Goal: Task Accomplishment & Management: Manage account settings

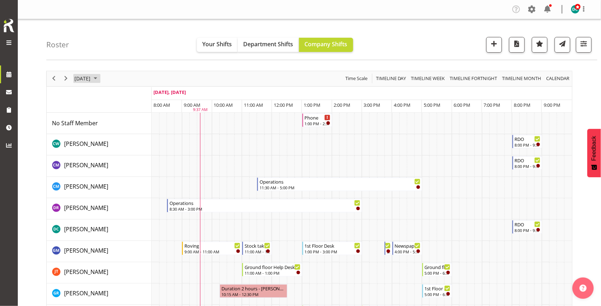
click at [91, 77] on span "September 19, 2025" at bounding box center [82, 78] width 17 height 9
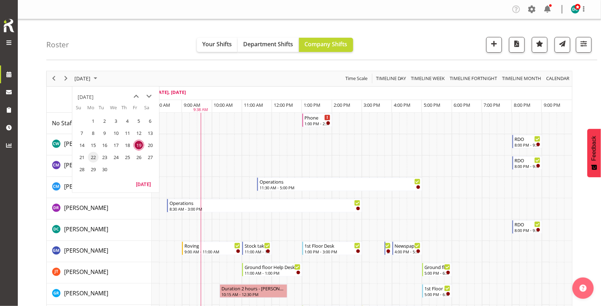
click at [93, 158] on span "22" at bounding box center [93, 157] width 11 height 11
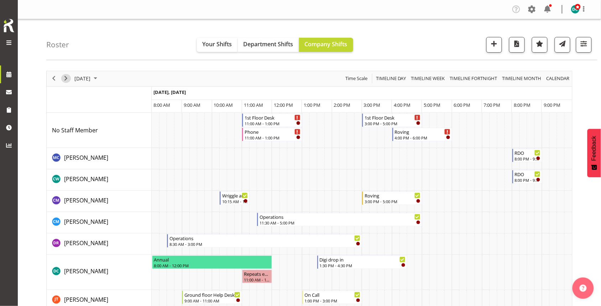
click at [69, 78] on span "Next" at bounding box center [66, 78] width 9 height 9
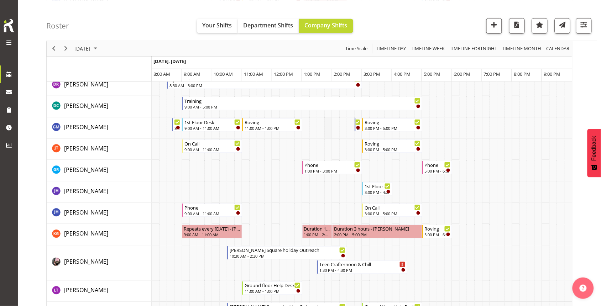
scroll to position [267, 0]
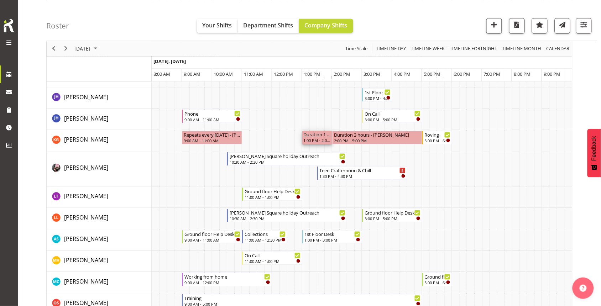
click at [319, 138] on div "1:00 PM - 2:00 PM" at bounding box center [317, 141] width 27 height 6
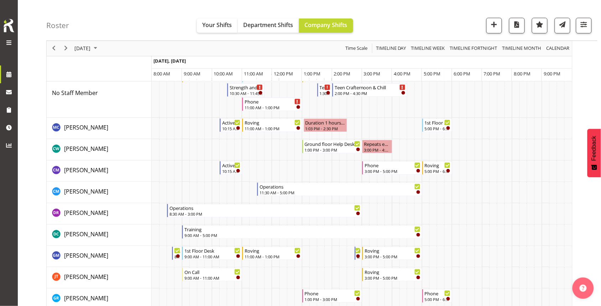
scroll to position [133, 0]
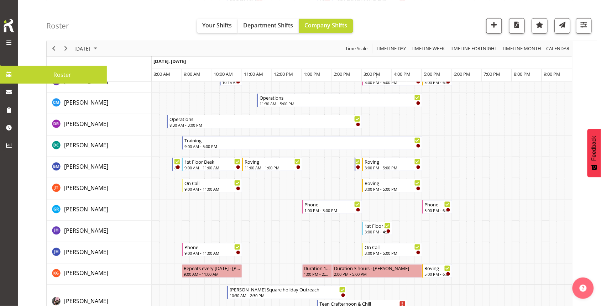
click at [14, 74] on span at bounding box center [9, 74] width 11 height 11
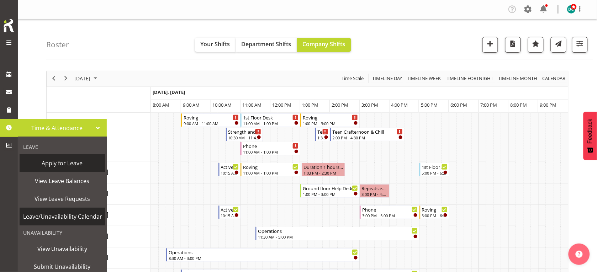
scroll to position [43, 0]
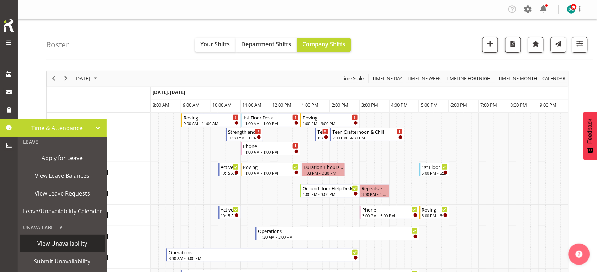
click at [55, 238] on span "View Unavailability" at bounding box center [62, 243] width 78 height 11
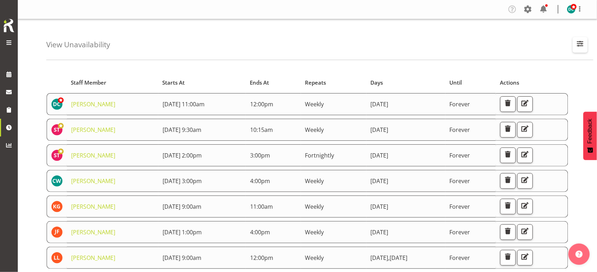
click at [583, 42] on span "button" at bounding box center [580, 43] width 9 height 9
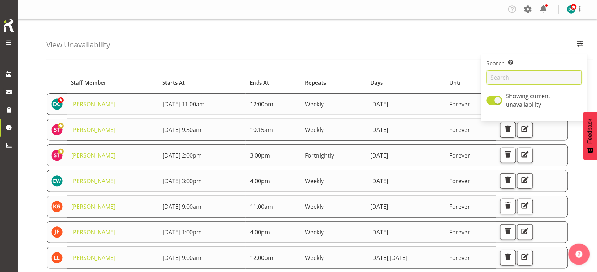
click at [537, 73] on input "text" at bounding box center [534, 77] width 95 height 14
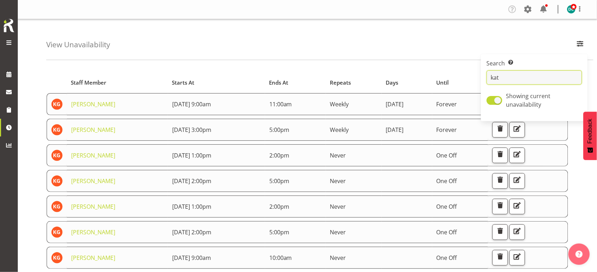
type input "kat"
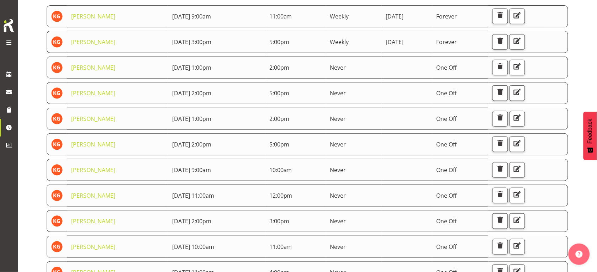
scroll to position [89, 0]
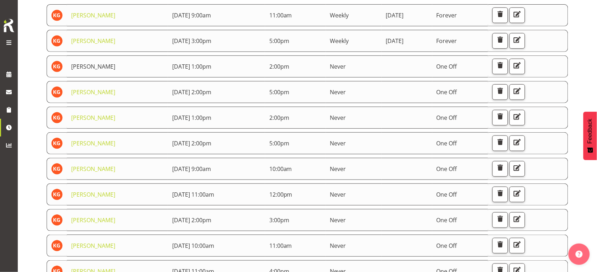
click at [96, 70] on link "[PERSON_NAME]" at bounding box center [93, 67] width 44 height 8
click at [91, 65] on link "[PERSON_NAME]" at bounding box center [93, 67] width 44 height 8
click at [92, 66] on link "[PERSON_NAME]" at bounding box center [93, 67] width 44 height 8
click at [522, 68] on span "button" at bounding box center [517, 65] width 9 height 9
click at [522, 94] on span "button" at bounding box center [517, 90] width 9 height 9
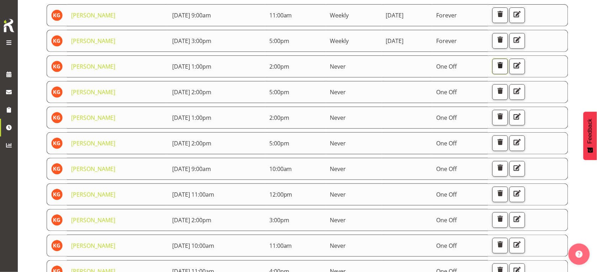
click at [505, 69] on span "button" at bounding box center [500, 65] width 9 height 9
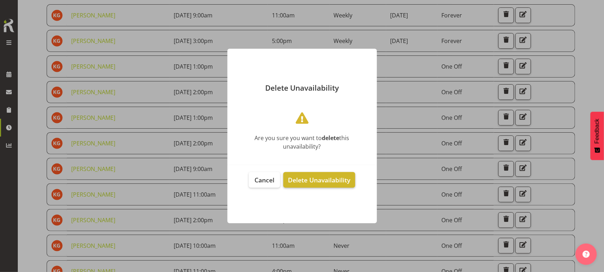
click at [315, 182] on span "Delete Unavailability" at bounding box center [319, 180] width 62 height 9
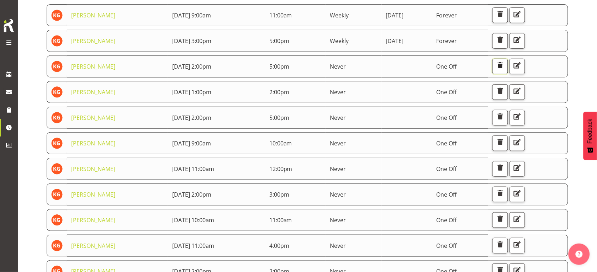
click at [505, 66] on span "button" at bounding box center [500, 65] width 9 height 9
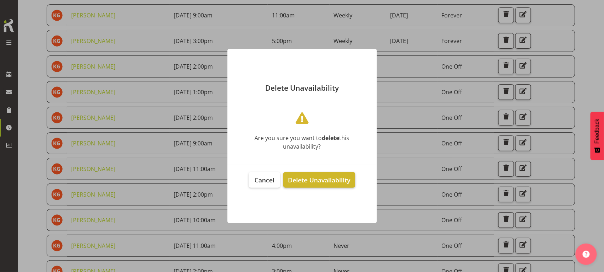
click at [307, 180] on span "Delete Unavailability" at bounding box center [319, 180] width 62 height 9
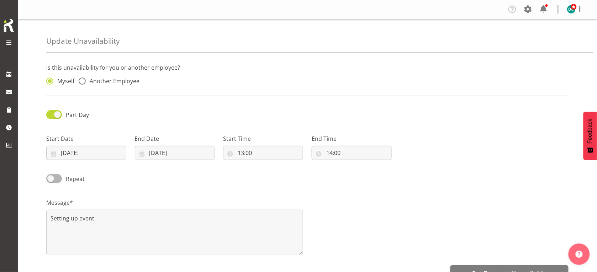
radio input "false"
radio input "true"
radio input "false"
radio input "true"
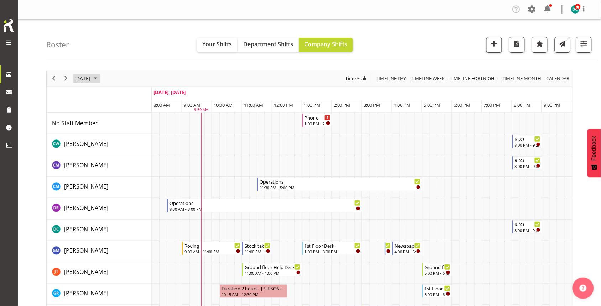
click at [91, 80] on span "September 19, 2025" at bounding box center [82, 78] width 17 height 9
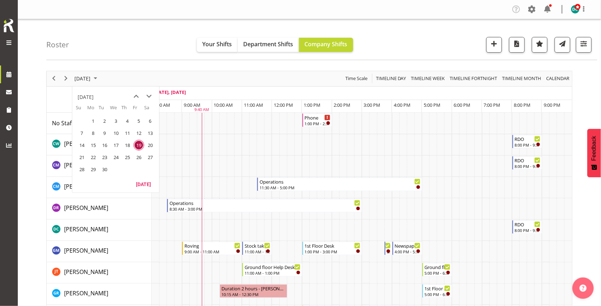
click at [103, 157] on span "23" at bounding box center [104, 157] width 11 height 11
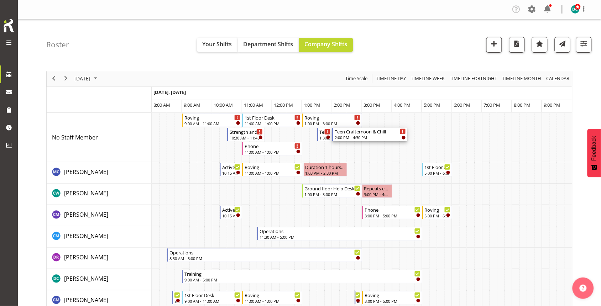
click at [347, 133] on div "Teen Crafternoon & Chill" at bounding box center [370, 131] width 71 height 7
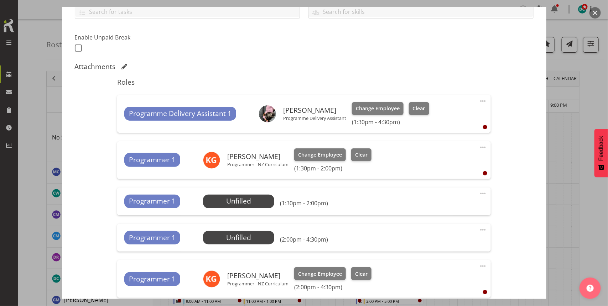
scroll to position [178, 0]
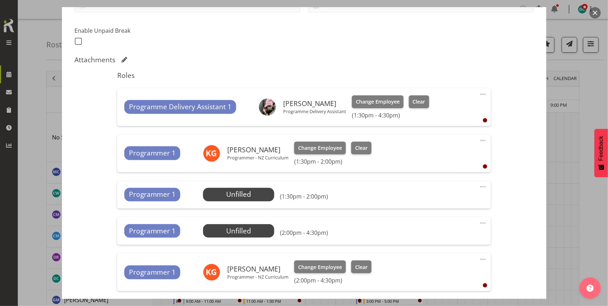
click at [478, 143] on span at bounding box center [482, 140] width 9 height 9
drag, startPoint x: 431, startPoint y: 179, endPoint x: 449, endPoint y: 175, distance: 18.1
click at [433, 182] on link "Delete" at bounding box center [453, 181] width 68 height 13
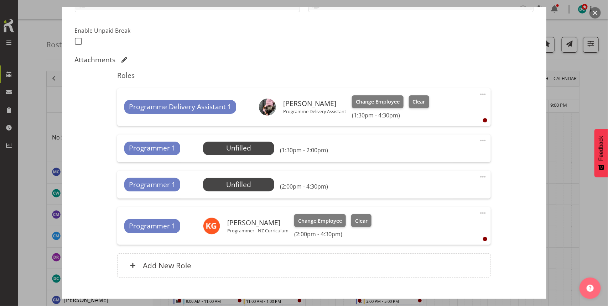
click at [478, 142] on span at bounding box center [482, 140] width 9 height 9
click at [440, 183] on link "Delete" at bounding box center [453, 181] width 68 height 13
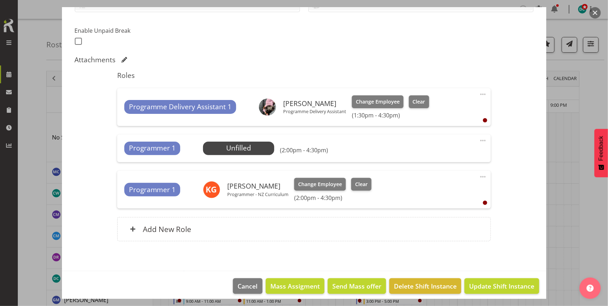
click at [470, 139] on div "Programmer 1 Unfilled Select Employee (2:00pm - 4:30pm) Edit Cover Role Delete" at bounding box center [303, 149] width 373 height 28
click at [479, 143] on span at bounding box center [482, 140] width 9 height 9
click at [450, 180] on link "Delete" at bounding box center [453, 181] width 68 height 13
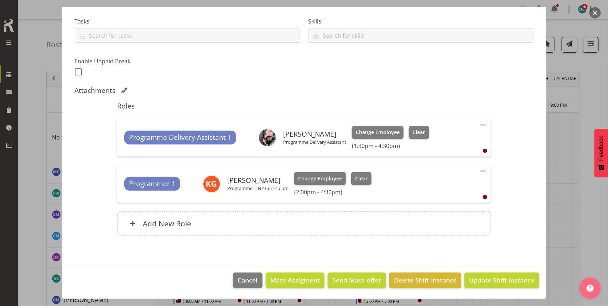
click at [478, 170] on span at bounding box center [482, 171] width 9 height 9
click at [441, 211] on link "Delete" at bounding box center [453, 212] width 68 height 13
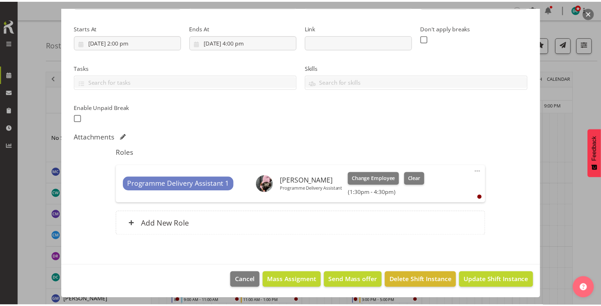
scroll to position [101, 0]
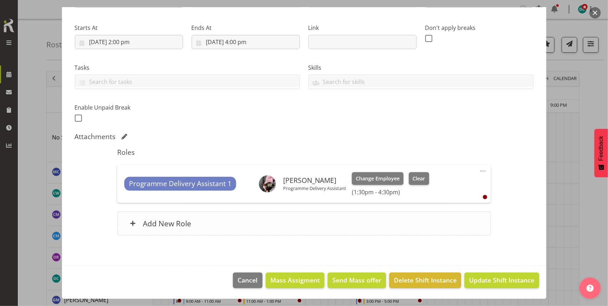
click at [335, 215] on div "Add New Role" at bounding box center [303, 223] width 373 height 24
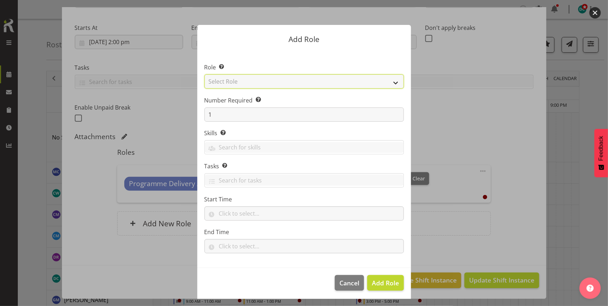
click at [293, 84] on select "Select Role 1st floor desk AQ operator Business Support Team member Casual Cust…" at bounding box center [303, 81] width 199 height 14
select select "1518"
click at [204, 74] on select "Select Role 1st floor desk AQ operator Business Support Team member Casual Cust…" at bounding box center [303, 81] width 199 height 14
click at [388, 287] on span "Add Role" at bounding box center [385, 283] width 27 height 9
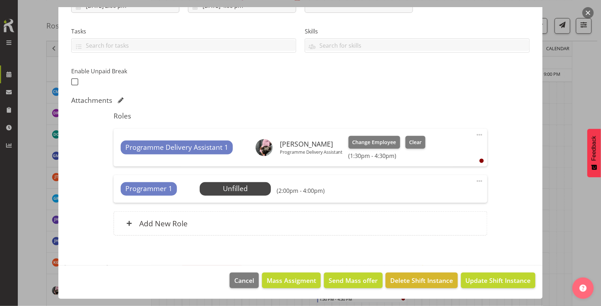
scroll to position [178, 0]
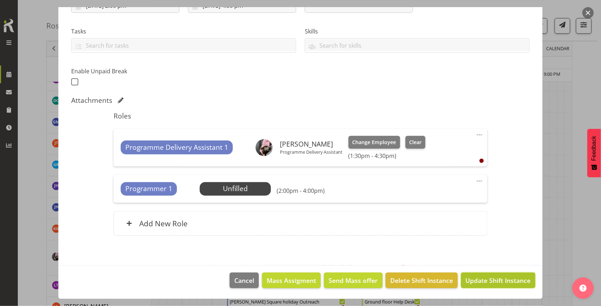
click at [484, 282] on span "Update Shift Instance" at bounding box center [498, 280] width 65 height 9
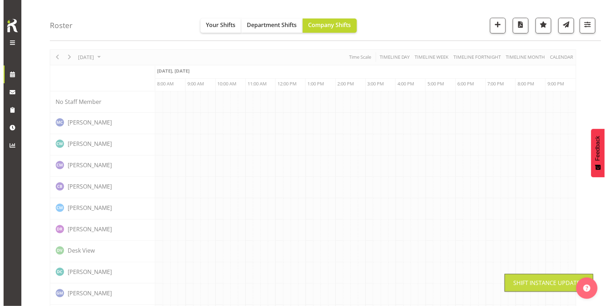
scroll to position [0, 0]
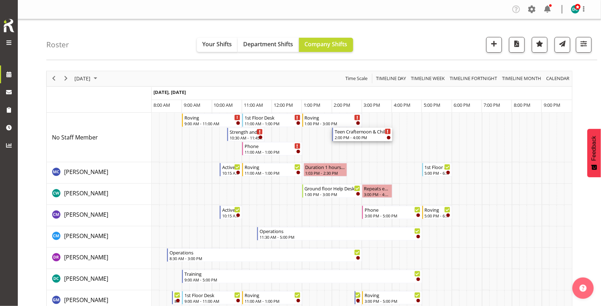
click at [366, 135] on div "Teen Crafternoon & Chill" at bounding box center [363, 131] width 56 height 7
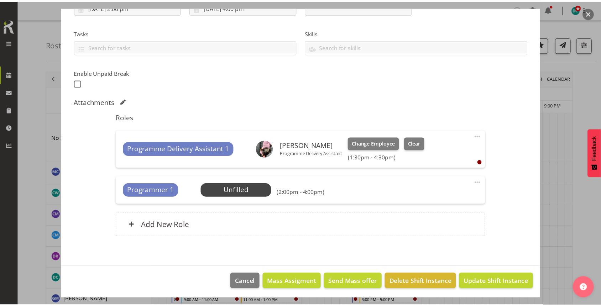
scroll to position [138, 0]
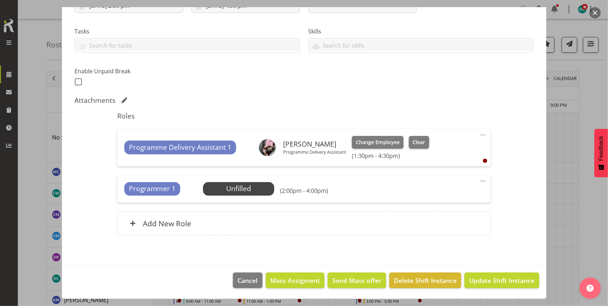
click at [478, 178] on span at bounding box center [482, 181] width 9 height 9
click at [326, 229] on div "Add New Role" at bounding box center [303, 223] width 373 height 24
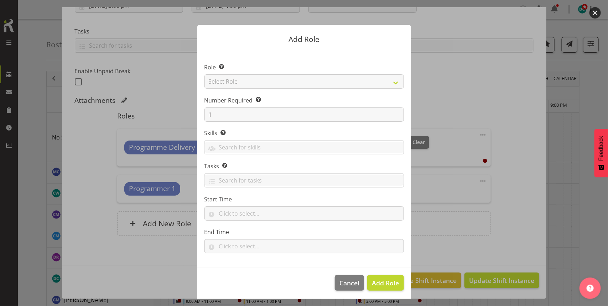
click at [340, 287] on div "Add Role Role Select the role you wish to add to the shift. Select Role 1st flo…" at bounding box center [304, 153] width 228 height 292
click at [341, 283] on span "Cancel" at bounding box center [349, 282] width 20 height 9
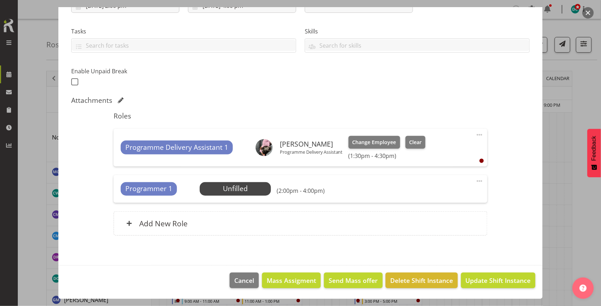
click at [228, 182] on div "Programmer 1 Unfilled Select Employee (2:00pm - 4:00pm) Edit Cover Role Delete" at bounding box center [300, 189] width 373 height 28
click at [235, 191] on span "Select Employee" at bounding box center [235, 189] width 53 height 10
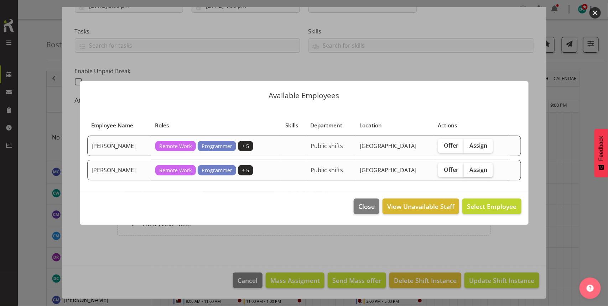
click at [483, 167] on span "Assign" at bounding box center [478, 169] width 18 height 7
click at [468, 167] on input "Assign" at bounding box center [465, 169] width 5 height 5
checkbox input "true"
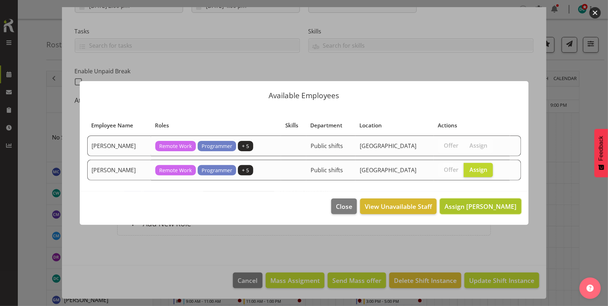
click at [490, 209] on span "Assign [PERSON_NAME]" at bounding box center [480, 206] width 72 height 9
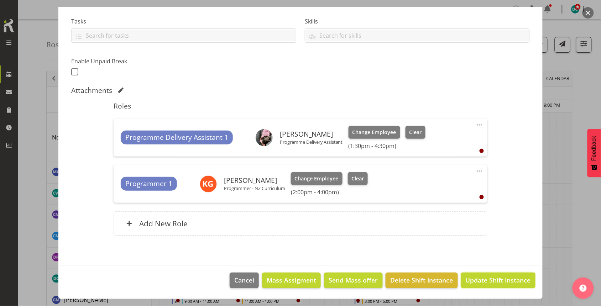
click at [489, 275] on button "Update Shift Instance" at bounding box center [498, 281] width 74 height 16
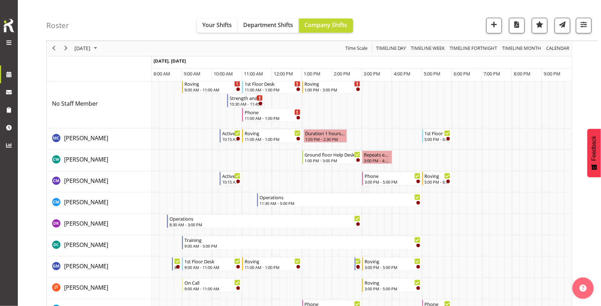
scroll to position [133, 0]
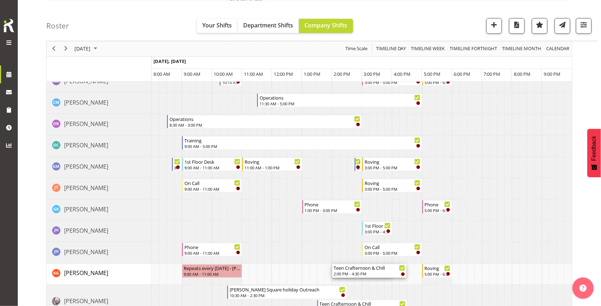
drag, startPoint x: 390, startPoint y: 271, endPoint x: 405, endPoint y: 272, distance: 15.0
drag, startPoint x: 335, startPoint y: 272, endPoint x: 320, endPoint y: 272, distance: 15.0
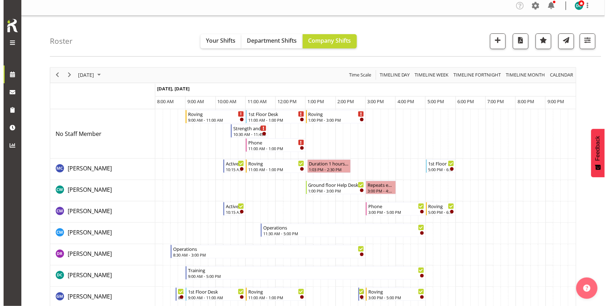
scroll to position [0, 0]
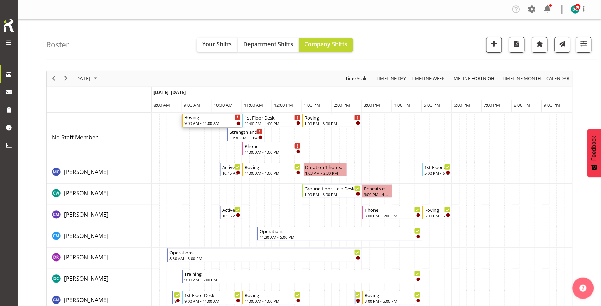
click at [201, 121] on div "9:00 AM - 11:00 AM" at bounding box center [212, 123] width 56 height 6
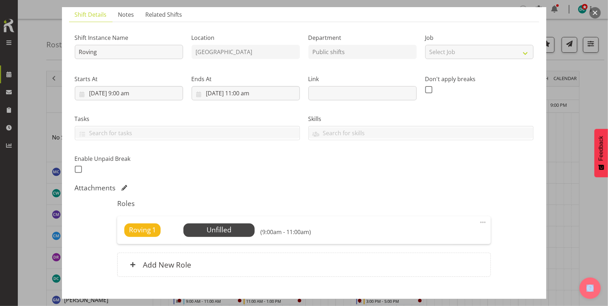
scroll to position [91, 0]
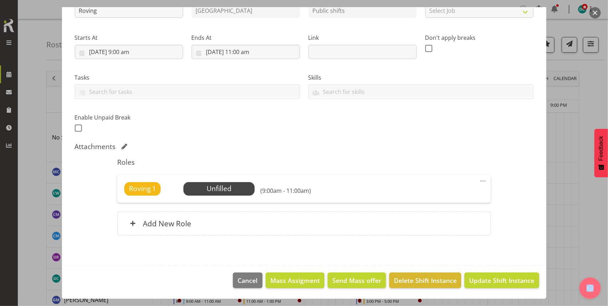
click at [478, 180] on span at bounding box center [482, 181] width 9 height 9
click at [426, 220] on link "Delete" at bounding box center [453, 222] width 68 height 13
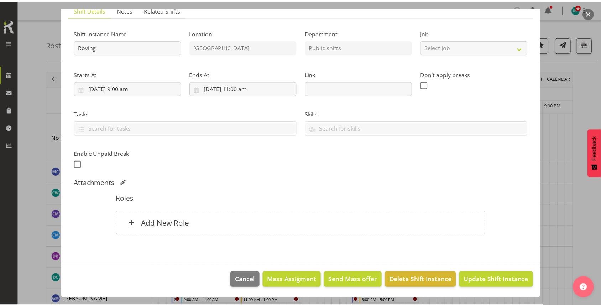
scroll to position [55, 0]
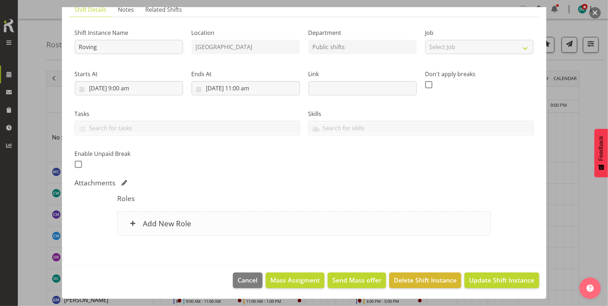
click at [326, 232] on div "Add New Role" at bounding box center [303, 223] width 373 height 24
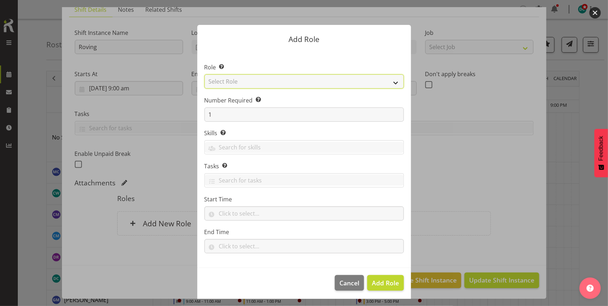
click at [248, 82] on select "Select Role 1st floor desk AQ operator Business Support Team member Casual Cust…" at bounding box center [303, 81] width 199 height 14
select select "1515"
click at [204, 74] on select "Select Role 1st floor desk AQ operator Business Support Team member Casual Cust…" at bounding box center [303, 81] width 199 height 14
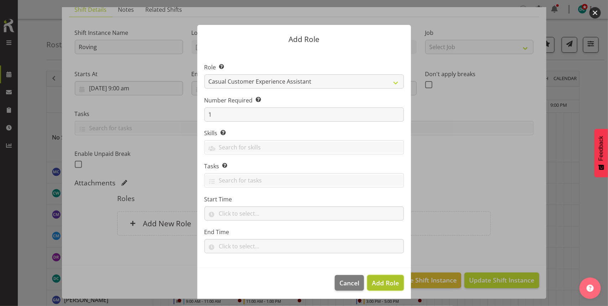
click at [383, 282] on span "Add Role" at bounding box center [385, 283] width 27 height 9
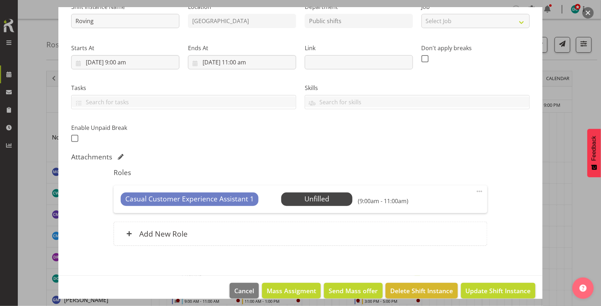
scroll to position [91, 0]
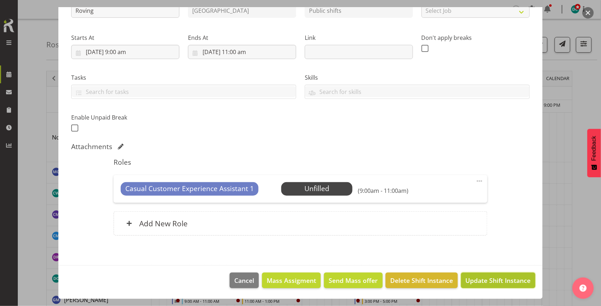
click at [476, 280] on span "Update Shift Instance" at bounding box center [498, 280] width 65 height 9
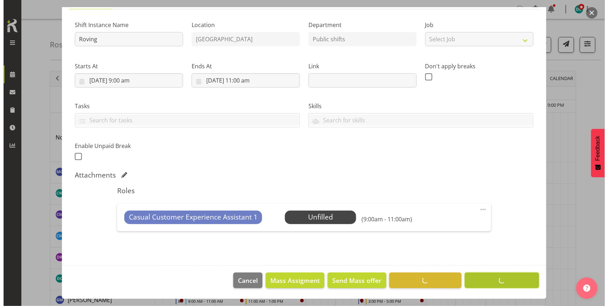
scroll to position [63, 0]
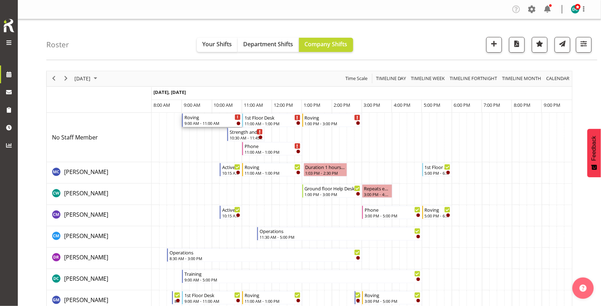
click at [197, 120] on div "Roving" at bounding box center [212, 117] width 56 height 7
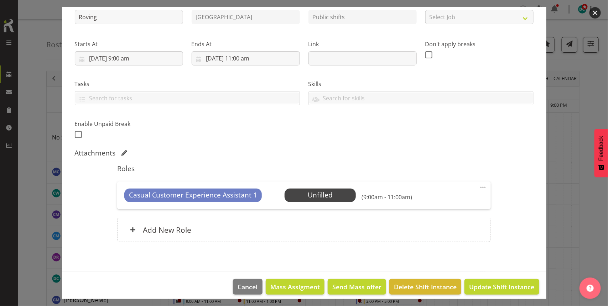
scroll to position [91, 0]
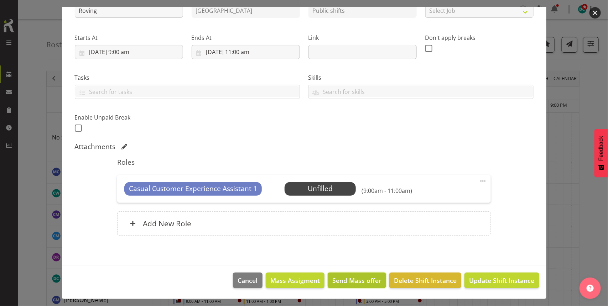
click at [332, 280] on span "Send Mass offer" at bounding box center [356, 280] width 49 height 9
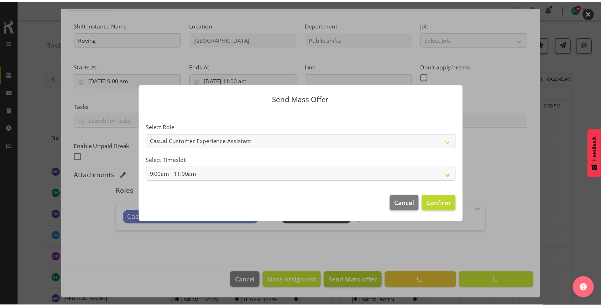
scroll to position [63, 0]
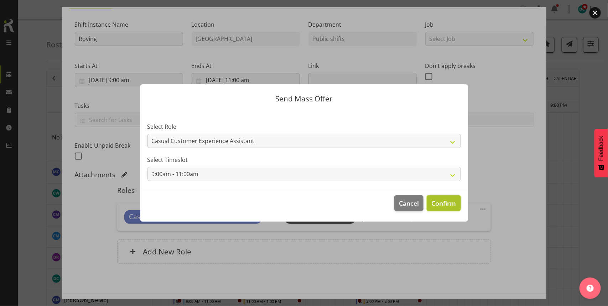
click at [435, 201] on span "Confirm" at bounding box center [443, 203] width 25 height 9
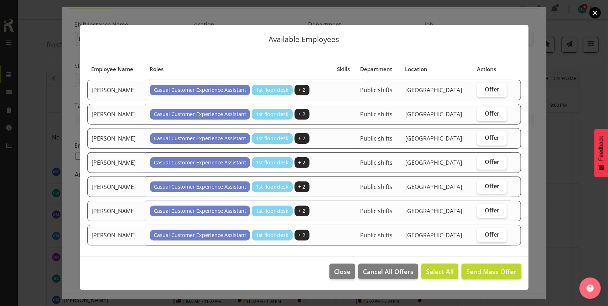
click at [433, 271] on span "Select All" at bounding box center [440, 271] width 28 height 9
checkbox input "true"
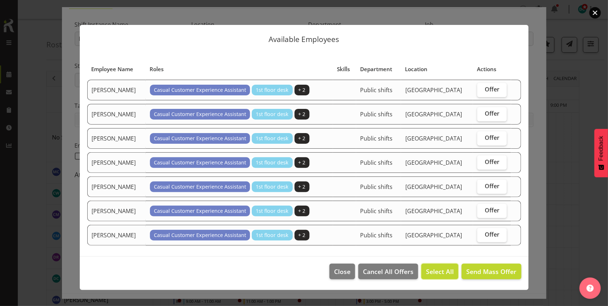
checkbox input "true"
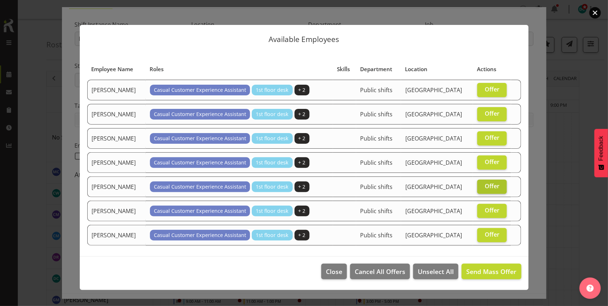
click at [488, 187] on span "Offer" at bounding box center [491, 186] width 15 height 7
click at [482, 187] on input "Offer" at bounding box center [479, 186] width 5 height 5
checkbox input "false"
click at [484, 212] on span "Offer" at bounding box center [491, 210] width 15 height 7
click at [482, 212] on input "Offer" at bounding box center [479, 210] width 5 height 5
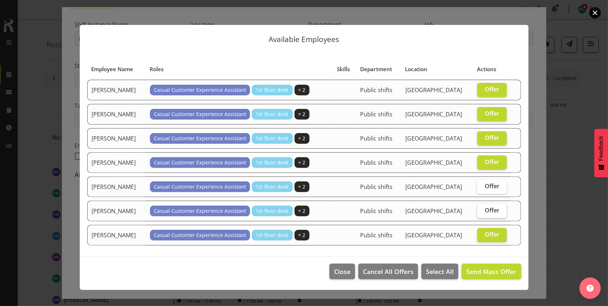
click at [497, 214] on span "Offer" at bounding box center [491, 210] width 15 height 7
click at [482, 213] on input "Offer" at bounding box center [479, 210] width 5 height 5
checkbox input "true"
drag, startPoint x: 488, startPoint y: 190, endPoint x: 485, endPoint y: 200, distance: 10.6
click at [488, 191] on label "Offer" at bounding box center [492, 187] width 30 height 14
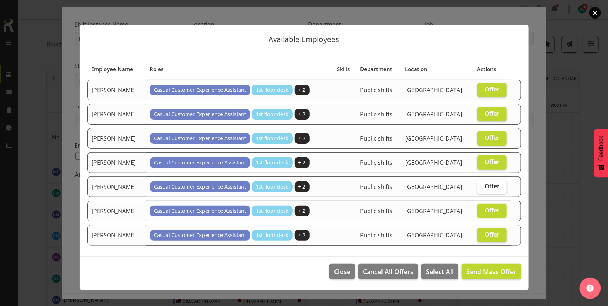
click at [482, 189] on input "Offer" at bounding box center [479, 186] width 5 height 5
checkbox input "true"
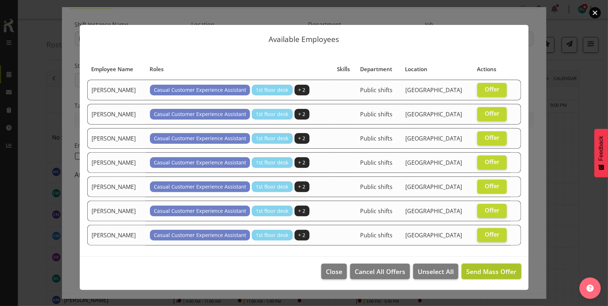
click at [482, 272] on span "Send Mass Offer" at bounding box center [491, 271] width 50 height 9
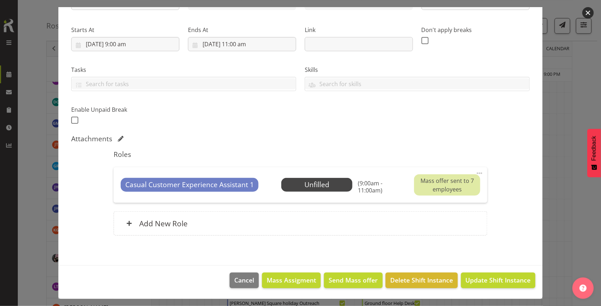
scroll to position [178, 0]
click at [473, 280] on span "Update Shift Instance" at bounding box center [498, 280] width 65 height 9
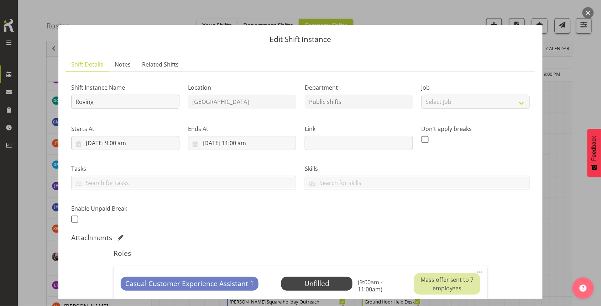
click at [586, 14] on button "button" at bounding box center [587, 12] width 11 height 11
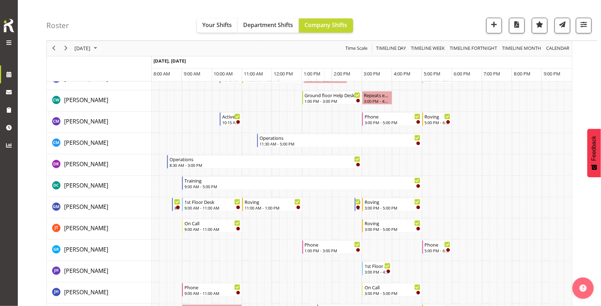
scroll to position [0, 0]
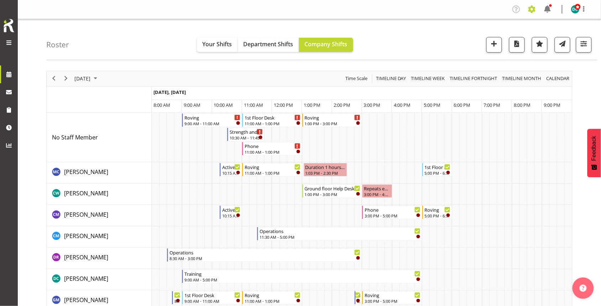
click at [528, 12] on span at bounding box center [531, 9] width 11 height 11
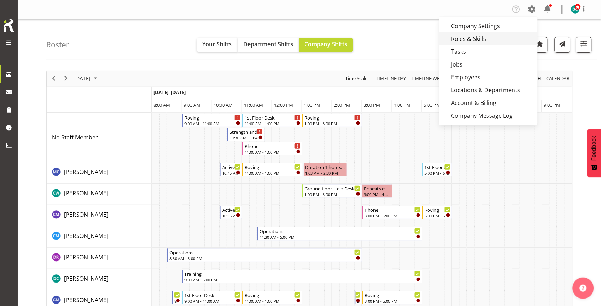
click at [466, 40] on link "Roles & Skills" at bounding box center [488, 38] width 99 height 13
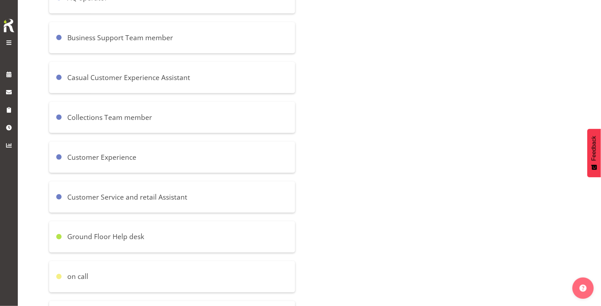
scroll to position [178, 0]
click at [120, 77] on h6 "Casual Customer Experience Assistant" at bounding box center [128, 78] width 123 height 9
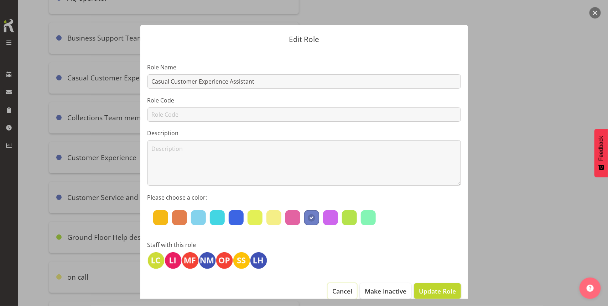
click at [332, 289] on span "Cancel" at bounding box center [342, 291] width 20 height 9
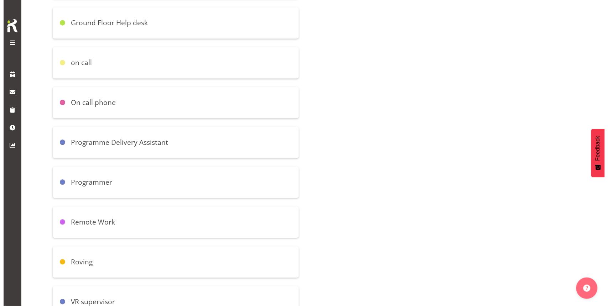
scroll to position [390, 0]
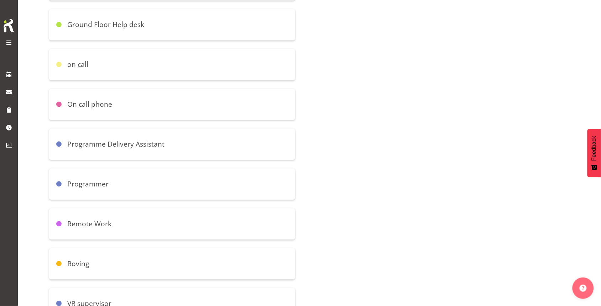
click at [105, 223] on h6 "Remote Work" at bounding box center [89, 224] width 44 height 9
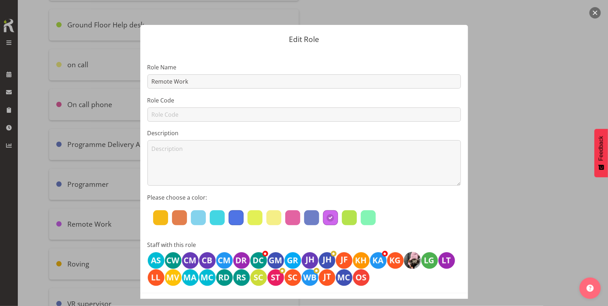
click at [236, 221] on div at bounding box center [236, 217] width 15 height 15
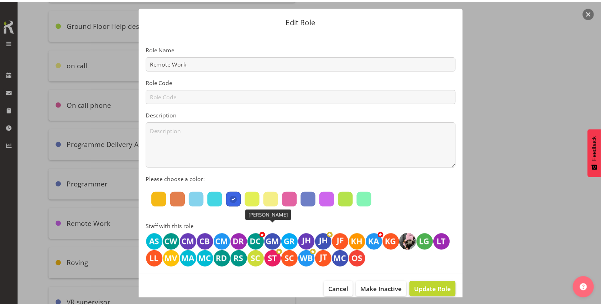
scroll to position [28, 0]
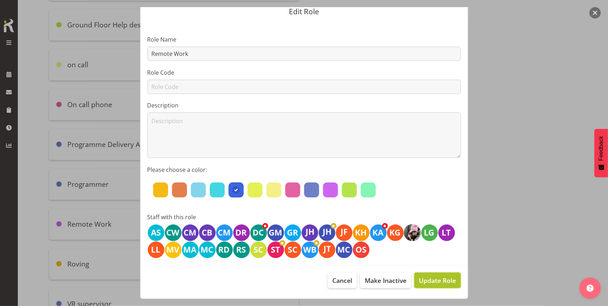
click at [423, 280] on span "Update Role" at bounding box center [437, 280] width 37 height 9
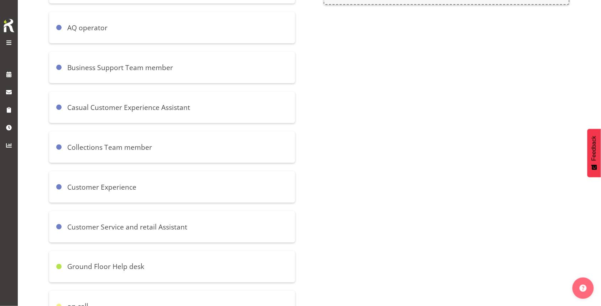
scroll to position [124, 0]
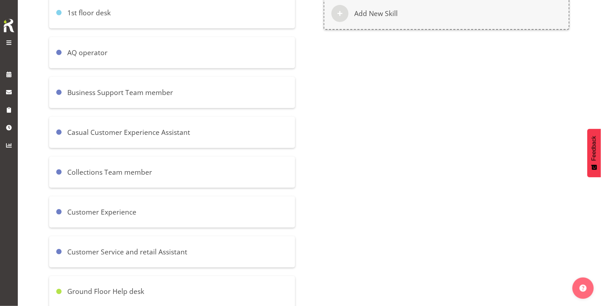
click at [141, 135] on h6 "Casual Customer Experience Assistant" at bounding box center [128, 132] width 123 height 9
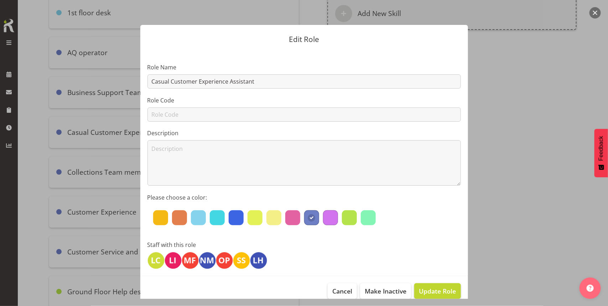
click at [329, 218] on div at bounding box center [330, 217] width 15 height 15
click at [431, 294] on span "Update Role" at bounding box center [437, 291] width 37 height 9
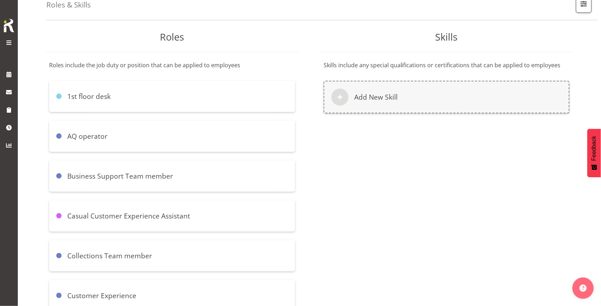
scroll to position [0, 0]
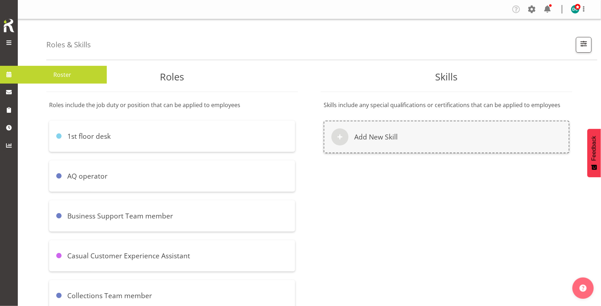
click at [45, 72] on span "Roster" at bounding box center [62, 74] width 82 height 11
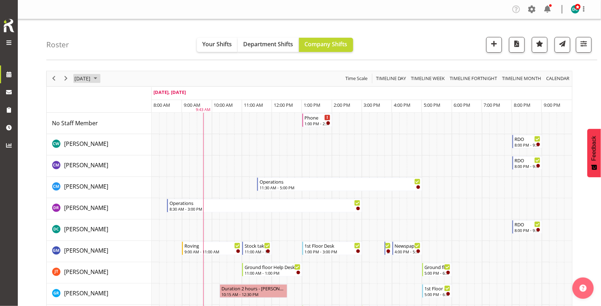
click at [91, 79] on span "[DATE]" at bounding box center [82, 78] width 17 height 9
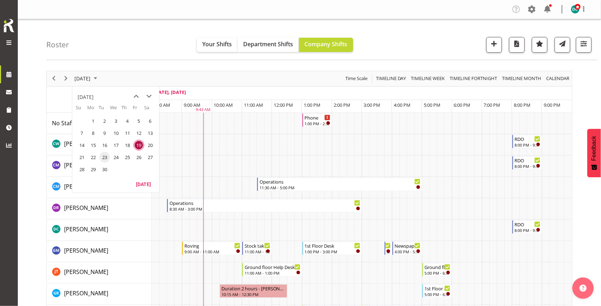
click at [102, 156] on span "23" at bounding box center [104, 157] width 11 height 11
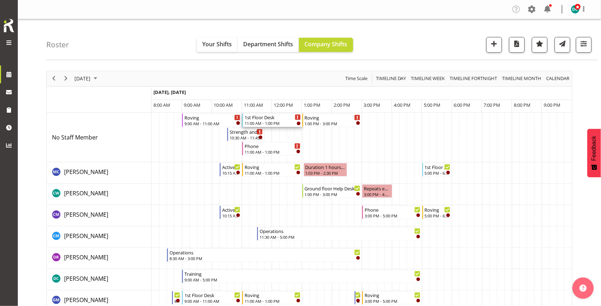
click at [268, 122] on div "11:00 AM - 1:00 PM" at bounding box center [273, 123] width 56 height 6
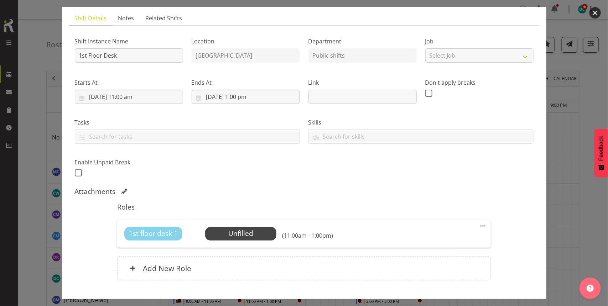
scroll to position [89, 0]
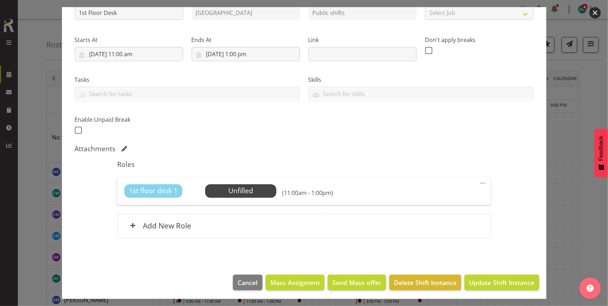
click at [478, 183] on span at bounding box center [482, 183] width 9 height 9
click at [427, 227] on link "Delete" at bounding box center [453, 224] width 68 height 13
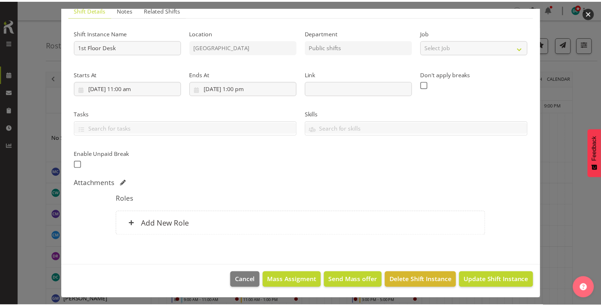
scroll to position [55, 0]
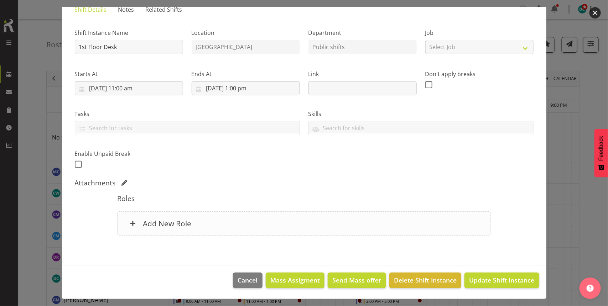
click at [296, 225] on div "Add New Role" at bounding box center [303, 223] width 373 height 24
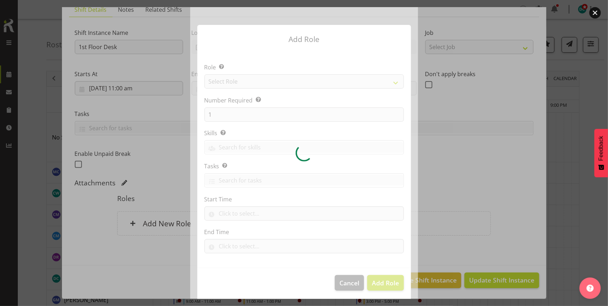
click at [256, 77] on div at bounding box center [304, 153] width 228 height 292
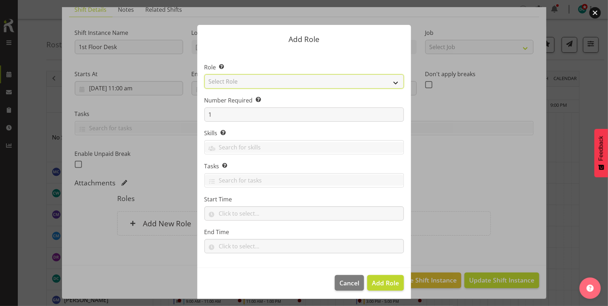
click at [256, 80] on select "Select Role 1st floor desk AQ operator Business Support Team member Casual Cust…" at bounding box center [303, 81] width 199 height 14
select select "1515"
click at [204, 74] on select "Select Role 1st floor desk AQ operator Business Support Team member Casual Cust…" at bounding box center [303, 81] width 199 height 14
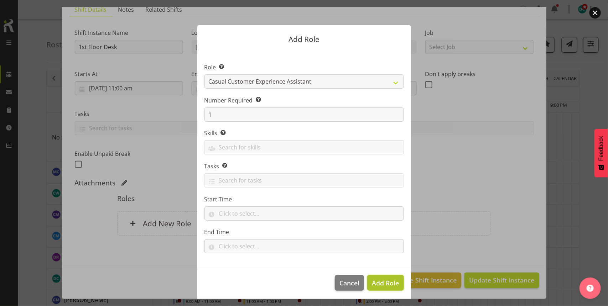
click at [381, 288] on span "Add Role" at bounding box center [385, 282] width 27 height 9
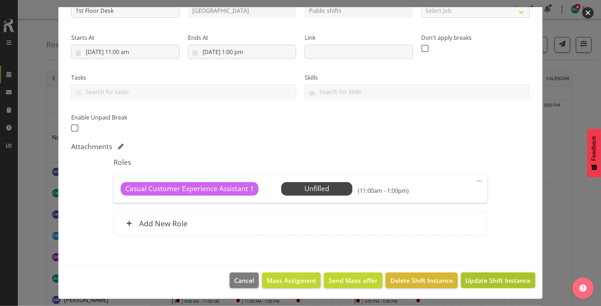
click at [481, 280] on span "Update Shift Instance" at bounding box center [498, 280] width 65 height 9
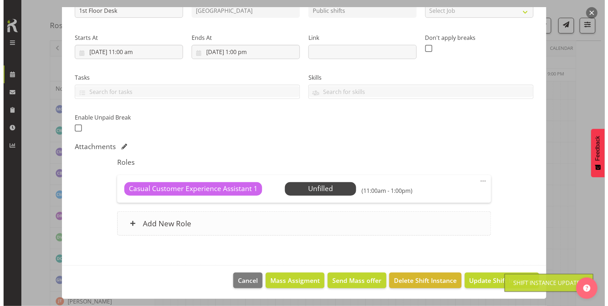
scroll to position [44, 0]
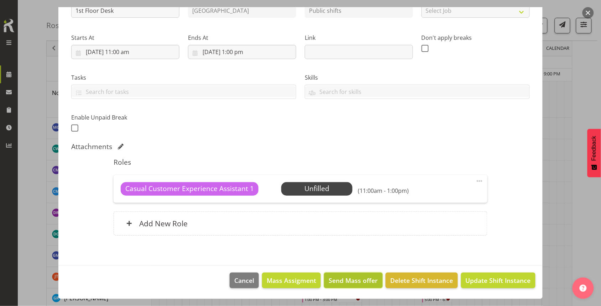
click at [344, 278] on span "Send Mass offer" at bounding box center [353, 280] width 49 height 9
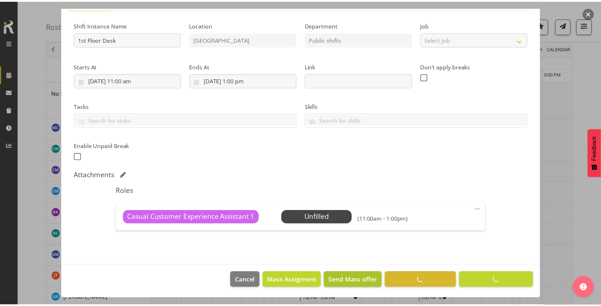
scroll to position [63, 0]
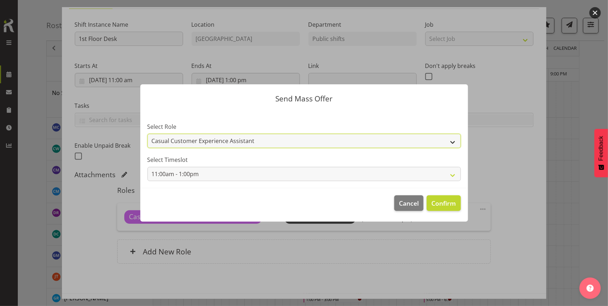
click at [456, 138] on select "Casual Customer Experience Assistant" at bounding box center [303, 141] width 313 height 14
click at [447, 206] on span "Confirm" at bounding box center [443, 203] width 25 height 9
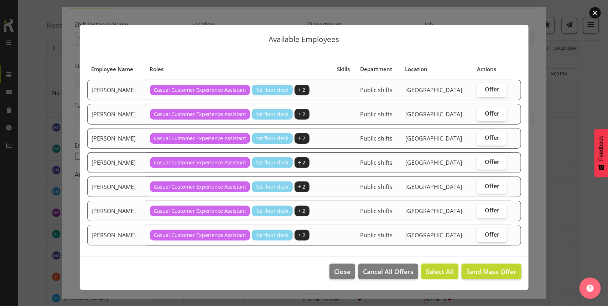
click at [430, 269] on span "Select All" at bounding box center [440, 271] width 28 height 9
checkbox input "true"
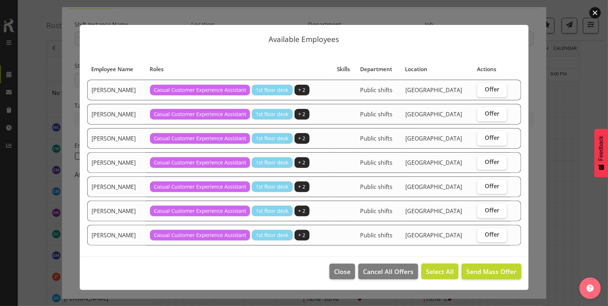
checkbox input "true"
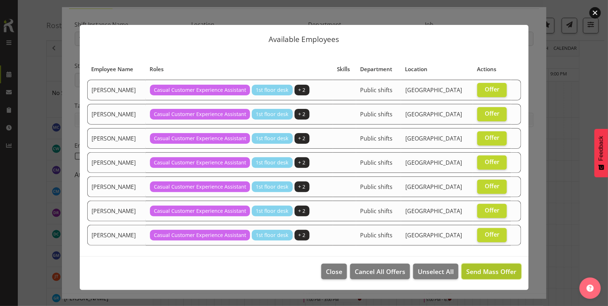
click at [484, 276] on span "Send Mass Offer" at bounding box center [491, 271] width 50 height 9
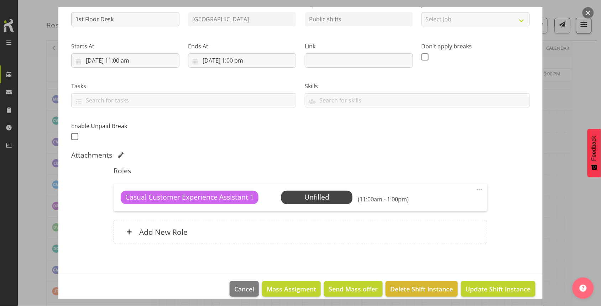
scroll to position [91, 0]
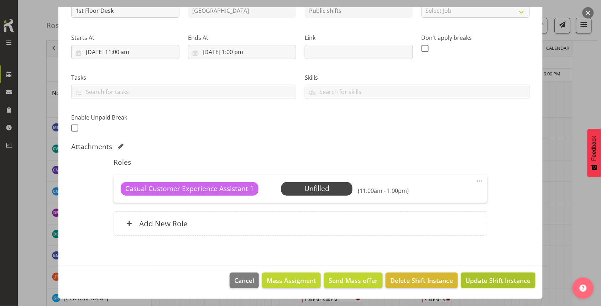
click at [492, 279] on span "Update Shift Instance" at bounding box center [498, 280] width 65 height 9
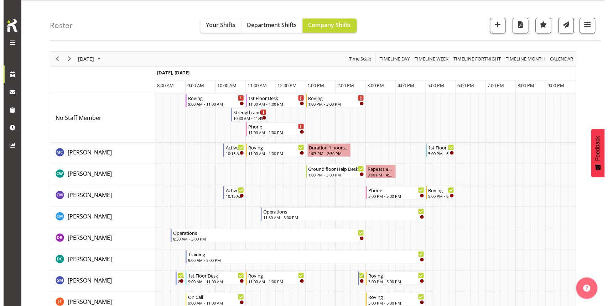
scroll to position [0, 0]
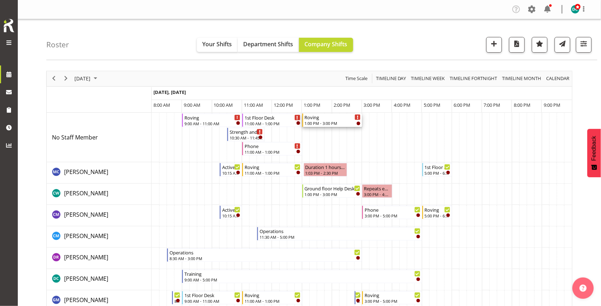
click at [330, 122] on div "1:00 PM - 3:00 PM" at bounding box center [333, 123] width 56 height 6
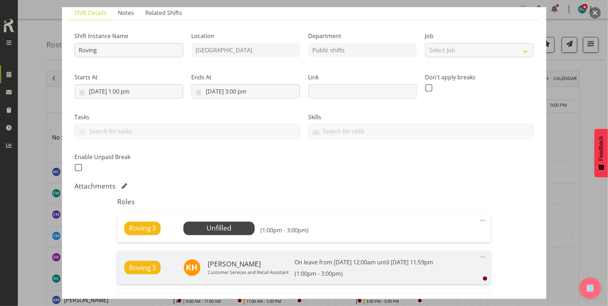
scroll to position [133, 0]
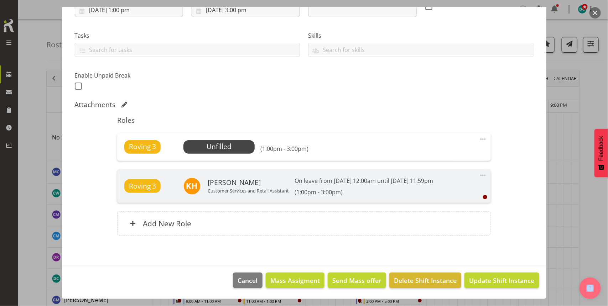
click at [478, 141] on span at bounding box center [482, 139] width 9 height 9
click at [434, 177] on link "Delete" at bounding box center [453, 180] width 68 height 13
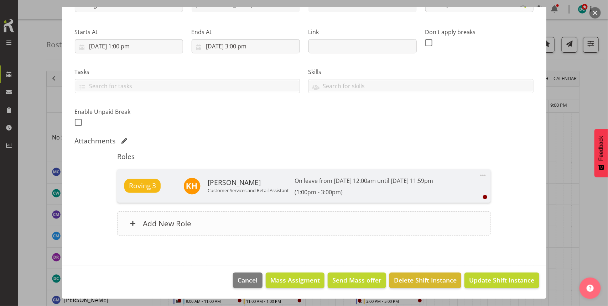
click at [294, 222] on div "Add New Role" at bounding box center [303, 223] width 373 height 24
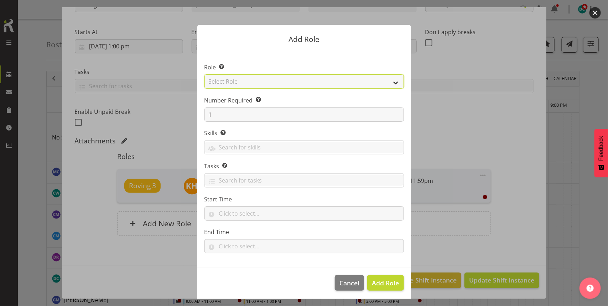
click at [242, 79] on select "Select Role 1st floor desk AQ operator Business Support Team member Casual Cust…" at bounding box center [303, 81] width 199 height 14
select select "1515"
click at [204, 74] on select "Select Role 1st floor desk AQ operator Business Support Team member Casual Cust…" at bounding box center [303, 81] width 199 height 14
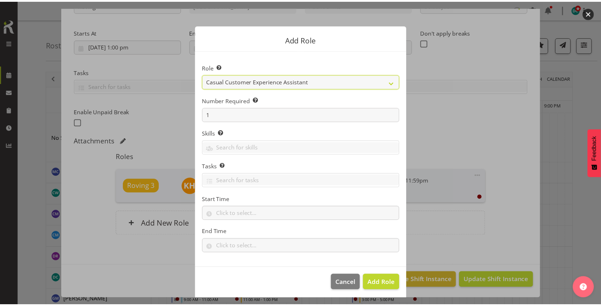
scroll to position [2, 0]
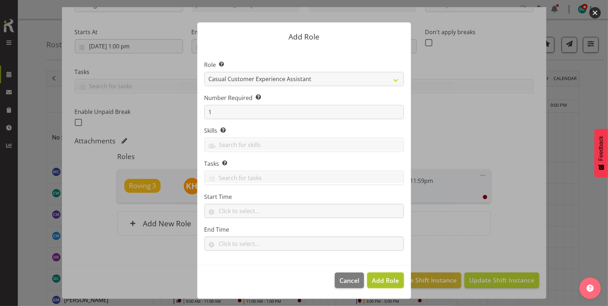
click at [373, 280] on span "Add Role" at bounding box center [385, 280] width 27 height 9
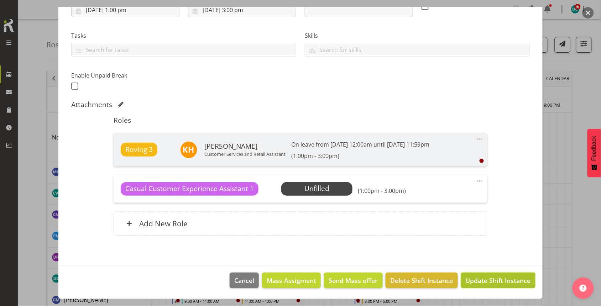
click at [489, 283] on span "Update Shift Instance" at bounding box center [498, 280] width 65 height 9
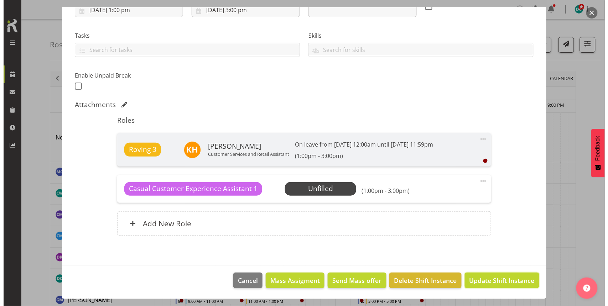
scroll to position [105, 0]
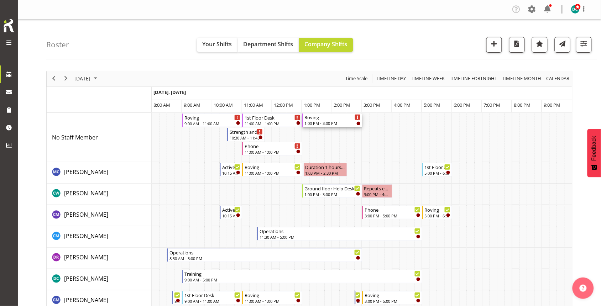
click at [330, 120] on div "Roving 1:00 PM - 3:00 PM" at bounding box center [333, 121] width 56 height 14
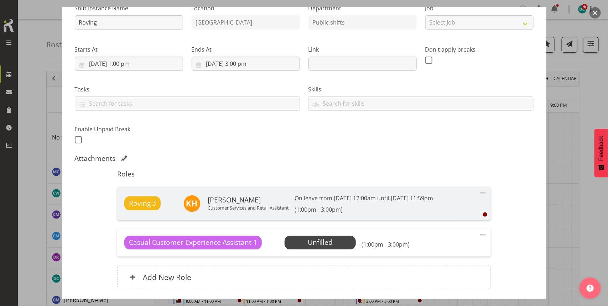
scroll to position [133, 0]
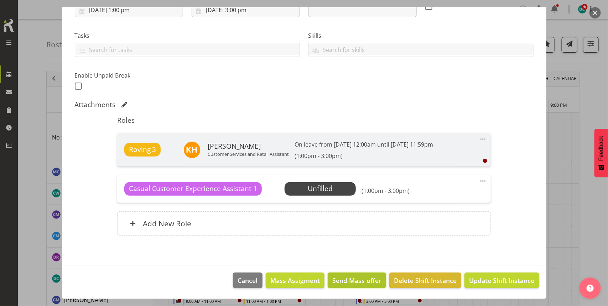
click at [354, 279] on span "Send Mass offer" at bounding box center [356, 280] width 49 height 9
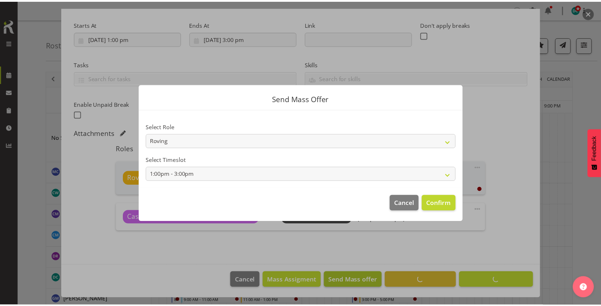
scroll to position [105, 0]
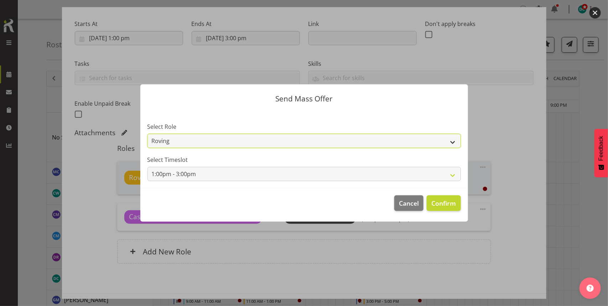
drag, startPoint x: 447, startPoint y: 136, endPoint x: 444, endPoint y: 139, distance: 4.3
click at [447, 138] on select "Roving Casual Customer Experience Assistant" at bounding box center [303, 141] width 313 height 14
select select "1515"
click at [147, 134] on select "Roving Casual Customer Experience Assistant" at bounding box center [303, 141] width 313 height 14
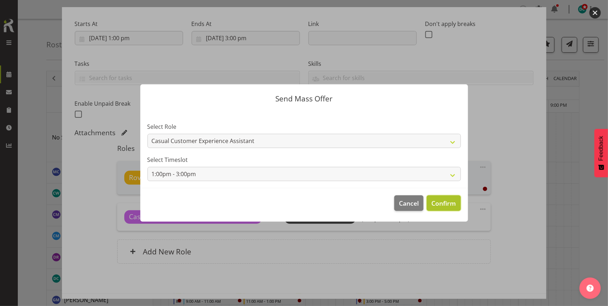
click at [434, 201] on span "Confirm" at bounding box center [443, 203] width 25 height 9
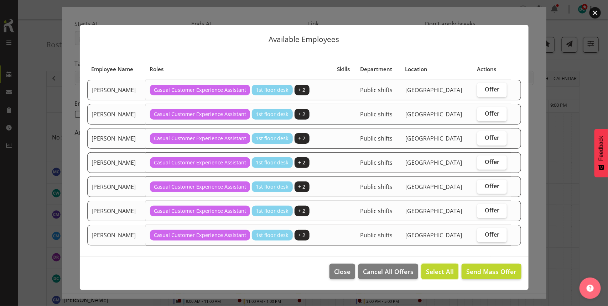
drag, startPoint x: 441, startPoint y: 271, endPoint x: 449, endPoint y: 269, distance: 7.7
click at [441, 271] on span "Select All" at bounding box center [440, 271] width 28 height 9
checkbox input "true"
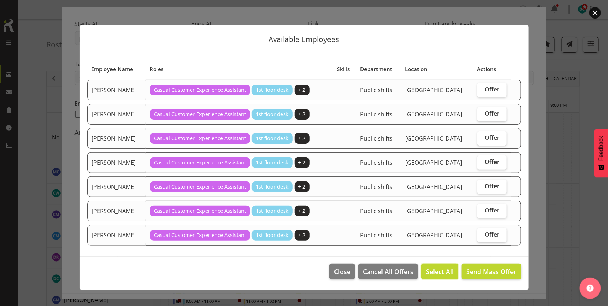
checkbox input "true"
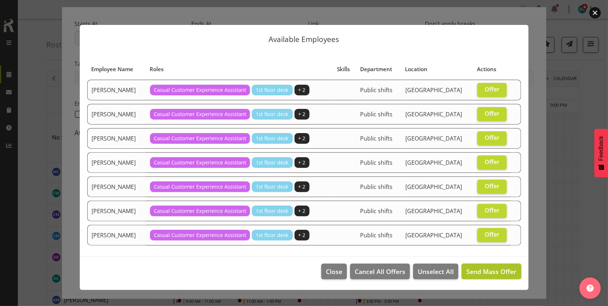
click at [481, 278] on button "Send Mass Offer" at bounding box center [490, 272] width 59 height 16
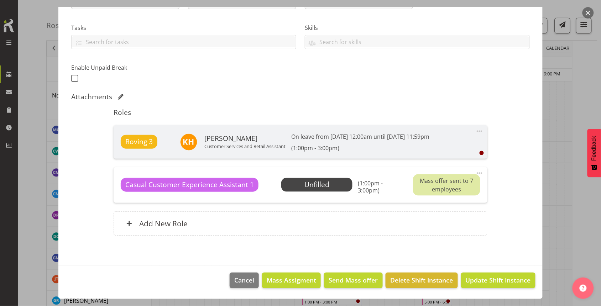
scroll to position [44, 0]
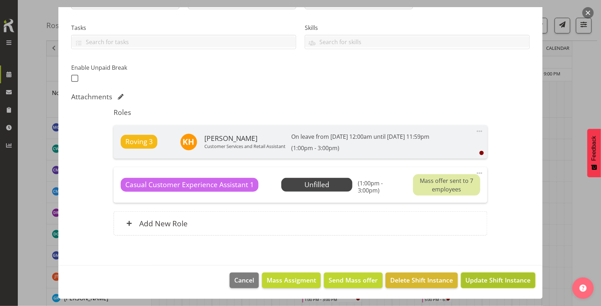
click at [476, 281] on span "Update Shift Instance" at bounding box center [498, 280] width 65 height 9
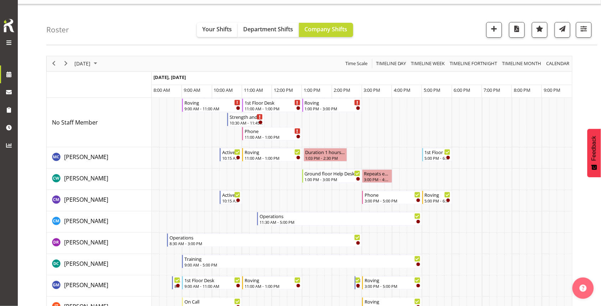
scroll to position [0, 0]
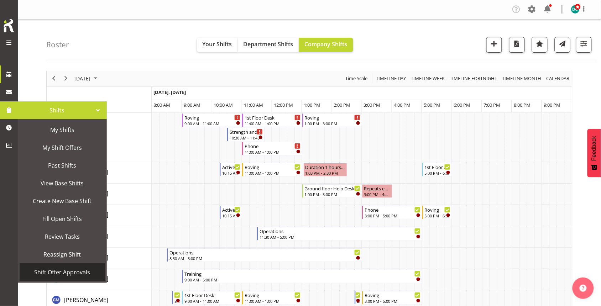
click at [64, 274] on span "Shift Offer Approvals" at bounding box center [62, 272] width 78 height 11
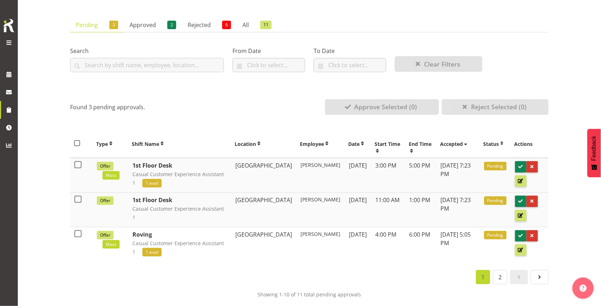
scroll to position [74, 0]
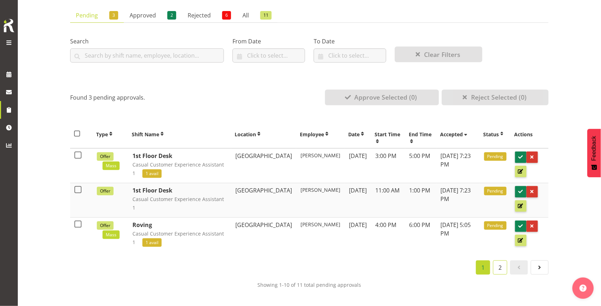
click at [501, 268] on link "2" at bounding box center [500, 268] width 14 height 14
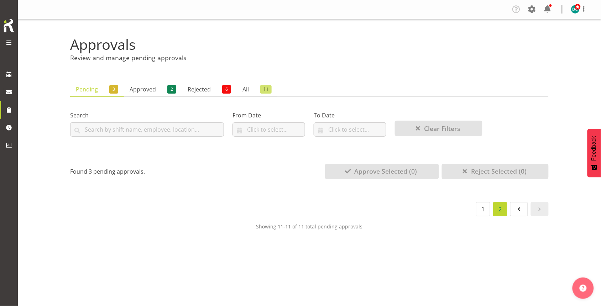
scroll to position [0, 0]
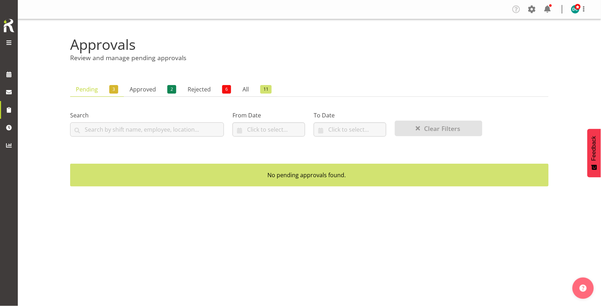
click at [94, 92] on link "Pending 3" at bounding box center [97, 89] width 54 height 15
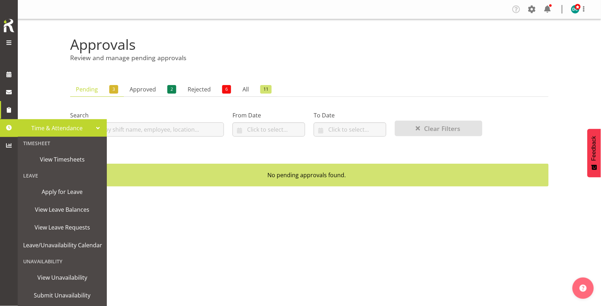
scroll to position [9, 0]
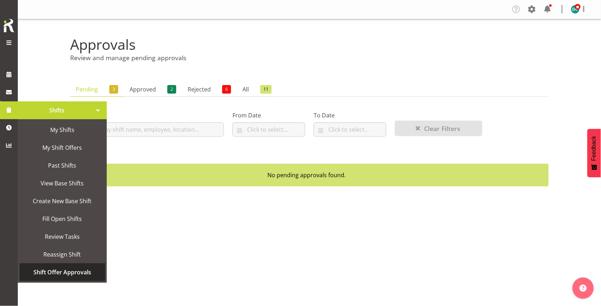
click at [63, 274] on span "Shift Offer Approvals" at bounding box center [62, 272] width 78 height 11
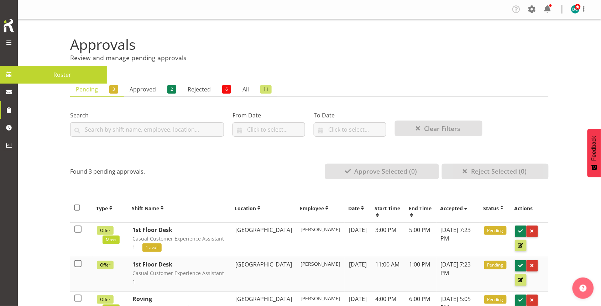
click at [27, 74] on span "Roster" at bounding box center [62, 74] width 82 height 11
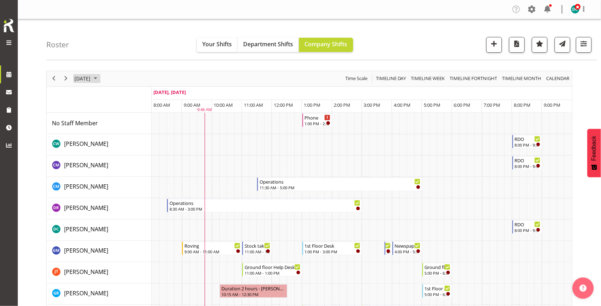
click at [91, 80] on span "September 19, 2025" at bounding box center [82, 78] width 17 height 9
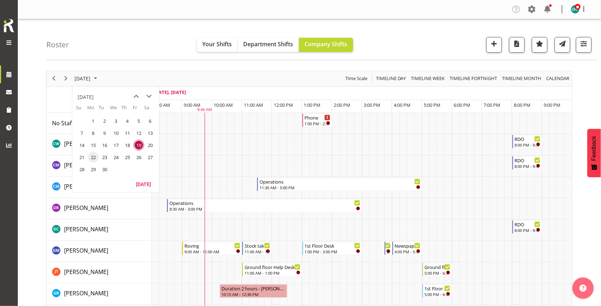
click at [95, 156] on span "22" at bounding box center [93, 157] width 11 height 11
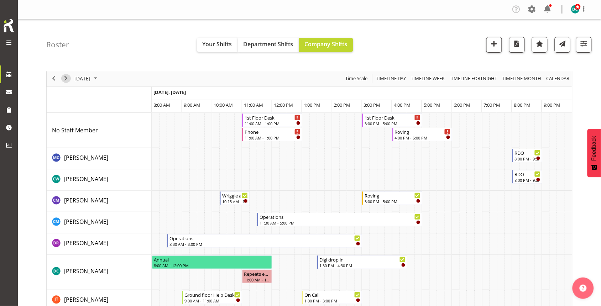
click at [63, 78] on span "Next" at bounding box center [66, 78] width 9 height 9
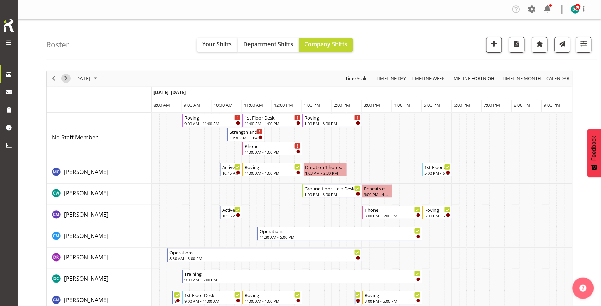
click at [63, 78] on span "Next" at bounding box center [66, 78] width 9 height 9
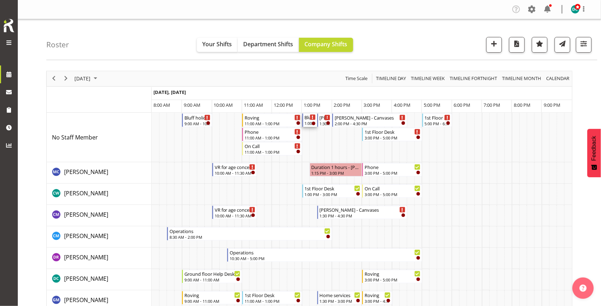
click at [307, 123] on div "1:00 PM - 1:30 PM" at bounding box center [310, 123] width 11 height 6
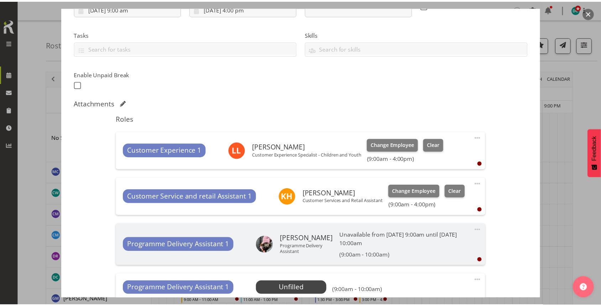
scroll to position [133, 0]
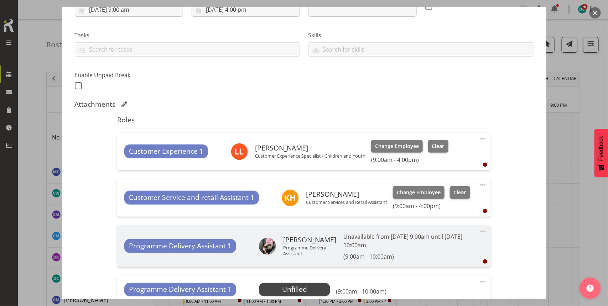
click at [593, 11] on button "button" at bounding box center [594, 12] width 11 height 11
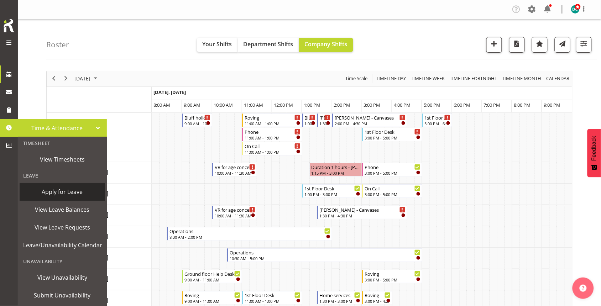
scroll to position [9, 0]
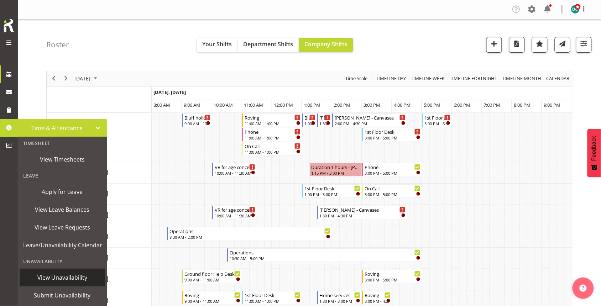
click at [58, 272] on span "View Unavailability" at bounding box center [62, 277] width 78 height 11
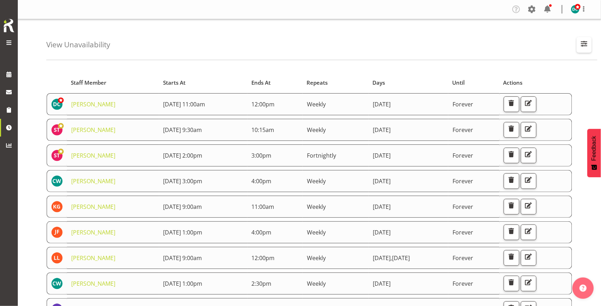
click at [584, 46] on span "button" at bounding box center [583, 43] width 9 height 9
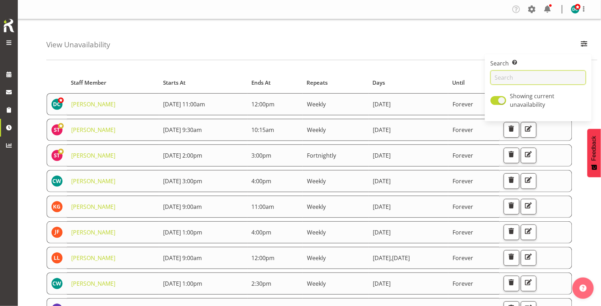
click at [515, 83] on input "text" at bounding box center [538, 77] width 95 height 14
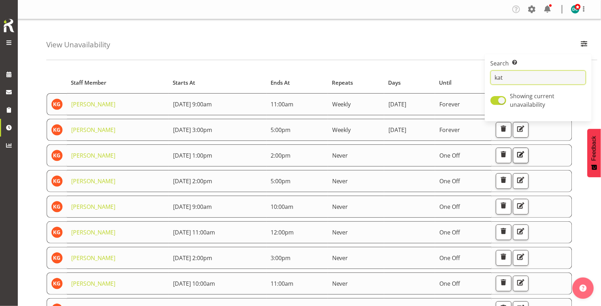
type input "kat"
click at [525, 155] on span "button" at bounding box center [520, 154] width 9 height 9
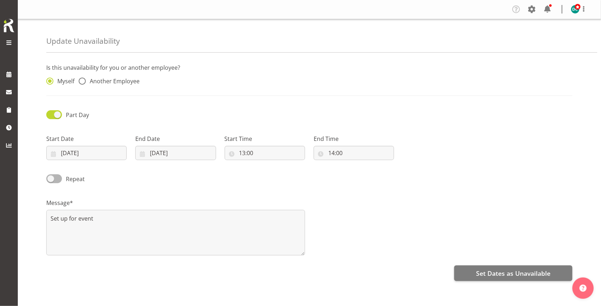
radio input "false"
radio input "true"
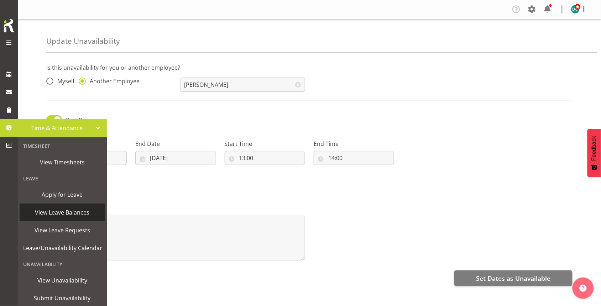
scroll to position [9, 0]
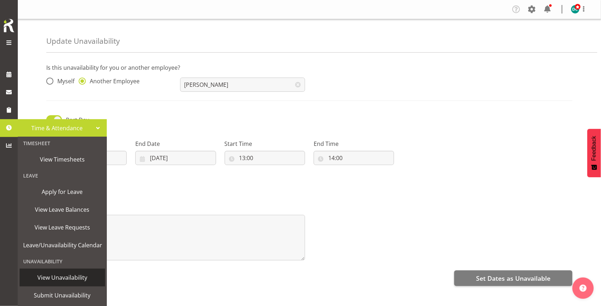
click at [58, 272] on span "View Unavailability" at bounding box center [62, 277] width 78 height 11
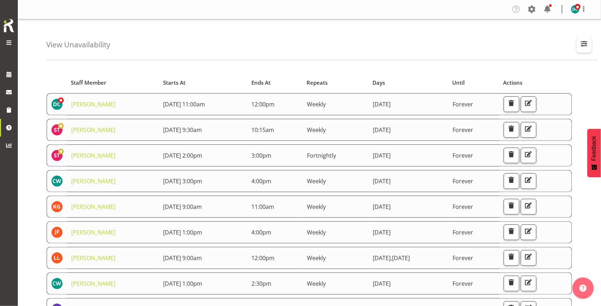
click at [581, 41] on span "button" at bounding box center [583, 43] width 9 height 9
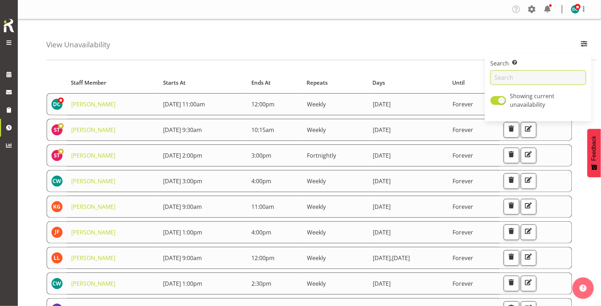
click at [506, 82] on input "text" at bounding box center [538, 77] width 95 height 14
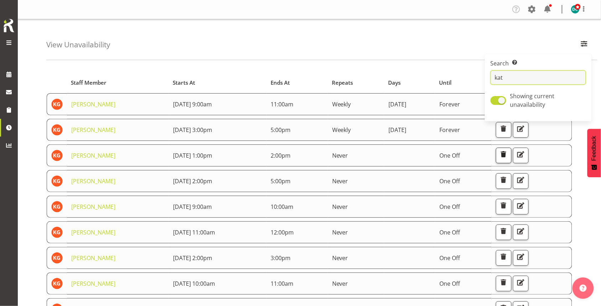
type input "kat"
click at [508, 158] on span "button" at bounding box center [503, 154] width 9 height 9
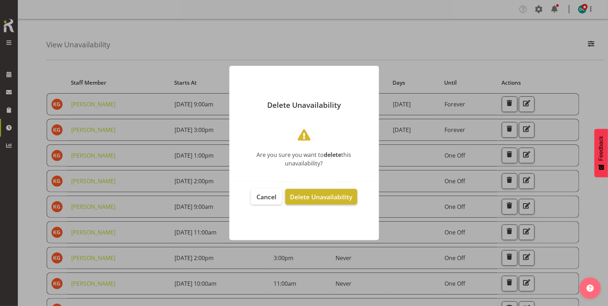
click at [310, 196] on span "Delete Unavailability" at bounding box center [321, 197] width 62 height 9
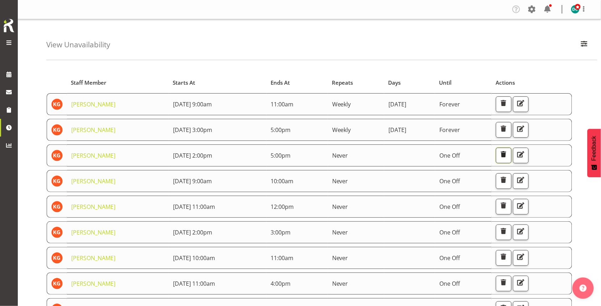
click at [508, 153] on span "button" at bounding box center [503, 154] width 9 height 9
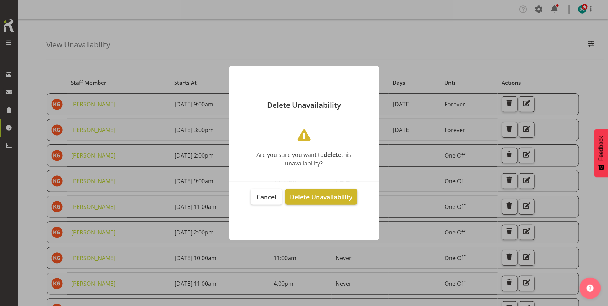
click at [321, 196] on span "Delete Unavailability" at bounding box center [321, 197] width 62 height 9
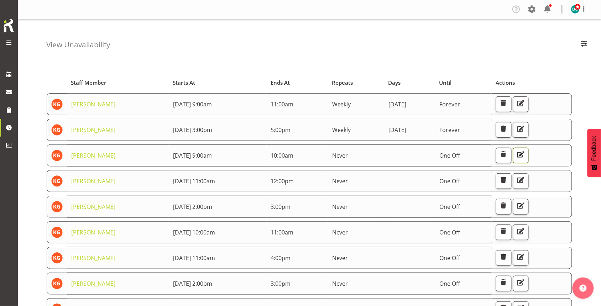
click at [525, 152] on span "button" at bounding box center [520, 154] width 9 height 9
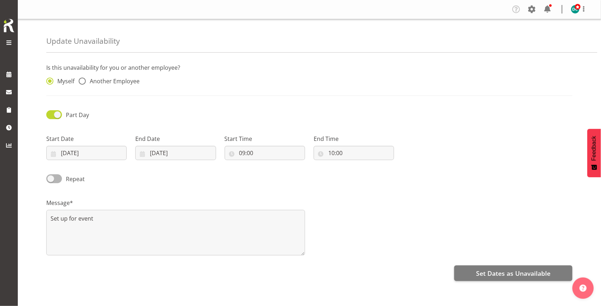
radio input "false"
radio input "true"
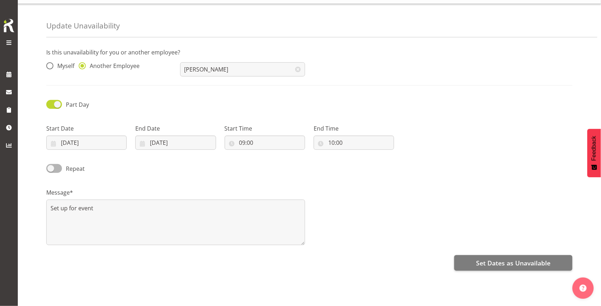
scroll to position [43, 0]
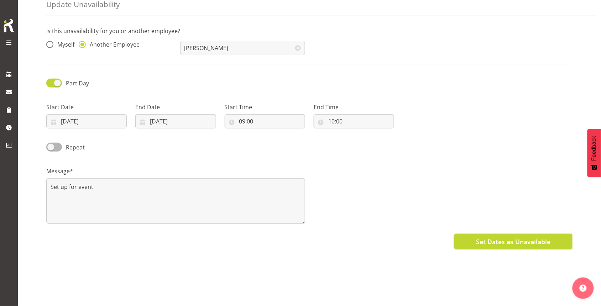
click at [503, 237] on span "Set Dates as Unavailable" at bounding box center [513, 241] width 74 height 9
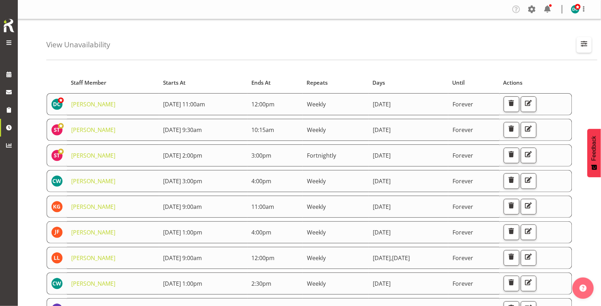
click at [584, 41] on span "button" at bounding box center [583, 43] width 9 height 9
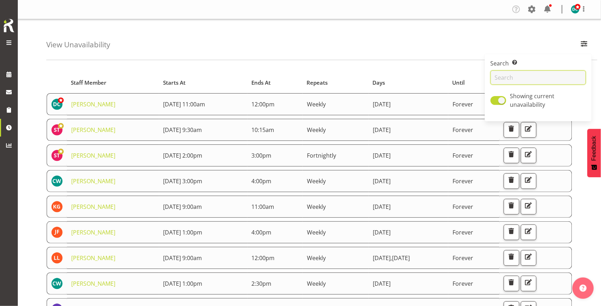
click at [536, 73] on input "text" at bounding box center [538, 77] width 95 height 14
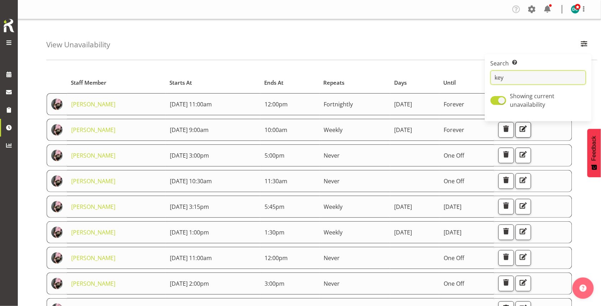
type input "key"
click at [528, 127] on span "button" at bounding box center [523, 128] width 9 height 9
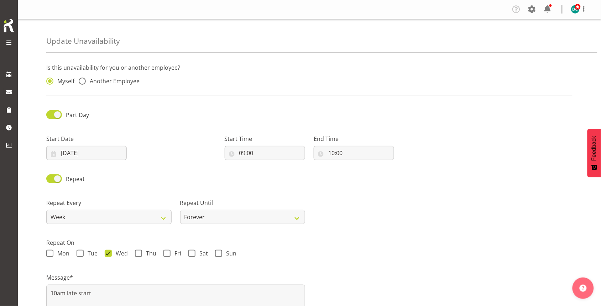
radio input "false"
radio input "true"
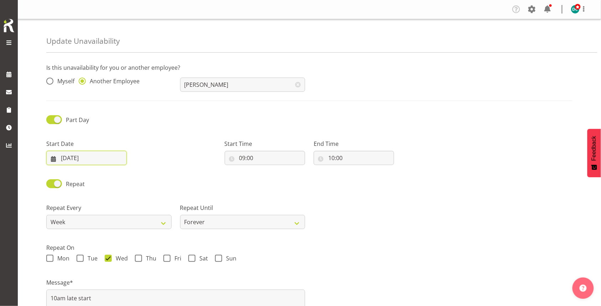
click at [80, 157] on input "[DATE]" at bounding box center [86, 158] width 80 height 14
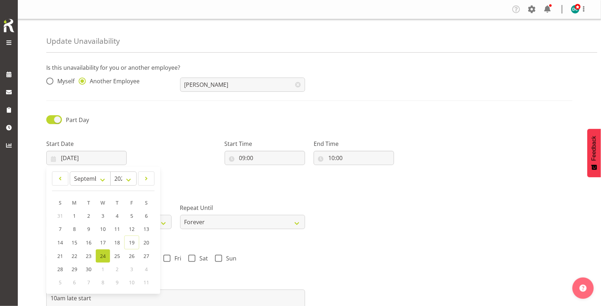
click at [104, 269] on span "1" at bounding box center [102, 269] width 3 height 7
click at [151, 175] on link at bounding box center [146, 179] width 16 height 14
select select "9"
click at [104, 213] on span "1" at bounding box center [103, 216] width 3 height 7
type input "01/10/2025"
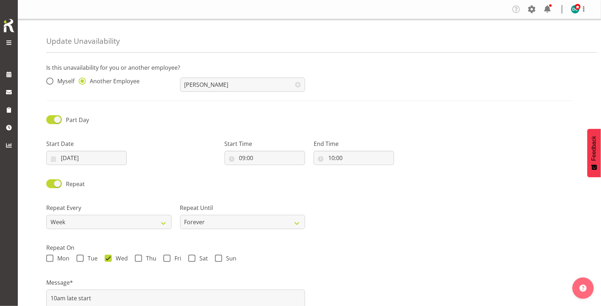
scroll to position [68, 0]
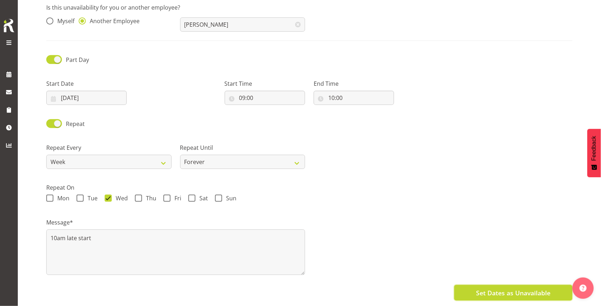
click at [501, 288] on span "Set Dates as Unavailable" at bounding box center [513, 292] width 74 height 9
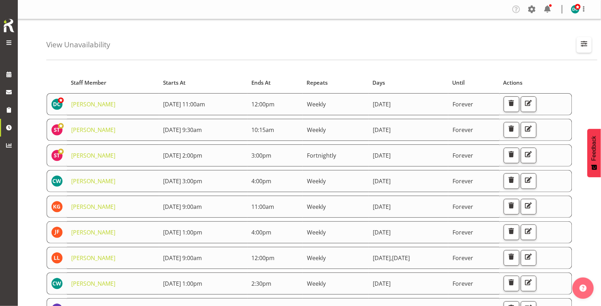
click at [584, 47] on span "button" at bounding box center [583, 43] width 9 height 9
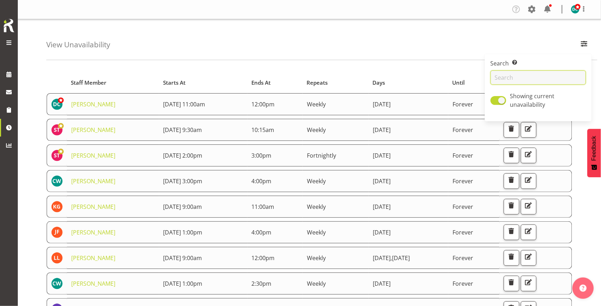
click at [513, 72] on input "text" at bounding box center [538, 77] width 95 height 14
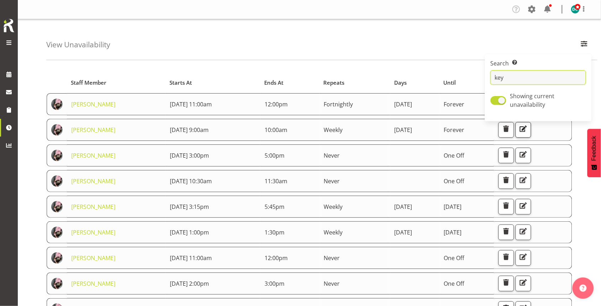
type input "key"
click at [528, 131] on span "button" at bounding box center [523, 128] width 9 height 9
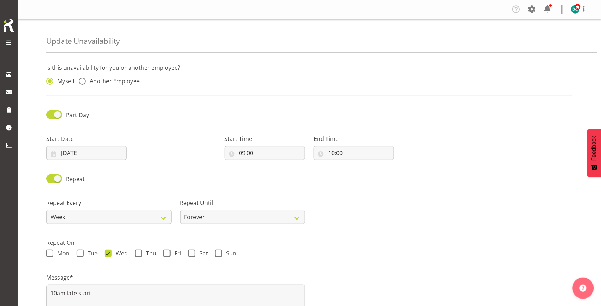
radio input "false"
radio input "true"
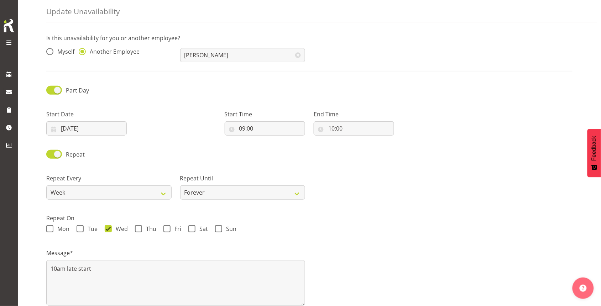
scroll to position [68, 0]
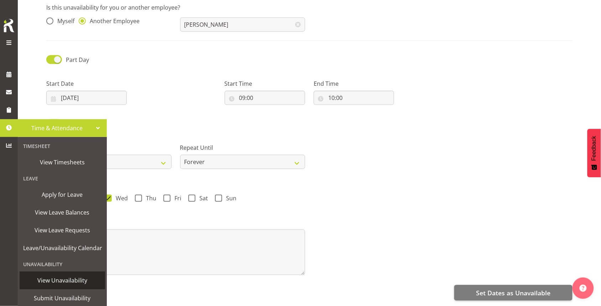
click at [43, 282] on span "View Unavailability" at bounding box center [62, 280] width 78 height 11
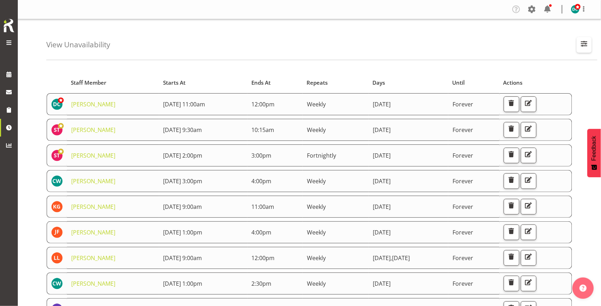
click at [583, 46] on span "button" at bounding box center [583, 43] width 9 height 9
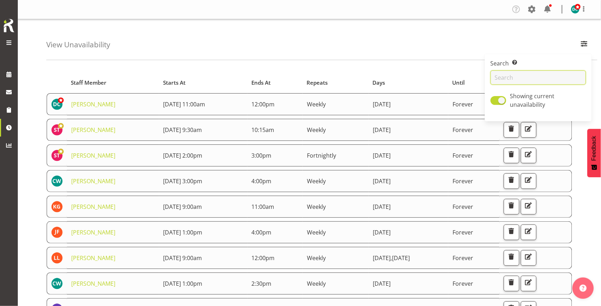
click at [539, 84] on input "text" at bounding box center [538, 77] width 95 height 14
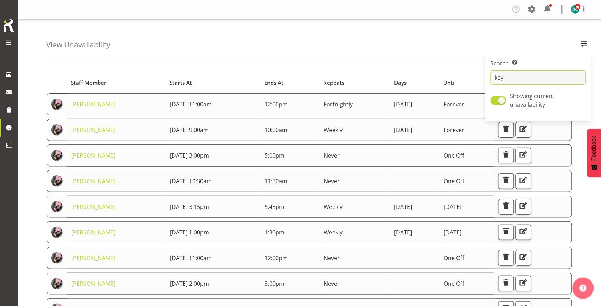
type input "key"
click at [333, 42] on div "View Unavailability Search Search for a particular employee key Showing current…" at bounding box center [321, 39] width 551 height 41
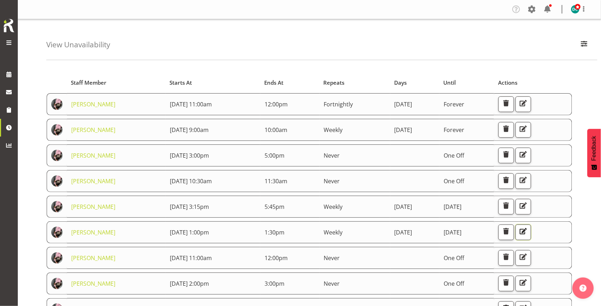
click at [528, 233] on span "button" at bounding box center [523, 231] width 9 height 9
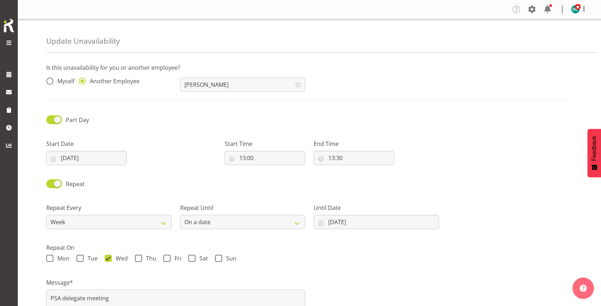
select select "date"
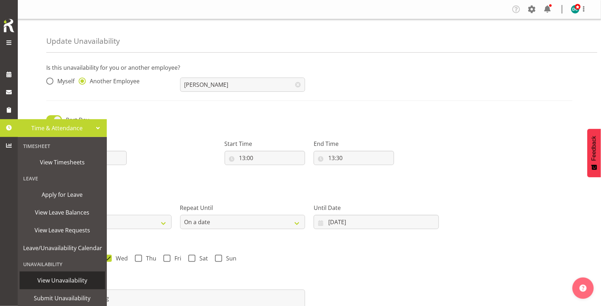
click at [59, 280] on span "View Unavailability" at bounding box center [62, 280] width 78 height 11
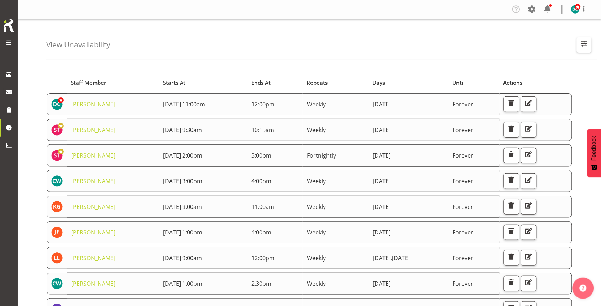
click at [578, 47] on button "button" at bounding box center [584, 45] width 15 height 16
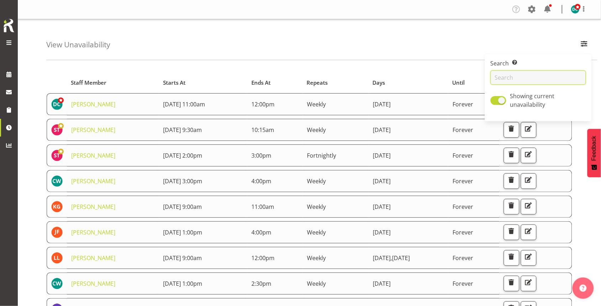
drag, startPoint x: 538, startPoint y: 56, endPoint x: 520, endPoint y: 82, distance: 32.1
click at [521, 80] on div "Search Search for a particular employee" at bounding box center [538, 72] width 95 height 26
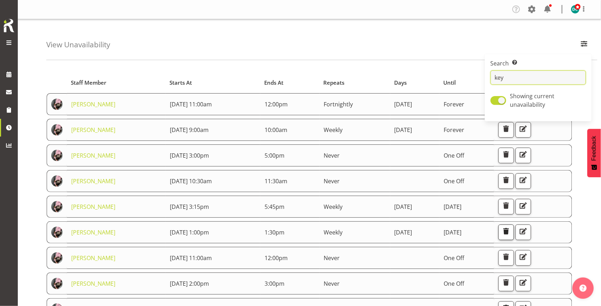
type input "key"
click at [511, 233] on span "button" at bounding box center [506, 231] width 9 height 9
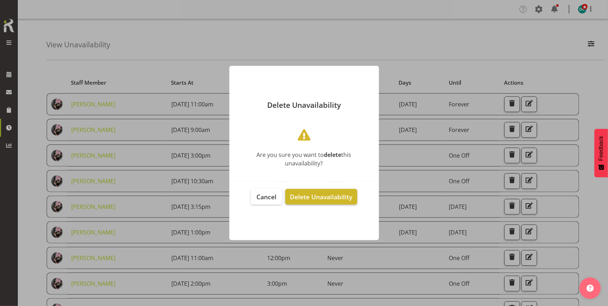
click at [318, 196] on span "Delete Unavailability" at bounding box center [321, 197] width 62 height 9
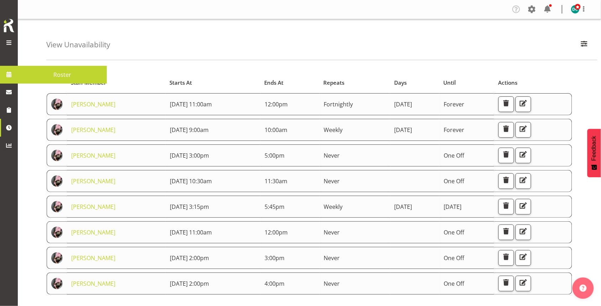
click at [12, 78] on span at bounding box center [9, 74] width 11 height 11
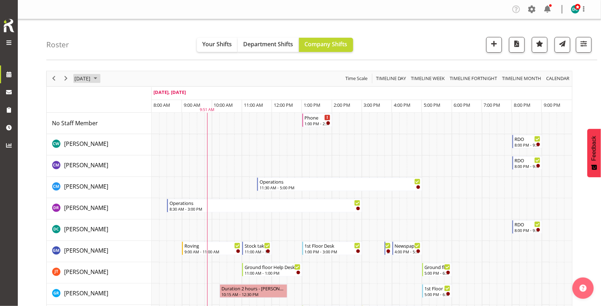
click at [91, 75] on span "[DATE]" at bounding box center [82, 78] width 17 height 9
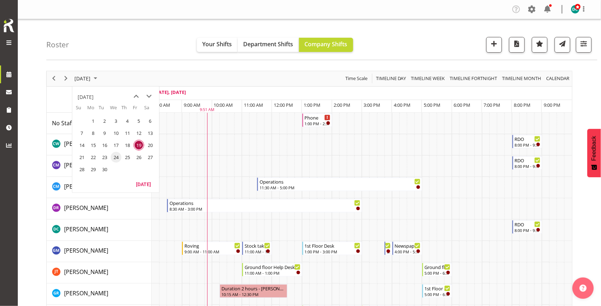
click at [114, 158] on span "24" at bounding box center [116, 157] width 11 height 11
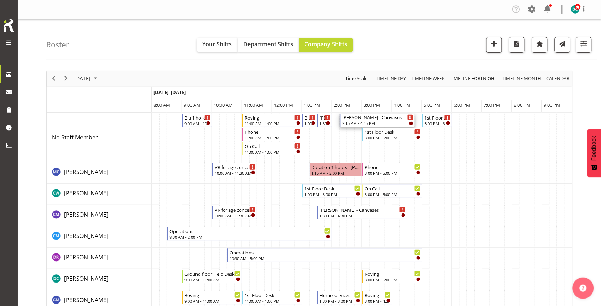
click at [355, 119] on div "[PERSON_NAME] - Canvases" at bounding box center [377, 117] width 71 height 7
click at [0, 0] on div at bounding box center [0, 0] width 0 height 0
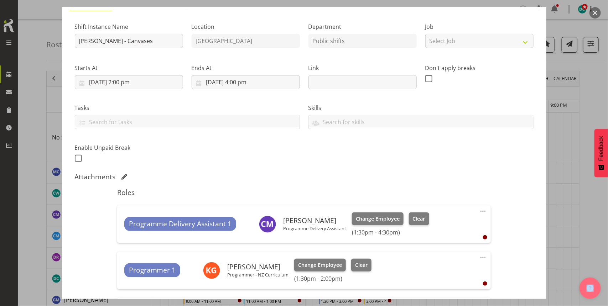
scroll to position [133, 0]
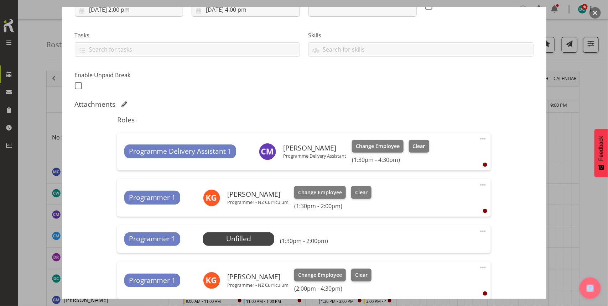
click at [478, 187] on span at bounding box center [482, 185] width 9 height 9
click at [430, 224] on link "Delete" at bounding box center [453, 226] width 68 height 13
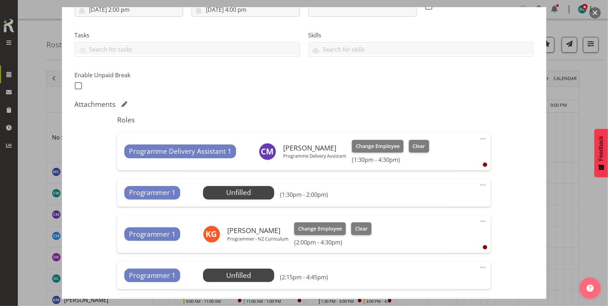
click at [478, 222] on span at bounding box center [482, 221] width 9 height 9
click at [425, 268] on link "Delete" at bounding box center [453, 262] width 68 height 13
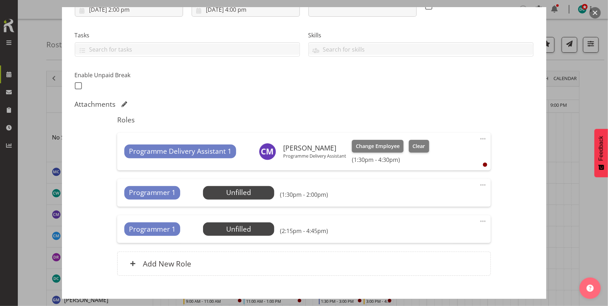
click at [479, 186] on span at bounding box center [482, 185] width 9 height 9
click at [432, 229] on link "Delete" at bounding box center [453, 226] width 68 height 13
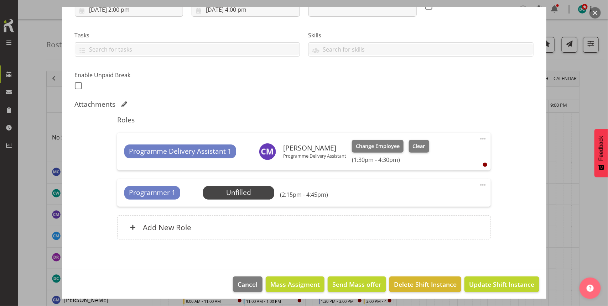
click at [478, 185] on span at bounding box center [482, 185] width 9 height 9
click at [421, 229] on link "Delete" at bounding box center [453, 226] width 68 height 13
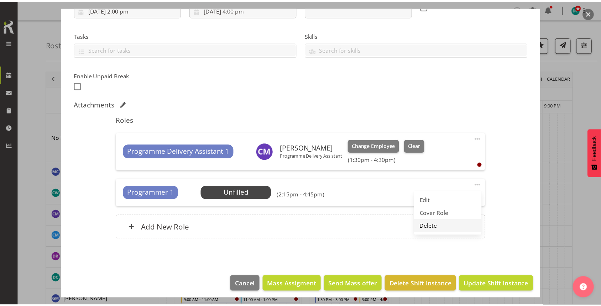
scroll to position [101, 0]
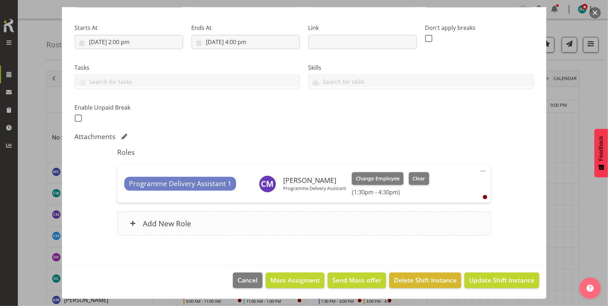
click at [264, 224] on div "Add New Role" at bounding box center [303, 223] width 373 height 24
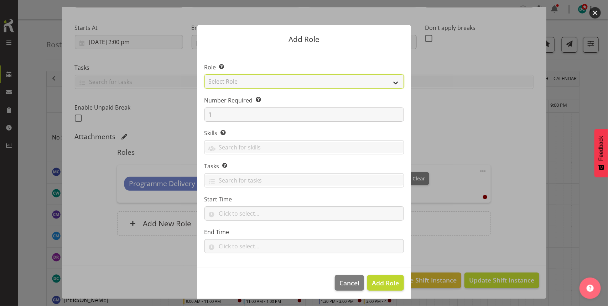
click at [257, 78] on select "Select Role 1st floor desk AQ operator Business Support Team member Casual Cust…" at bounding box center [303, 81] width 199 height 14
select select "1518"
click at [204, 74] on select "Select Role 1st floor desk AQ operator Business Support Team member Casual Cust…" at bounding box center [303, 81] width 199 height 14
click at [385, 284] on span "Add Role" at bounding box center [385, 283] width 27 height 9
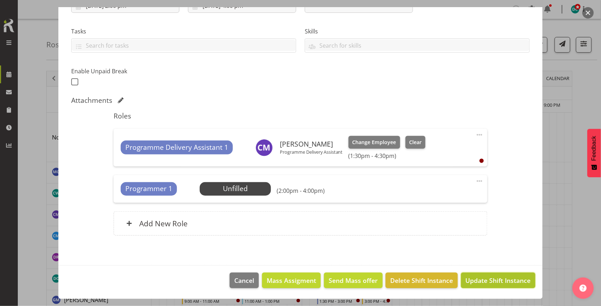
click at [487, 285] on span "Update Shift Instance" at bounding box center [498, 280] width 65 height 9
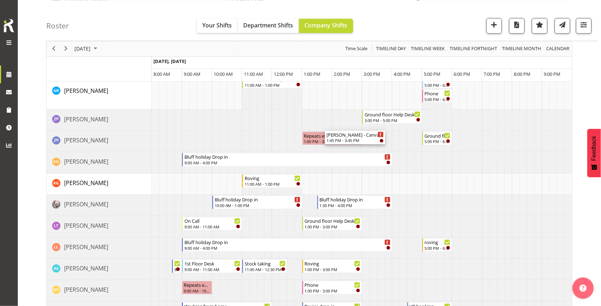
scroll to position [267, 0]
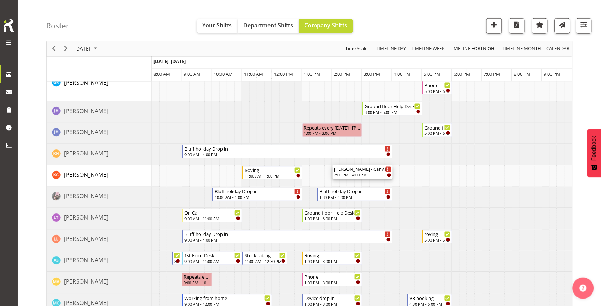
drag, startPoint x: 357, startPoint y: 121, endPoint x: 349, endPoint y: 179, distance: 58.1
drag, startPoint x: 334, startPoint y: 175, endPoint x: 321, endPoint y: 177, distance: 12.5
drag, startPoint x: 390, startPoint y: 171, endPoint x: 402, endPoint y: 172, distance: 11.8
drag, startPoint x: 405, startPoint y: 173, endPoint x: 403, endPoint y: 179, distance: 5.9
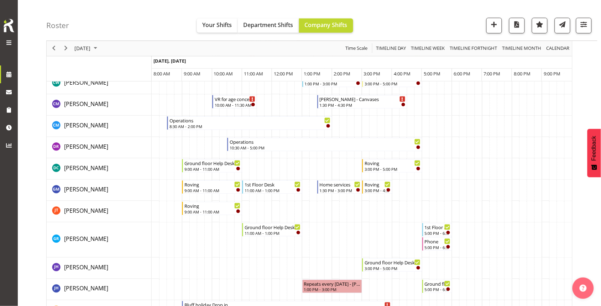
scroll to position [89, 0]
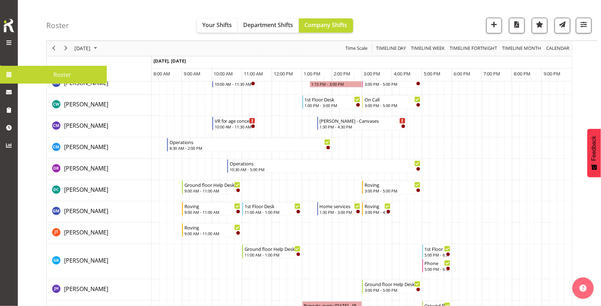
click at [22, 72] on span "Roster" at bounding box center [62, 74] width 82 height 11
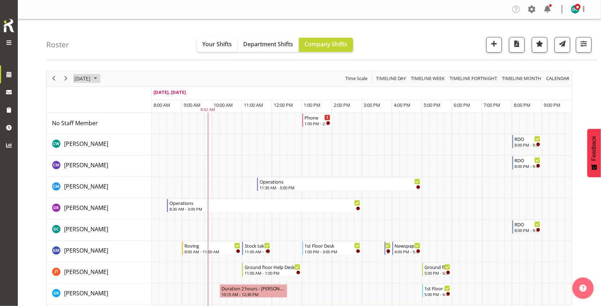
click at [91, 78] on span "[DATE]" at bounding box center [82, 78] width 17 height 9
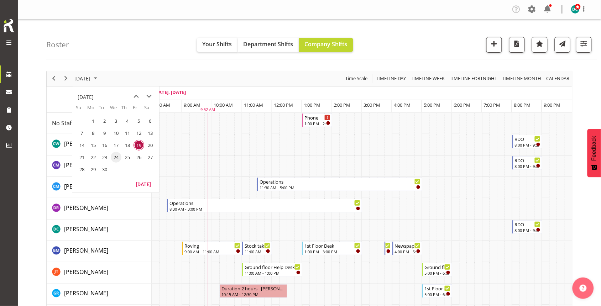
click at [117, 159] on span "24" at bounding box center [116, 157] width 11 height 11
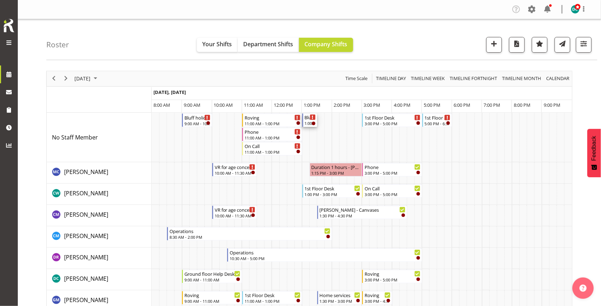
click at [308, 121] on div "1:00 PM - 1:30 PM" at bounding box center [310, 123] width 11 height 6
click at [0, 0] on div at bounding box center [0, 0] width 0 height 0
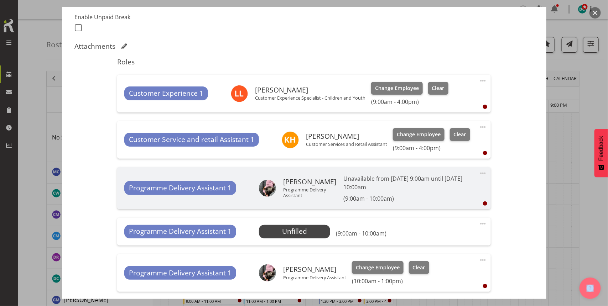
scroll to position [222, 0]
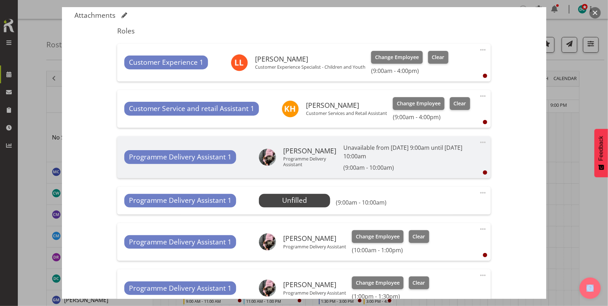
click at [479, 193] on span at bounding box center [482, 193] width 9 height 9
click at [426, 235] on link "Delete" at bounding box center [453, 234] width 68 height 13
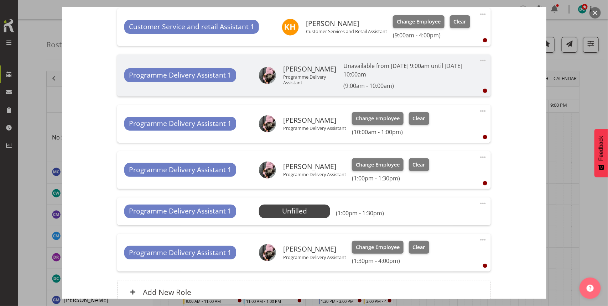
scroll to position [373, 0]
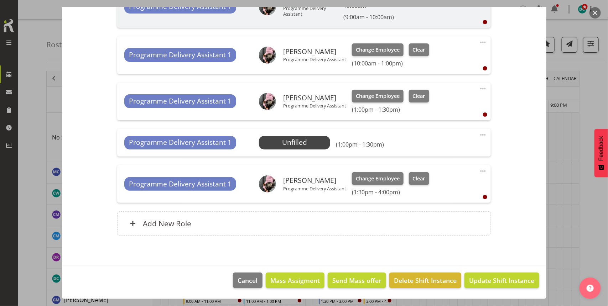
click at [478, 136] on span at bounding box center [482, 135] width 9 height 9
click at [425, 177] on link "Delete" at bounding box center [453, 176] width 68 height 13
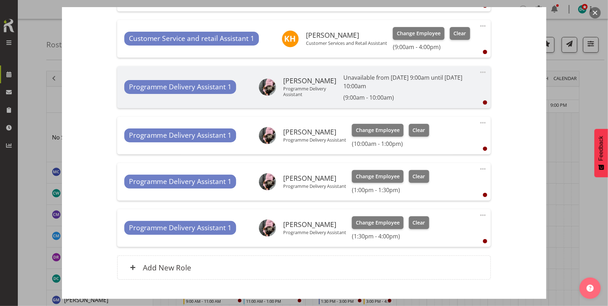
scroll to position [337, 0]
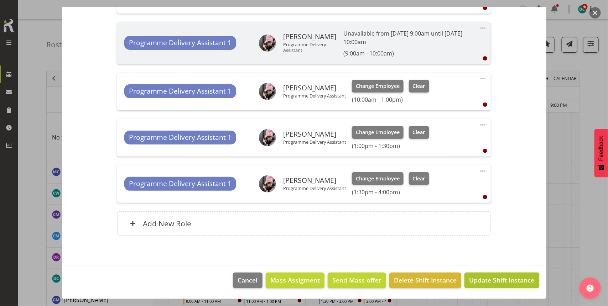
click at [477, 280] on span "Update Shift Instance" at bounding box center [501, 280] width 65 height 9
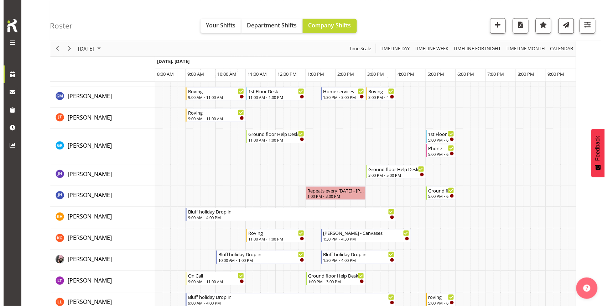
scroll to position [222, 0]
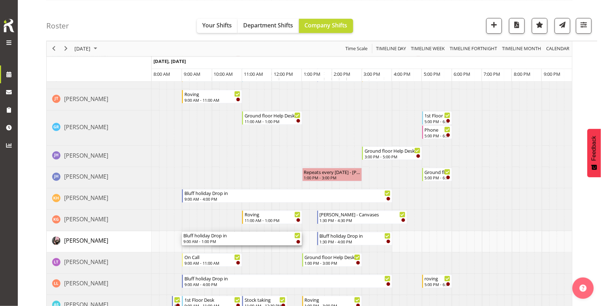
drag, startPoint x: 214, startPoint y: 242, endPoint x: 186, endPoint y: 243, distance: 27.4
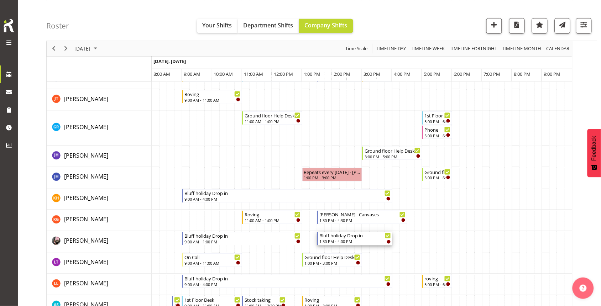
click at [354, 237] on div "Bluff holiday Drop in" at bounding box center [355, 235] width 71 height 7
click at [0, 0] on div at bounding box center [0, 0] width 0 height 0
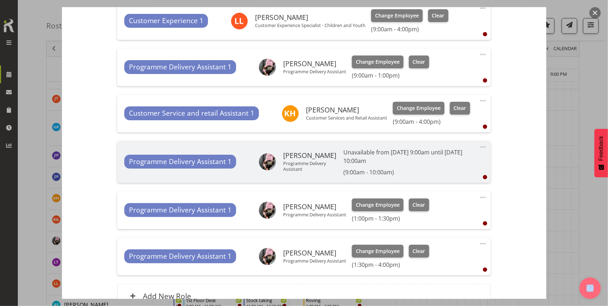
scroll to position [267, 0]
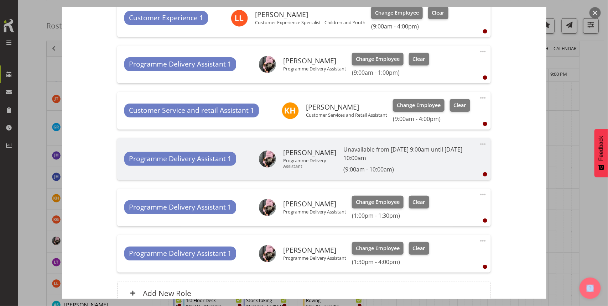
click at [478, 195] on span at bounding box center [482, 194] width 9 height 9
click at [438, 170] on h6 "(9:00am - 10:00am)" at bounding box center [407, 169] width 129 height 7
click at [478, 144] on span at bounding box center [482, 144] width 9 height 9
click at [442, 196] on div "Programme Delivery Assistant 1 Keyu Chen Programme Delivery Assistant Change Em…" at bounding box center [303, 208] width 373 height 38
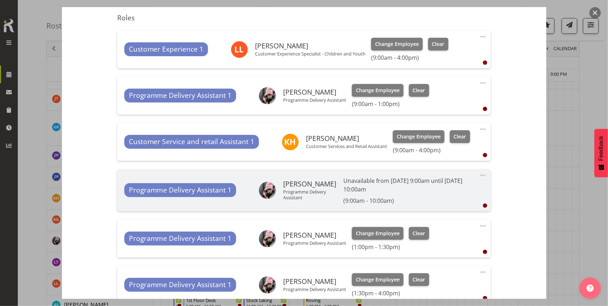
scroll to position [311, 0]
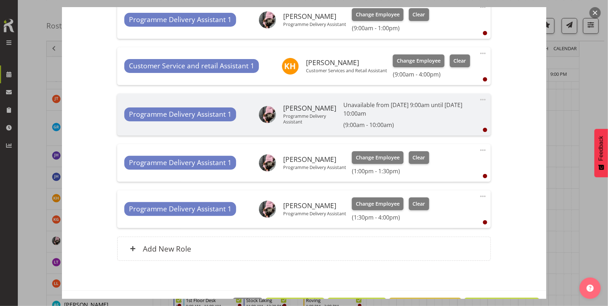
click at [480, 151] on span at bounding box center [482, 150] width 9 height 9
click at [446, 189] on link "Delete" at bounding box center [453, 191] width 68 height 13
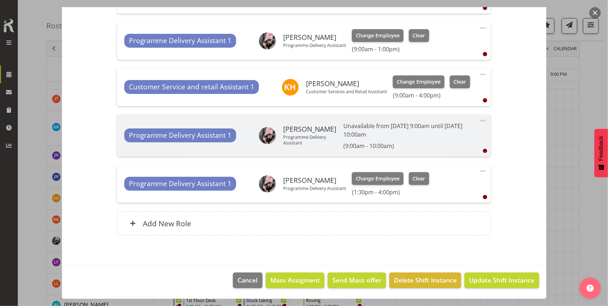
click at [478, 171] on span at bounding box center [482, 171] width 9 height 9
click at [420, 212] on link "Delete" at bounding box center [453, 212] width 68 height 13
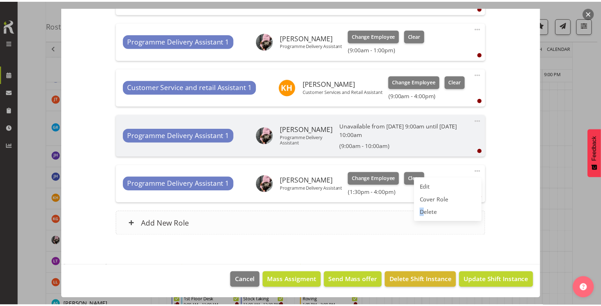
scroll to position [245, 0]
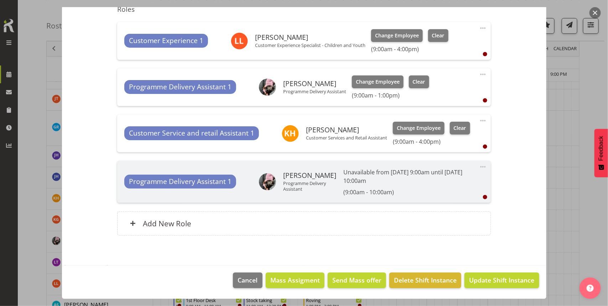
click at [478, 120] on span at bounding box center [482, 120] width 9 height 9
click at [451, 189] on h6 "(9:00am - 10:00am)" at bounding box center [407, 192] width 129 height 7
click at [479, 164] on span at bounding box center [482, 167] width 9 height 9
click at [421, 225] on div "Add New Role" at bounding box center [303, 223] width 373 height 24
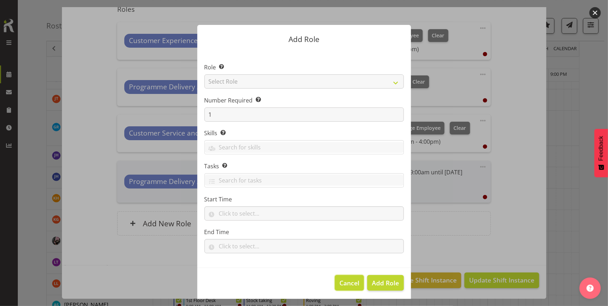
click at [357, 285] on button "Cancel" at bounding box center [349, 283] width 29 height 16
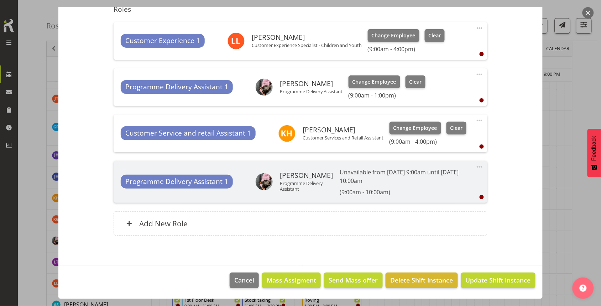
click at [469, 271] on footer "Cancel Mass Assigment Send Mass offer Delete Shift Instance Update Shift Instan…" at bounding box center [300, 282] width 484 height 33
click at [468, 276] on span "Update Shift Instance" at bounding box center [498, 280] width 65 height 9
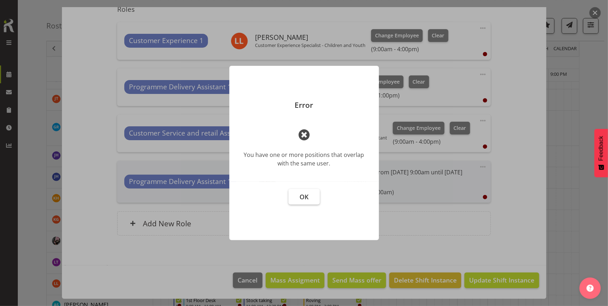
click at [305, 196] on span "OK" at bounding box center [303, 197] width 9 height 9
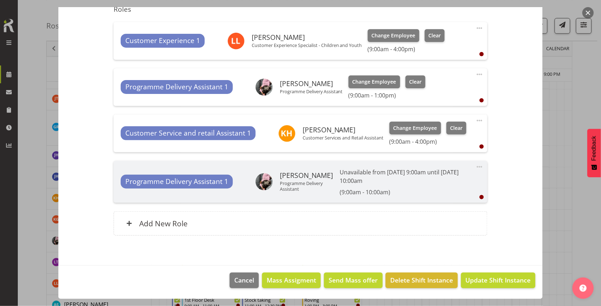
click at [475, 168] on span at bounding box center [479, 167] width 9 height 9
click at [408, 221] on div "Add New Role" at bounding box center [300, 223] width 373 height 24
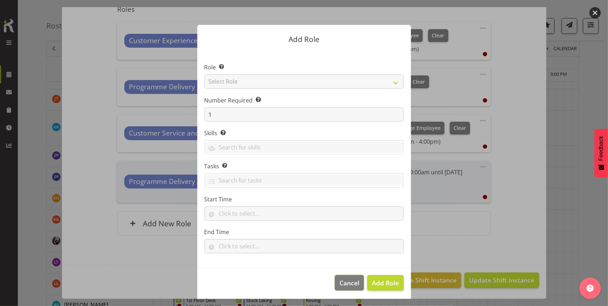
click at [341, 279] on span "Cancel" at bounding box center [349, 282] width 20 height 9
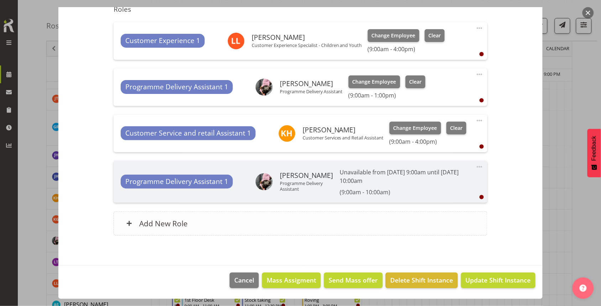
drag, startPoint x: 306, startPoint y: 189, endPoint x: 327, endPoint y: 226, distance: 42.1
click at [327, 226] on div "Add New Role" at bounding box center [300, 223] width 373 height 24
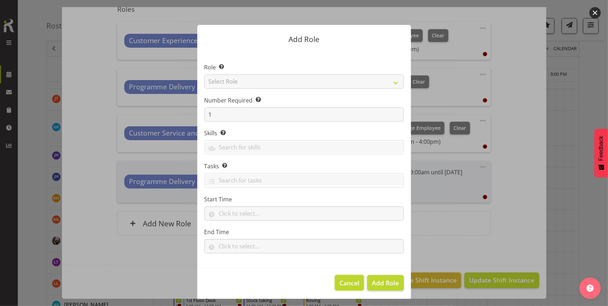
click at [340, 288] on button "Cancel" at bounding box center [349, 283] width 29 height 16
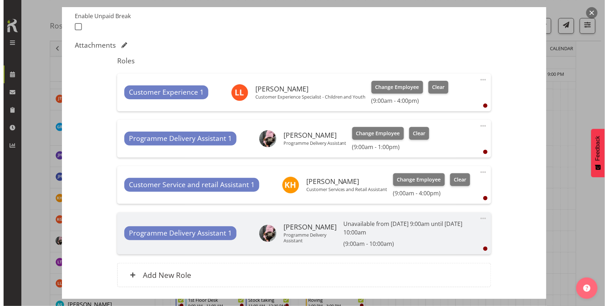
scroll to position [156, 0]
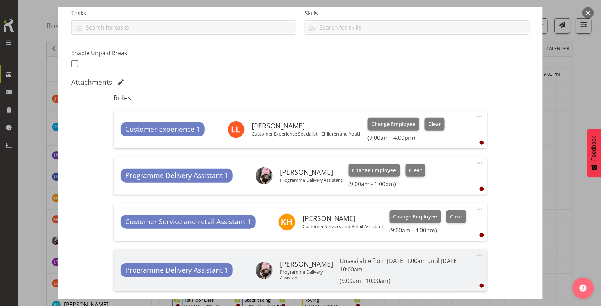
click at [475, 163] on span at bounding box center [479, 163] width 9 height 9
click at [428, 178] on link "Edit" at bounding box center [449, 178] width 68 height 13
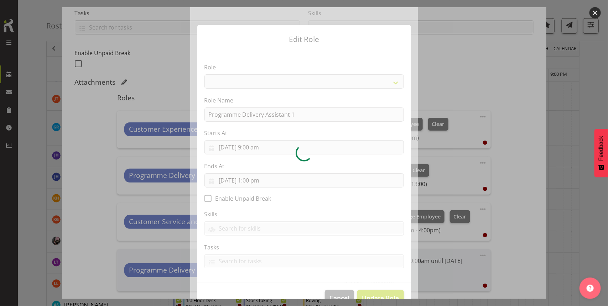
select select "1508"
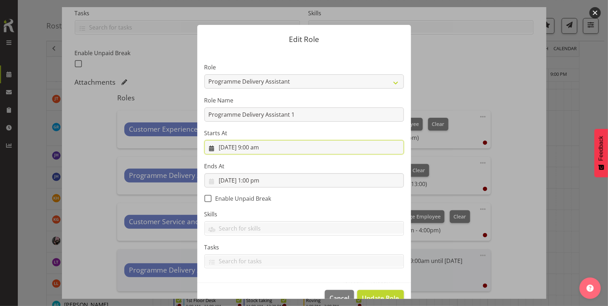
click at [263, 150] on input "24/09/2025, 9:00 am" at bounding box center [303, 147] width 199 height 14
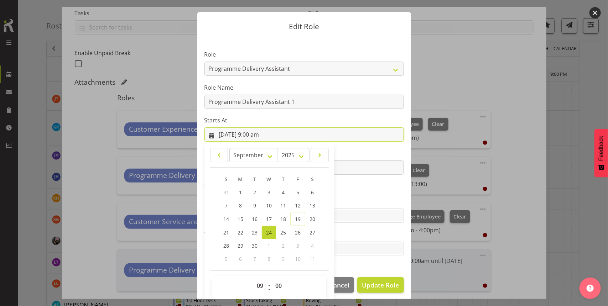
scroll to position [19, 0]
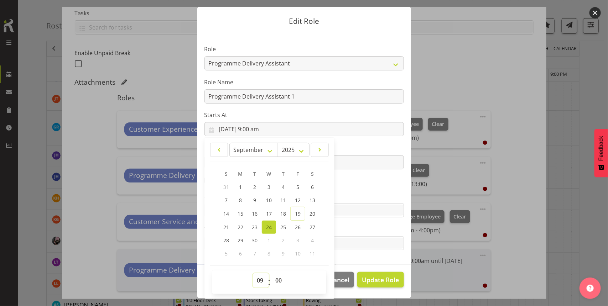
click at [257, 280] on select "00 01 02 03 04 05 06 07 08 09 10 11 12 13 14 15 16 17 18 19 20 21 22 23" at bounding box center [261, 280] width 16 height 14
select select "10"
type input "24/09/2025, 10:00 am"
click at [350, 253] on section "Role 1st floor desk AQ operator Business Support Team member Casual Customer Ex…" at bounding box center [304, 148] width 214 height 233
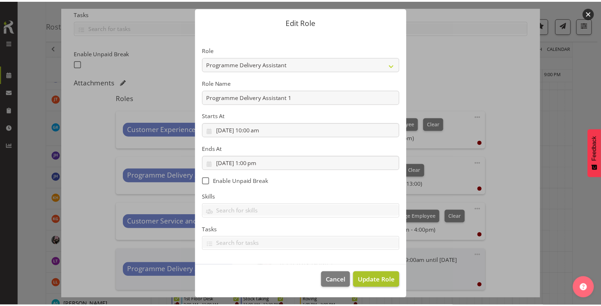
scroll to position [18, 0]
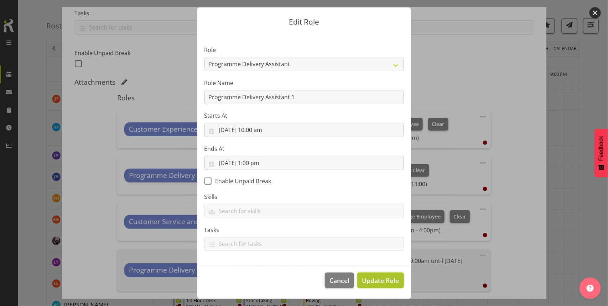
click at [370, 282] on span "Update Role" at bounding box center [380, 280] width 37 height 9
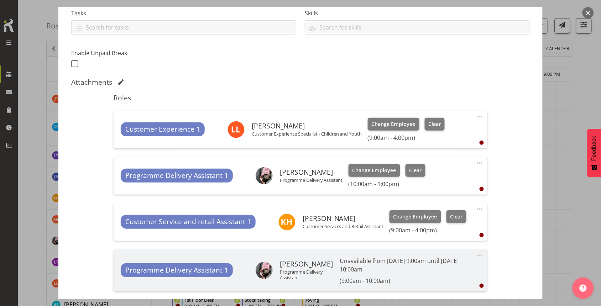
scroll to position [245, 0]
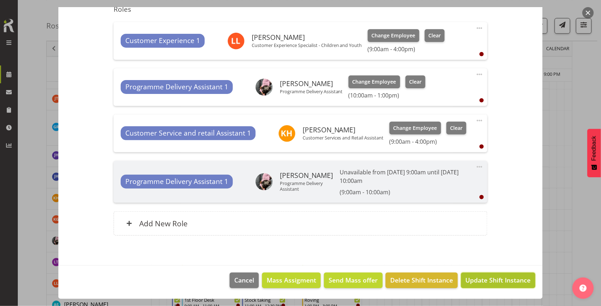
click at [477, 279] on span "Update Shift Instance" at bounding box center [498, 280] width 65 height 9
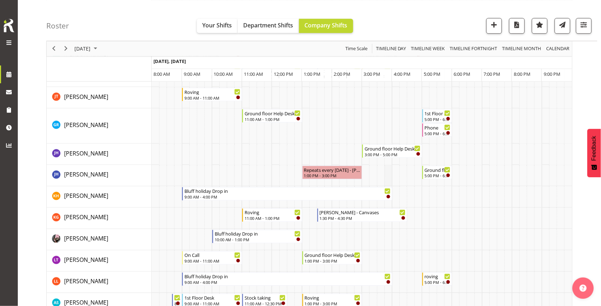
scroll to position [267, 0]
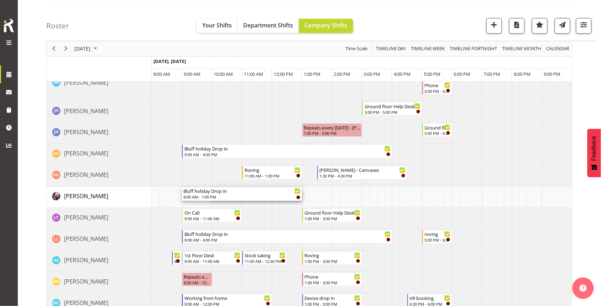
drag, startPoint x: 215, startPoint y: 193, endPoint x: 186, endPoint y: 191, distance: 28.9
drag, startPoint x: 301, startPoint y: 198, endPoint x: 416, endPoint y: 200, distance: 115.7
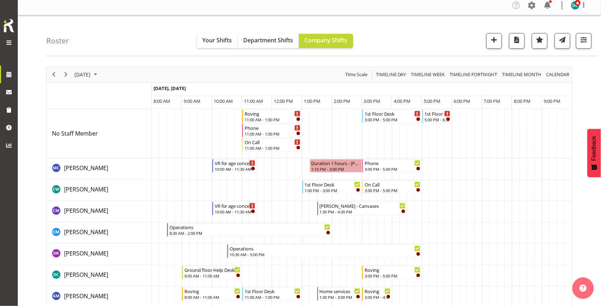
scroll to position [0, 0]
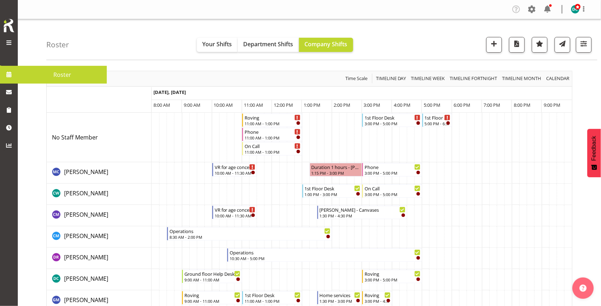
click at [20, 75] on link "Roster" at bounding box center [62, 75] width 89 height 18
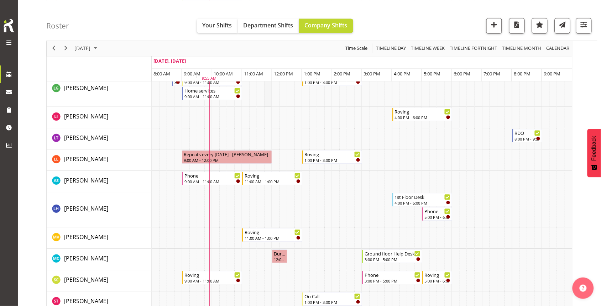
scroll to position [400, 0]
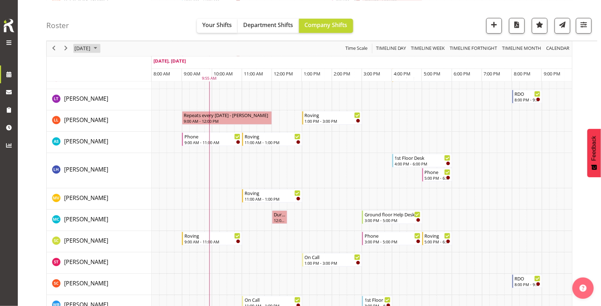
click at [91, 47] on span "[DATE]" at bounding box center [82, 48] width 17 height 9
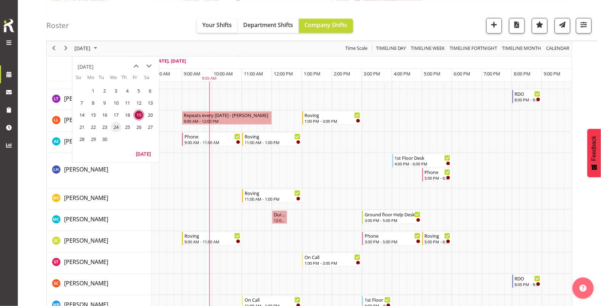
click at [114, 130] on span "24" at bounding box center [116, 127] width 11 height 11
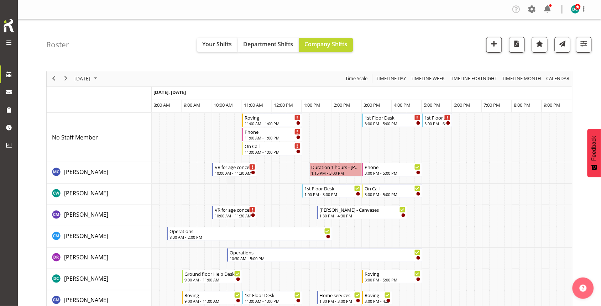
click at [230, 170] on td "Timeline Day of September 24, 2025" at bounding box center [230, 172] width 7 height 21
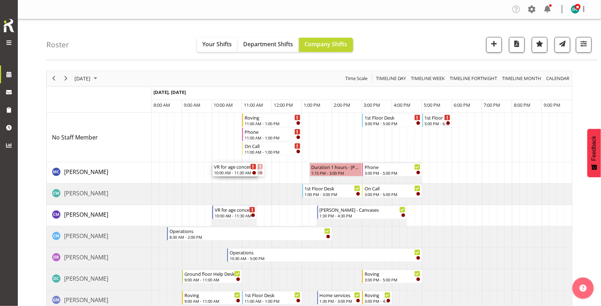
drag, startPoint x: 238, startPoint y: 166, endPoint x: 218, endPoint y: 170, distance: 20.0
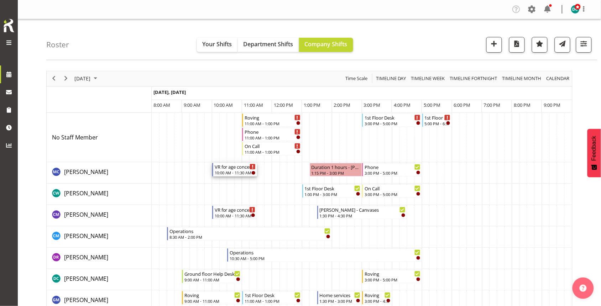
click at [226, 170] on div "10:00 AM - 11:30 AM" at bounding box center [235, 173] width 41 height 6
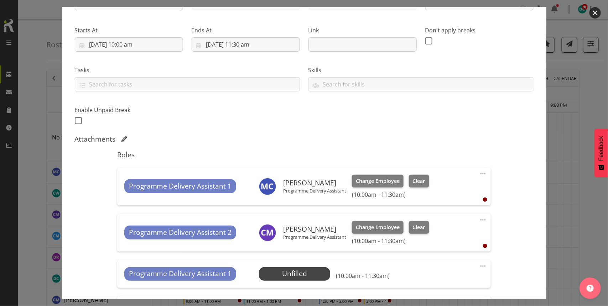
scroll to position [178, 0]
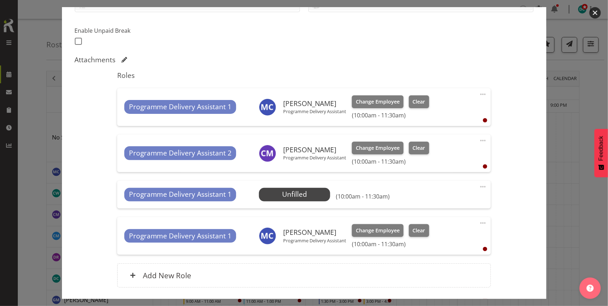
click at [478, 184] on span at bounding box center [482, 187] width 9 height 9
click at [433, 223] on link "Delete" at bounding box center [453, 228] width 68 height 13
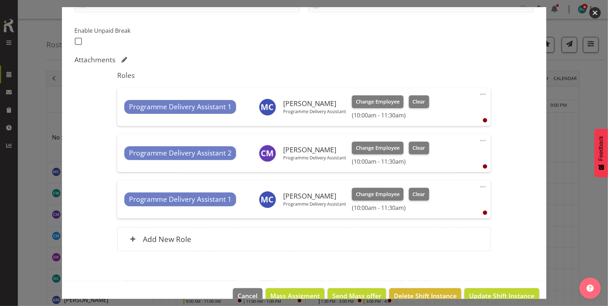
click at [478, 188] on span at bounding box center [482, 187] width 9 height 9
click at [428, 225] on link "Delete" at bounding box center [453, 228] width 68 height 13
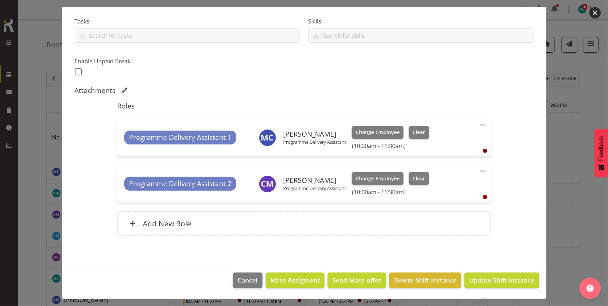
scroll to position [148, 0]
click at [470, 283] on span "Update Shift Instance" at bounding box center [501, 280] width 65 height 9
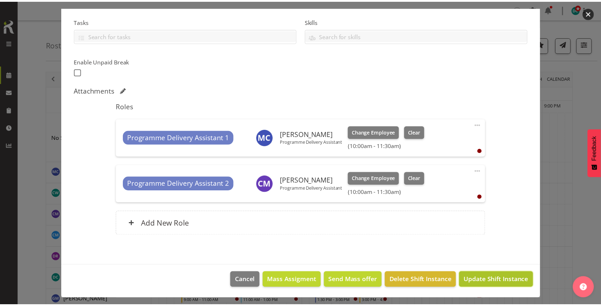
scroll to position [119, 0]
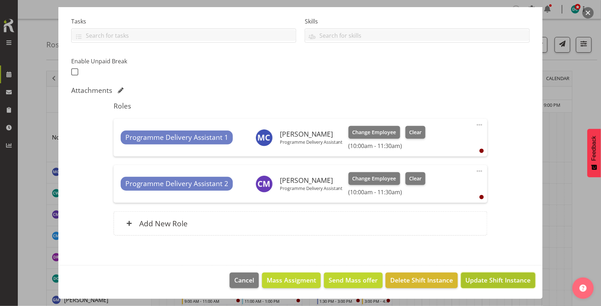
click at [495, 278] on span "Update Shift Instance" at bounding box center [498, 280] width 65 height 9
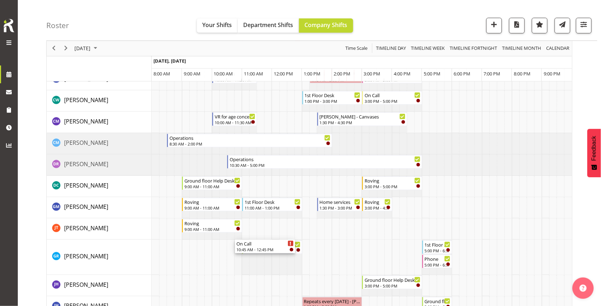
scroll to position [133, 0]
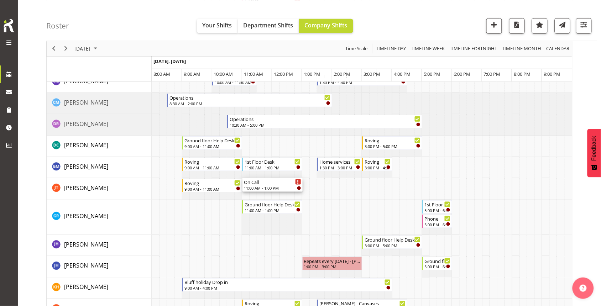
drag, startPoint x: 263, startPoint y: 146, endPoint x: 248, endPoint y: 161, distance: 20.9
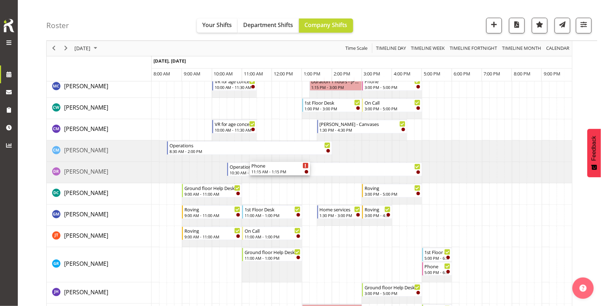
scroll to position [89, 0]
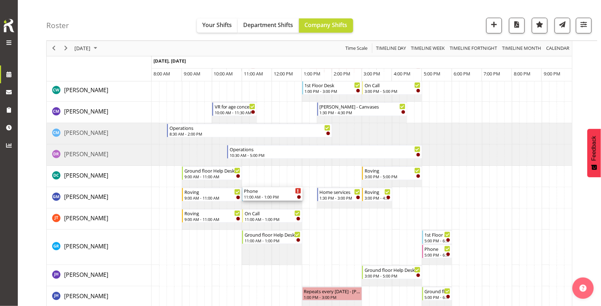
drag, startPoint x: 267, startPoint y: 134, endPoint x: 248, endPoint y: 207, distance: 75.5
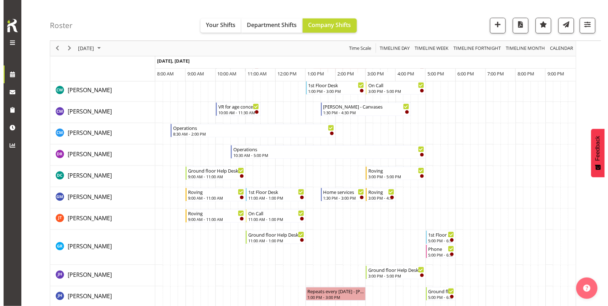
scroll to position [0, 0]
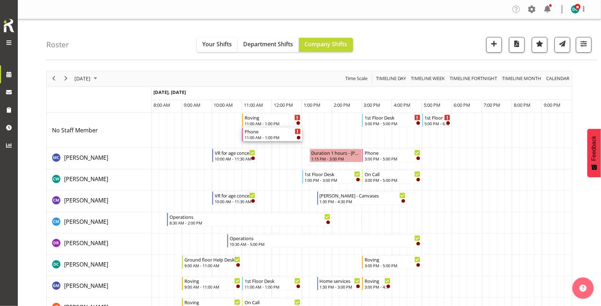
click at [269, 134] on div "Phone" at bounding box center [273, 131] width 56 height 7
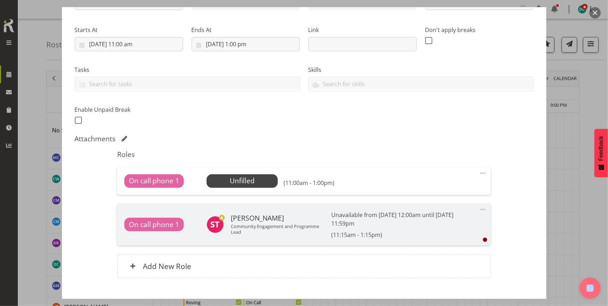
scroll to position [133, 0]
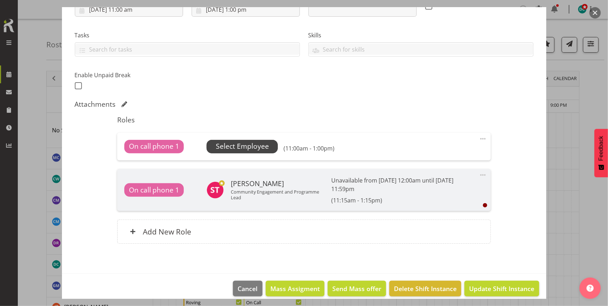
click at [242, 145] on span "Select Employee" at bounding box center [242, 146] width 53 height 10
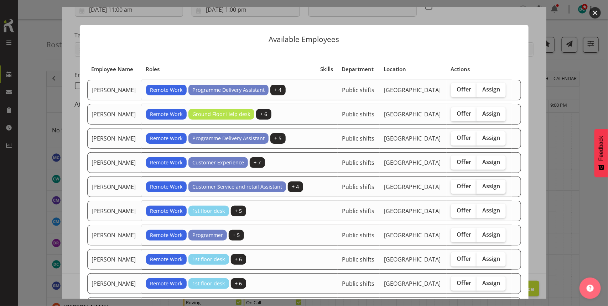
click at [489, 190] on span "Assign" at bounding box center [491, 186] width 18 height 7
click at [481, 189] on input "Assign" at bounding box center [478, 186] width 5 height 5
checkbox input "true"
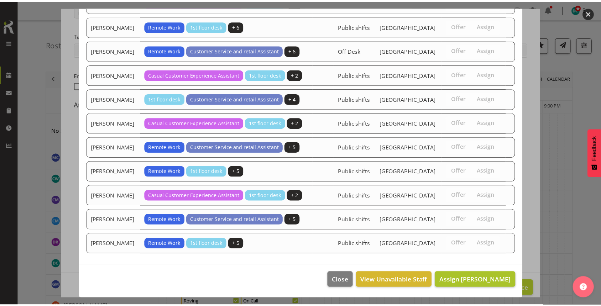
scroll to position [665, 0]
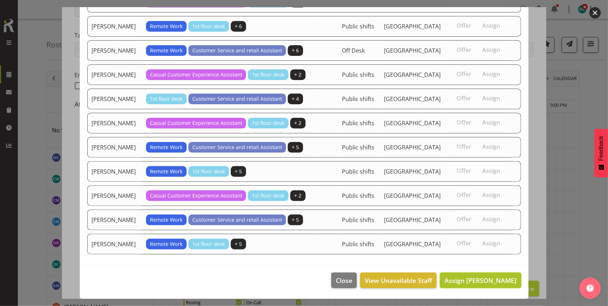
click at [476, 282] on span "Assign [PERSON_NAME]" at bounding box center [480, 280] width 72 height 9
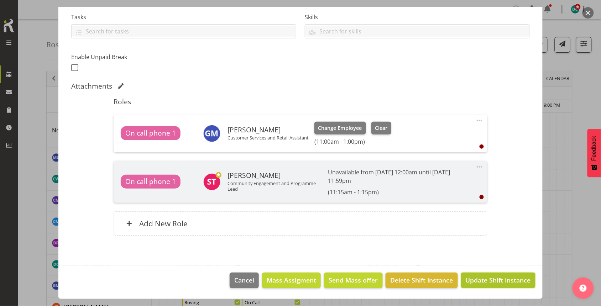
click at [486, 284] on span "Update Shift Instance" at bounding box center [498, 280] width 65 height 9
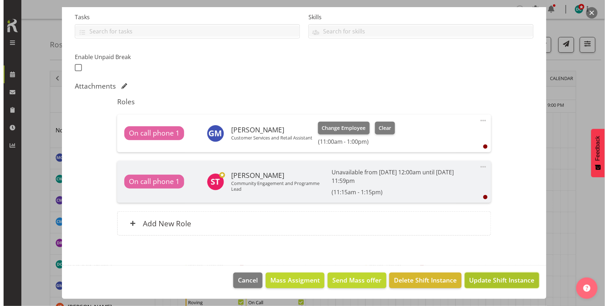
scroll to position [123, 0]
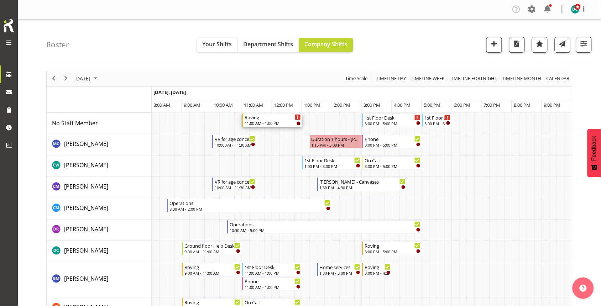
click at [264, 120] on div "Roving" at bounding box center [273, 117] width 56 height 7
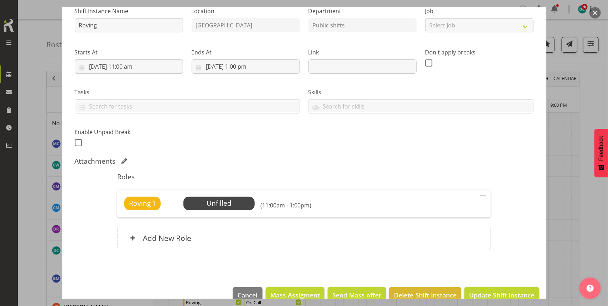
scroll to position [91, 0]
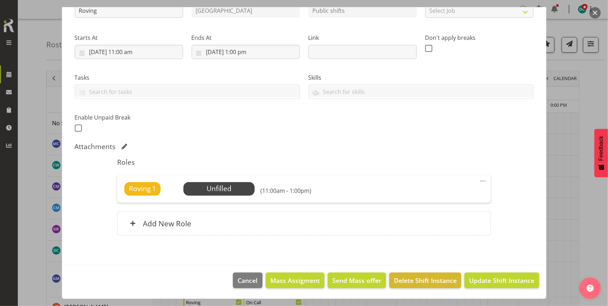
click at [478, 180] on span at bounding box center [482, 181] width 9 height 9
click at [425, 221] on link "Delete" at bounding box center [453, 222] width 68 height 13
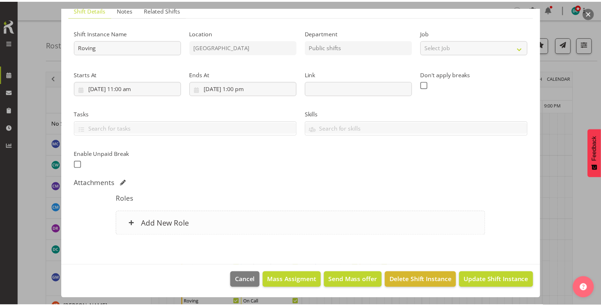
scroll to position [55, 0]
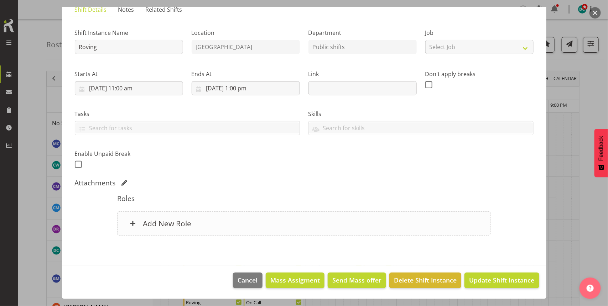
click at [258, 226] on div "Add New Role" at bounding box center [303, 223] width 373 height 24
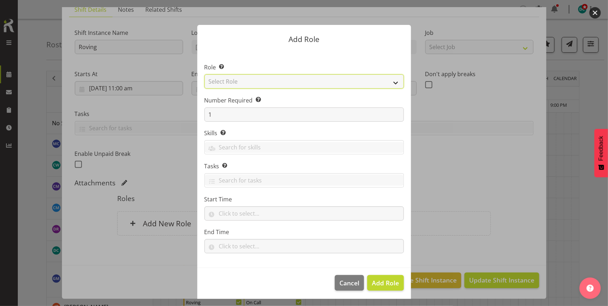
click at [250, 83] on select "Select Role 1st floor desk AQ operator Business Support Team member Casual Cust…" at bounding box center [303, 81] width 199 height 14
select select "1515"
click at [204, 74] on select "Select Role 1st floor desk AQ operator Business Support Team member Casual Cust…" at bounding box center [303, 81] width 199 height 14
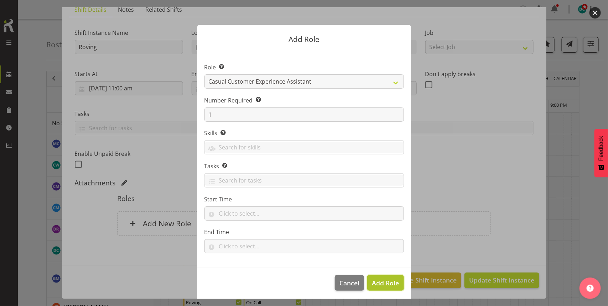
click at [383, 282] on span "Add Role" at bounding box center [385, 283] width 27 height 9
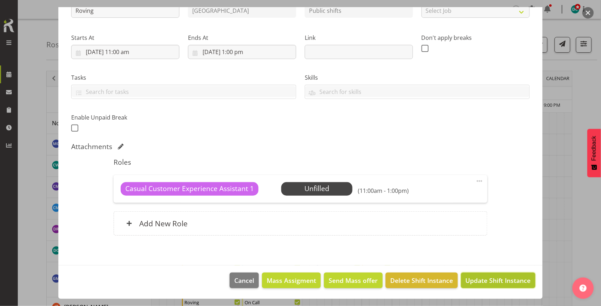
click at [515, 284] on span "Update Shift Instance" at bounding box center [498, 280] width 65 height 9
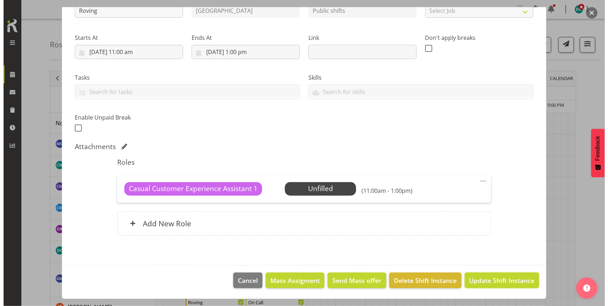
scroll to position [63, 0]
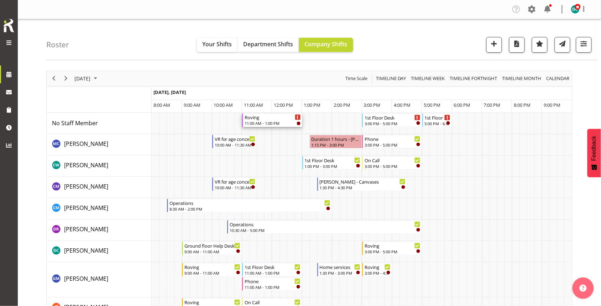
click at [262, 120] on div "Roving 11:00 AM - 1:00 PM" at bounding box center [273, 121] width 56 height 14
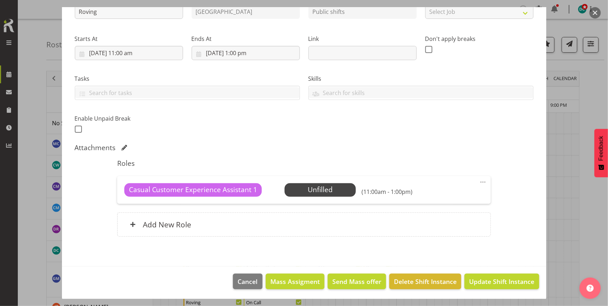
scroll to position [91, 0]
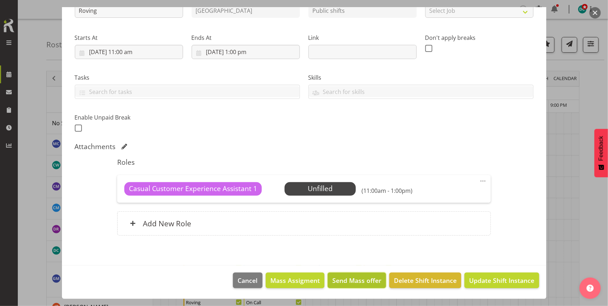
click at [343, 279] on span "Send Mass offer" at bounding box center [356, 280] width 49 height 9
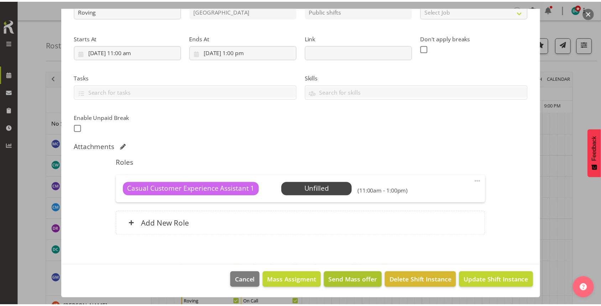
scroll to position [63, 0]
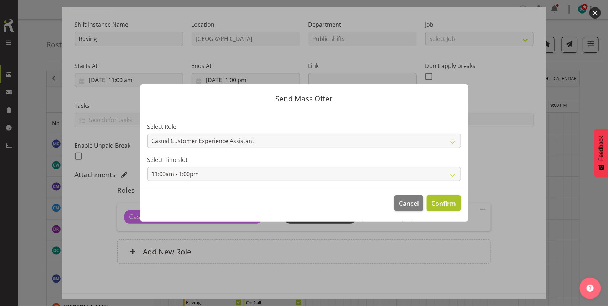
click at [442, 203] on span "Confirm" at bounding box center [443, 203] width 25 height 9
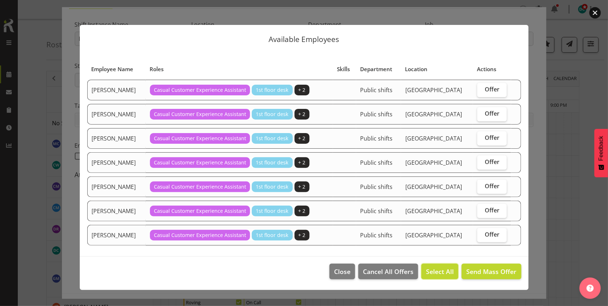
click at [433, 274] on span "Select All" at bounding box center [440, 271] width 28 height 9
checkbox input "true"
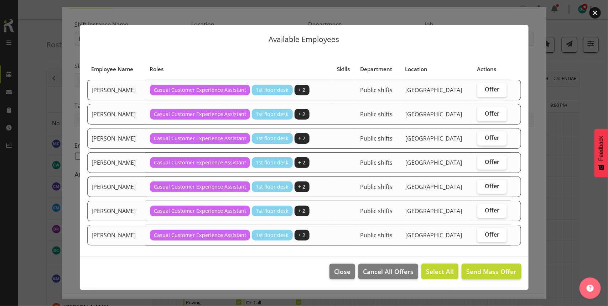
checkbox input "true"
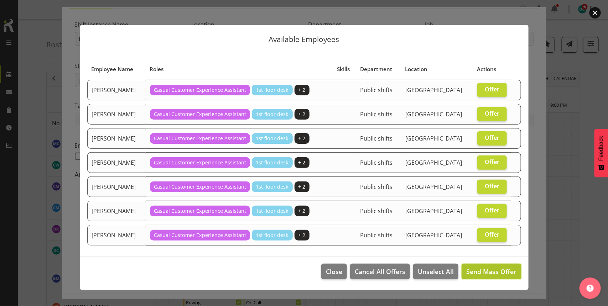
click at [476, 274] on span "Send Mass Offer" at bounding box center [491, 271] width 50 height 9
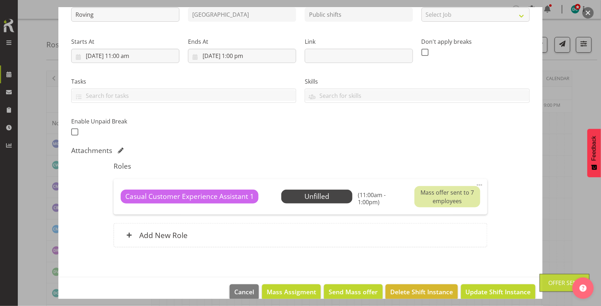
scroll to position [99, 0]
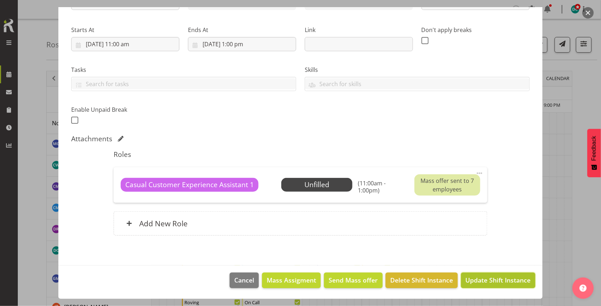
click at [488, 282] on span "Update Shift Instance" at bounding box center [498, 280] width 65 height 9
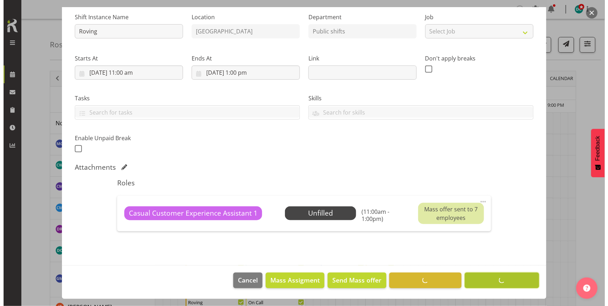
scroll to position [70, 0]
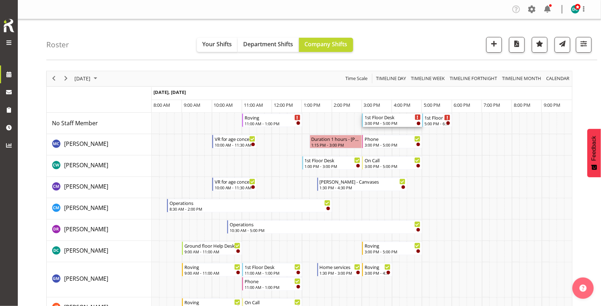
click at [393, 119] on div "1st Floor Desk" at bounding box center [392, 117] width 56 height 7
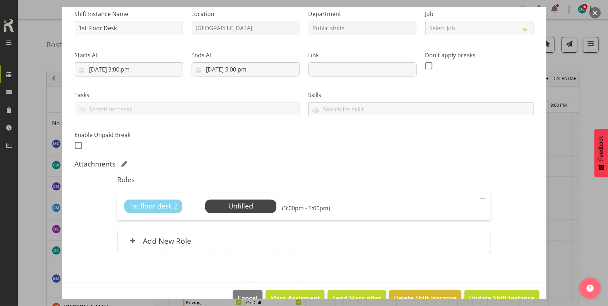
scroll to position [89, 0]
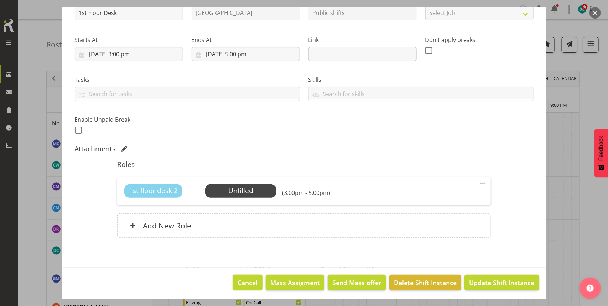
click at [238, 284] on span "Cancel" at bounding box center [248, 282] width 20 height 9
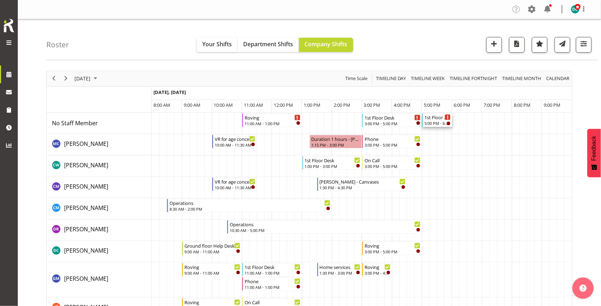
click at [435, 117] on div "1st Floor Desk" at bounding box center [438, 117] width 26 height 7
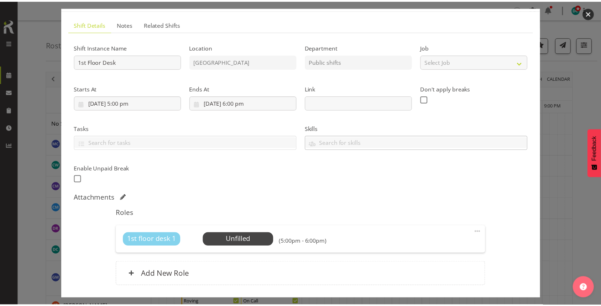
scroll to position [91, 0]
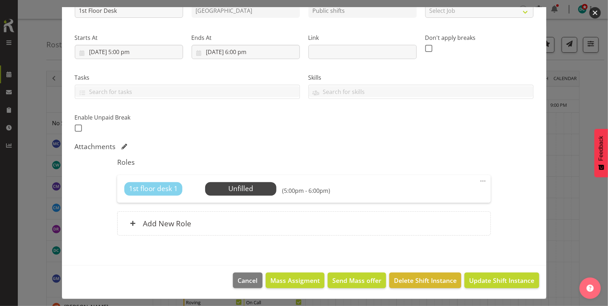
click at [592, 12] on button "button" at bounding box center [594, 12] width 11 height 11
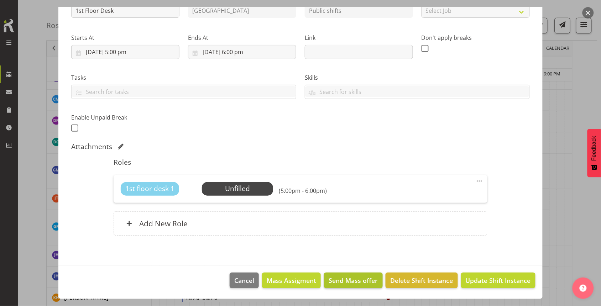
scroll to position [133, 0]
click at [421, 281] on span "Delete Shift Instance" at bounding box center [421, 280] width 63 height 9
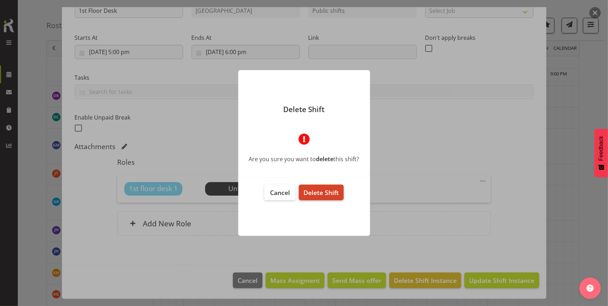
click at [325, 190] on span "Delete Shift" at bounding box center [320, 192] width 35 height 9
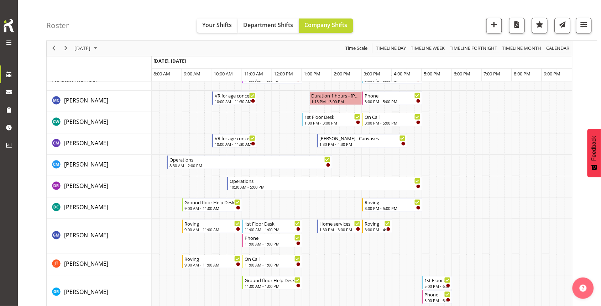
scroll to position [0, 0]
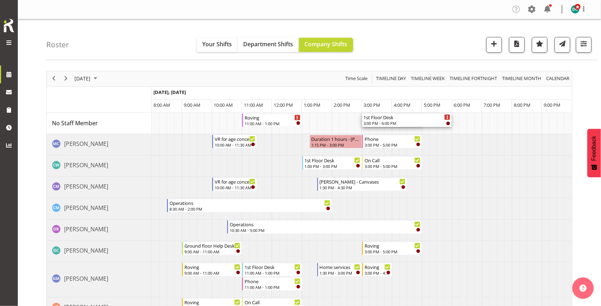
drag, startPoint x: 421, startPoint y: 118, endPoint x: 447, endPoint y: 114, distance: 27.0
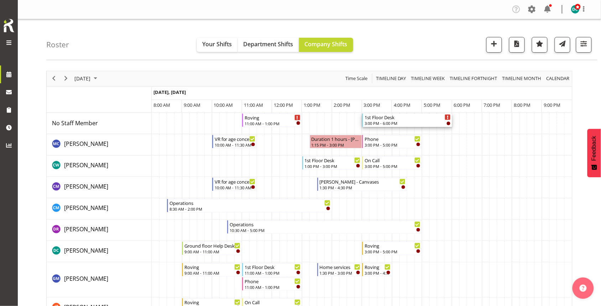
click at [400, 122] on div "3:00 PM - 6:00 PM" at bounding box center [407, 123] width 86 height 6
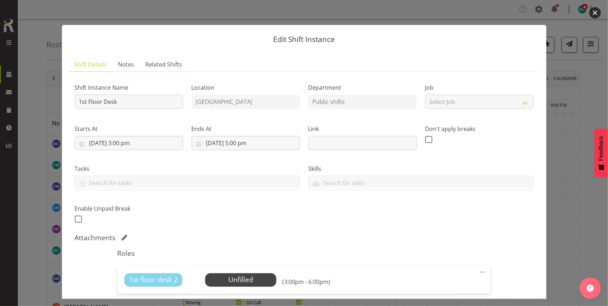
click at [592, 14] on button "button" at bounding box center [594, 12] width 11 height 11
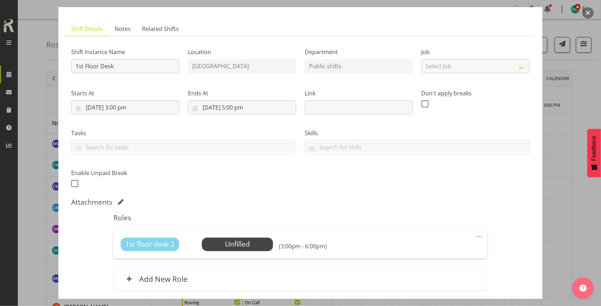
scroll to position [89, 0]
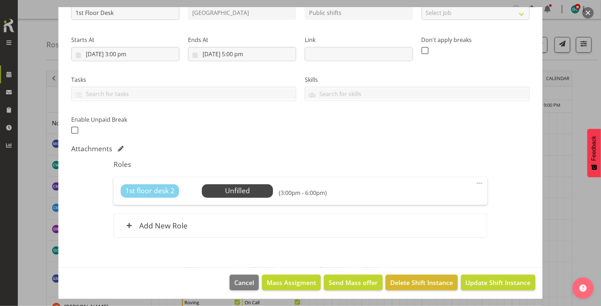
click at [475, 185] on span at bounding box center [479, 183] width 9 height 9
click at [435, 219] on link "Delete" at bounding box center [449, 224] width 68 height 13
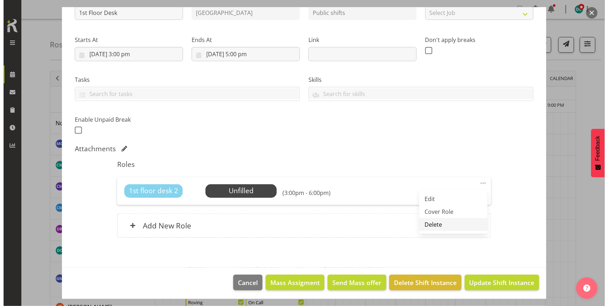
scroll to position [55, 0]
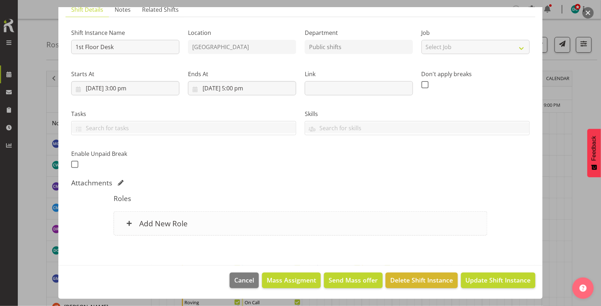
click at [332, 222] on div "Add New Role" at bounding box center [300, 223] width 373 height 24
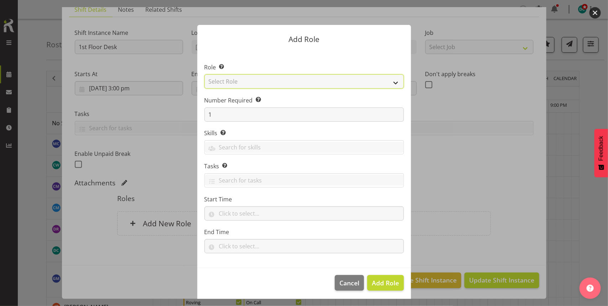
click at [255, 78] on select "Select Role 1st floor desk AQ operator Business Support Team member Casual Cust…" at bounding box center [303, 81] width 199 height 14
select select "1515"
click at [204, 74] on select "Select Role 1st floor desk AQ operator Business Support Team member Casual Cust…" at bounding box center [303, 81] width 199 height 14
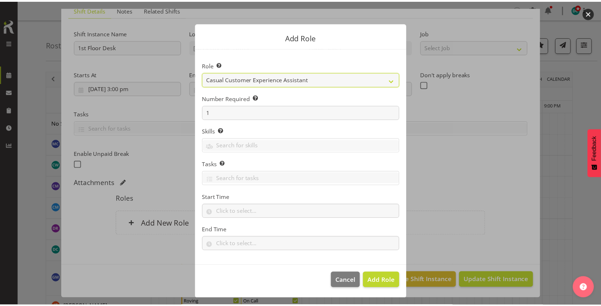
scroll to position [2, 0]
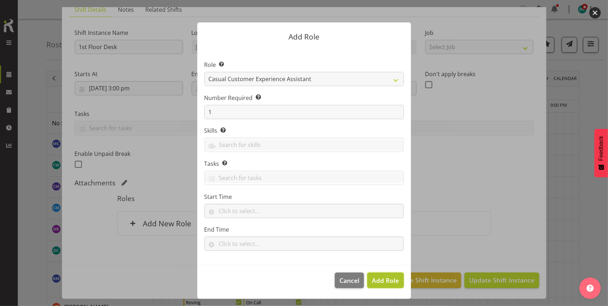
click at [380, 280] on span "Add Role" at bounding box center [385, 280] width 27 height 9
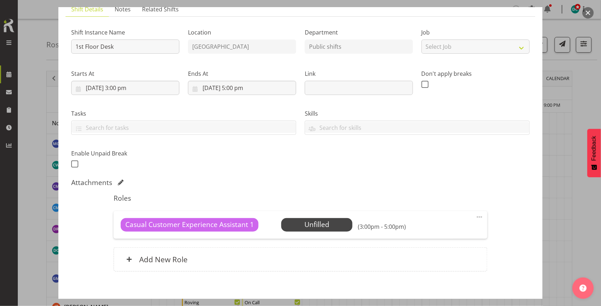
scroll to position [91, 0]
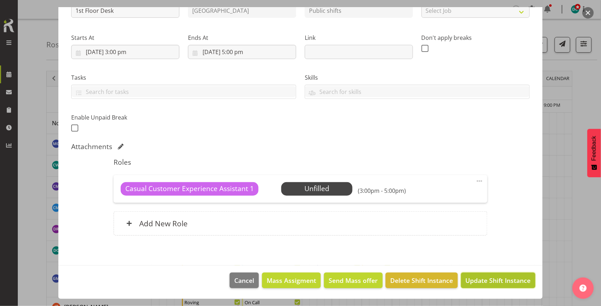
click at [497, 274] on button "Update Shift Instance" at bounding box center [498, 281] width 74 height 16
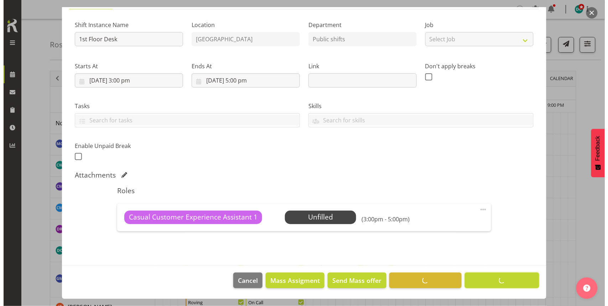
scroll to position [63, 0]
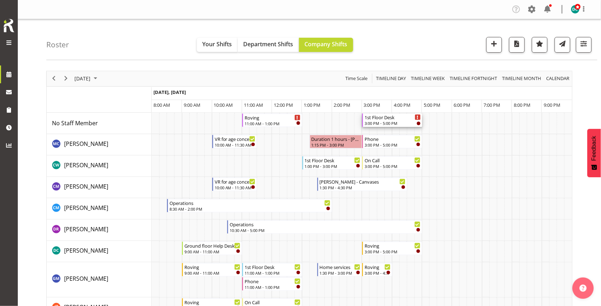
click at [381, 118] on div "1st Floor Desk" at bounding box center [392, 117] width 56 height 7
click at [0, 0] on div at bounding box center [0, 0] width 0 height 0
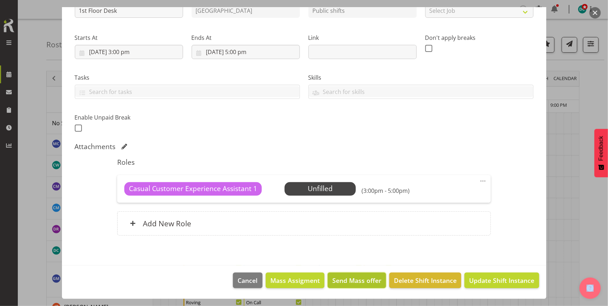
click at [358, 281] on span "Send Mass offer" at bounding box center [356, 280] width 49 height 9
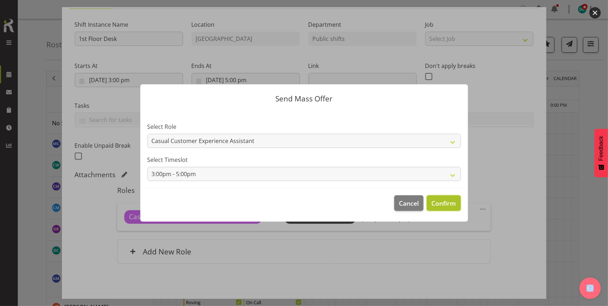
click at [433, 200] on span "Confirm" at bounding box center [443, 203] width 25 height 9
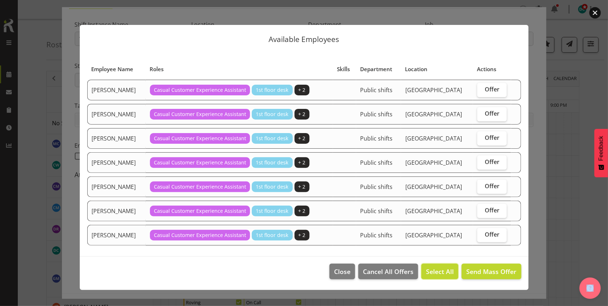
click at [449, 269] on span "Select All" at bounding box center [440, 271] width 28 height 9
checkbox input "true"
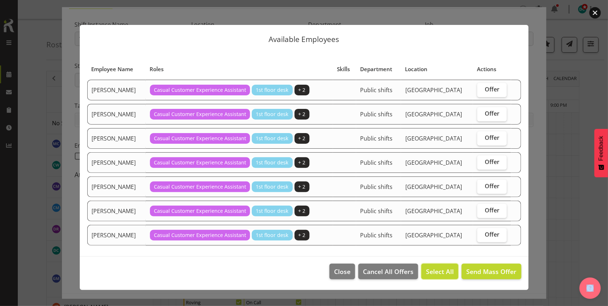
checkbox input "true"
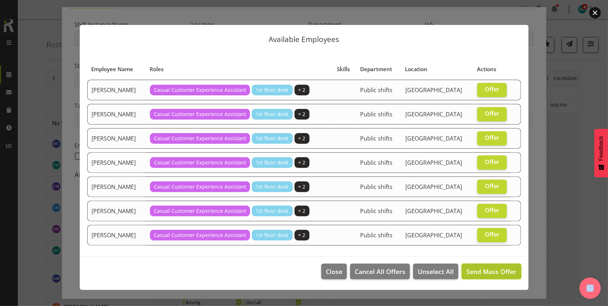
click at [489, 274] on span "Send Mass Offer" at bounding box center [491, 271] width 50 height 9
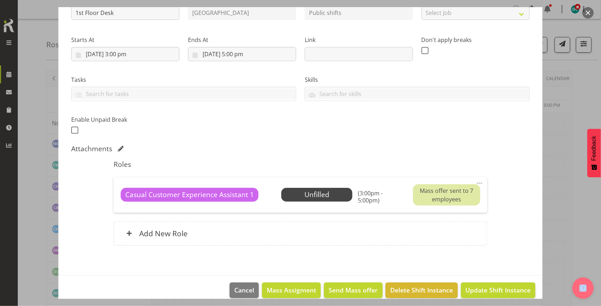
scroll to position [99, 0]
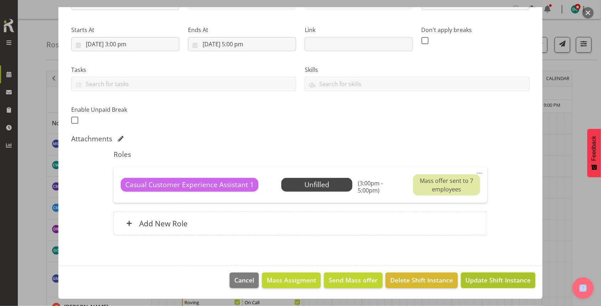
click at [479, 285] on span "Update Shift Instance" at bounding box center [498, 280] width 65 height 9
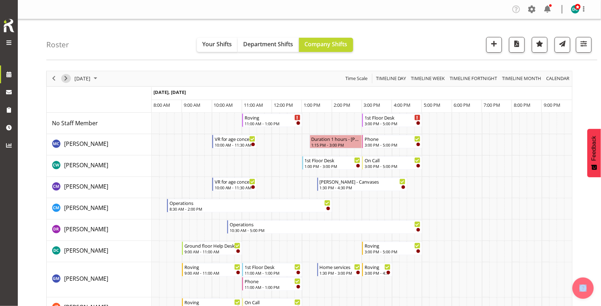
click at [64, 79] on span "Next" at bounding box center [66, 78] width 9 height 9
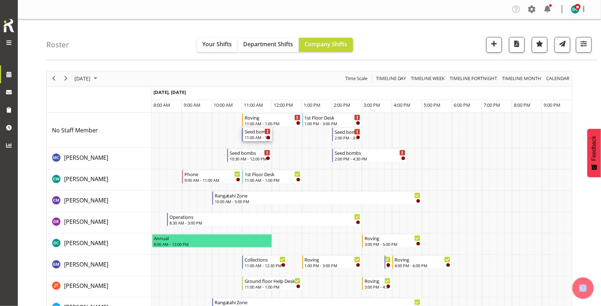
click at [252, 134] on div "Seed bombs" at bounding box center [258, 131] width 26 height 7
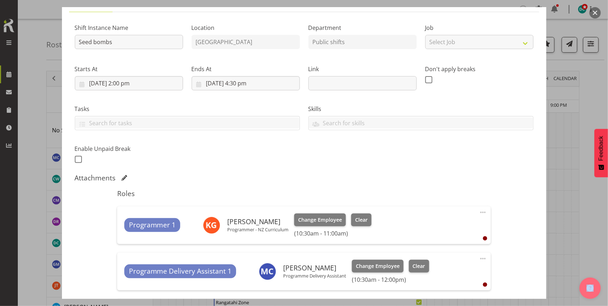
scroll to position [133, 0]
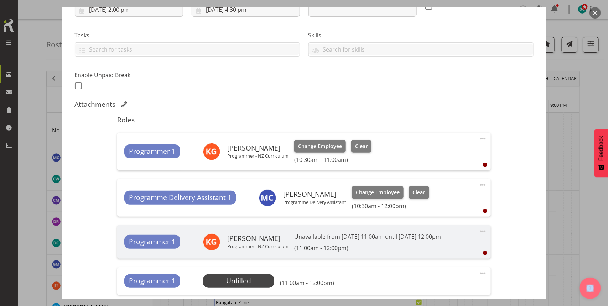
click at [478, 185] on span at bounding box center [482, 185] width 9 height 9
click at [435, 226] on link "Delete" at bounding box center [453, 226] width 68 height 13
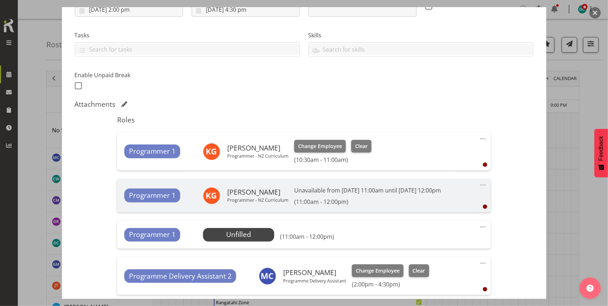
click at [479, 182] on span at bounding box center [482, 185] width 9 height 9
drag, startPoint x: 515, startPoint y: 221, endPoint x: 495, endPoint y: 241, distance: 28.2
click at [514, 225] on div "Shift Instance Name Seed bombs Location [GEOGRAPHIC_DATA] Department Public shi…" at bounding box center [304, 202] width 458 height 517
click at [478, 226] on span at bounding box center [482, 227] width 9 height 9
click at [429, 267] on link "Delete" at bounding box center [453, 268] width 68 height 13
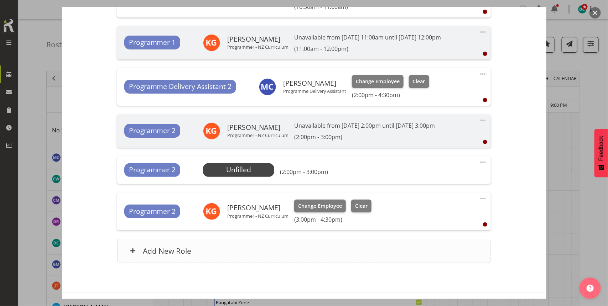
scroll to position [314, 0]
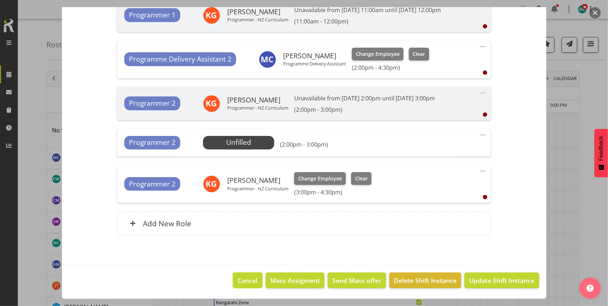
click at [243, 277] on span "Cancel" at bounding box center [248, 280] width 20 height 9
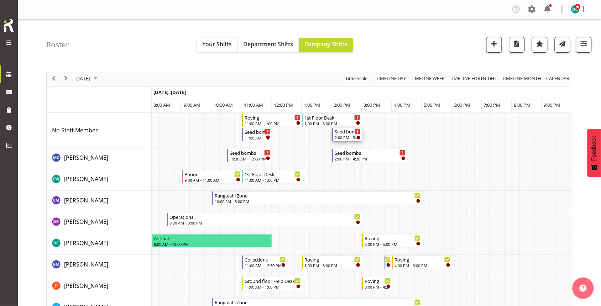
click at [343, 138] on div "2:00 PM - 3:00 PM" at bounding box center [348, 138] width 26 height 6
click at [0, 0] on div at bounding box center [0, 0] width 0 height 0
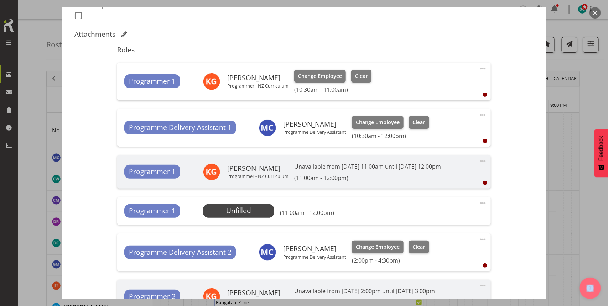
scroll to position [222, 0]
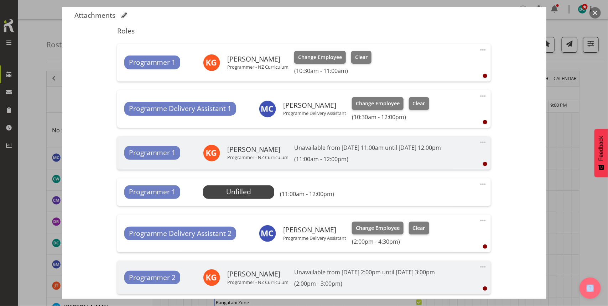
click at [480, 182] on span at bounding box center [482, 184] width 9 height 9
click at [434, 228] on link "Delete" at bounding box center [453, 225] width 68 height 13
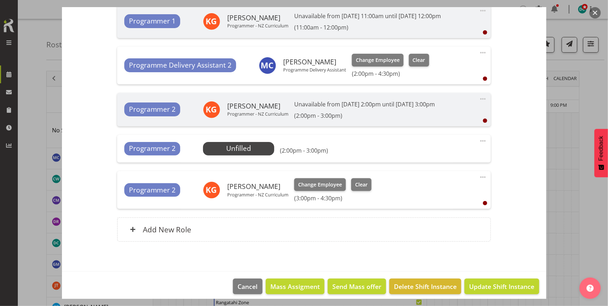
scroll to position [356, 0]
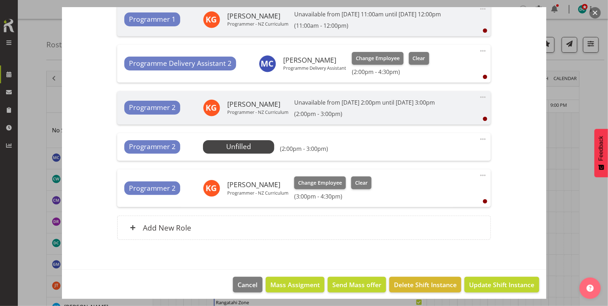
click at [478, 139] on span at bounding box center [482, 139] width 9 height 9
click at [426, 180] on link "Delete" at bounding box center [453, 180] width 68 height 13
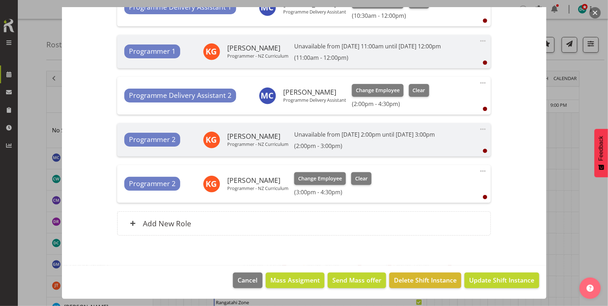
scroll to position [324, 0]
click at [486, 282] on span "Update Shift Instance" at bounding box center [501, 280] width 65 height 9
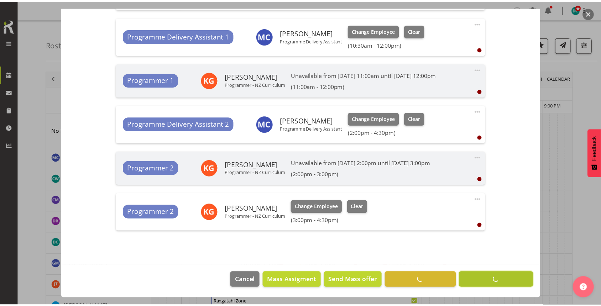
scroll to position [295, 0]
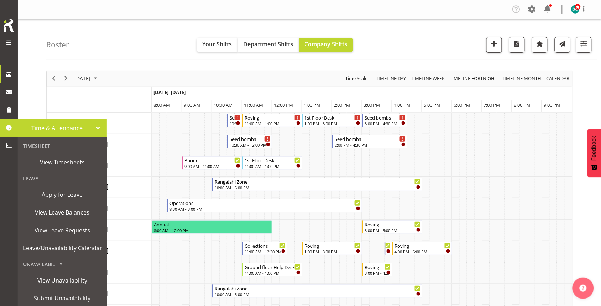
click at [13, 129] on span at bounding box center [9, 127] width 11 height 11
click at [44, 283] on span "View Unavailability" at bounding box center [62, 280] width 78 height 11
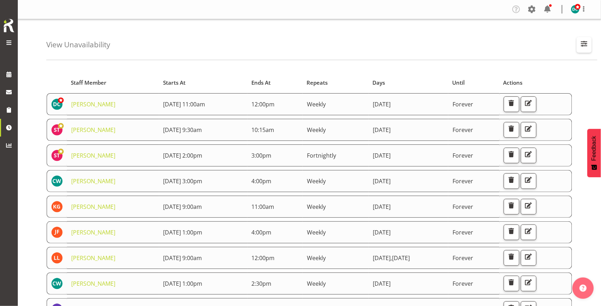
click at [583, 44] on span "button" at bounding box center [583, 43] width 9 height 9
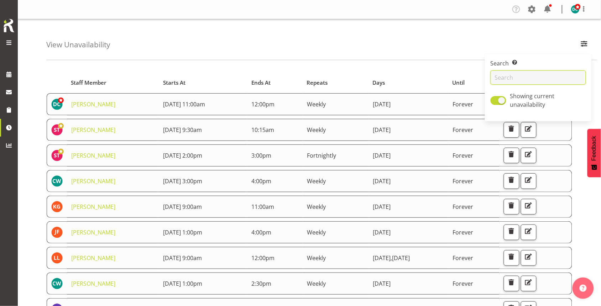
click at [544, 79] on input "text" at bounding box center [538, 77] width 95 height 14
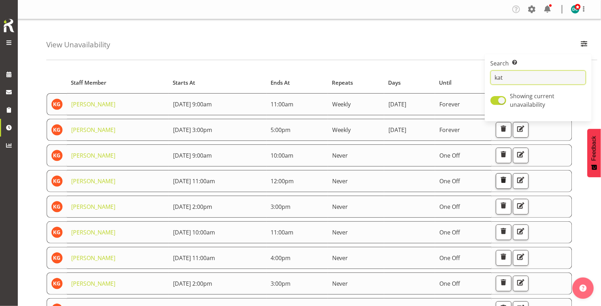
type input "kat"
click at [508, 183] on span "button" at bounding box center [503, 179] width 9 height 9
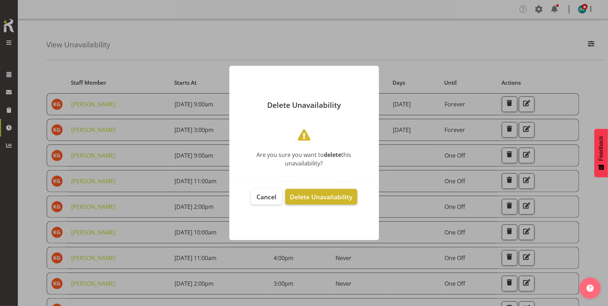
click at [321, 198] on span "Delete Unavailability" at bounding box center [321, 197] width 62 height 9
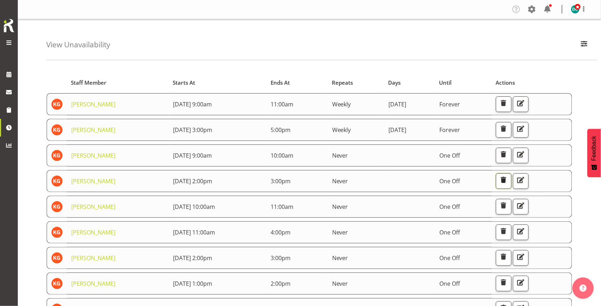
click at [508, 183] on span "button" at bounding box center [503, 179] width 9 height 9
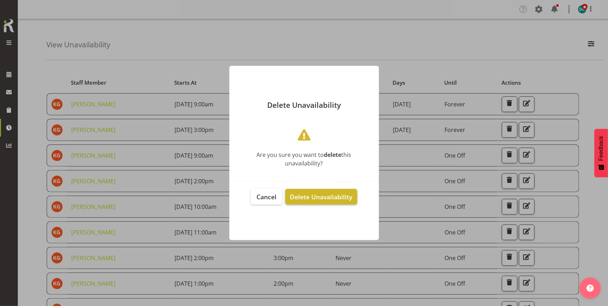
click at [337, 196] on span "Delete Unavailability" at bounding box center [321, 197] width 62 height 9
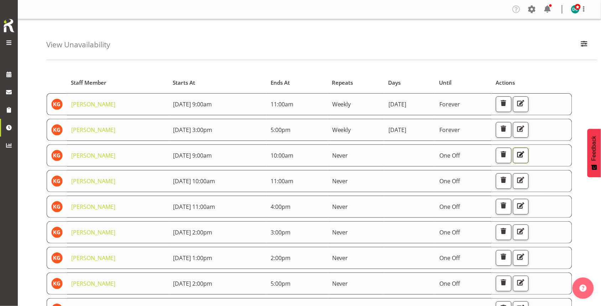
click at [525, 158] on span "button" at bounding box center [520, 154] width 9 height 9
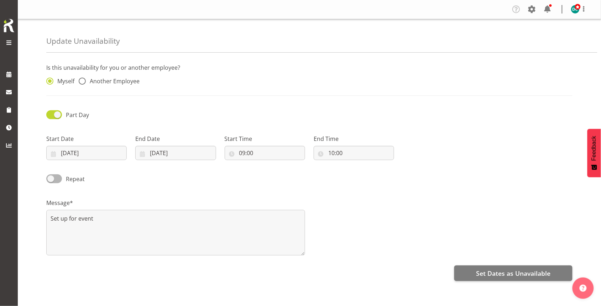
radio input "false"
radio input "true"
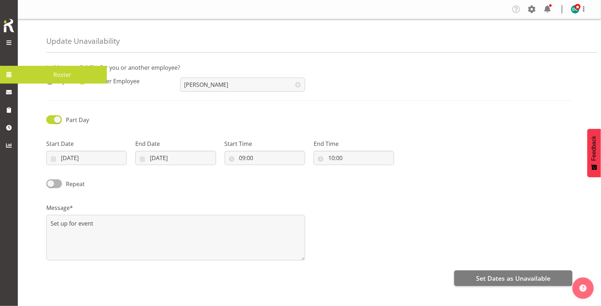
click at [31, 72] on span "Roster" at bounding box center [62, 74] width 82 height 11
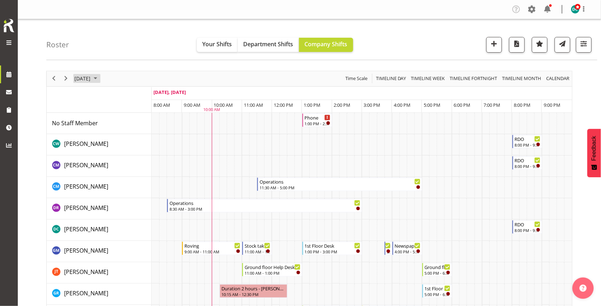
click at [84, 76] on span "[DATE]" at bounding box center [82, 78] width 17 height 9
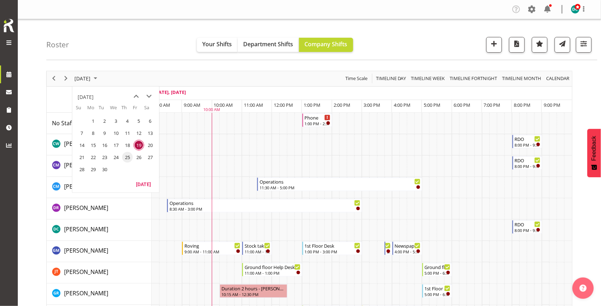
click at [128, 155] on span "25" at bounding box center [127, 157] width 11 height 11
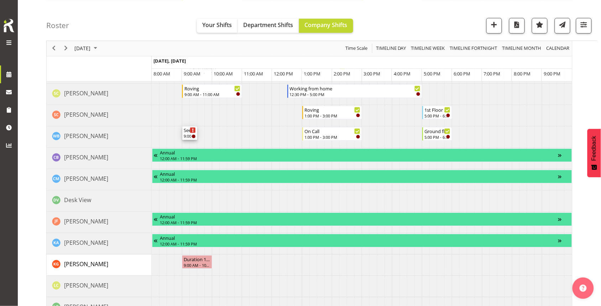
scroll to position [489, 0]
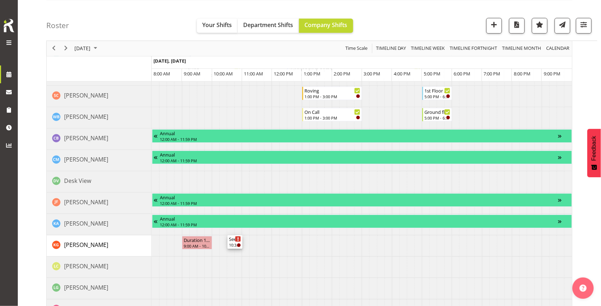
drag, startPoint x: 232, startPoint y: 123, endPoint x: 228, endPoint y: 248, distance: 125.3
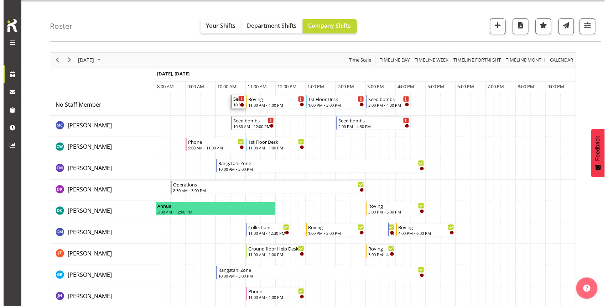
scroll to position [0, 0]
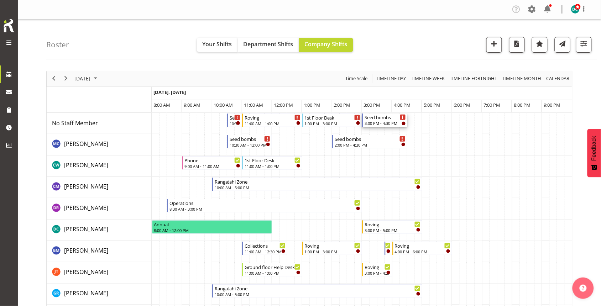
click at [378, 123] on div "3:00 PM - 4:30 PM" at bounding box center [384, 123] width 41 height 6
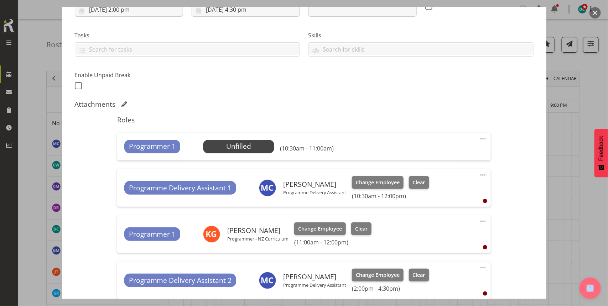
scroll to position [178, 0]
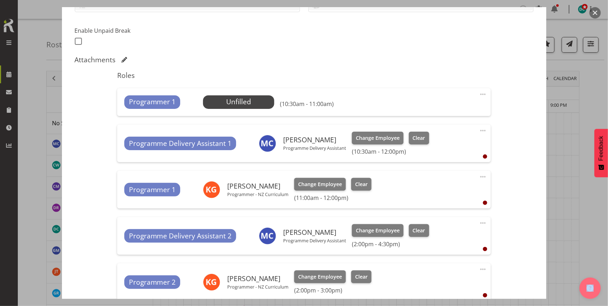
click at [478, 94] on span at bounding box center [482, 94] width 9 height 9
click at [429, 134] on link "Delete" at bounding box center [453, 135] width 68 height 13
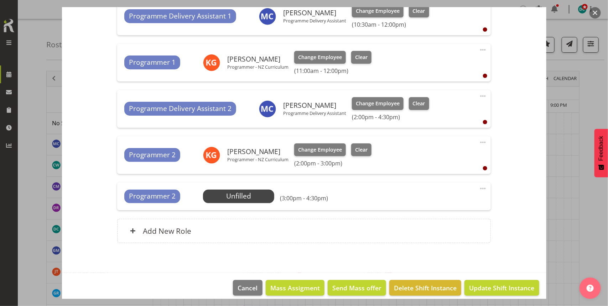
scroll to position [277, 0]
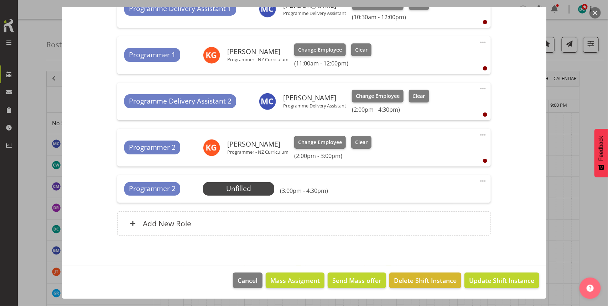
click at [478, 182] on span at bounding box center [482, 181] width 9 height 9
click at [433, 222] on link "Delete" at bounding box center [453, 222] width 68 height 13
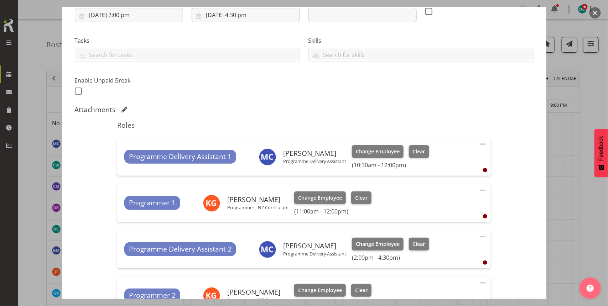
scroll to position [107, 0]
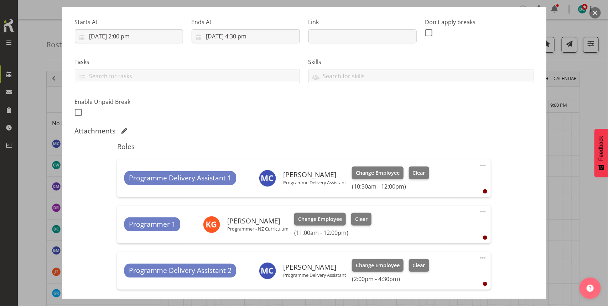
click at [478, 211] on span at bounding box center [482, 212] width 9 height 9
click at [431, 250] on link "Delete" at bounding box center [453, 253] width 68 height 13
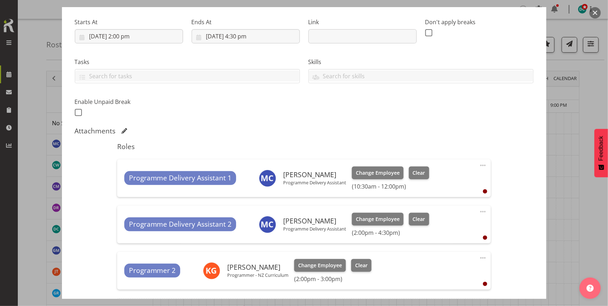
scroll to position [194, 0]
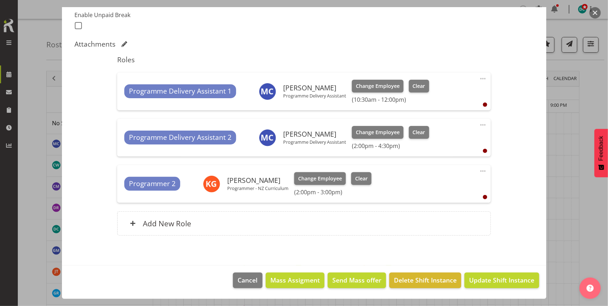
click at [478, 172] on span at bounding box center [482, 171] width 9 height 9
click at [429, 212] on link "Delete" at bounding box center [453, 212] width 68 height 13
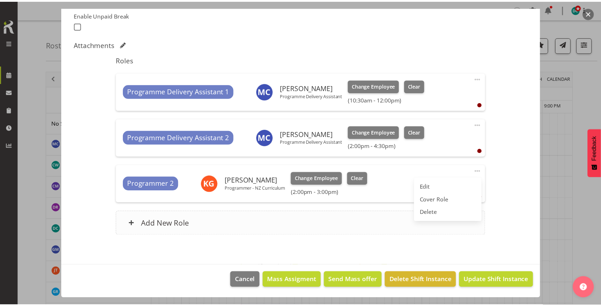
scroll to position [148, 0]
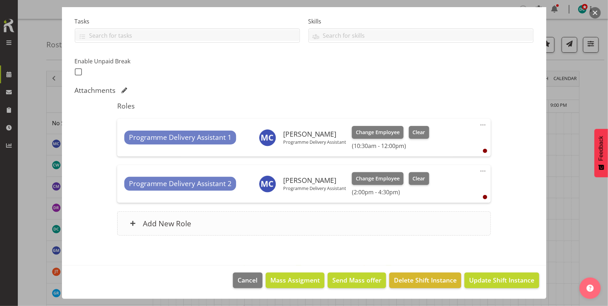
click at [208, 224] on div "Add New Role" at bounding box center [303, 223] width 373 height 24
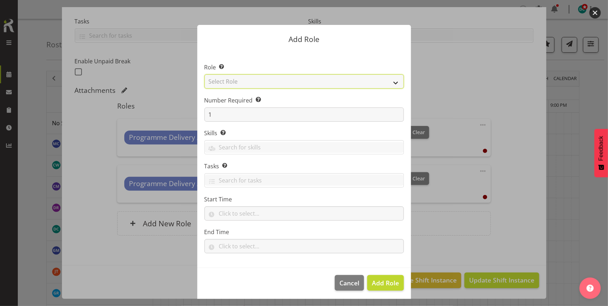
click at [266, 84] on select "Select Role 1st floor desk AQ operator Business Support Team member Casual Cust…" at bounding box center [303, 81] width 199 height 14
select select "1518"
click at [204, 74] on select "Select Role 1st floor desk AQ operator Business Support Team member Casual Cust…" at bounding box center [303, 81] width 199 height 14
click at [383, 285] on span "Add Role" at bounding box center [385, 283] width 27 height 9
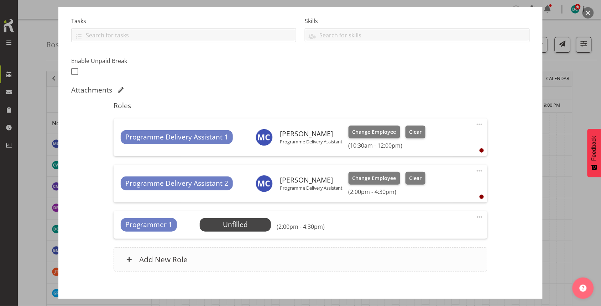
click at [273, 258] on div "Add New Role" at bounding box center [300, 259] width 373 height 24
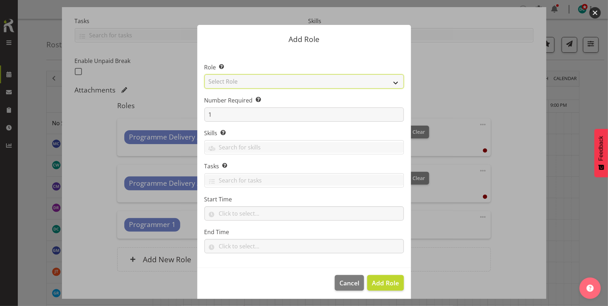
click at [287, 80] on select "Select Role 1st floor desk AQ operator Business Support Team member Casual Cust…" at bounding box center [303, 81] width 199 height 14
select select "1518"
click at [204, 74] on select "Select Role 1st floor desk AQ operator Business Support Team member Casual Cust…" at bounding box center [303, 81] width 199 height 14
click at [385, 276] on button "Add Role" at bounding box center [385, 283] width 36 height 16
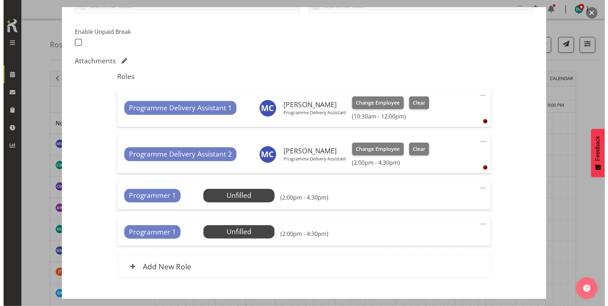
scroll to position [192, 0]
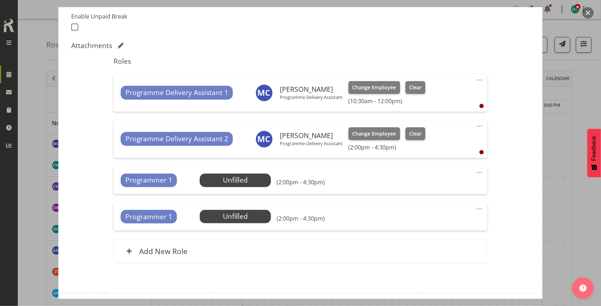
click at [475, 173] on span at bounding box center [479, 172] width 9 height 9
click at [423, 189] on link "Edit" at bounding box center [449, 188] width 68 height 13
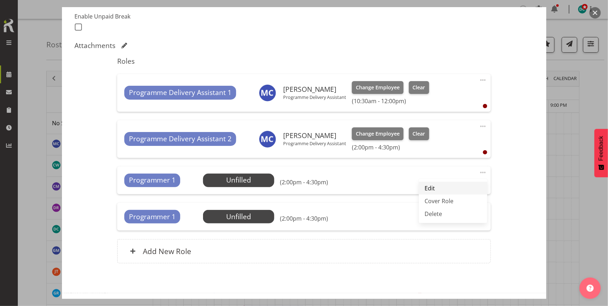
select select "8"
select select "2025"
select select "14"
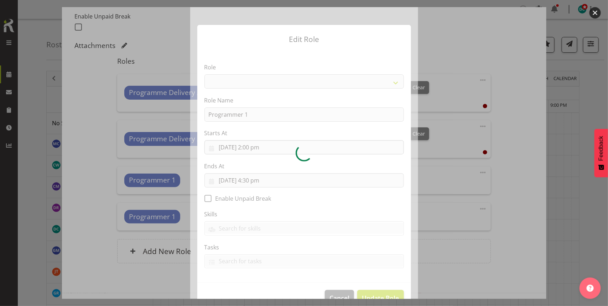
select select "1518"
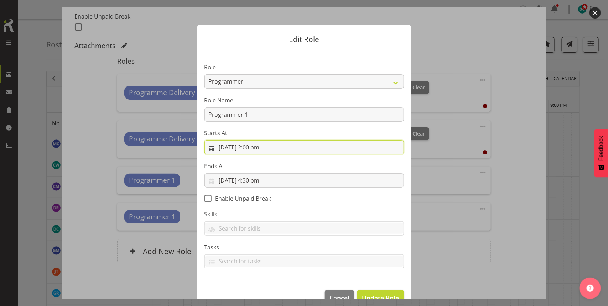
click at [261, 152] on input "[DATE] 2:00 pm" at bounding box center [303, 147] width 199 height 14
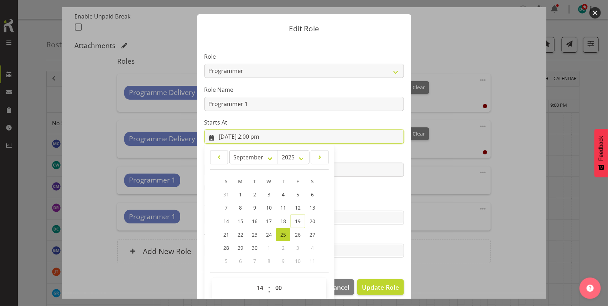
scroll to position [19, 0]
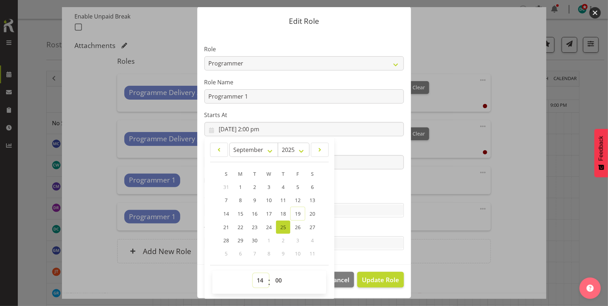
click at [256, 280] on select "00 01 02 03 04 05 06 07 08 09 10 11 12 13 14 15 16 17 18 19 20 21 22 23" at bounding box center [261, 280] width 16 height 14
select select "10"
type input "[DATE] 10:00 am"
click at [274, 280] on select "00 01 02 03 04 05 06 07 08 09 10 11 12 13 14 15 16 17 18 19 20 21 22 23 24 25 2…" at bounding box center [279, 280] width 16 height 14
select select "30"
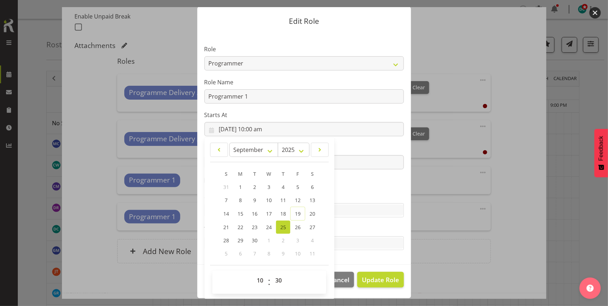
type input "[DATE] 10:30 am"
click at [366, 231] on label "Tasks" at bounding box center [303, 229] width 199 height 9
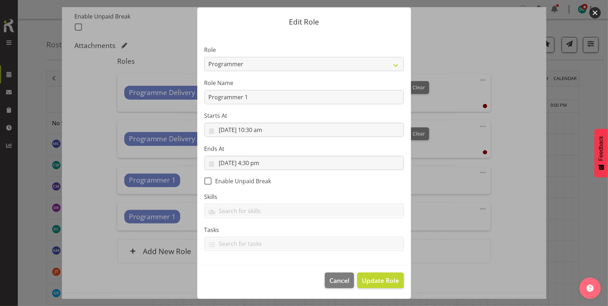
scroll to position [18, 0]
click at [259, 164] on input "[DATE] 4:30 pm" at bounding box center [303, 163] width 199 height 14
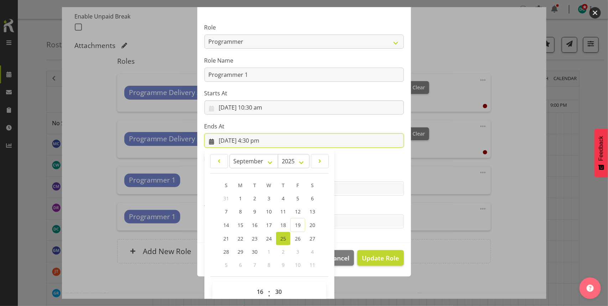
scroll to position [52, 0]
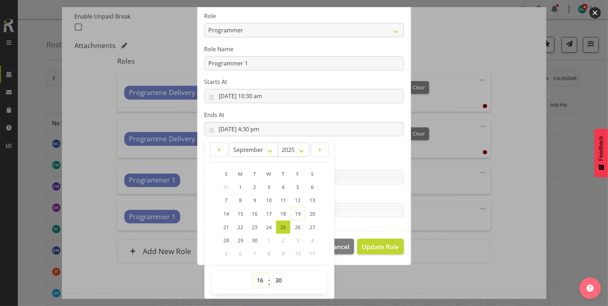
click at [256, 282] on select "00 01 02 03 04 05 06 07 08 09 10 11 12 13 14 15 16 17 18 19 20 21 22 23" at bounding box center [261, 280] width 16 height 14
select select "12"
type input "[DATE] 12:30 pm"
click at [273, 280] on select "00 01 02 03 04 05 06 07 08 09 10 11 12 13 14 15 16 17 18 19 20 21 22 23 24 25 2…" at bounding box center [279, 280] width 16 height 14
select select "0"
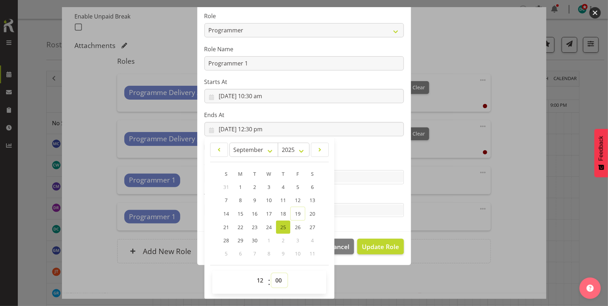
click at [271, 273] on select "00 01 02 03 04 05 06 07 08 09 10 11 12 13 14 15 16 17 18 19 20 21 22 23 24 25 2…" at bounding box center [279, 280] width 16 height 14
type input "[DATE] 12:00 pm"
click at [364, 161] on label "Skills" at bounding box center [303, 163] width 199 height 9
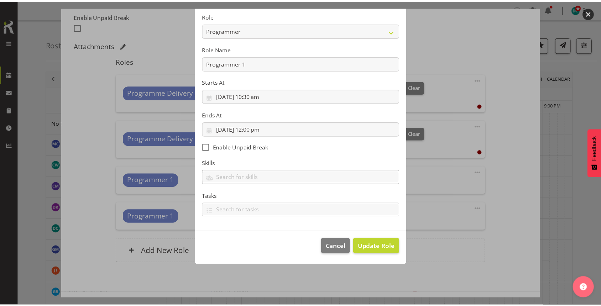
scroll to position [18, 0]
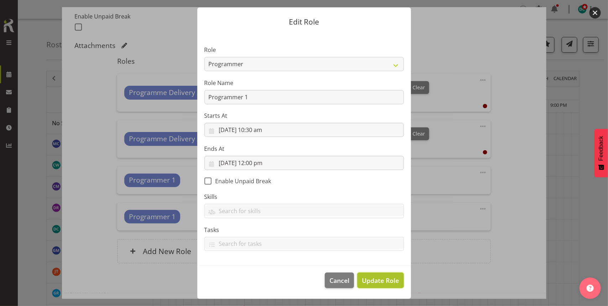
click at [376, 276] on span "Update Role" at bounding box center [380, 280] width 37 height 9
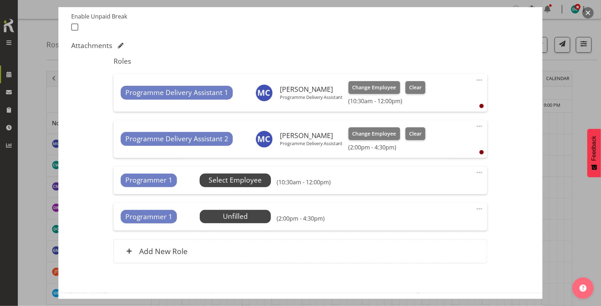
click at [209, 180] on span "Select Employee" at bounding box center [235, 180] width 53 height 10
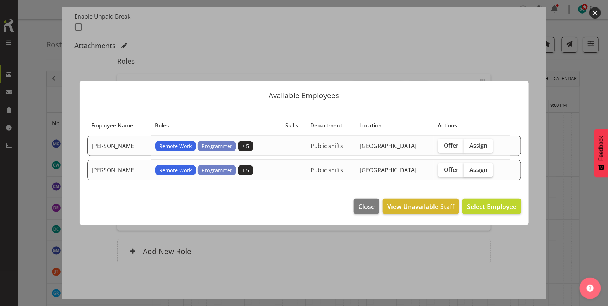
click at [478, 167] on span "Assign" at bounding box center [478, 169] width 18 height 7
click at [468, 167] on input "Assign" at bounding box center [465, 169] width 5 height 5
checkbox input "true"
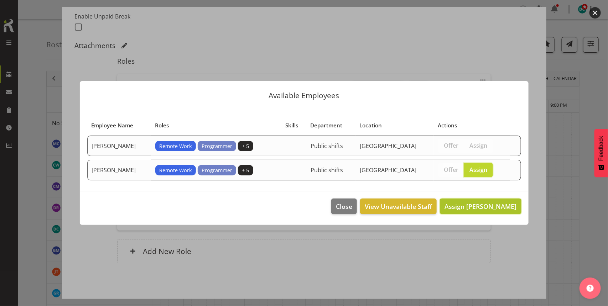
click at [472, 201] on button "Assign [PERSON_NAME]" at bounding box center [480, 207] width 81 height 16
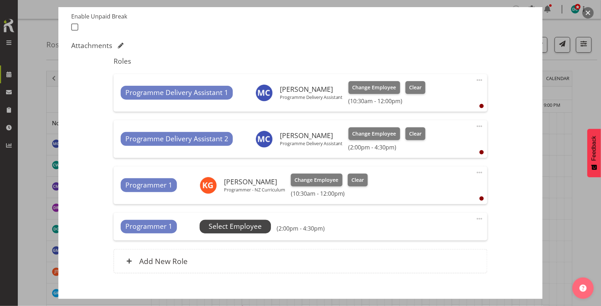
click at [244, 223] on span "Select Employee" at bounding box center [235, 226] width 53 height 10
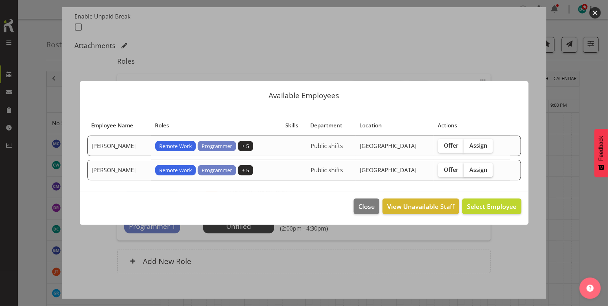
click at [476, 169] on span "Assign" at bounding box center [478, 169] width 18 height 7
click at [468, 169] on input "Assign" at bounding box center [465, 169] width 5 height 5
checkbox input "true"
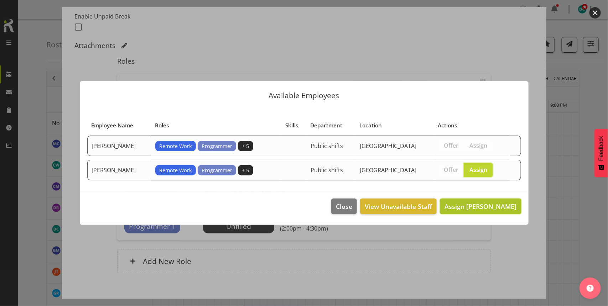
click at [484, 206] on span "Assign [PERSON_NAME]" at bounding box center [480, 206] width 72 height 9
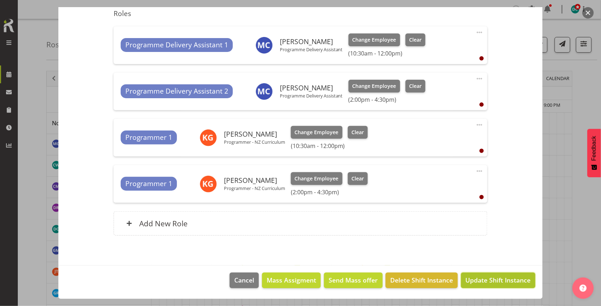
click at [478, 282] on span "Update Shift Instance" at bounding box center [498, 280] width 65 height 9
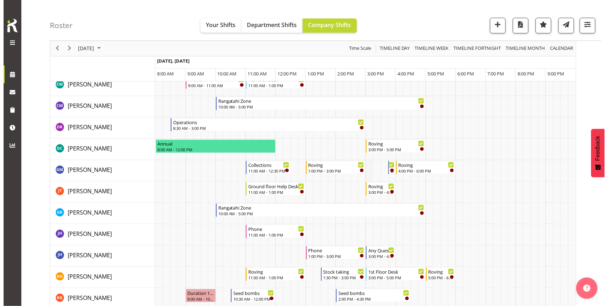
scroll to position [0, 0]
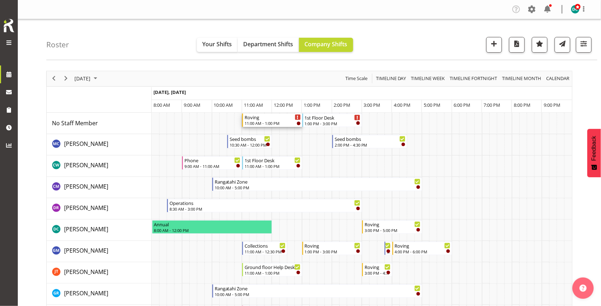
click at [273, 116] on div "Roving" at bounding box center [273, 117] width 56 height 7
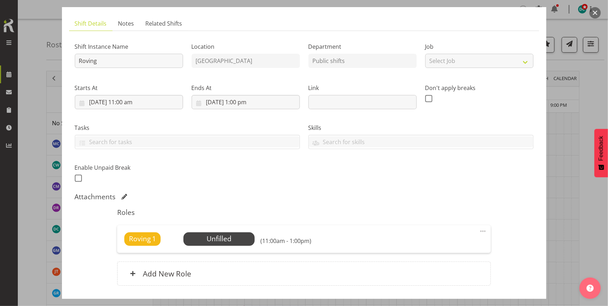
scroll to position [89, 0]
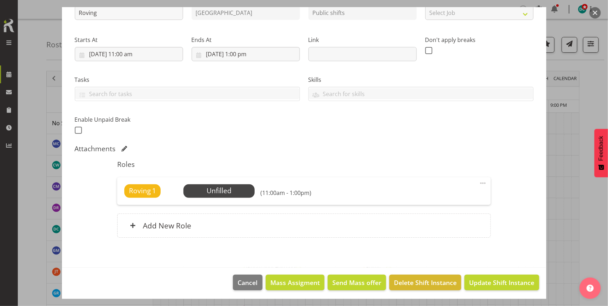
click at [478, 182] on span at bounding box center [482, 183] width 9 height 9
click at [435, 199] on link "Edit" at bounding box center [453, 199] width 68 height 13
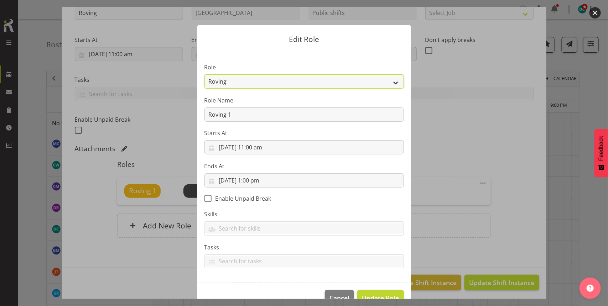
click at [228, 78] on select "1st floor desk AQ operator Business Support Team member Casual Customer Experie…" at bounding box center [303, 81] width 199 height 14
select select "1515"
click at [204, 74] on select "1st floor desk AQ operator Business Support Team member Casual Customer Experie…" at bounding box center [303, 81] width 199 height 14
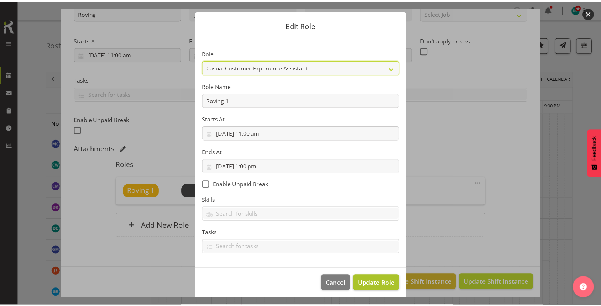
scroll to position [18, 0]
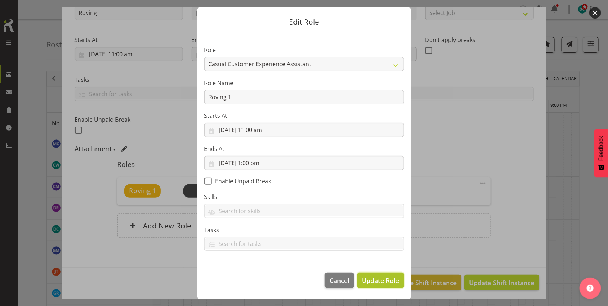
click at [367, 284] on span "Update Role" at bounding box center [380, 280] width 37 height 9
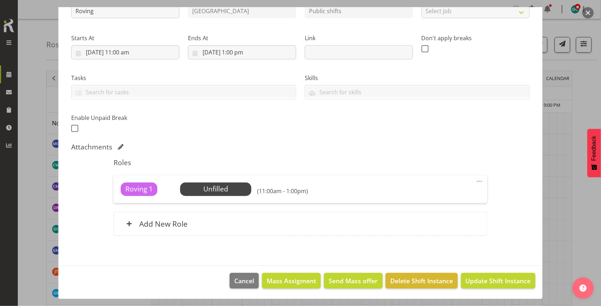
scroll to position [91, 0]
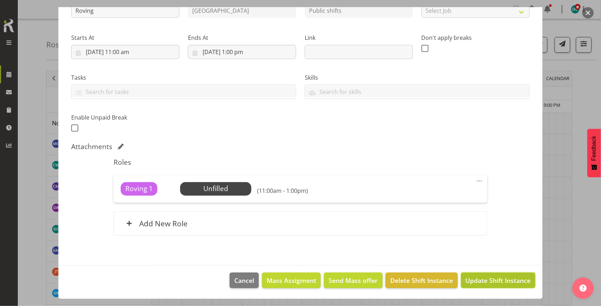
click at [491, 281] on span "Update Shift Instance" at bounding box center [498, 280] width 65 height 9
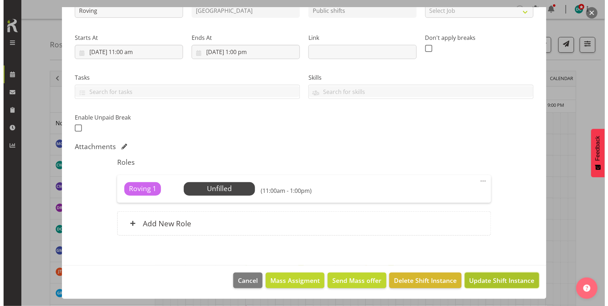
scroll to position [63, 0]
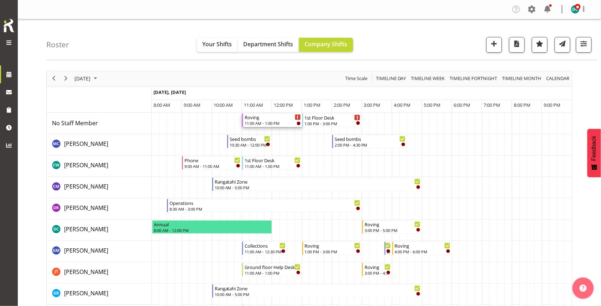
click at [262, 120] on div "Roving" at bounding box center [273, 117] width 56 height 7
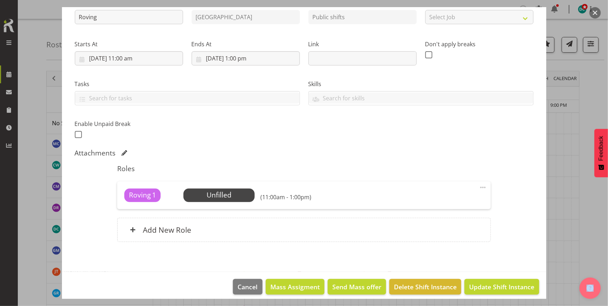
scroll to position [91, 0]
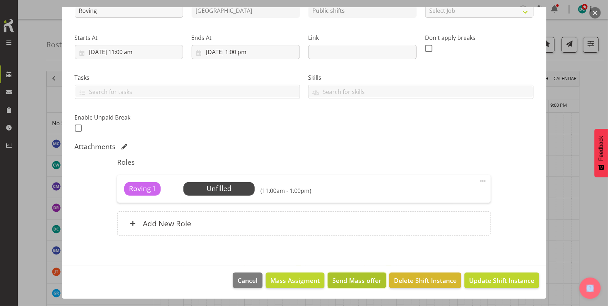
click at [346, 281] on span "Send Mass offer" at bounding box center [356, 280] width 49 height 9
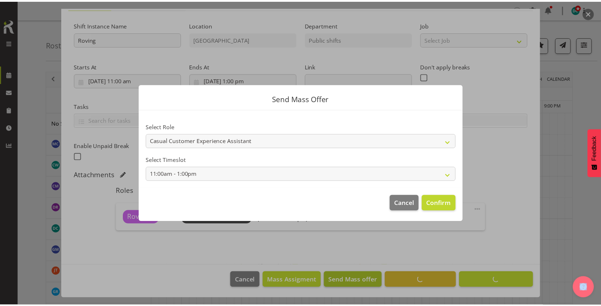
scroll to position [63, 0]
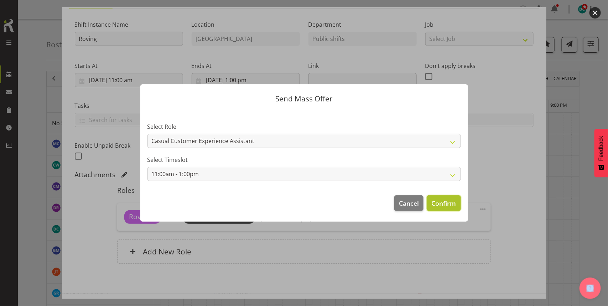
click at [433, 201] on span "Confirm" at bounding box center [443, 203] width 25 height 9
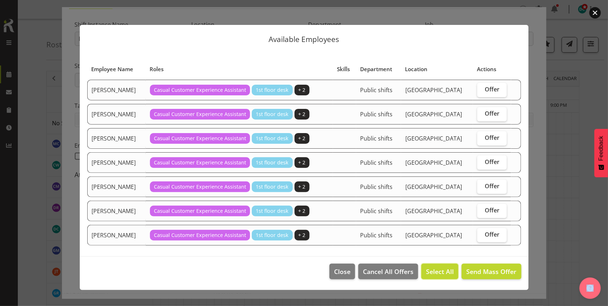
click at [435, 269] on span "Select All" at bounding box center [440, 271] width 28 height 9
checkbox input "true"
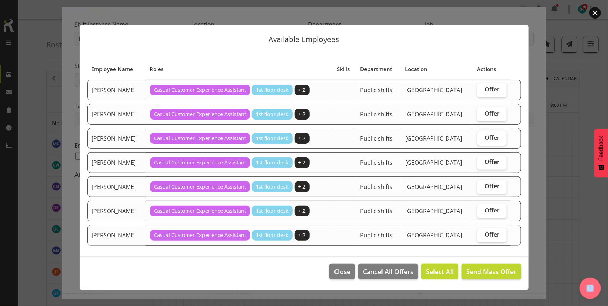
checkbox input "true"
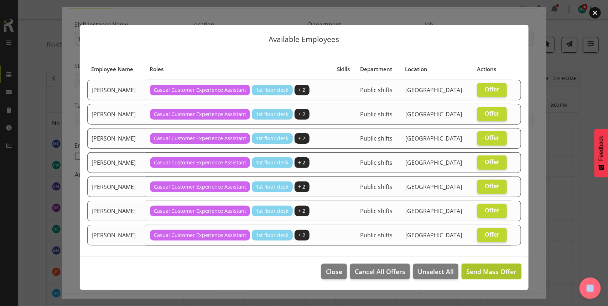
click at [491, 269] on span "Send Mass Offer" at bounding box center [491, 271] width 50 height 9
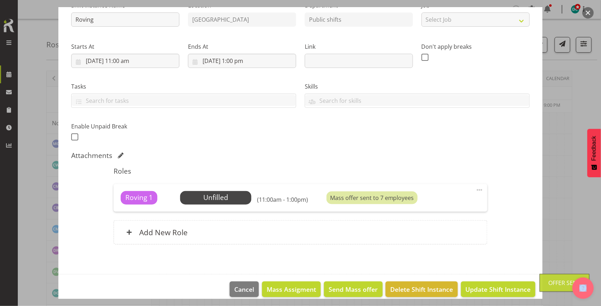
scroll to position [91, 0]
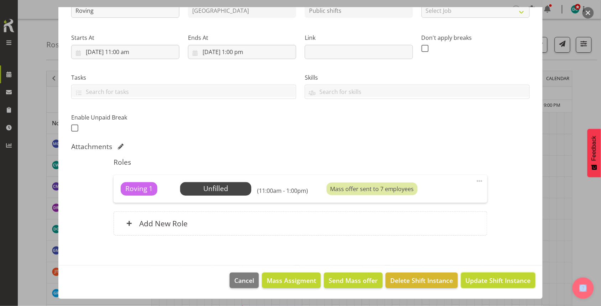
click at [500, 283] on span "Update Shift Instance" at bounding box center [498, 280] width 65 height 9
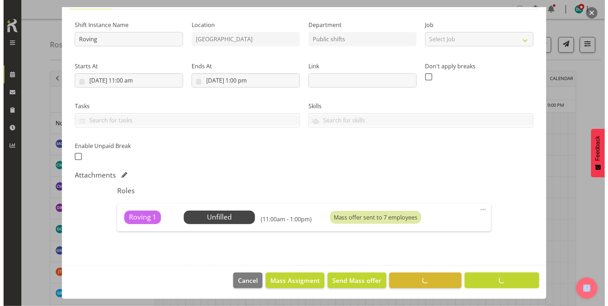
scroll to position [63, 0]
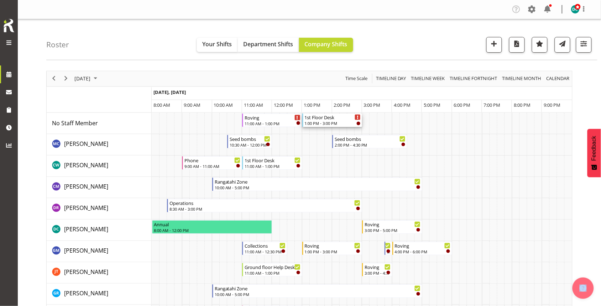
click at [335, 125] on div "1:00 PM - 3:00 PM" at bounding box center [333, 123] width 56 height 6
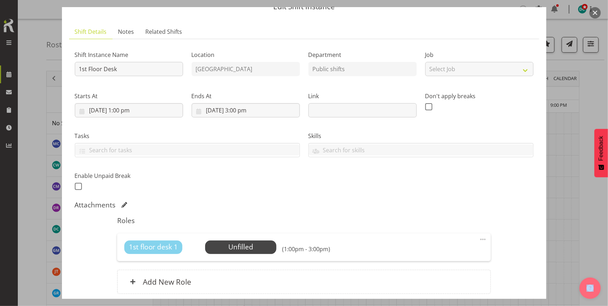
scroll to position [44, 0]
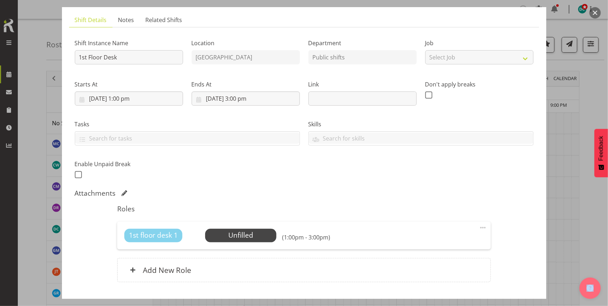
click at [478, 229] on span at bounding box center [482, 228] width 9 height 9
click at [437, 246] on link "Edit" at bounding box center [453, 243] width 68 height 13
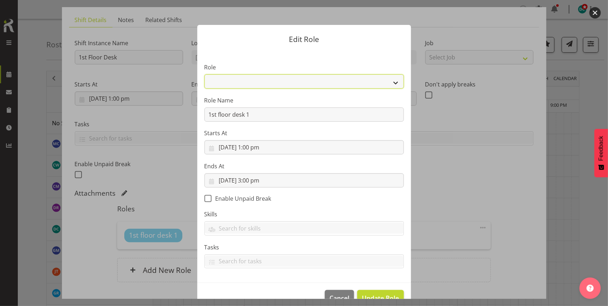
click at [266, 83] on select "1st floor desk AQ operator Business Support Team member Casual Customer Experie…" at bounding box center [303, 81] width 199 height 14
select select "1515"
click at [204, 74] on select "1st floor desk AQ operator Business Support Team member Casual Customer Experie…" at bounding box center [303, 81] width 199 height 14
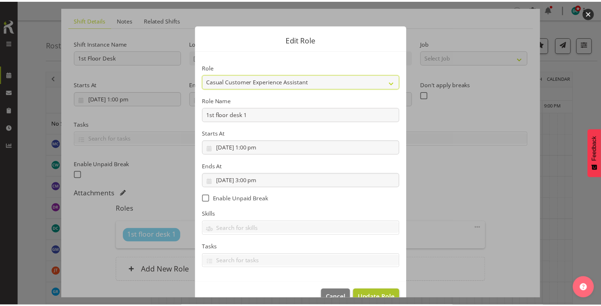
scroll to position [18, 0]
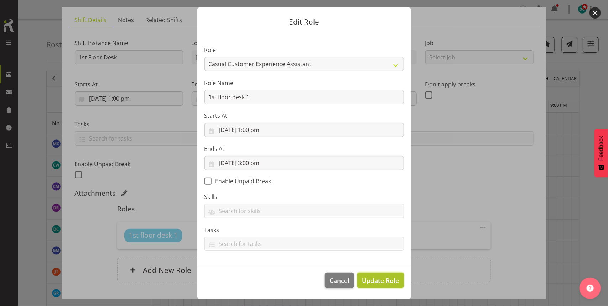
click at [362, 280] on span "Update Role" at bounding box center [380, 280] width 37 height 9
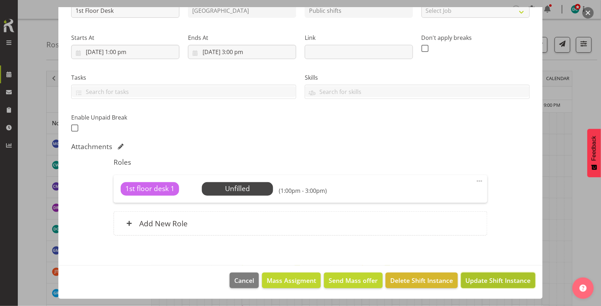
click at [475, 284] on span "Update Shift Instance" at bounding box center [498, 280] width 65 height 9
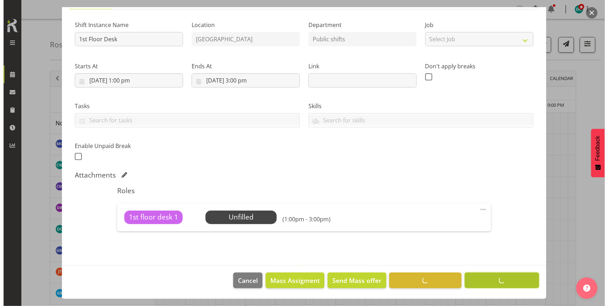
scroll to position [63, 0]
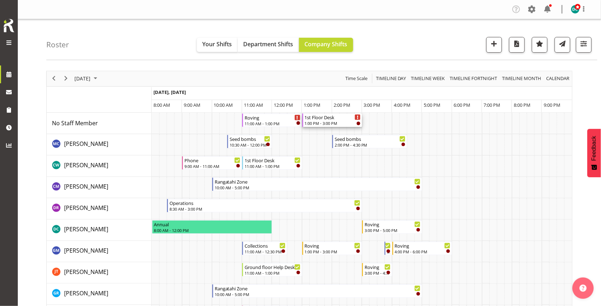
click at [329, 120] on div "1st Floor Desk" at bounding box center [333, 117] width 56 height 7
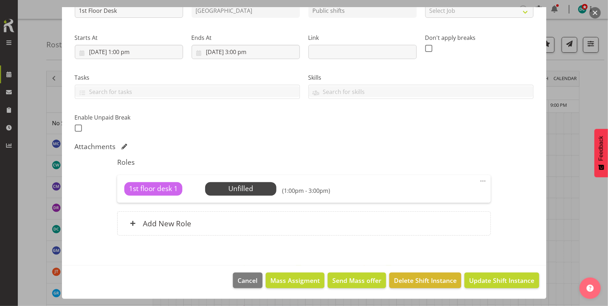
scroll to position [91, 0]
click at [341, 282] on span "Send Mass offer" at bounding box center [356, 280] width 49 height 9
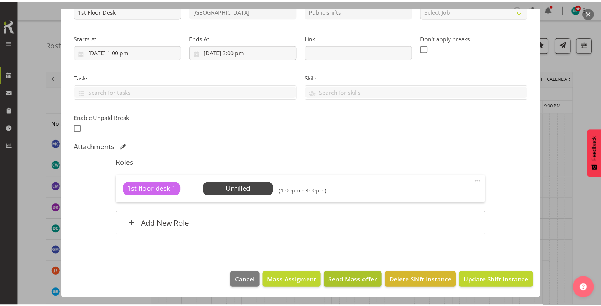
scroll to position [63, 0]
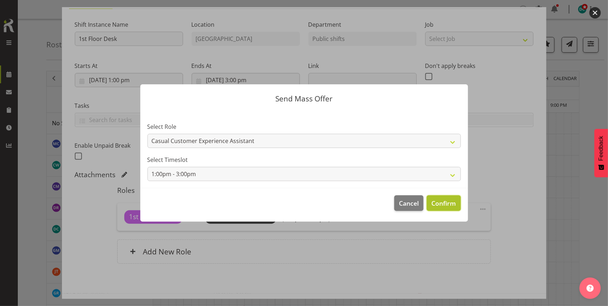
click at [454, 201] on span "Confirm" at bounding box center [443, 203] width 25 height 9
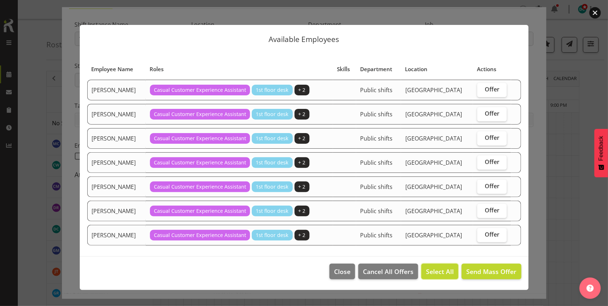
click at [440, 273] on span "Select All" at bounding box center [440, 271] width 28 height 9
checkbox input "true"
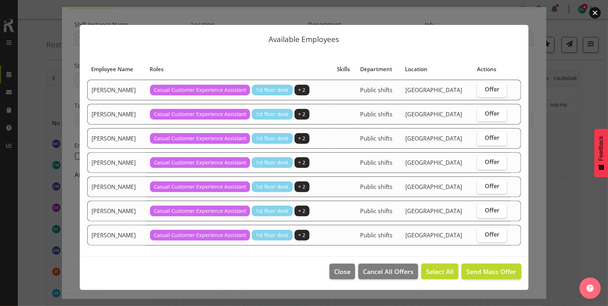
checkbox input "true"
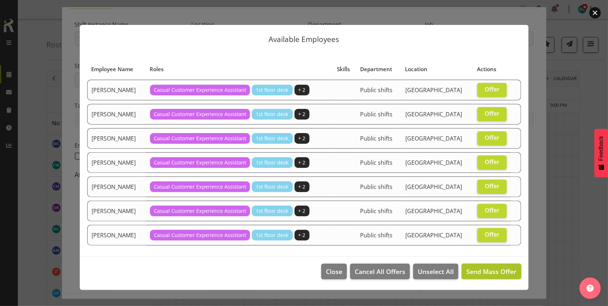
click at [486, 273] on span "Send Mass Offer" at bounding box center [491, 271] width 50 height 9
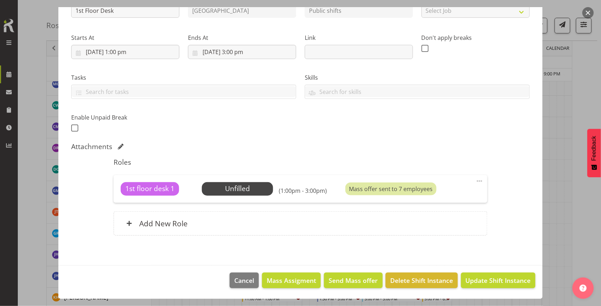
scroll to position [133, 0]
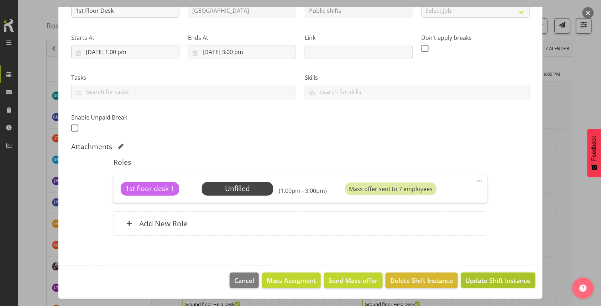
click at [472, 284] on span "Update Shift Instance" at bounding box center [498, 280] width 65 height 9
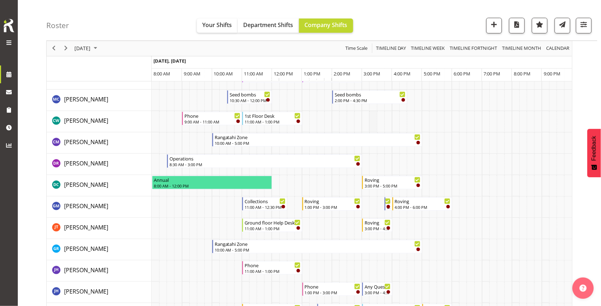
scroll to position [0, 0]
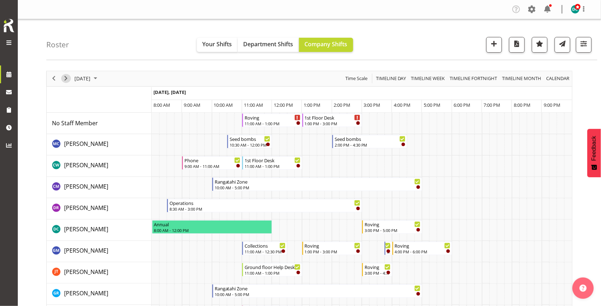
click at [65, 82] on span "Next" at bounding box center [66, 78] width 9 height 9
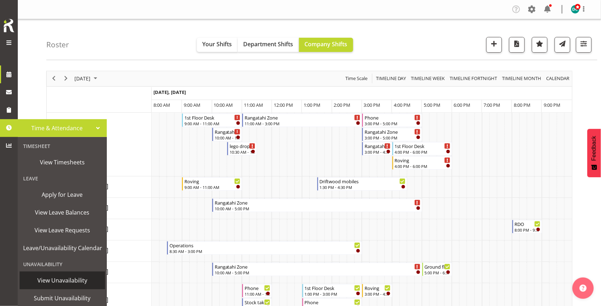
click at [61, 278] on span "View Unavailability" at bounding box center [62, 280] width 78 height 11
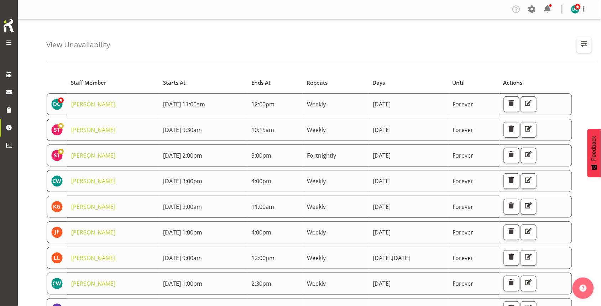
click at [584, 39] on span "button" at bounding box center [583, 43] width 9 height 9
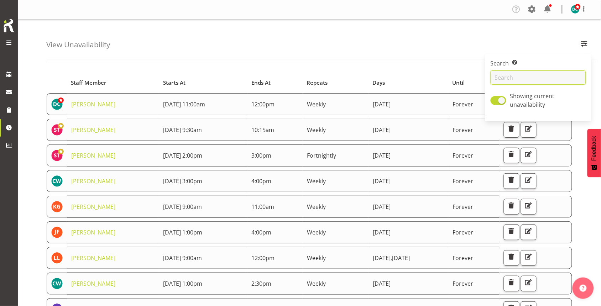
click at [546, 75] on input "text" at bounding box center [538, 77] width 95 height 14
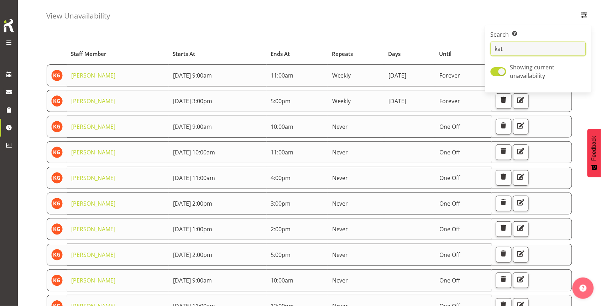
scroll to position [44, 0]
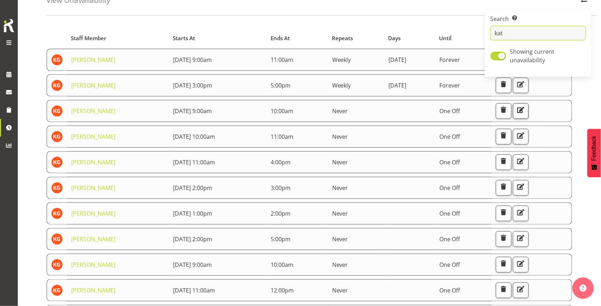
type input "kat"
click at [525, 108] on span "button" at bounding box center [520, 109] width 9 height 9
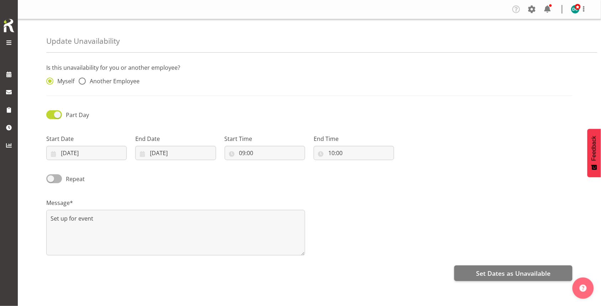
radio input "false"
radio input "true"
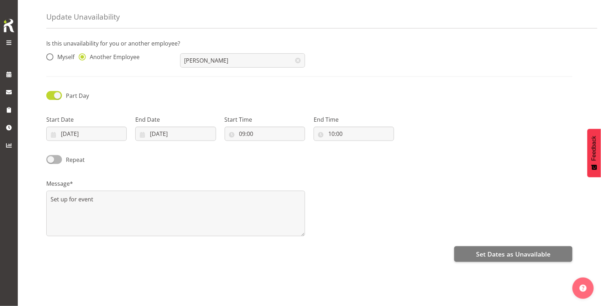
scroll to position [43, 0]
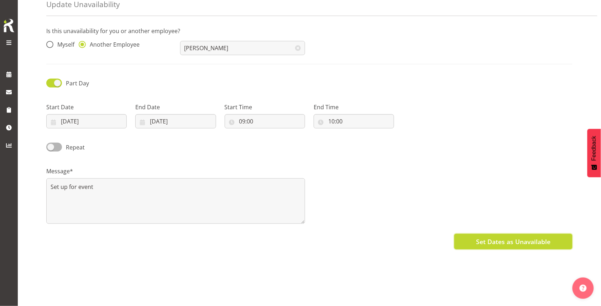
click at [509, 234] on button "Set Dates as Unavailable" at bounding box center [513, 242] width 118 height 16
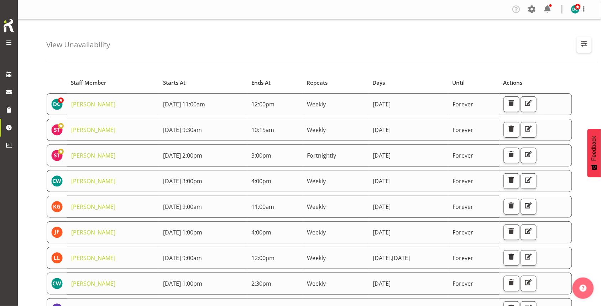
click at [582, 43] on span "button" at bounding box center [583, 43] width 9 height 9
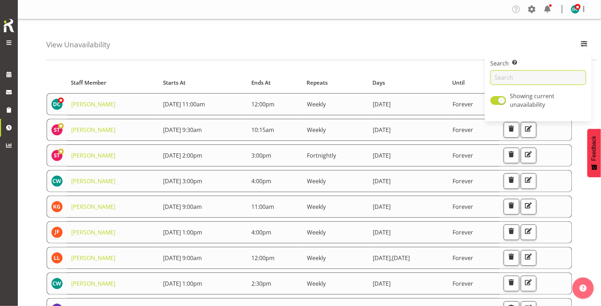
click at [546, 72] on input "text" at bounding box center [538, 77] width 95 height 14
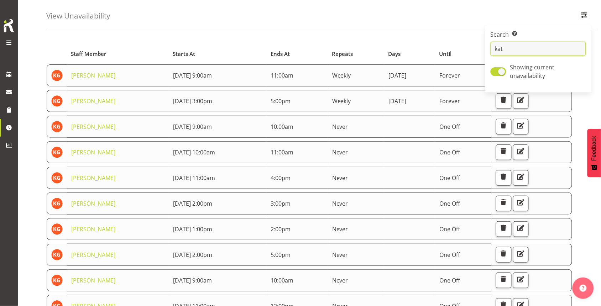
scroll to position [44, 0]
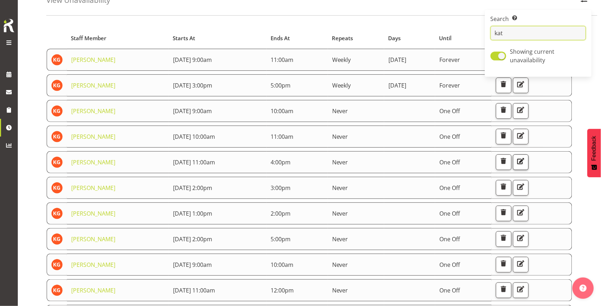
type input "kat"
click at [525, 159] on span "button" at bounding box center [520, 161] width 9 height 9
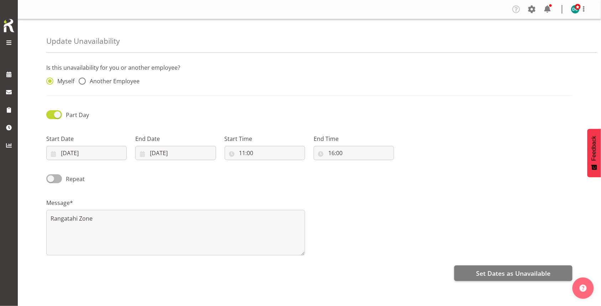
radio input "false"
radio input "true"
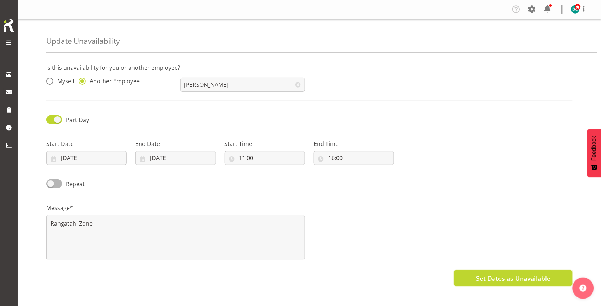
click at [517, 272] on button "Set Dates as Unavailable" at bounding box center [513, 279] width 118 height 16
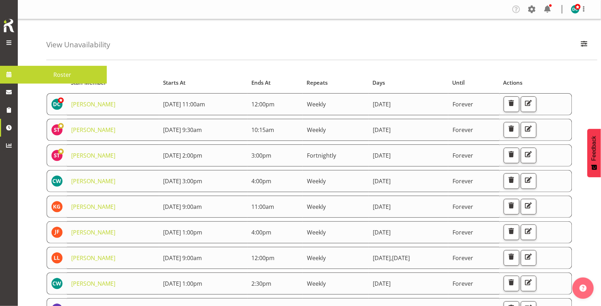
click at [34, 72] on span "Roster" at bounding box center [62, 74] width 82 height 11
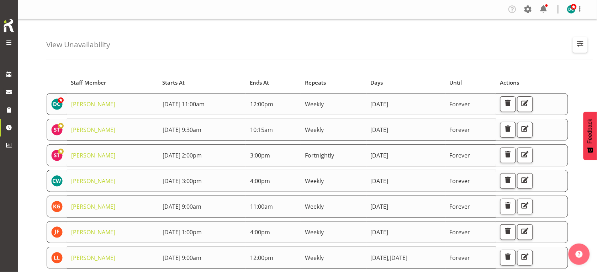
click at [579, 41] on span "button" at bounding box center [580, 43] width 9 height 9
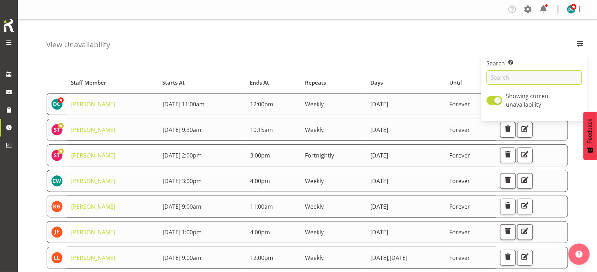
click at [507, 77] on input "text" at bounding box center [534, 77] width 95 height 14
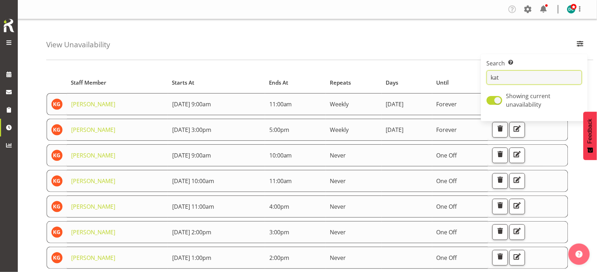
type input "kat"
click at [385, 31] on div "View Unavailability Search Search for a particular employee kat Showing current…" at bounding box center [319, 39] width 547 height 41
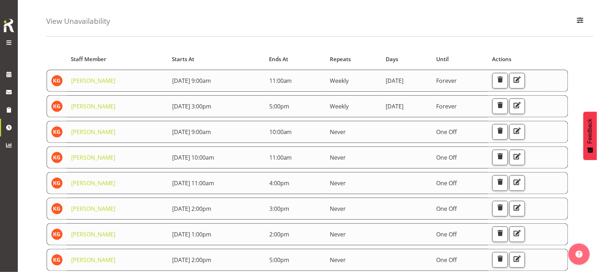
scroll to position [44, 0]
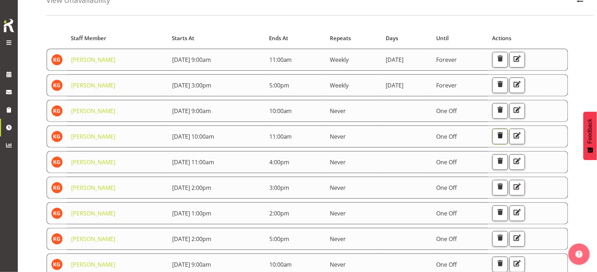
click at [505, 135] on span "button" at bounding box center [500, 135] width 9 height 9
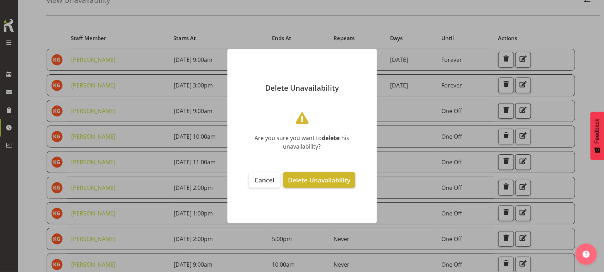
click at [335, 177] on span "Delete Unavailability" at bounding box center [319, 180] width 62 height 9
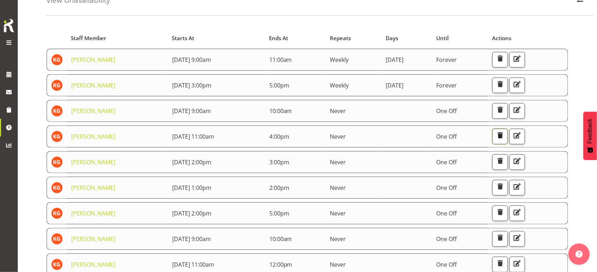
click at [505, 137] on span "button" at bounding box center [500, 135] width 9 height 9
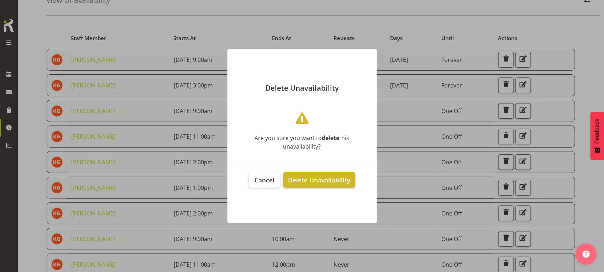
click at [330, 176] on span "Delete Unavailability" at bounding box center [319, 180] width 62 height 9
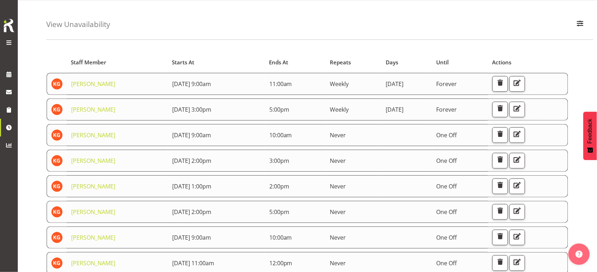
scroll to position [0, 0]
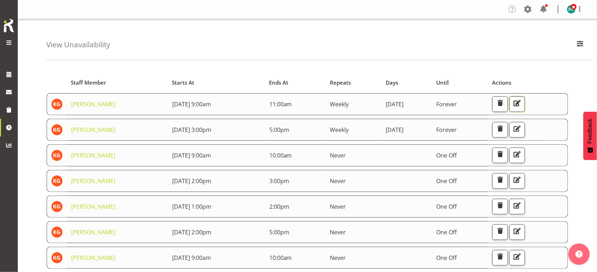
click at [522, 107] on span "button" at bounding box center [517, 103] width 9 height 9
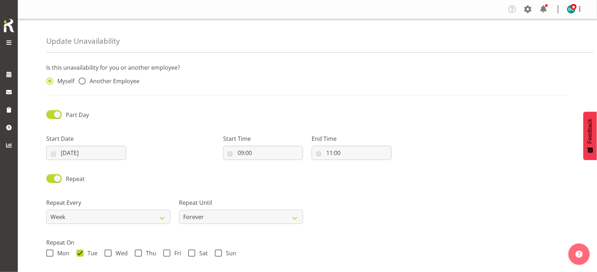
radio input "false"
radio input "true"
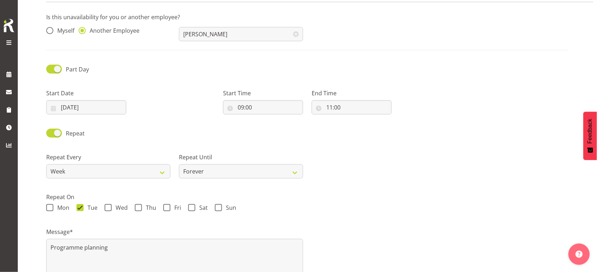
scroll to position [101, 0]
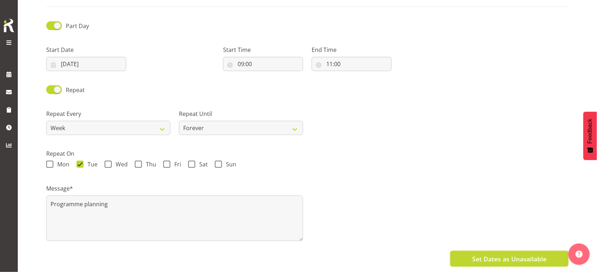
click at [519, 255] on span "Set Dates as Unavailable" at bounding box center [509, 259] width 74 height 9
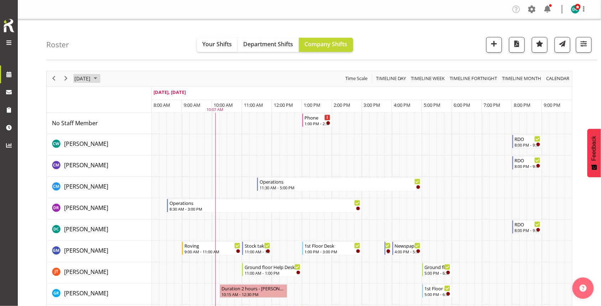
click at [91, 79] on span "[DATE]" at bounding box center [82, 78] width 17 height 9
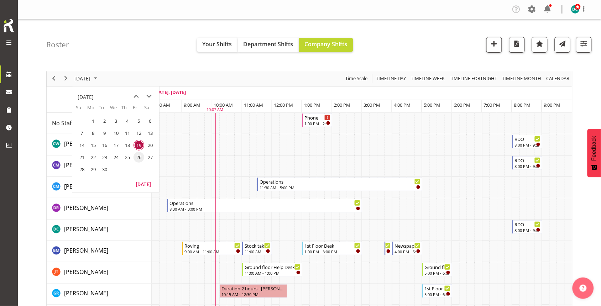
click at [136, 157] on span "26" at bounding box center [138, 157] width 11 height 11
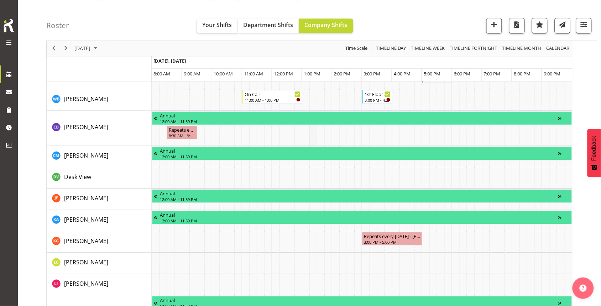
scroll to position [578, 0]
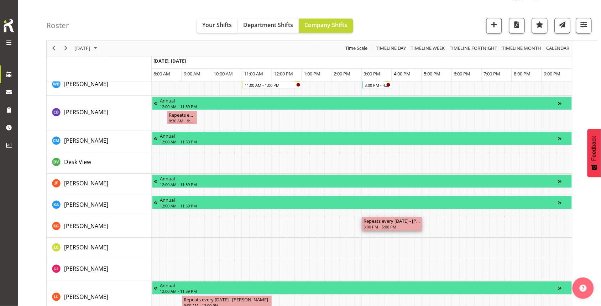
click at [395, 226] on div "3:00 PM - 5:00 PM" at bounding box center [391, 227] width 57 height 6
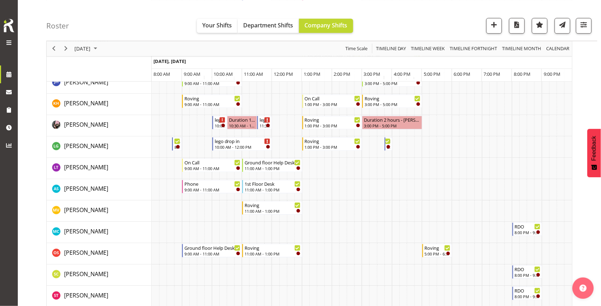
scroll to position [267, 0]
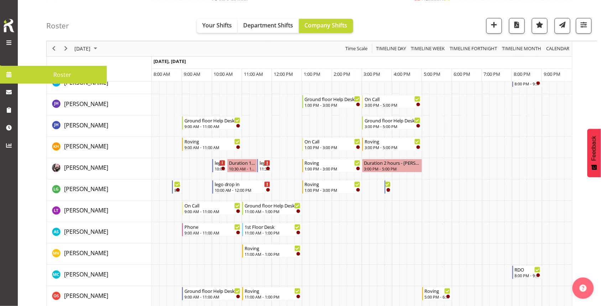
click at [61, 75] on span "Roster" at bounding box center [62, 74] width 82 height 11
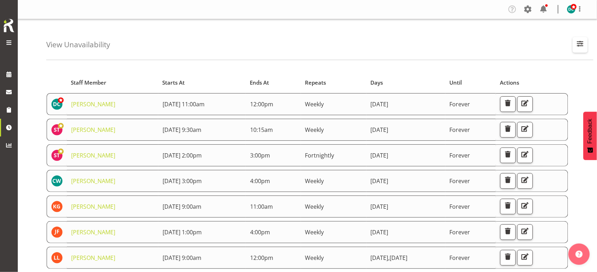
click at [581, 45] on span "button" at bounding box center [580, 43] width 9 height 9
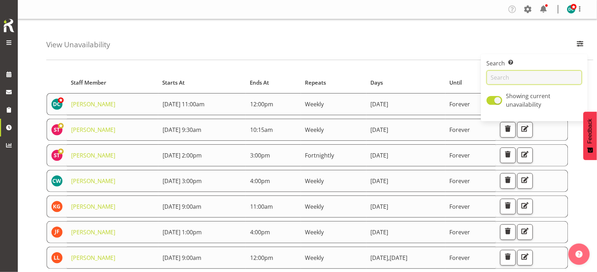
click at [524, 75] on input "text" at bounding box center [534, 77] width 95 height 14
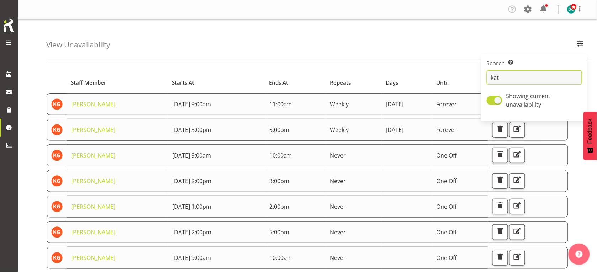
type input "kat"
click at [361, 37] on div "View Unavailability Search Search for a particular employee kat Showing current…" at bounding box center [319, 39] width 547 height 41
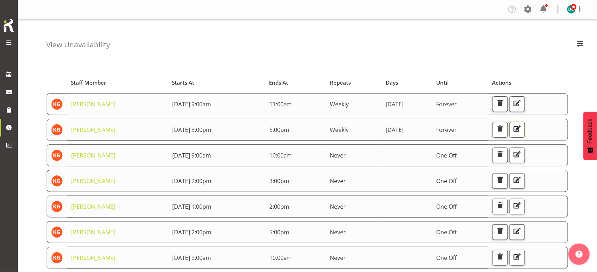
click at [522, 130] on span "button" at bounding box center [517, 128] width 9 height 9
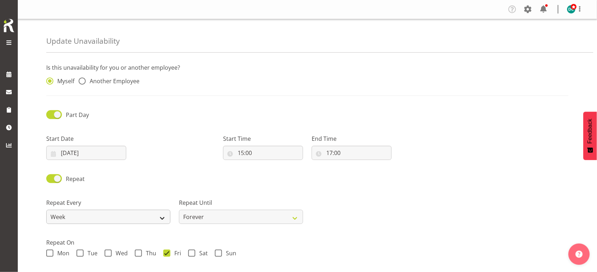
radio input "false"
radio input "true"
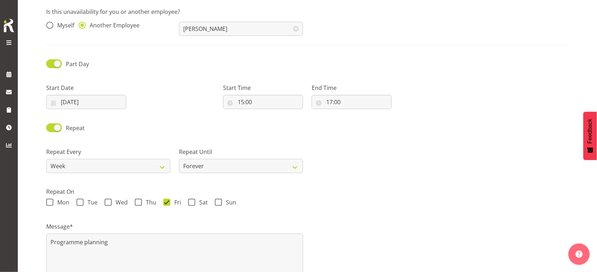
scroll to position [12, 0]
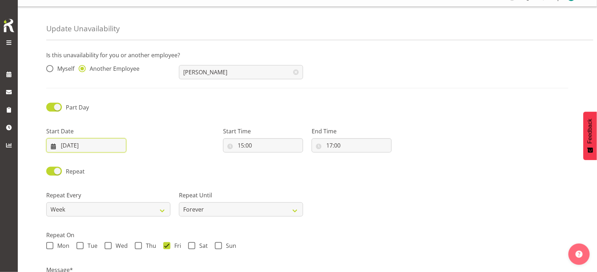
click at [85, 148] on input "[DATE]" at bounding box center [86, 145] width 80 height 14
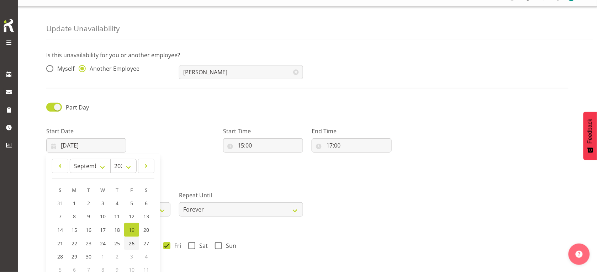
click at [131, 243] on span "26" at bounding box center [132, 243] width 6 height 7
type input "[DATE]"
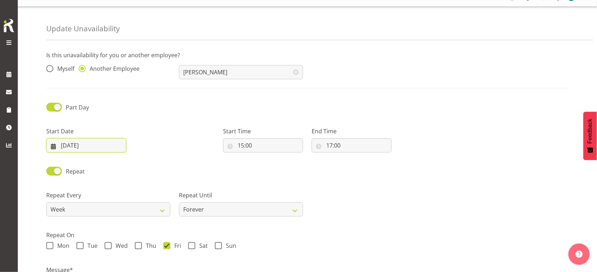
click at [82, 147] on input "[DATE]" at bounding box center [86, 145] width 80 height 14
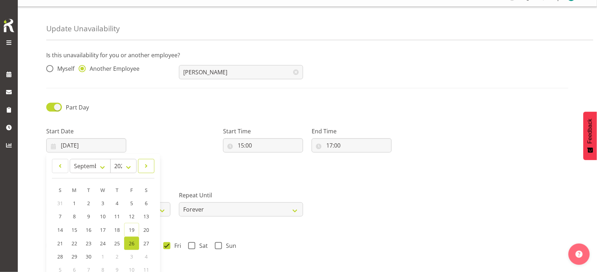
click at [147, 166] on span at bounding box center [146, 166] width 7 height 9
select select "9"
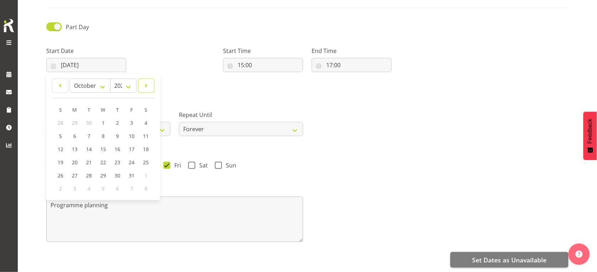
scroll to position [101, 0]
click at [132, 132] on span "10" at bounding box center [132, 135] width 6 height 7
type input "[DATE]"
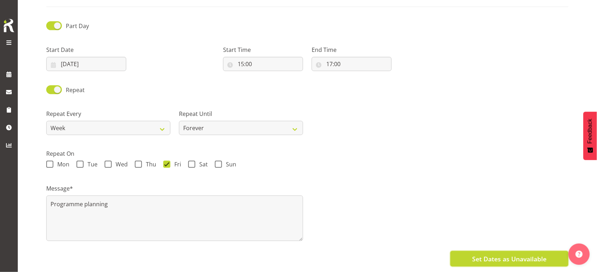
click at [500, 255] on span "Set Dates as Unavailable" at bounding box center [509, 259] width 74 height 9
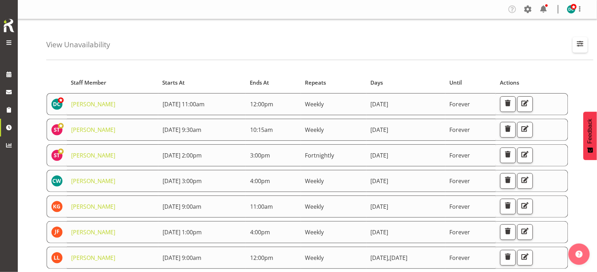
click at [582, 40] on span "button" at bounding box center [580, 43] width 9 height 9
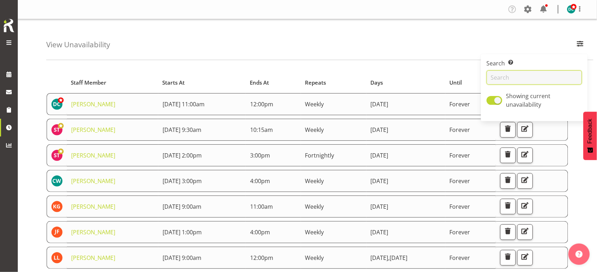
click at [519, 82] on input "text" at bounding box center [534, 77] width 95 height 14
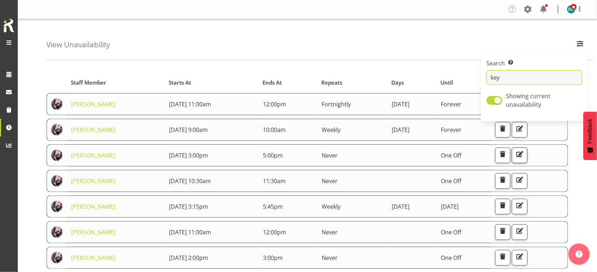
type input "key"
click at [525, 154] on span "button" at bounding box center [519, 154] width 9 height 9
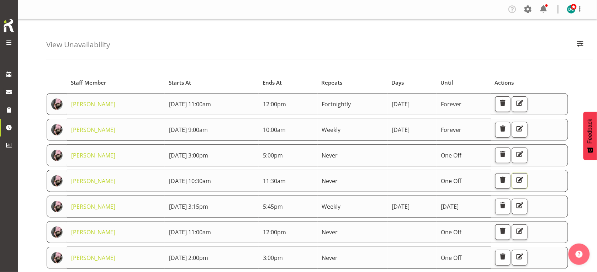
click at [525, 182] on span "button" at bounding box center [519, 179] width 9 height 9
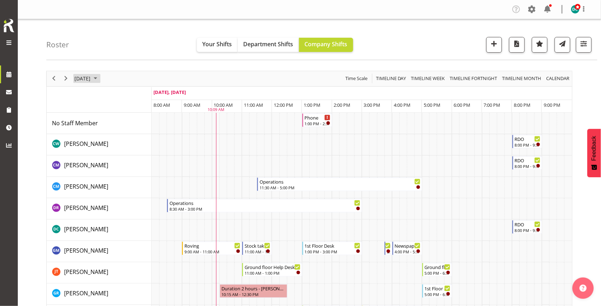
click at [88, 76] on span "[DATE]" at bounding box center [82, 78] width 17 height 9
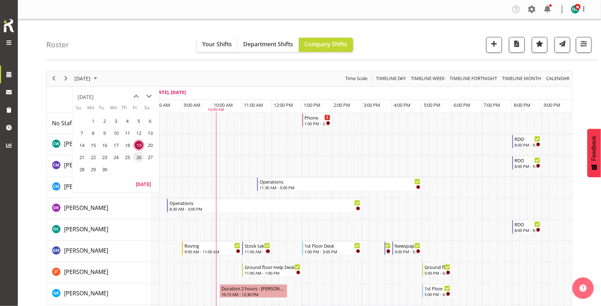
click at [135, 159] on span "26" at bounding box center [138, 157] width 11 height 11
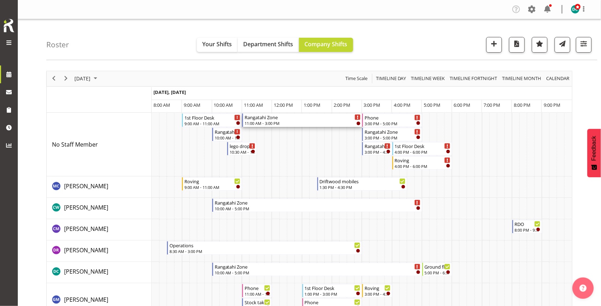
click at [296, 119] on div "Rangatahi Zone" at bounding box center [303, 117] width 116 height 7
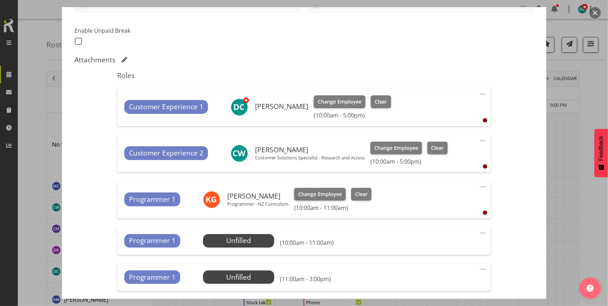
scroll to position [267, 0]
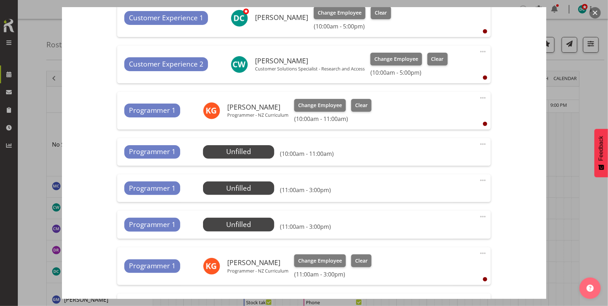
click at [478, 143] on span at bounding box center [482, 144] width 9 height 9
click at [424, 184] on link "Delete" at bounding box center [453, 185] width 68 height 13
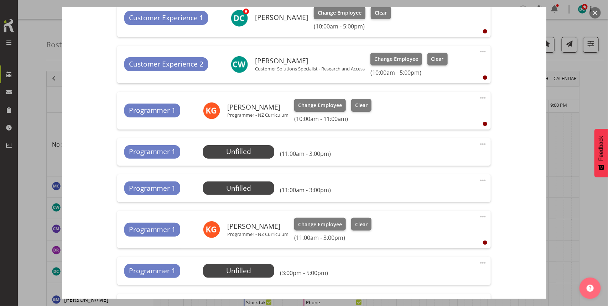
click at [478, 144] on span at bounding box center [482, 144] width 9 height 9
click at [431, 185] on link "Delete" at bounding box center [453, 185] width 68 height 13
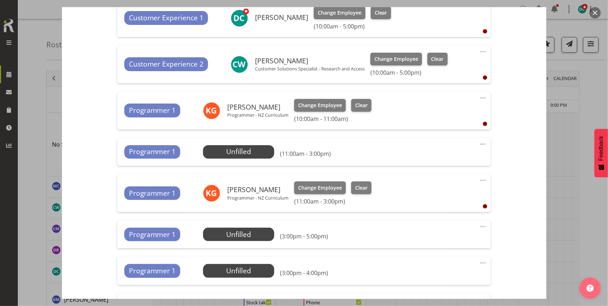
click at [479, 141] on span at bounding box center [482, 144] width 9 height 9
click at [422, 184] on link "Delete" at bounding box center [453, 185] width 68 height 13
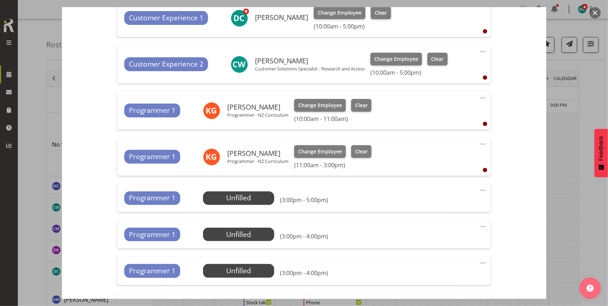
click at [478, 143] on span at bounding box center [482, 144] width 9 height 9
click at [429, 186] on link "Delete" at bounding box center [453, 185] width 68 height 13
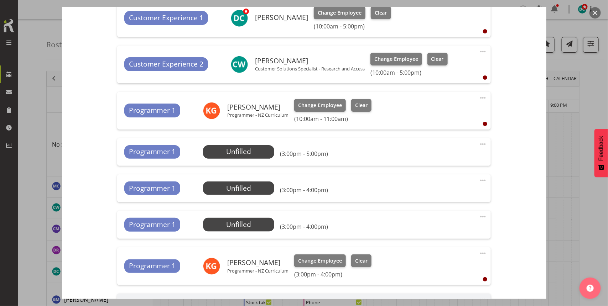
click at [478, 143] on span at bounding box center [482, 144] width 9 height 9
click at [439, 183] on link "Delete" at bounding box center [453, 185] width 68 height 13
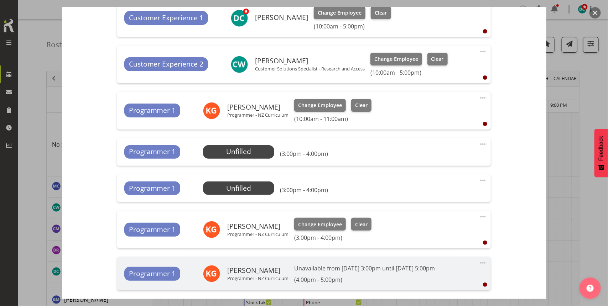
click at [478, 142] on span at bounding box center [482, 144] width 9 height 9
click at [434, 183] on link "Delete" at bounding box center [453, 185] width 68 height 13
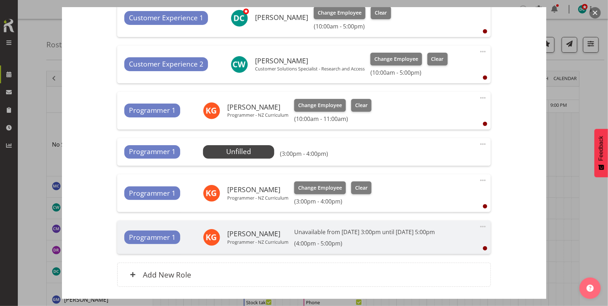
click at [478, 142] on span at bounding box center [482, 144] width 9 height 9
click at [426, 188] on link "Delete" at bounding box center [453, 185] width 68 height 13
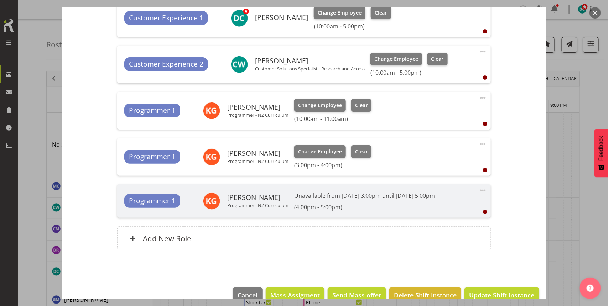
click at [480, 142] on span at bounding box center [482, 144] width 9 height 9
click at [429, 189] on link "Delete" at bounding box center [453, 185] width 68 height 13
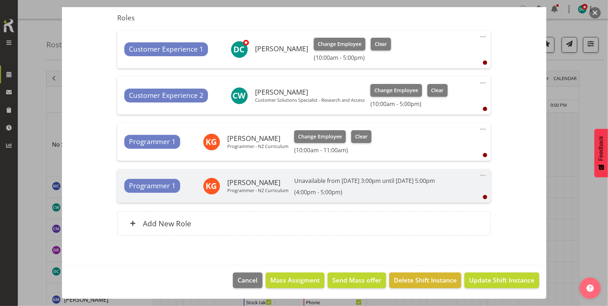
scroll to position [236, 0]
click at [479, 280] on span "Update Shift Instance" at bounding box center [501, 280] width 65 height 9
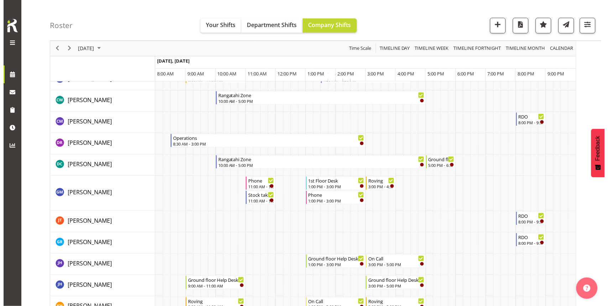
scroll to position [89, 0]
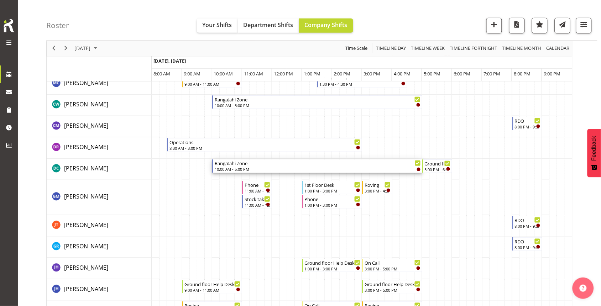
click at [298, 164] on div "Rangatahi Zone" at bounding box center [318, 162] width 206 height 7
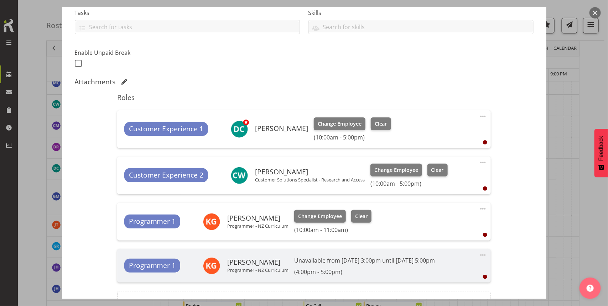
scroll to position [178, 0]
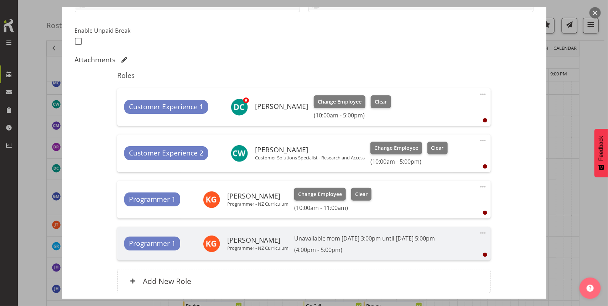
click at [478, 188] on span at bounding box center [482, 187] width 9 height 9
click at [445, 230] on link "Delete" at bounding box center [453, 228] width 68 height 13
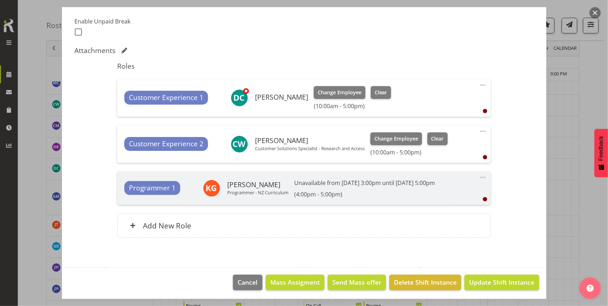
scroll to position [189, 0]
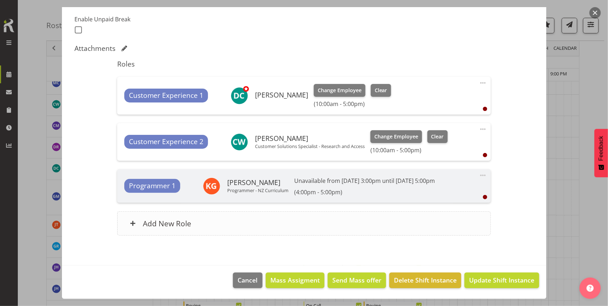
click at [326, 220] on div "Add New Role" at bounding box center [303, 223] width 373 height 24
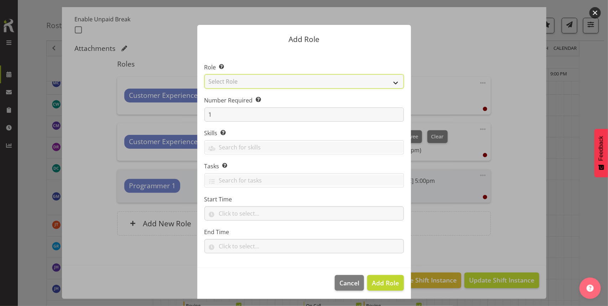
click at [258, 75] on select "Select Role 1st floor desk AQ operator Business Support Team member Casual Cust…" at bounding box center [303, 81] width 199 height 14
select select "1518"
click at [204, 74] on select "Select Role 1st floor desk AQ operator Business Support Team member Casual Cust…" at bounding box center [303, 81] width 199 height 14
click at [384, 286] on span "Add Role" at bounding box center [385, 283] width 27 height 9
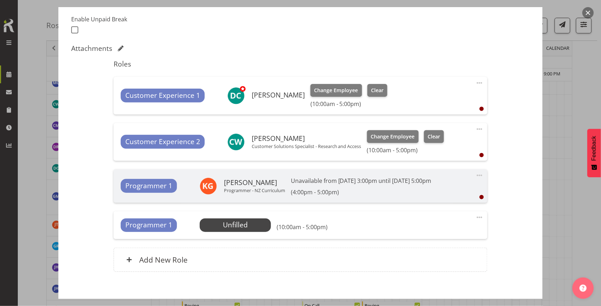
click at [310, 226] on h6 "(10:00am - 5:00pm)" at bounding box center [302, 227] width 51 height 7
click at [475, 216] on span at bounding box center [479, 217] width 9 height 9
click at [434, 232] on link "Edit" at bounding box center [449, 233] width 68 height 13
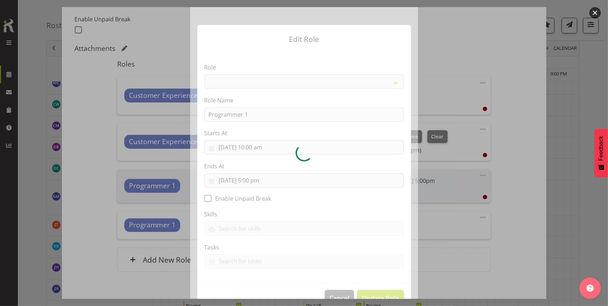
select select "1518"
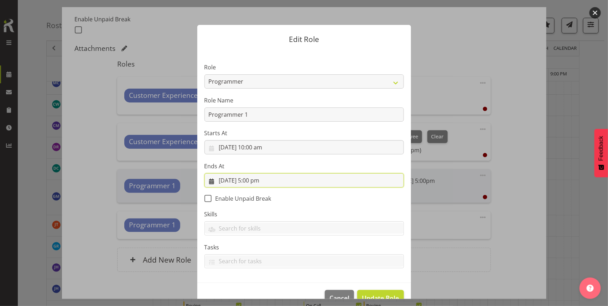
click at [264, 180] on input "[DATE] 5:00 pm" at bounding box center [303, 180] width 199 height 14
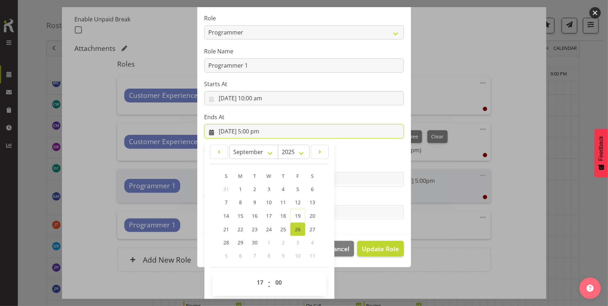
scroll to position [52, 0]
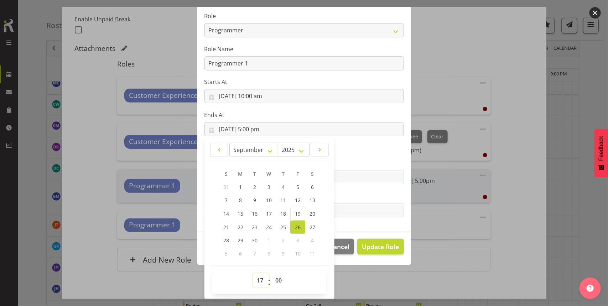
click at [259, 278] on select "00 01 02 03 04 05 06 07 08 09 10 11 12 13 14 15 16 17 18 19 20 21 22 23" at bounding box center [261, 280] width 16 height 14
select select "16"
type input "[DATE] 4:00 pm"
click at [367, 275] on div "Edit Role Role 1st floor desk AQ operator Business Support Team member Casual C…" at bounding box center [304, 153] width 342 height 292
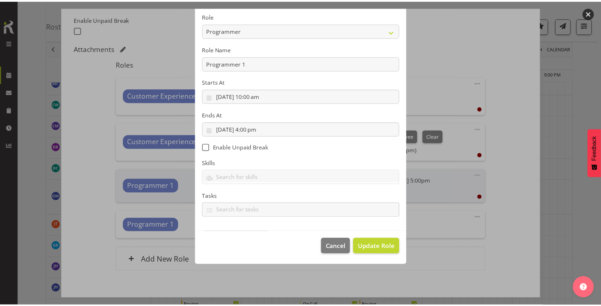
scroll to position [18, 0]
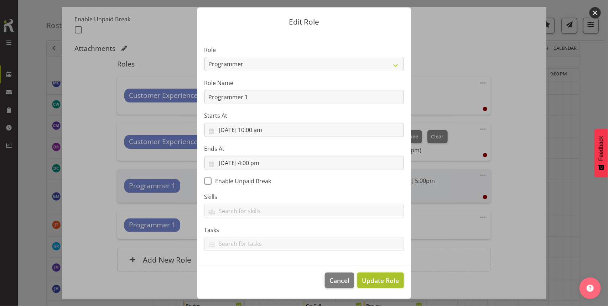
click at [376, 285] on span "Update Role" at bounding box center [380, 280] width 37 height 9
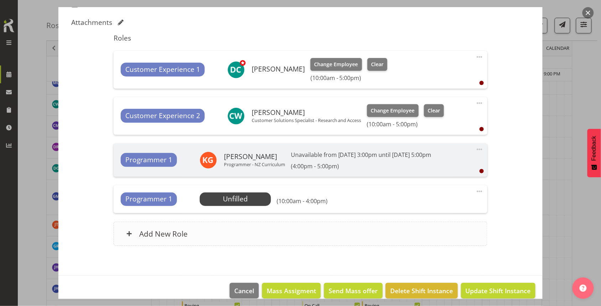
scroll to position [226, 0]
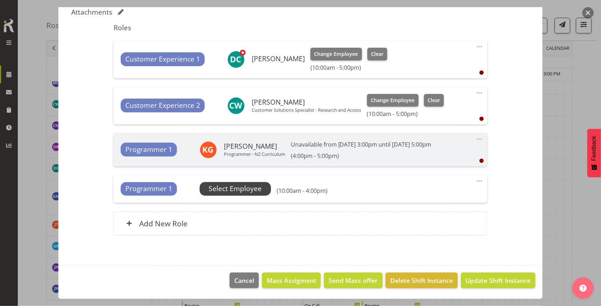
click at [216, 185] on span "Select Employee" at bounding box center [235, 189] width 53 height 10
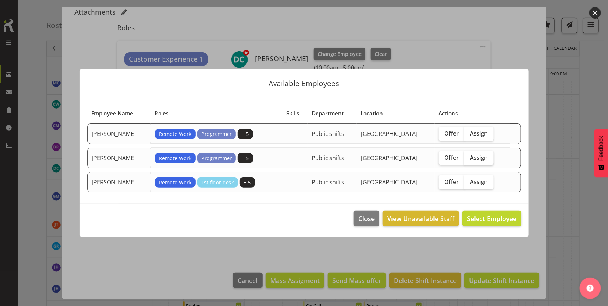
click at [476, 158] on span "Assign" at bounding box center [479, 157] width 18 height 7
click at [469, 158] on input "Assign" at bounding box center [466, 157] width 5 height 5
checkbox input "true"
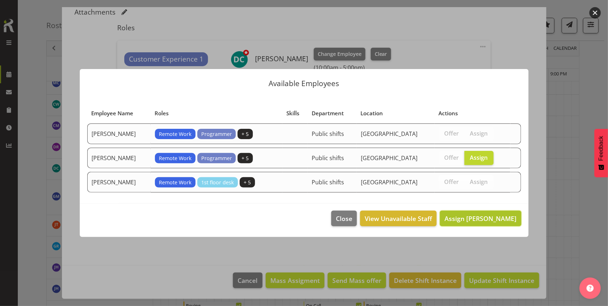
click at [472, 223] on span "Assign Katie Greene" at bounding box center [480, 218] width 72 height 9
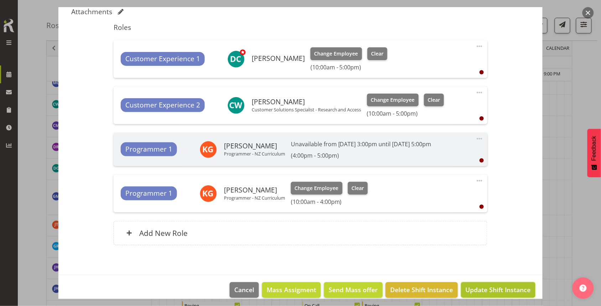
click at [472, 290] on span "Update Shift Instance" at bounding box center [498, 289] width 65 height 9
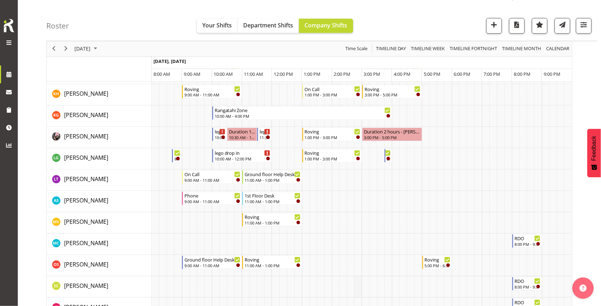
scroll to position [261, 0]
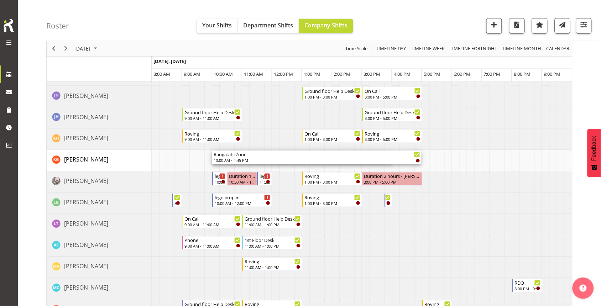
drag, startPoint x: 392, startPoint y: 156, endPoint x: 420, endPoint y: 156, distance: 28.8
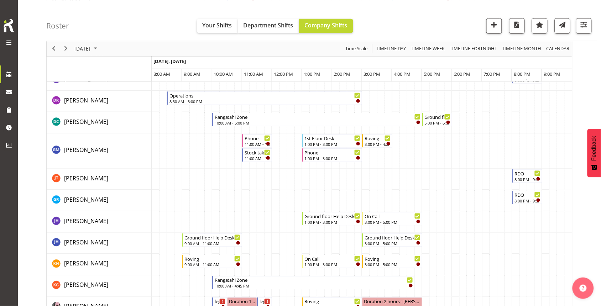
scroll to position [216, 0]
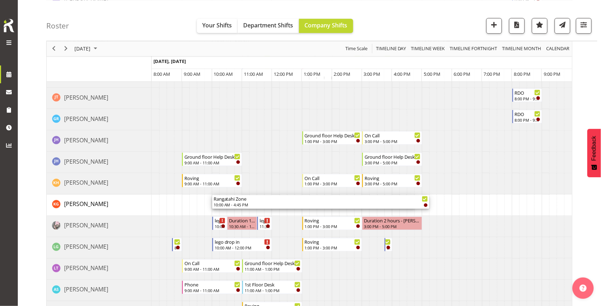
drag, startPoint x: 414, startPoint y: 200, endPoint x: 422, endPoint y: 200, distance: 7.8
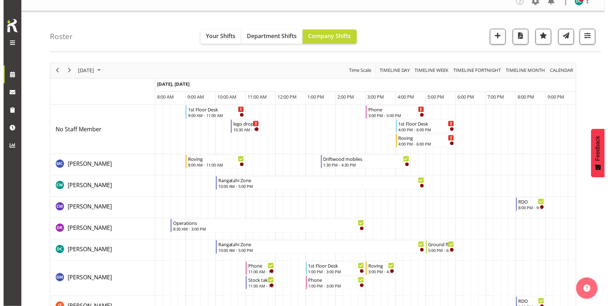
scroll to position [0, 0]
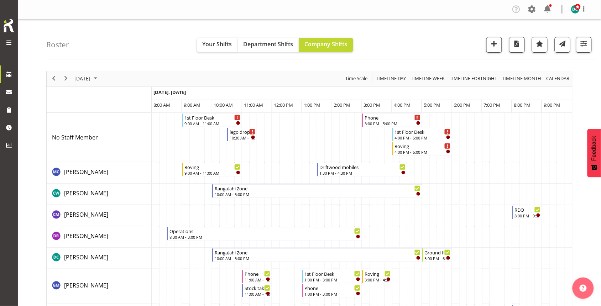
click at [200, 119] on div "1st Floor Desk" at bounding box center [212, 117] width 56 height 7
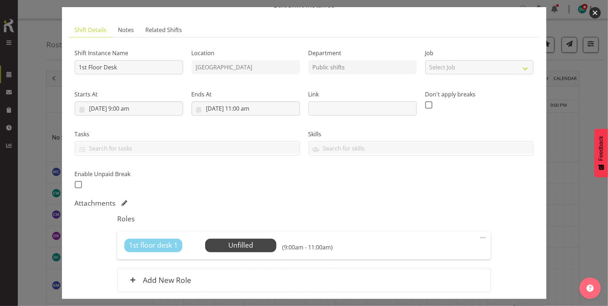
scroll to position [89, 0]
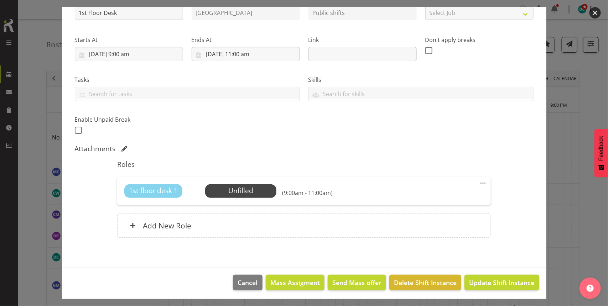
click at [478, 184] on span at bounding box center [482, 183] width 9 height 9
click at [433, 203] on link "Edit" at bounding box center [453, 199] width 68 height 13
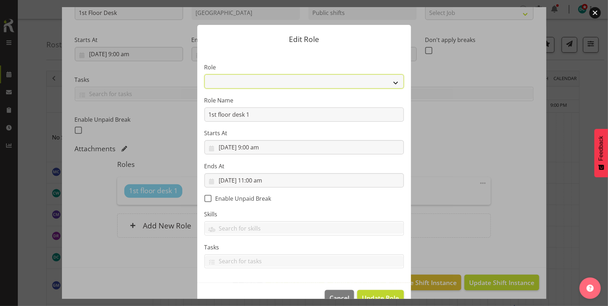
click at [250, 81] on select "1st floor desk AQ operator Business Support Team member Casual Customer Experie…" at bounding box center [303, 81] width 199 height 14
select select "1515"
click at [204, 74] on select "1st floor desk AQ operator Business Support Team member Casual Customer Experie…" at bounding box center [303, 81] width 199 height 14
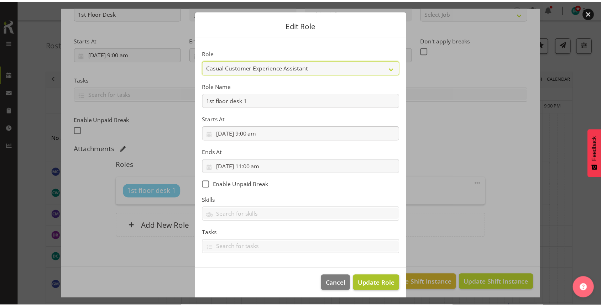
scroll to position [18, 0]
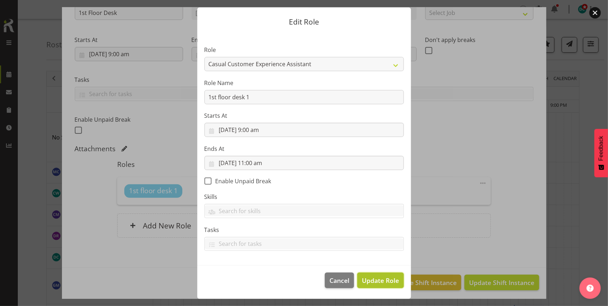
click at [379, 275] on button "Update Role" at bounding box center [380, 281] width 46 height 16
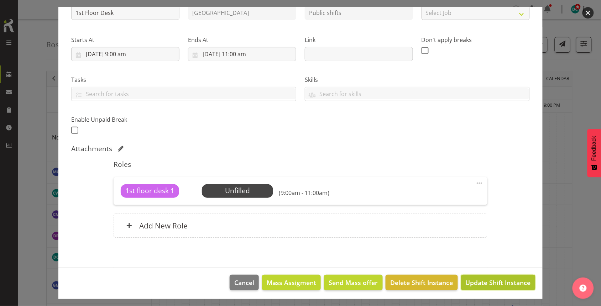
click at [490, 287] on span "Update Shift Instance" at bounding box center [498, 282] width 65 height 9
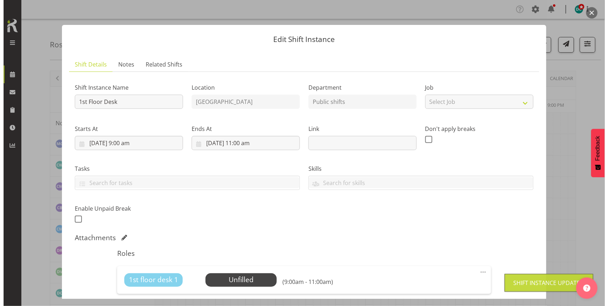
scroll to position [91, 0]
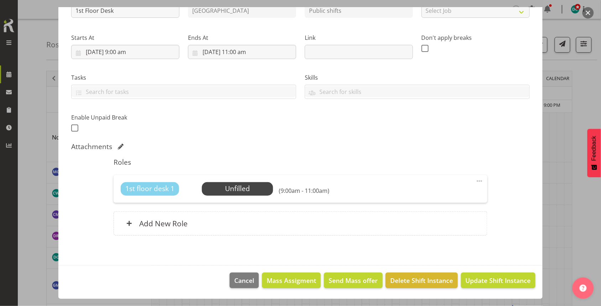
click at [475, 179] on span at bounding box center [479, 181] width 9 height 9
click at [442, 198] on link "Edit" at bounding box center [449, 196] width 68 height 13
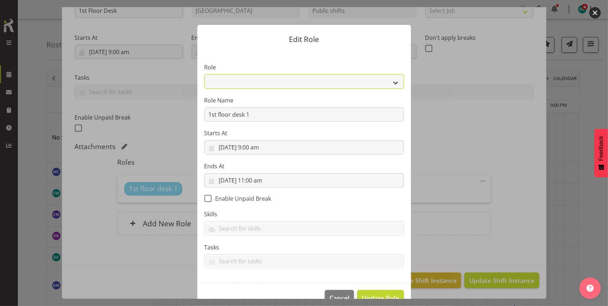
click at [295, 81] on select "1st floor desk AQ operator Business Support Team member Casual Customer Experie…" at bounding box center [303, 81] width 199 height 14
select select "1515"
click at [204, 74] on select "1st floor desk AQ operator Business Support Team member Casual Customer Experie…" at bounding box center [303, 81] width 199 height 14
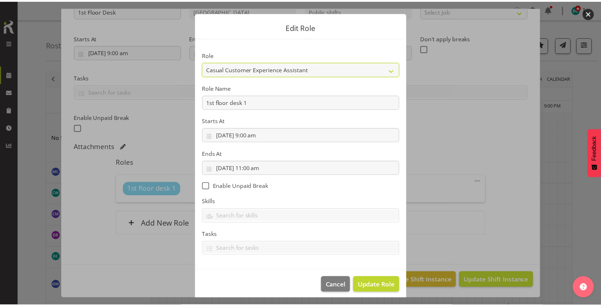
scroll to position [18, 0]
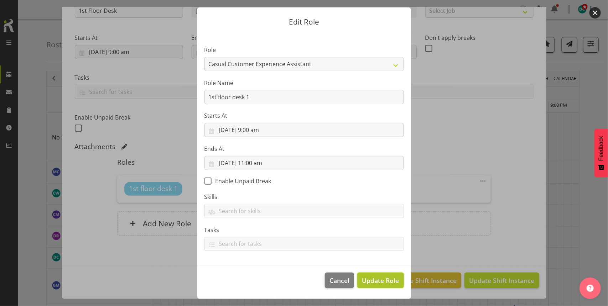
click at [374, 280] on span "Update Role" at bounding box center [380, 280] width 37 height 9
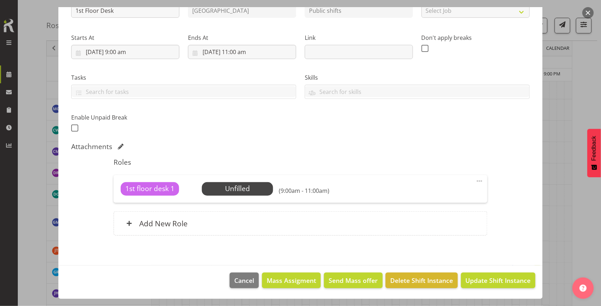
scroll to position [133, 0]
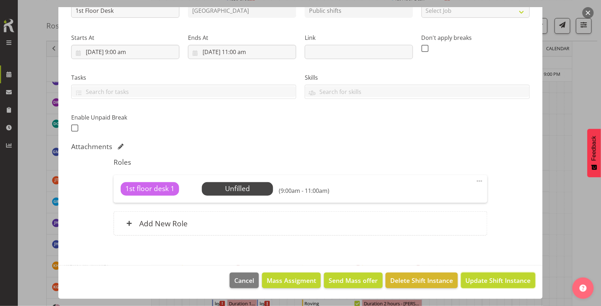
click at [485, 283] on span "Update Shift Instance" at bounding box center [498, 280] width 65 height 9
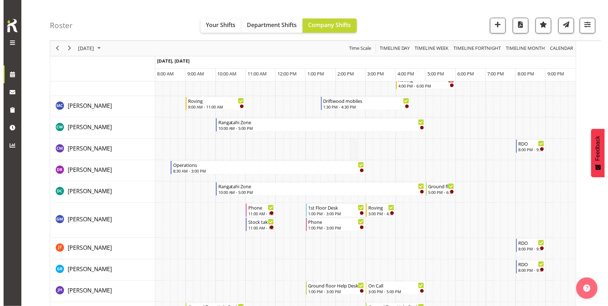
scroll to position [0, 0]
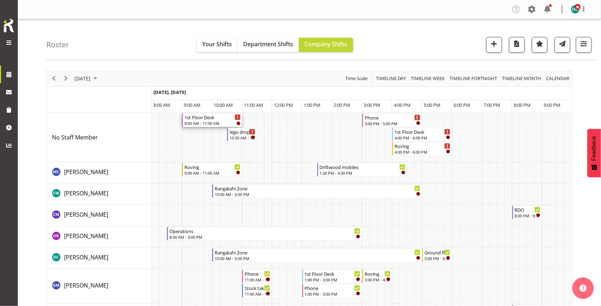
click at [200, 123] on div "9:00 AM - 11:00 AM" at bounding box center [212, 123] width 56 height 6
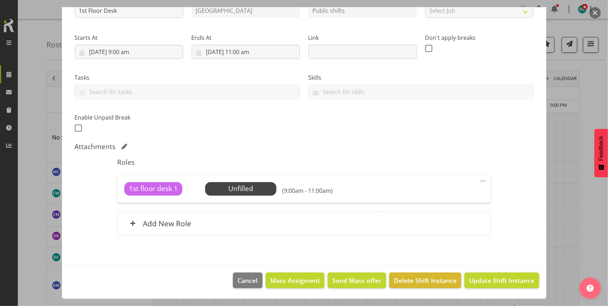
scroll to position [91, 0]
click at [364, 282] on span "Send Mass offer" at bounding box center [356, 280] width 49 height 9
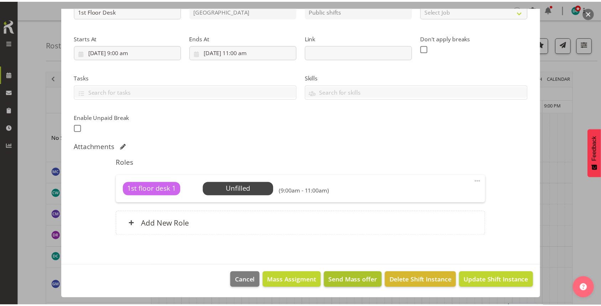
scroll to position [63, 0]
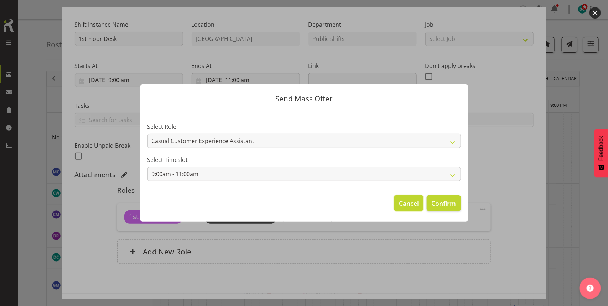
click at [414, 204] on span "Cancel" at bounding box center [409, 203] width 20 height 9
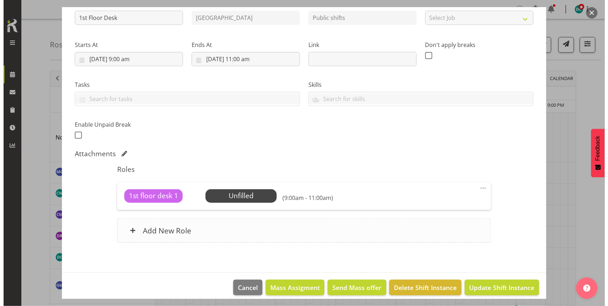
scroll to position [91, 0]
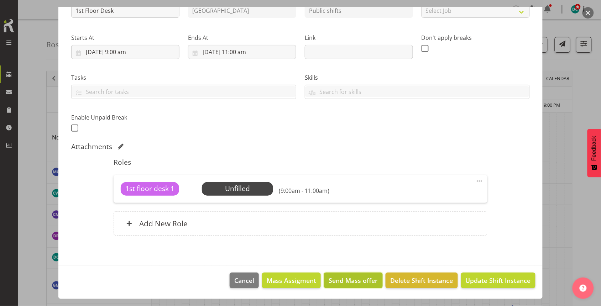
click at [343, 276] on span "Send Mass offer" at bounding box center [353, 280] width 49 height 9
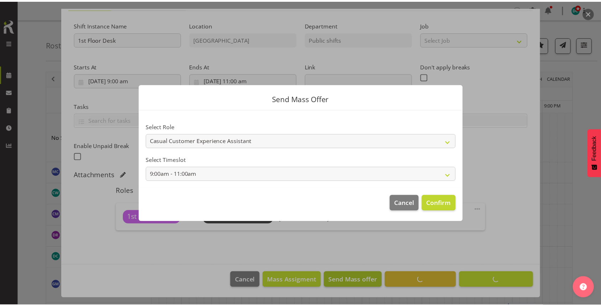
scroll to position [63, 0]
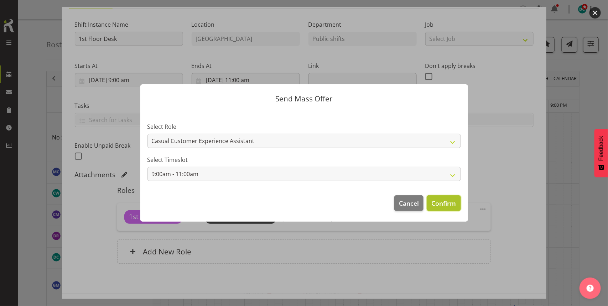
click at [451, 205] on span "Confirm" at bounding box center [443, 203] width 25 height 9
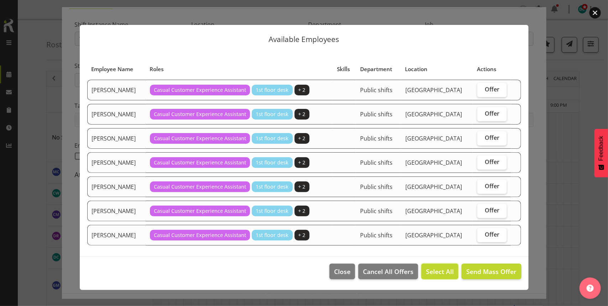
click at [447, 267] on button "Select All" at bounding box center [439, 272] width 37 height 16
checkbox input "true"
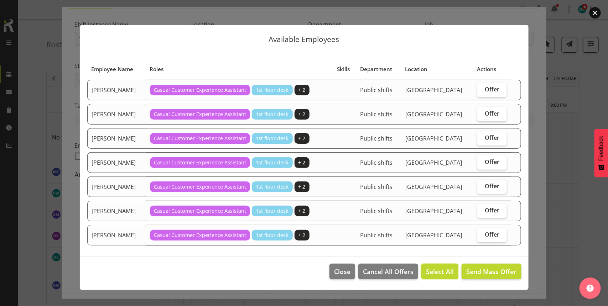
checkbox input "true"
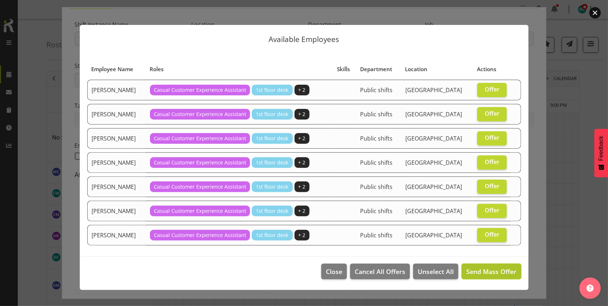
click at [490, 269] on span "Send Mass Offer" at bounding box center [491, 271] width 50 height 9
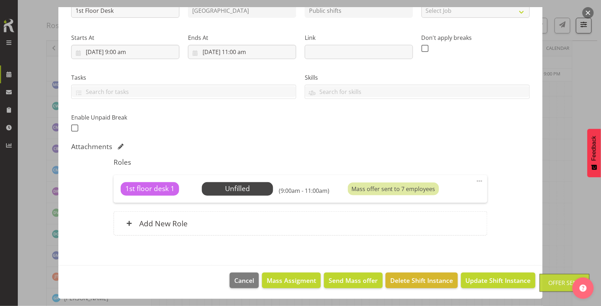
scroll to position [133, 0]
click at [483, 173] on body "Invercargill City Libraries & Archives Company Settings Roles & Skills Tasks Jo…" at bounding box center [300, 20] width 601 height 306
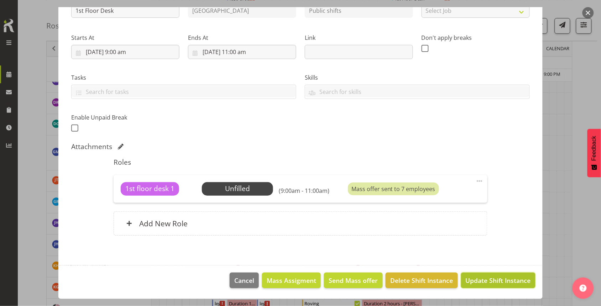
click at [481, 282] on span "Update Shift Instance" at bounding box center [498, 280] width 65 height 9
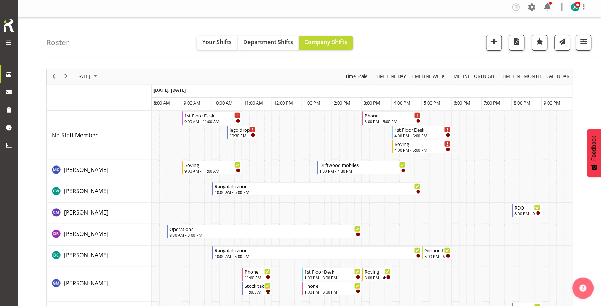
scroll to position [0, 0]
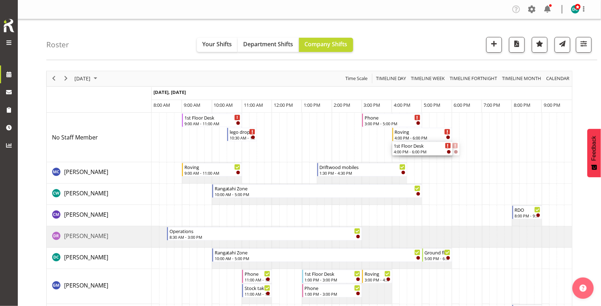
drag, startPoint x: 419, startPoint y: 151, endPoint x: 399, endPoint y: 152, distance: 19.6
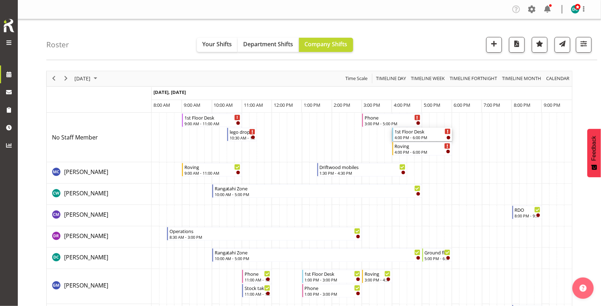
click at [415, 136] on div "4:00 PM - 6:00 PM" at bounding box center [423, 138] width 56 height 6
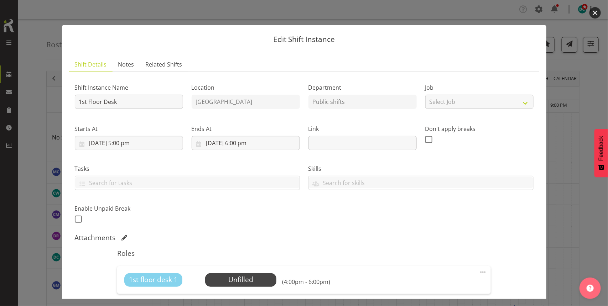
click at [592, 10] on button "button" at bounding box center [594, 12] width 11 height 11
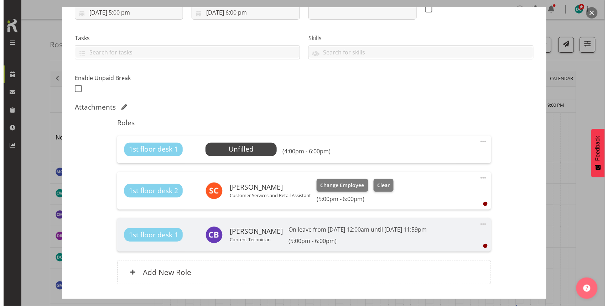
scroll to position [133, 0]
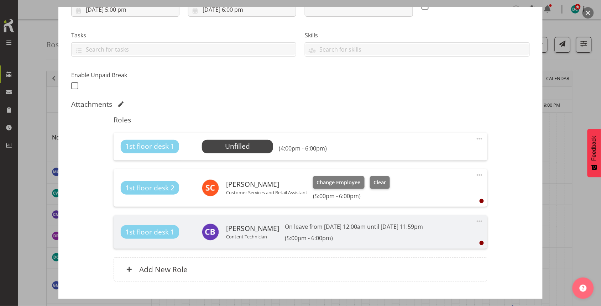
click at [475, 138] on span at bounding box center [479, 139] width 9 height 9
click at [428, 155] on link "Edit" at bounding box center [449, 154] width 68 height 13
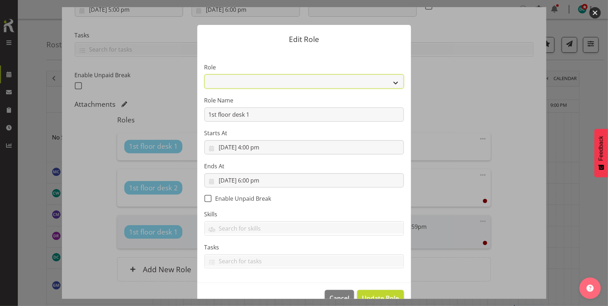
click at [259, 84] on select "1st floor desk AQ operator Business Support Team member Casual Customer Experie…" at bounding box center [303, 81] width 199 height 14
select select "1515"
click at [204, 74] on select "1st floor desk AQ operator Business Support Team member Casual Customer Experie…" at bounding box center [303, 81] width 199 height 14
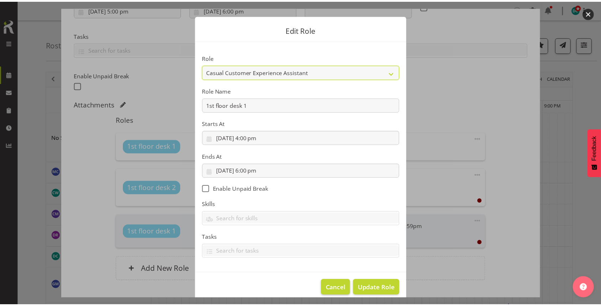
scroll to position [18, 0]
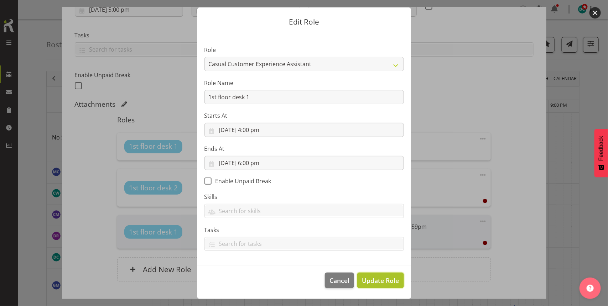
click at [371, 283] on span "Update Role" at bounding box center [380, 280] width 37 height 9
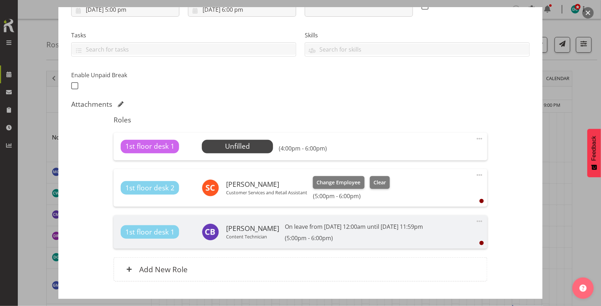
scroll to position [180, 0]
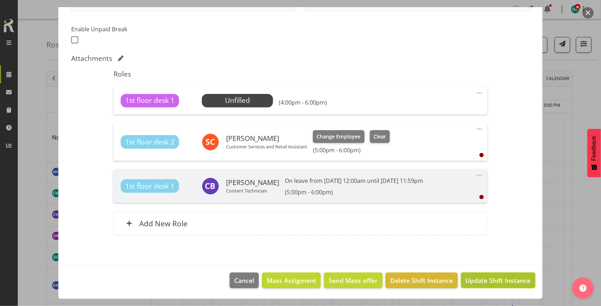
click at [483, 283] on span "Update Shift Instance" at bounding box center [498, 280] width 65 height 9
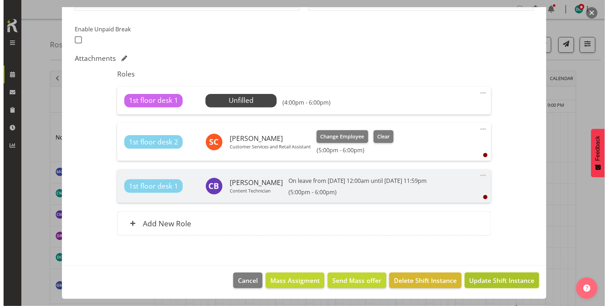
scroll to position [151, 0]
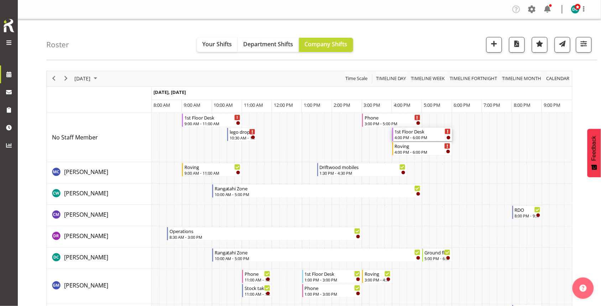
click at [411, 138] on div "4:00 PM - 6:00 PM" at bounding box center [423, 138] width 56 height 6
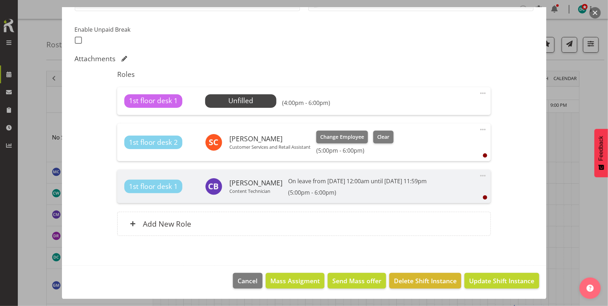
scroll to position [180, 0]
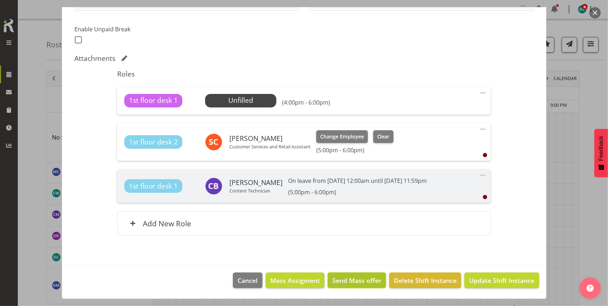
click at [336, 284] on span "Send Mass offer" at bounding box center [356, 280] width 49 height 9
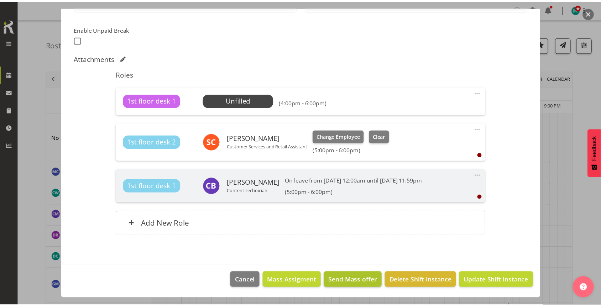
scroll to position [151, 0]
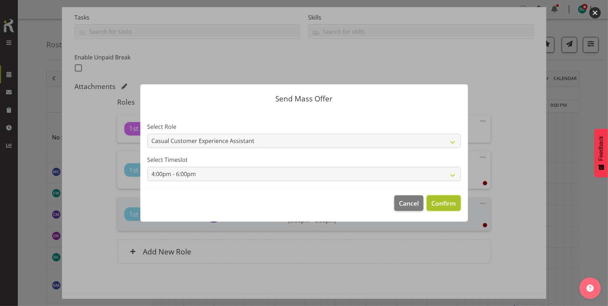
click at [440, 202] on span "Confirm" at bounding box center [443, 203] width 25 height 9
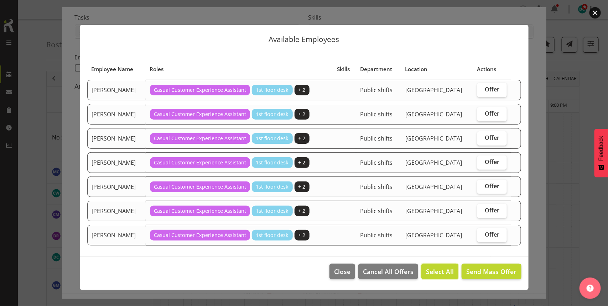
click at [427, 272] on span "Select All" at bounding box center [440, 271] width 28 height 9
checkbox input "true"
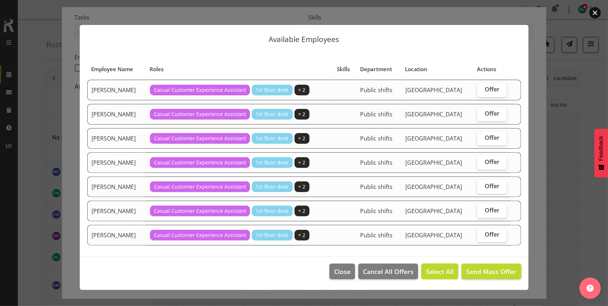
checkbox input "true"
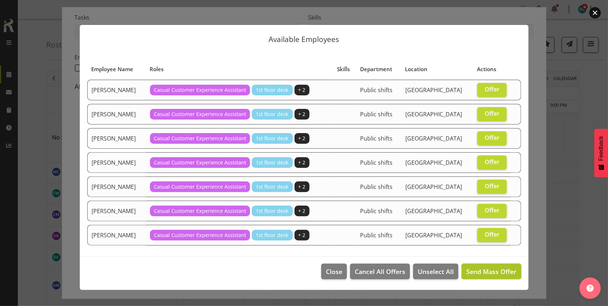
click at [485, 271] on span "Send Mass Offer" at bounding box center [491, 271] width 50 height 9
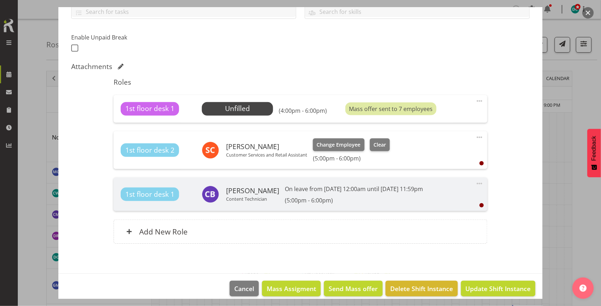
scroll to position [180, 0]
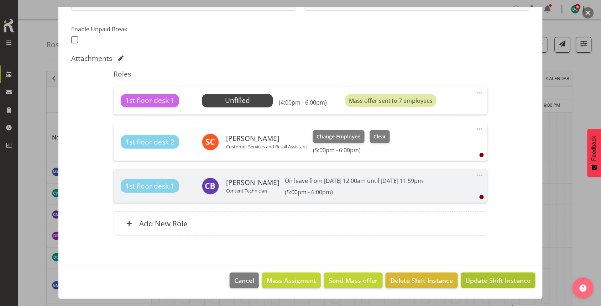
click at [495, 275] on button "Update Shift Instance" at bounding box center [498, 281] width 74 height 16
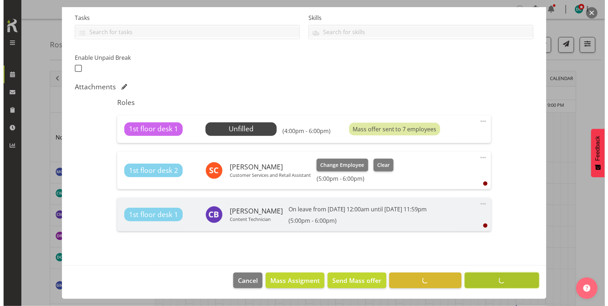
scroll to position [151, 0]
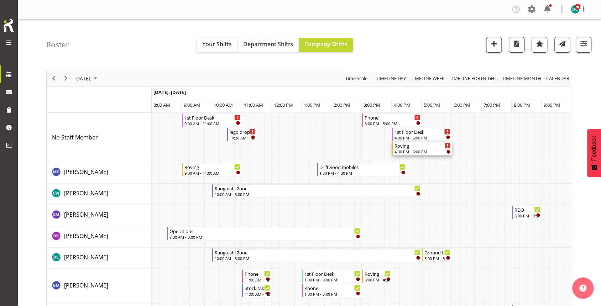
click at [419, 151] on div "4:00 PM - 6:00 PM" at bounding box center [423, 152] width 56 height 6
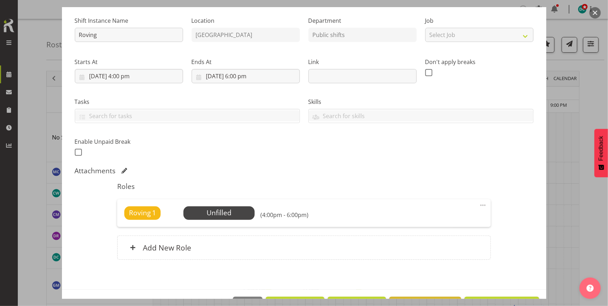
scroll to position [89, 0]
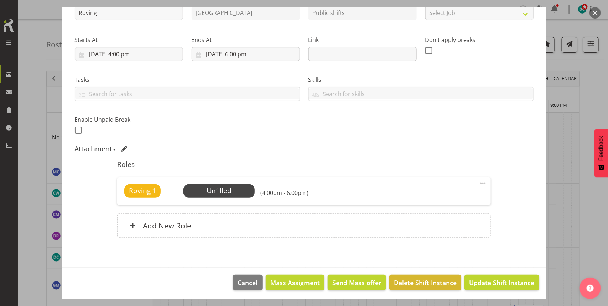
click at [478, 183] on span at bounding box center [482, 183] width 9 height 9
click at [440, 199] on link "Edit" at bounding box center [453, 199] width 68 height 13
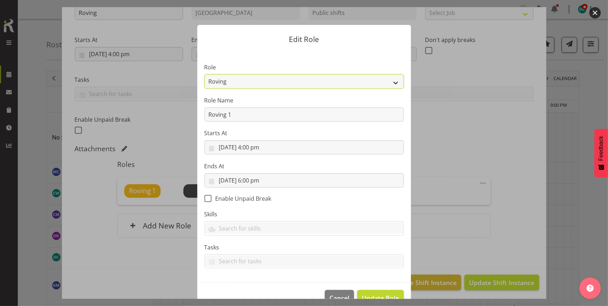
click at [277, 80] on select "1st floor desk AQ operator Business Support Team member Casual Customer Experie…" at bounding box center [303, 81] width 199 height 14
select select "1515"
click at [204, 74] on select "1st floor desk AQ operator Business Support Team member Casual Customer Experie…" at bounding box center [303, 81] width 199 height 14
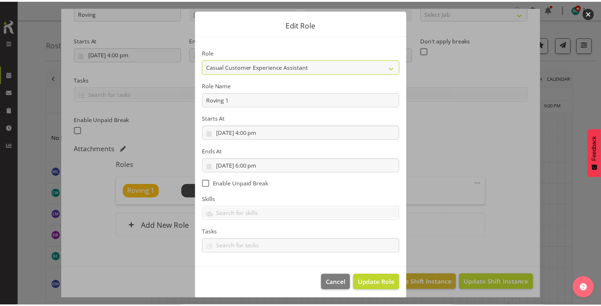
scroll to position [18, 0]
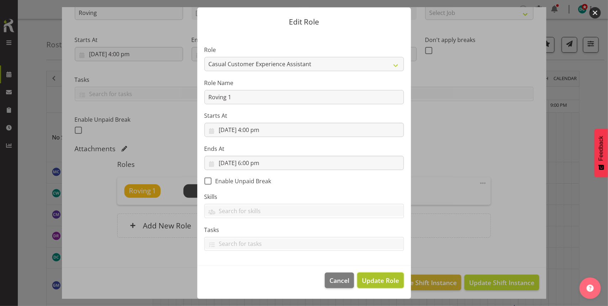
click at [376, 279] on span "Update Role" at bounding box center [380, 280] width 37 height 9
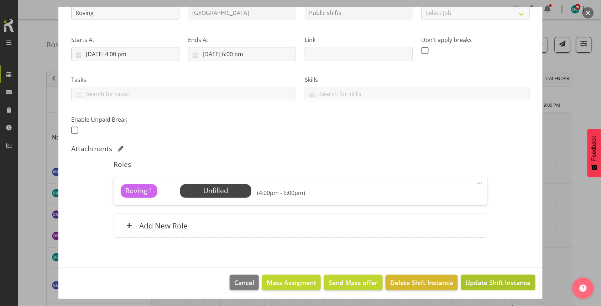
click at [494, 287] on span "Update Shift Instance" at bounding box center [498, 282] width 65 height 9
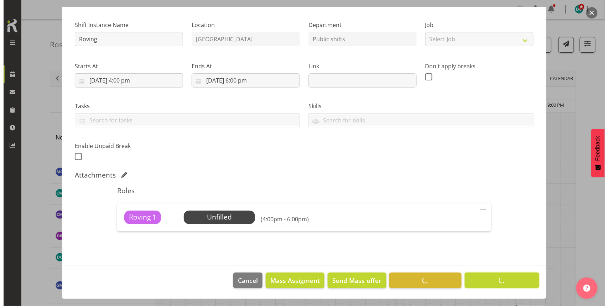
scroll to position [63, 0]
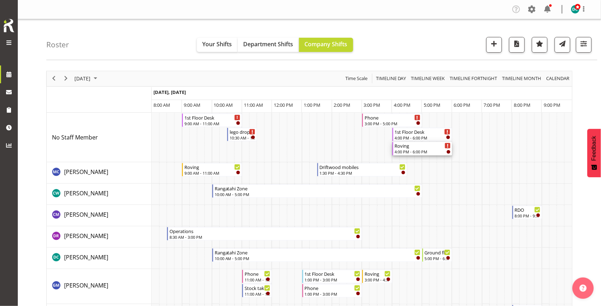
click at [413, 149] on div "Roving 4:00 PM - 6:00 PM" at bounding box center [423, 149] width 56 height 14
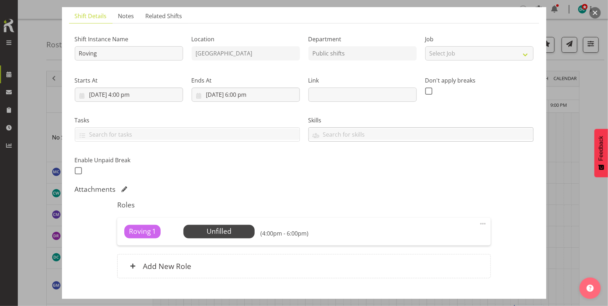
scroll to position [89, 0]
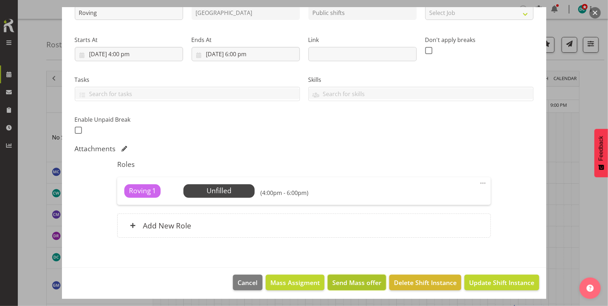
click at [341, 285] on span "Send Mass offer" at bounding box center [356, 282] width 49 height 9
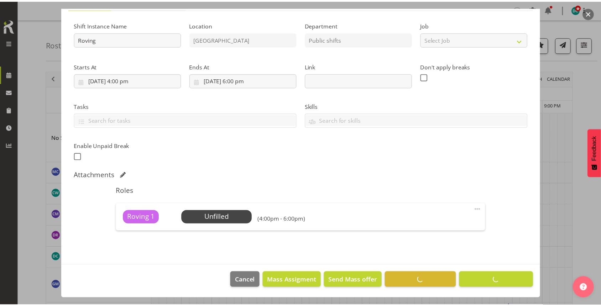
scroll to position [63, 0]
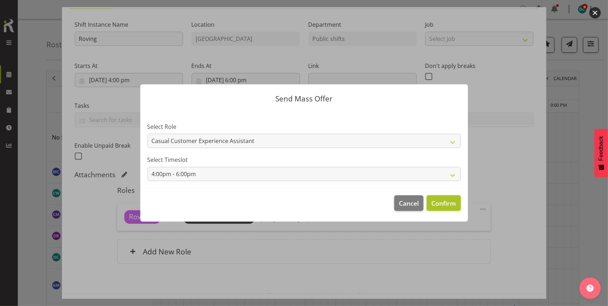
click at [433, 197] on button "Confirm" at bounding box center [443, 203] width 34 height 16
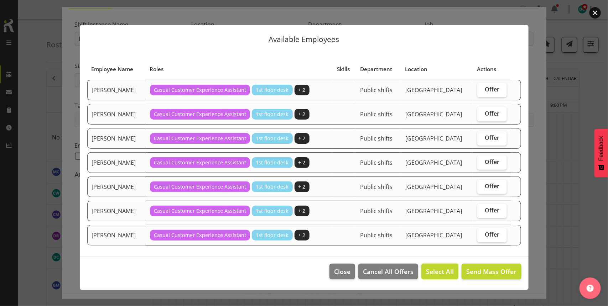
click at [437, 269] on span "Select All" at bounding box center [440, 271] width 28 height 9
checkbox input "true"
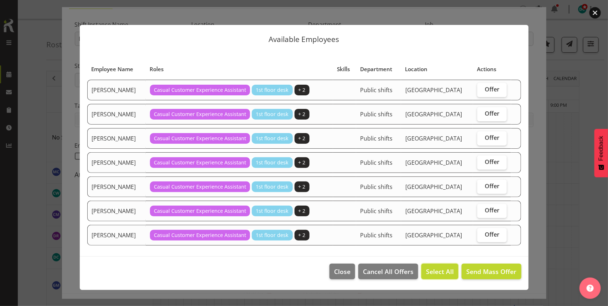
checkbox input "true"
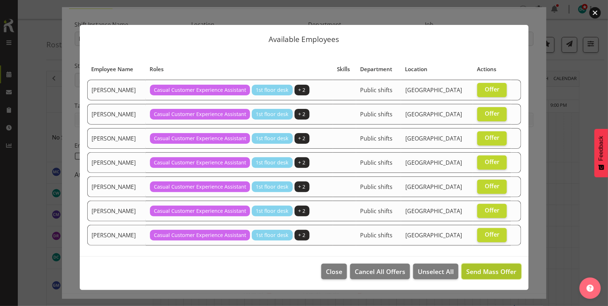
click at [487, 274] on span "Send Mass Offer" at bounding box center [491, 271] width 50 height 9
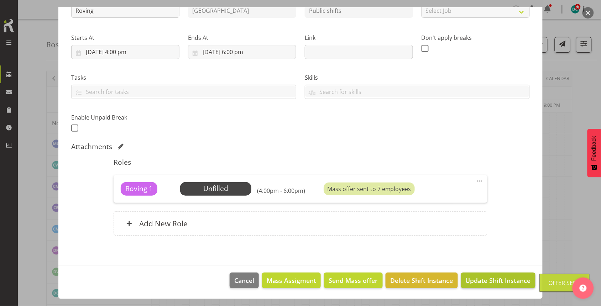
scroll to position [44, 0]
click at [467, 284] on span "Update Shift Instance" at bounding box center [498, 280] width 65 height 9
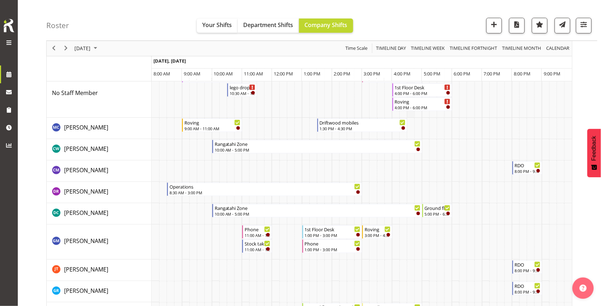
click at [407, 89] on tr "Timeline Day of September 26, 2025" at bounding box center [362, 92] width 420 height 49
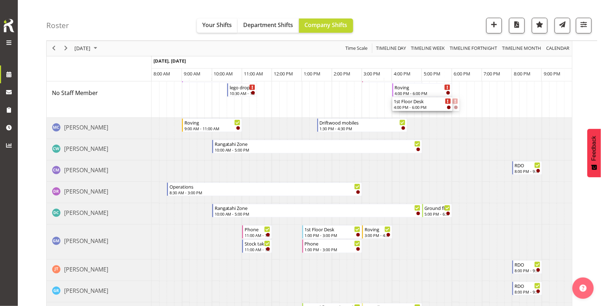
drag, startPoint x: 418, startPoint y: 104, endPoint x: 397, endPoint y: 107, distance: 21.2
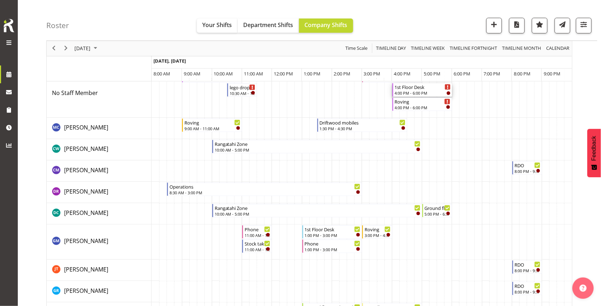
click at [422, 89] on div "1st Floor Desk" at bounding box center [423, 86] width 56 height 7
click at [0, 0] on div at bounding box center [0, 0] width 0 height 0
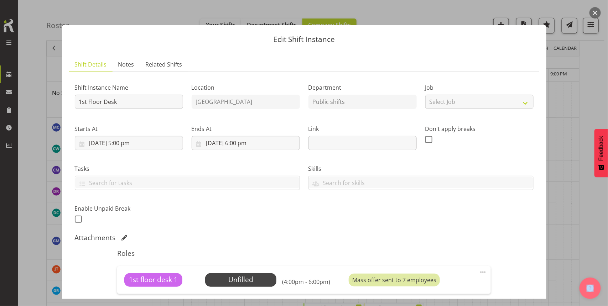
click at [592, 12] on button "button" at bounding box center [594, 12] width 11 height 11
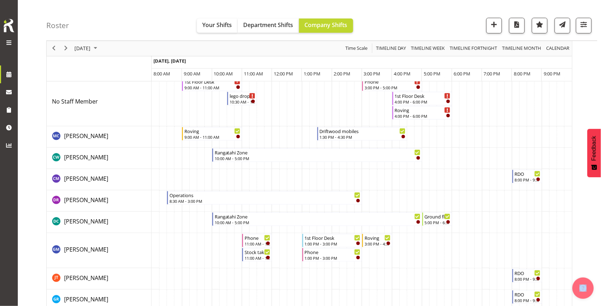
scroll to position [0, 0]
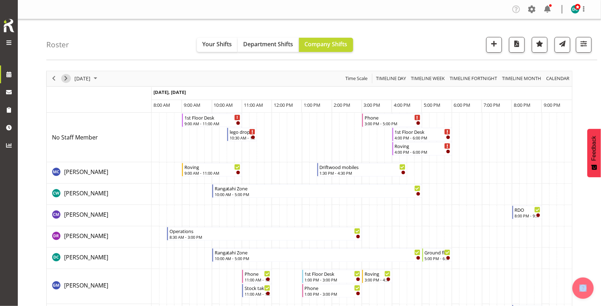
click at [64, 79] on span "Next" at bounding box center [66, 78] width 9 height 9
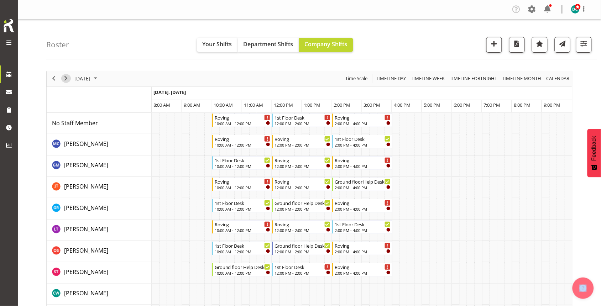
click at [70, 81] on span "Next" at bounding box center [66, 78] width 9 height 9
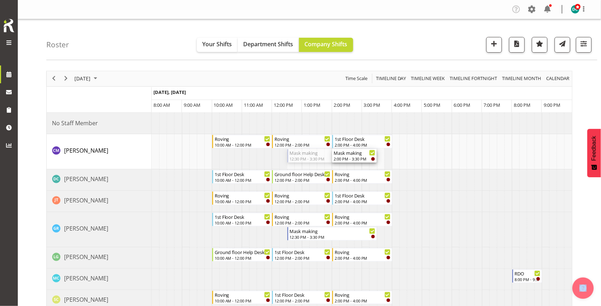
drag, startPoint x: 289, startPoint y: 159, endPoint x: 336, endPoint y: 159, distance: 47.7
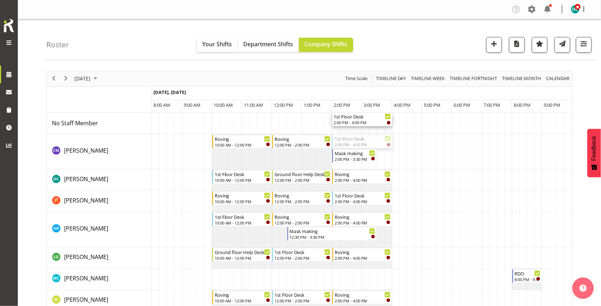
drag, startPoint x: 351, startPoint y: 142, endPoint x: 344, endPoint y: 124, distance: 20.2
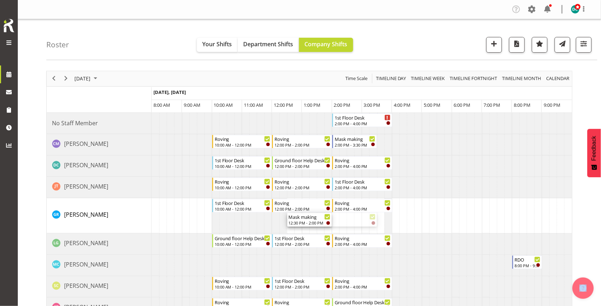
drag, startPoint x: 376, startPoint y: 219, endPoint x: 326, endPoint y: 222, distance: 50.3
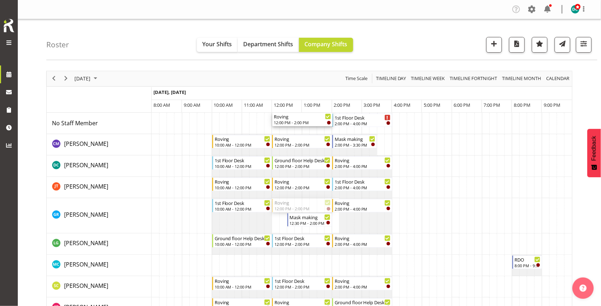
drag, startPoint x: 304, startPoint y: 208, endPoint x: 300, endPoint y: 129, distance: 78.7
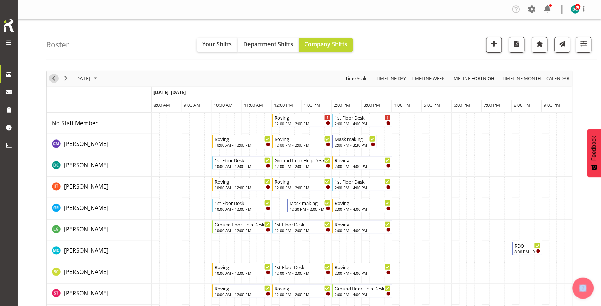
click at [55, 82] on span "Previous" at bounding box center [53, 78] width 9 height 9
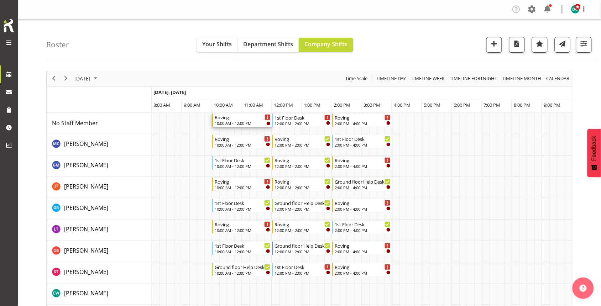
click at [236, 120] on div "Roving 10:00 AM - 12:00 PM" at bounding box center [243, 121] width 56 height 14
click at [0, 0] on div at bounding box center [0, 0] width 0 height 0
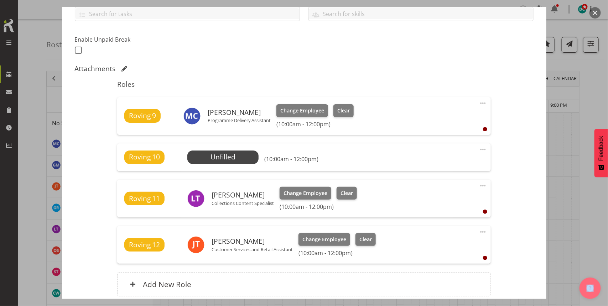
scroll to position [178, 0]
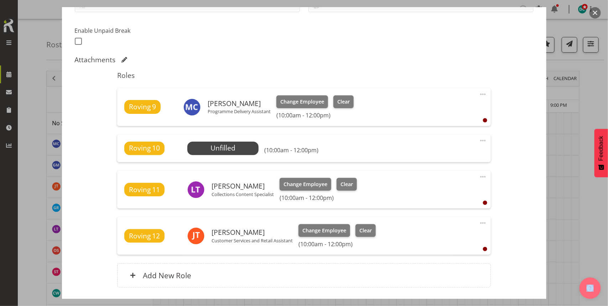
click at [479, 141] on span at bounding box center [482, 140] width 9 height 9
click at [428, 154] on link "Edit" at bounding box center [453, 156] width 68 height 13
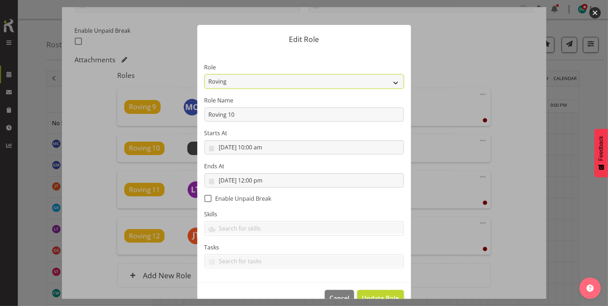
click at [277, 82] on select "1st floor desk AQ operator Business Support Team member Casual Customer Experie…" at bounding box center [303, 81] width 199 height 14
select select "1515"
click at [204, 74] on select "1st floor desk AQ operator Business Support Team member Casual Customer Experie…" at bounding box center [303, 81] width 199 height 14
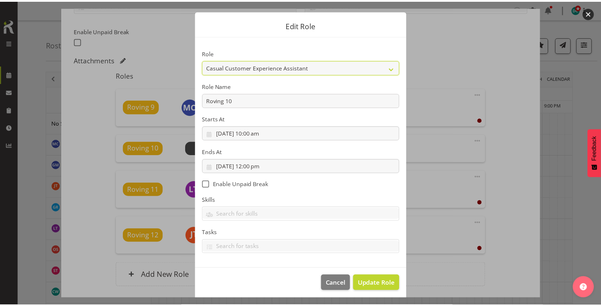
scroll to position [18, 0]
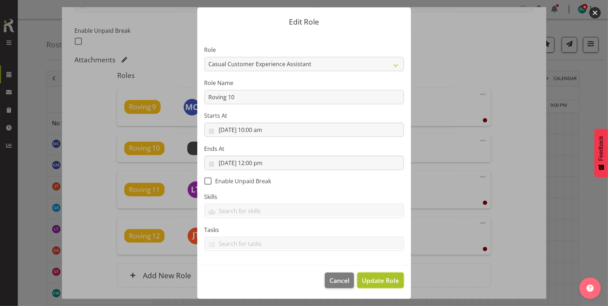
click at [369, 283] on span "Update Role" at bounding box center [380, 280] width 37 height 9
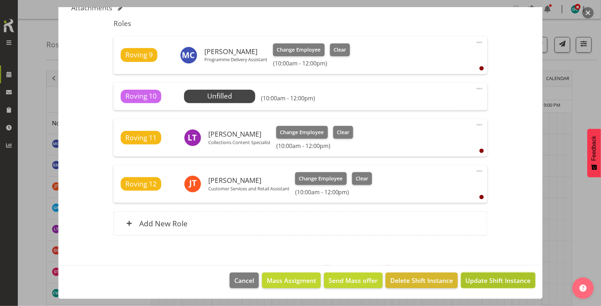
click at [487, 276] on span "Update Shift Instance" at bounding box center [498, 280] width 65 height 9
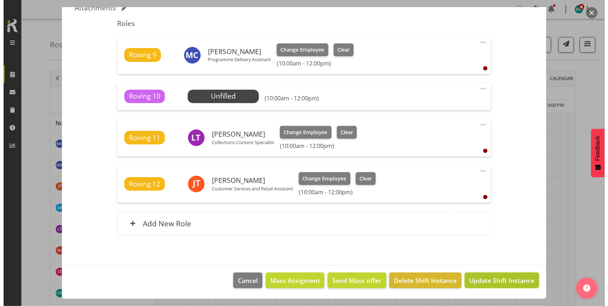
scroll to position [202, 0]
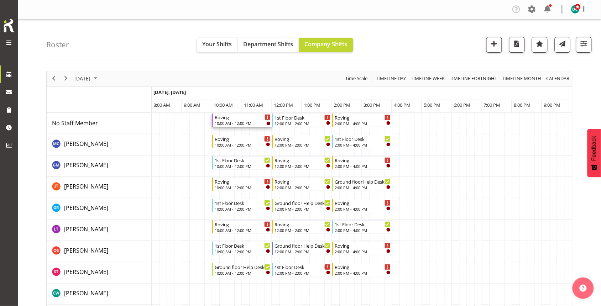
click at [242, 119] on div "Roving" at bounding box center [243, 117] width 56 height 7
click at [0, 0] on div at bounding box center [0, 0] width 0 height 0
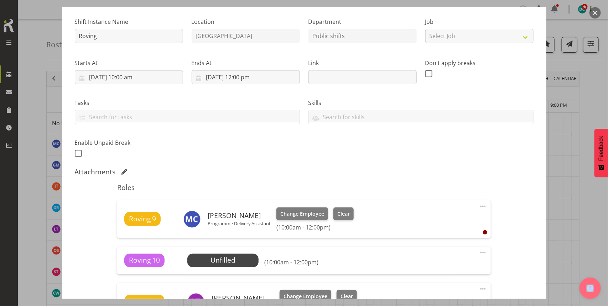
scroll to position [133, 0]
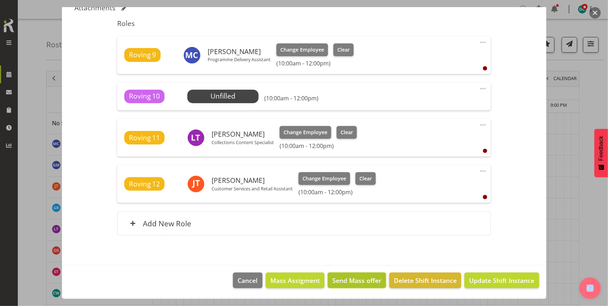
click at [358, 279] on span "Send Mass offer" at bounding box center [356, 280] width 49 height 9
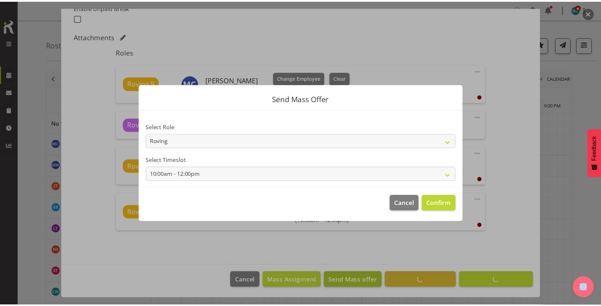
scroll to position [202, 0]
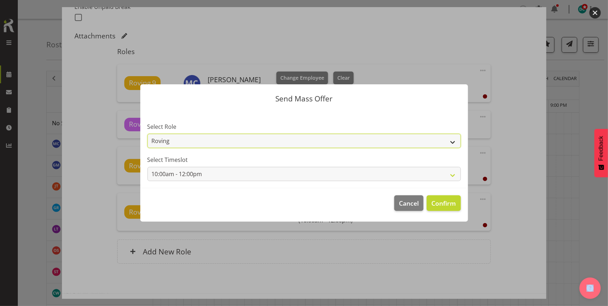
click at [389, 141] on select "Roving Casual Customer Experience Assistant" at bounding box center [303, 141] width 313 height 14
select select "1515"
click at [147, 134] on select "Roving Casual Customer Experience Assistant" at bounding box center [303, 141] width 313 height 14
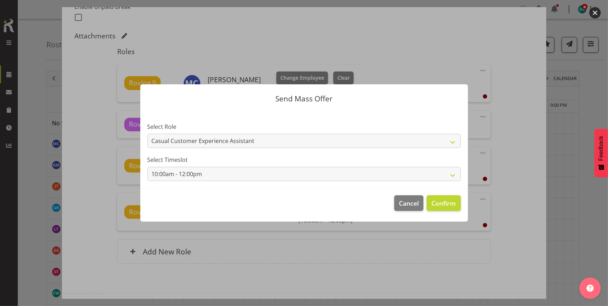
click at [442, 195] on footer "Cancel Confirm" at bounding box center [303, 204] width 327 height 33
click at [438, 203] on span "Confirm" at bounding box center [443, 203] width 25 height 9
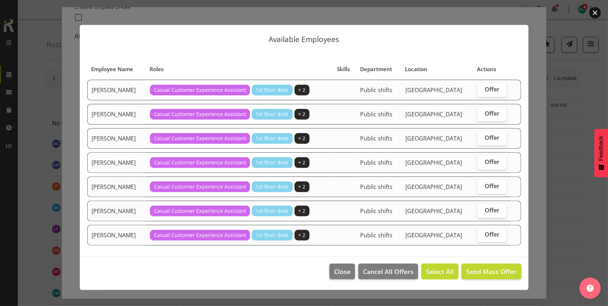
click at [435, 269] on span "Select All" at bounding box center [440, 271] width 28 height 9
checkbox input "true"
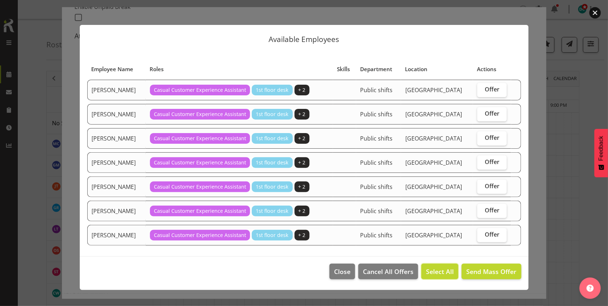
checkbox input "true"
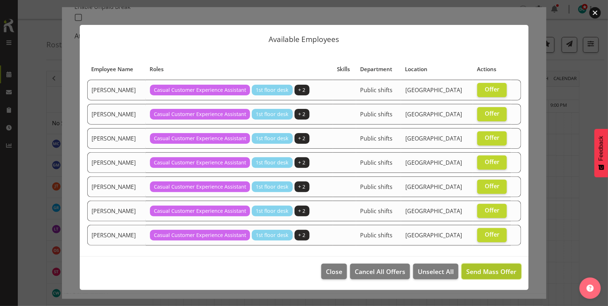
click at [481, 269] on span "Send Mass Offer" at bounding box center [491, 271] width 50 height 9
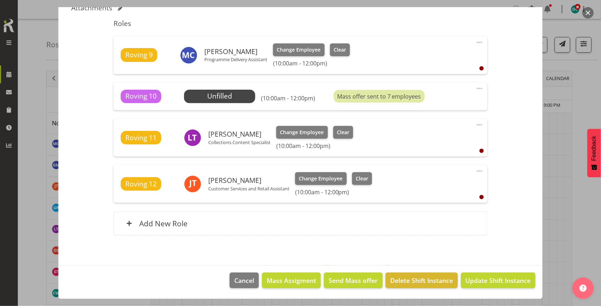
scroll to position [44, 0]
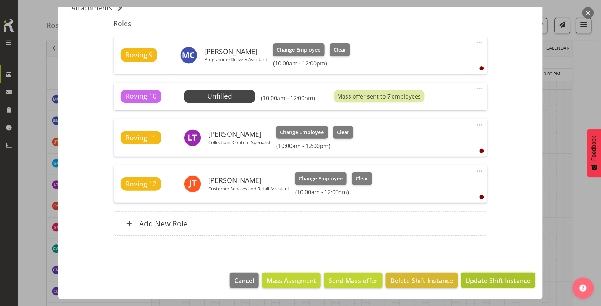
click at [474, 284] on span "Update Shift Instance" at bounding box center [498, 280] width 65 height 9
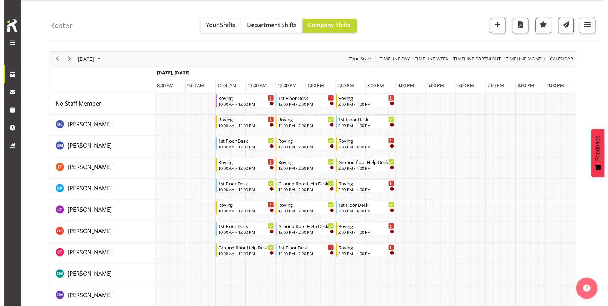
scroll to position [0, 0]
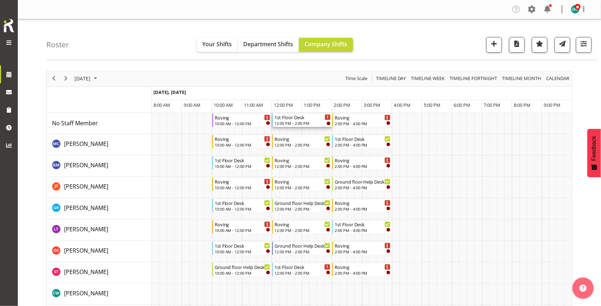
click at [300, 118] on div "1st Floor Desk" at bounding box center [302, 117] width 56 height 7
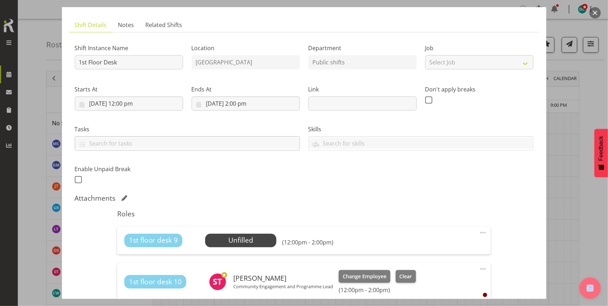
scroll to position [133, 0]
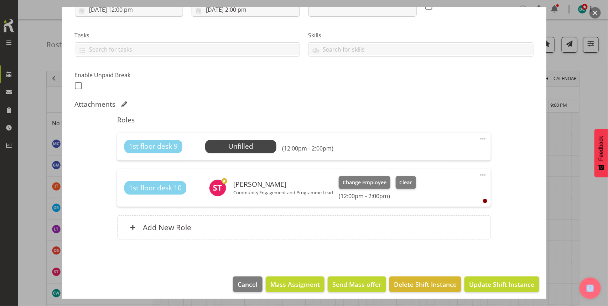
click at [478, 138] on span at bounding box center [482, 139] width 9 height 9
click at [432, 153] on link "Edit" at bounding box center [453, 154] width 68 height 13
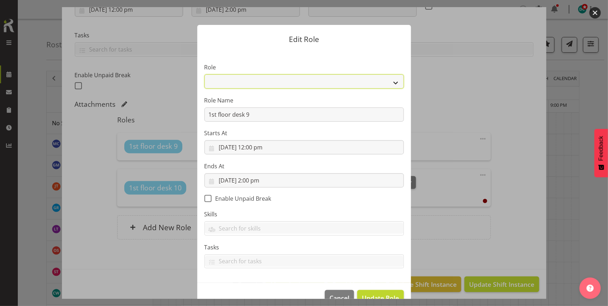
click at [265, 84] on select "1st floor desk AQ operator Business Support Team member Casual Customer Experie…" at bounding box center [303, 81] width 199 height 14
select select "1515"
click at [204, 74] on select "1st floor desk AQ operator Business Support Team member Casual Customer Experie…" at bounding box center [303, 81] width 199 height 14
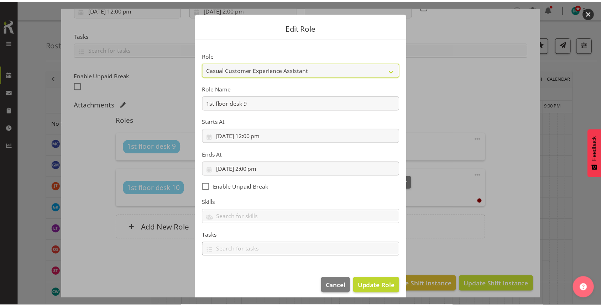
scroll to position [18, 0]
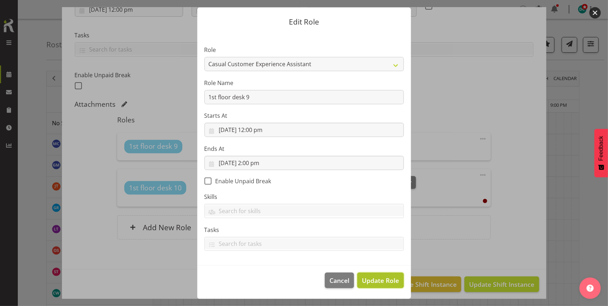
click at [372, 282] on span "Update Role" at bounding box center [380, 280] width 37 height 9
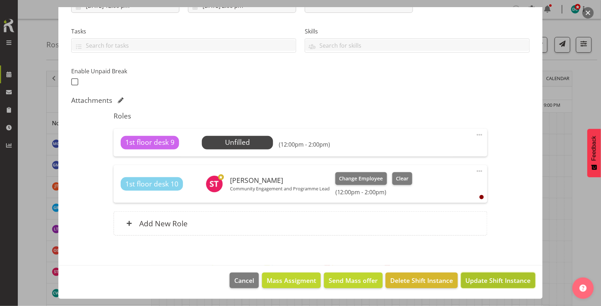
click at [481, 275] on button "Update Shift Instance" at bounding box center [498, 281] width 74 height 16
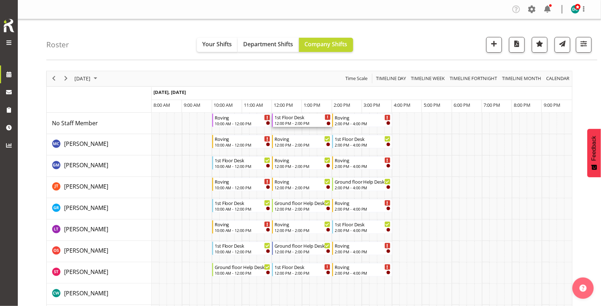
click at [300, 122] on div "12:00 PM - 2:00 PM" at bounding box center [302, 123] width 56 height 6
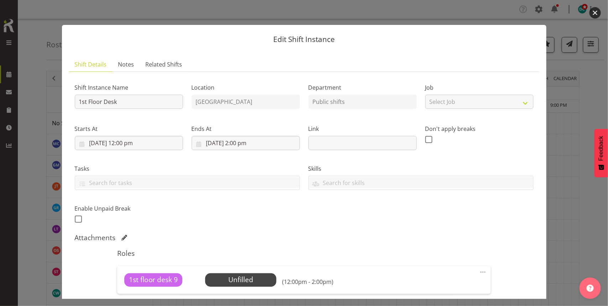
click at [593, 10] on button "button" at bounding box center [594, 12] width 11 height 11
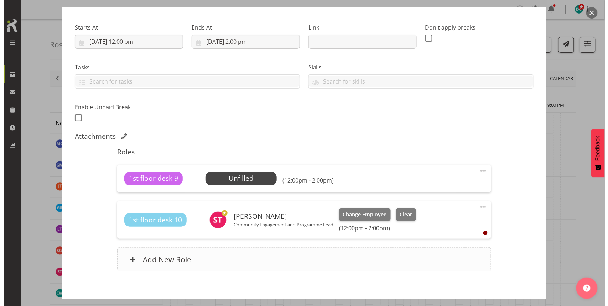
scroll to position [133, 0]
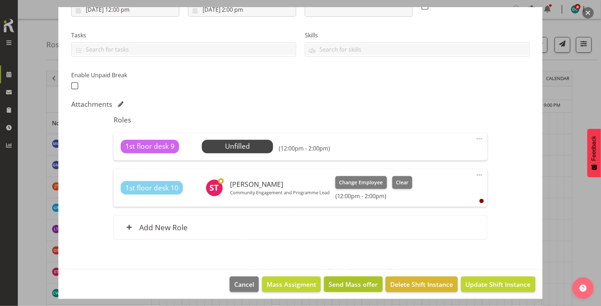
click at [342, 285] on span "Send Mass offer" at bounding box center [353, 284] width 49 height 9
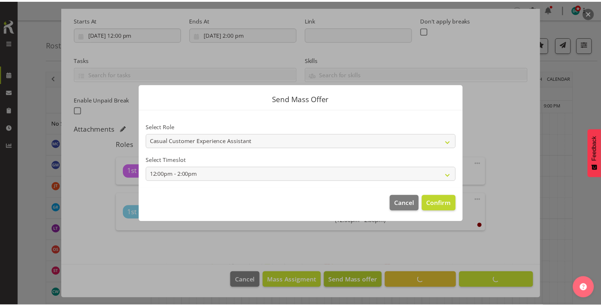
scroll to position [109, 0]
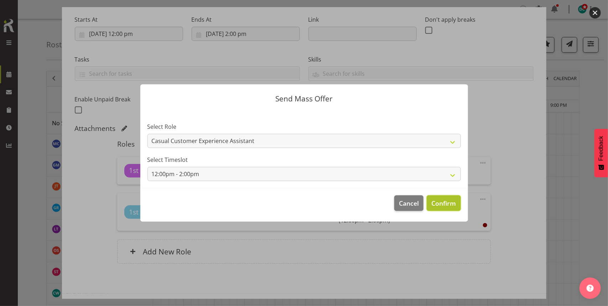
click at [436, 204] on span "Confirm" at bounding box center [443, 203] width 25 height 9
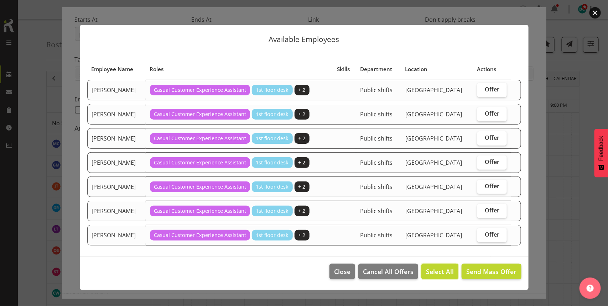
click at [441, 271] on span "Select All" at bounding box center [440, 271] width 28 height 9
checkbox input "true"
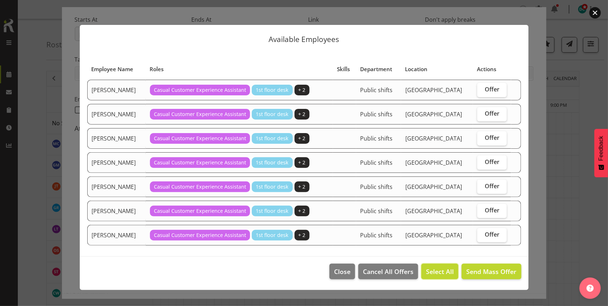
checkbox input "true"
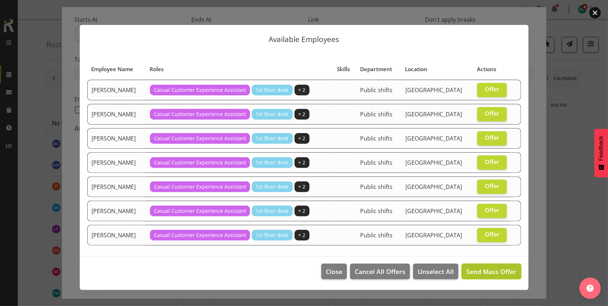
click at [491, 271] on span "Send Mass Offer" at bounding box center [491, 271] width 50 height 9
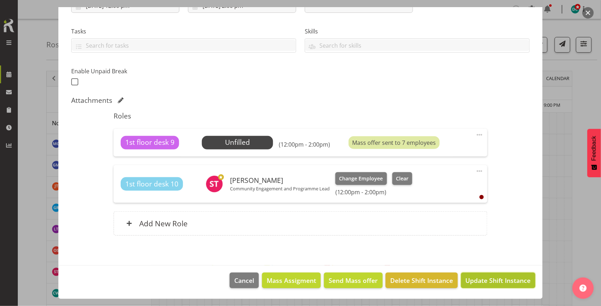
click at [482, 277] on span "Update Shift Instance" at bounding box center [498, 280] width 65 height 9
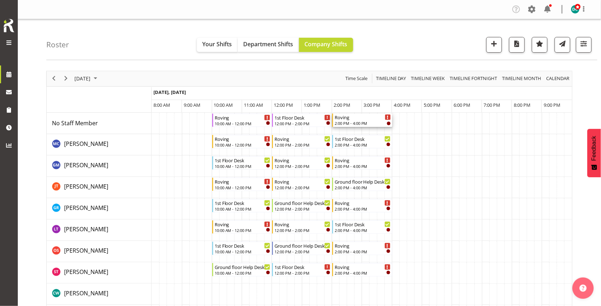
click at [362, 123] on div "2:00 PM - 4:00 PM" at bounding box center [363, 123] width 56 height 6
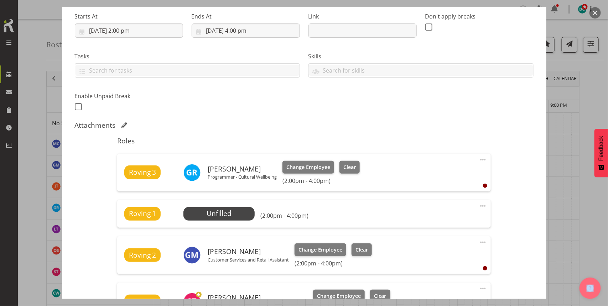
scroll to position [178, 0]
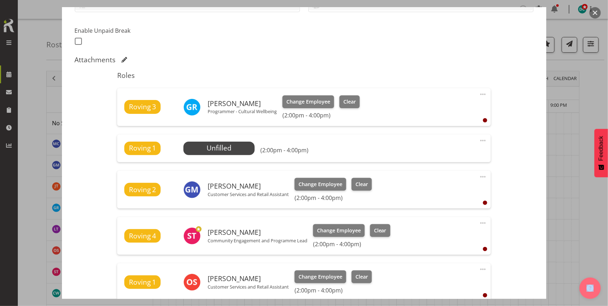
click at [478, 141] on span at bounding box center [482, 140] width 9 height 9
click at [451, 151] on link "Edit" at bounding box center [453, 156] width 68 height 13
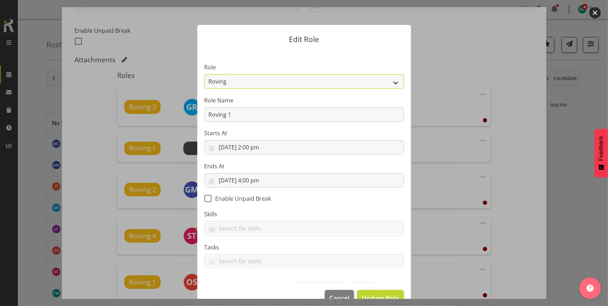
click at [264, 85] on select "1st floor desk AQ operator Business Support Team member Casual Customer Experie…" at bounding box center [303, 81] width 199 height 14
select select "1515"
click at [204, 74] on select "1st floor desk AQ operator Business Support Team member Casual Customer Experie…" at bounding box center [303, 81] width 199 height 14
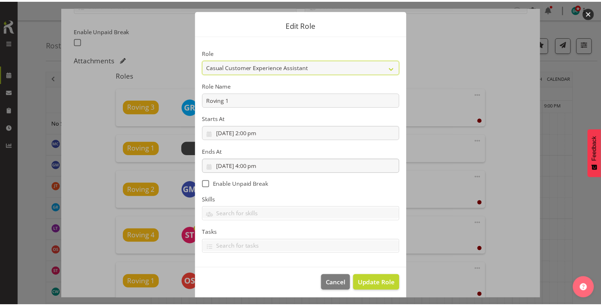
scroll to position [18, 0]
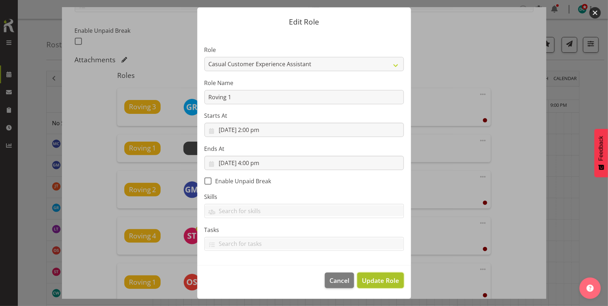
click at [367, 277] on span "Update Role" at bounding box center [380, 280] width 37 height 9
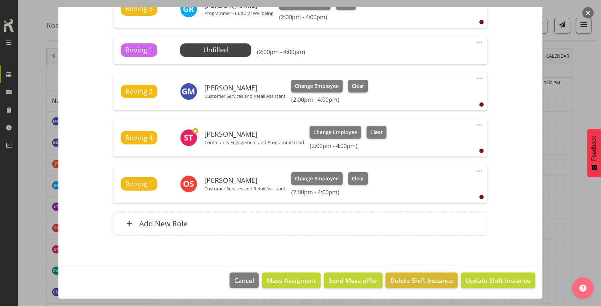
scroll to position [44, 0]
click at [353, 283] on span "Send Mass offer" at bounding box center [353, 280] width 49 height 9
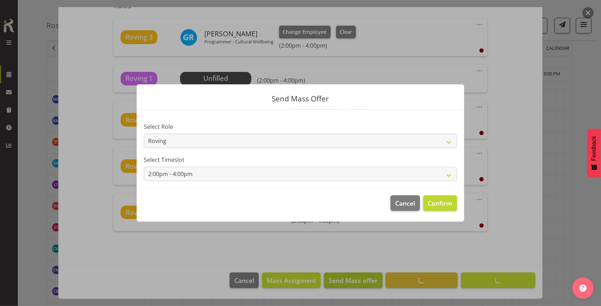
scroll to position [248, 0]
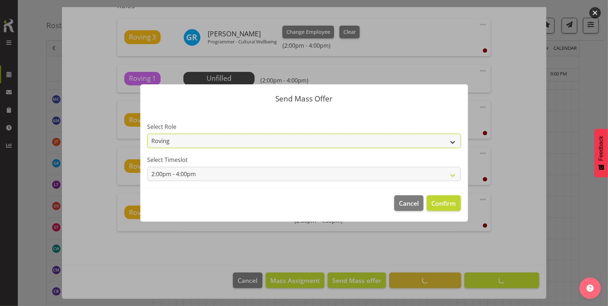
click at [417, 135] on select "Roving Casual Customer Experience Assistant" at bounding box center [303, 141] width 313 height 14
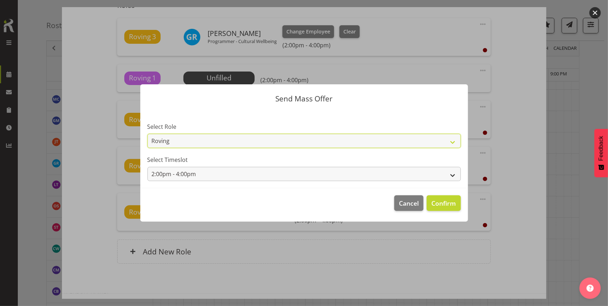
select select "1515"
click at [147, 134] on select "Roving Casual Customer Experience Assistant" at bounding box center [303, 141] width 313 height 14
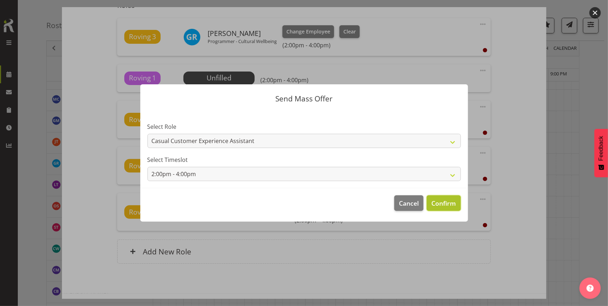
click at [446, 201] on span "Confirm" at bounding box center [443, 203] width 25 height 9
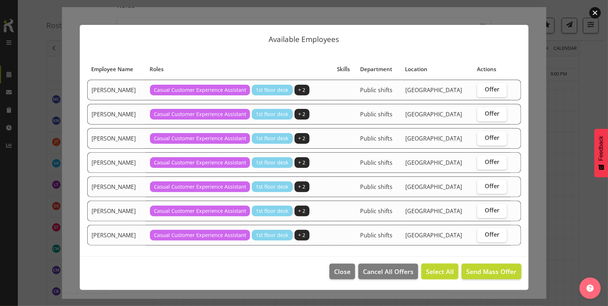
click at [438, 268] on span "Select All" at bounding box center [440, 271] width 28 height 9
checkbox input "true"
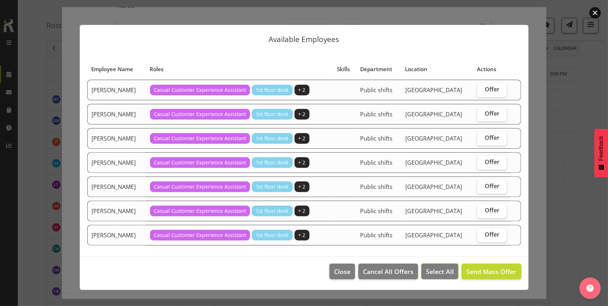
checkbox input "true"
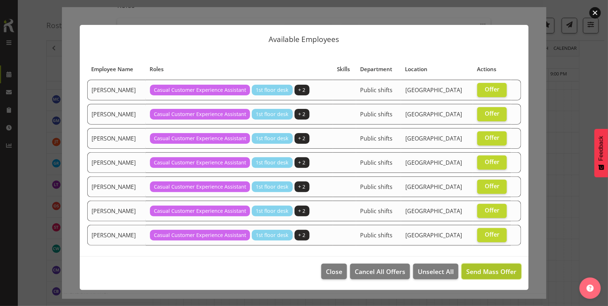
click at [498, 269] on span "Send Mass Offer" at bounding box center [491, 271] width 50 height 9
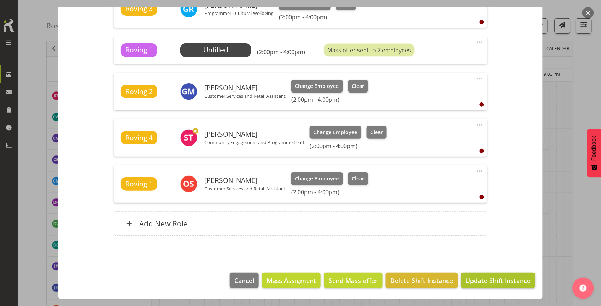
scroll to position [178, 0]
click at [479, 282] on span "Update Shift Instance" at bounding box center [498, 280] width 65 height 9
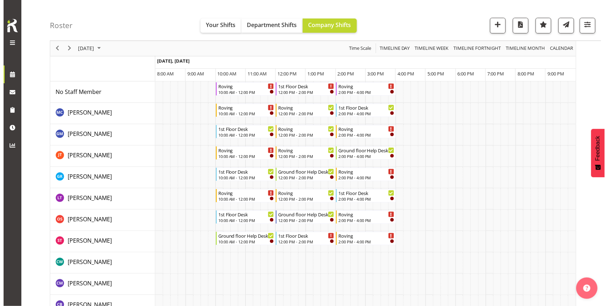
scroll to position [0, 0]
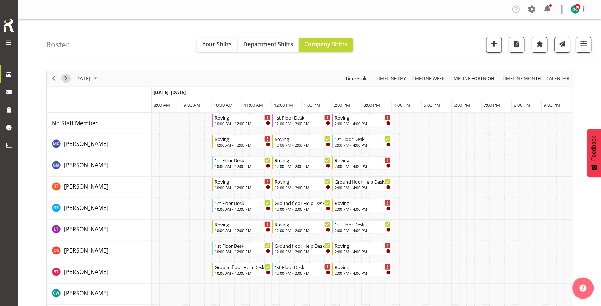
click at [66, 80] on span "Next" at bounding box center [66, 78] width 9 height 9
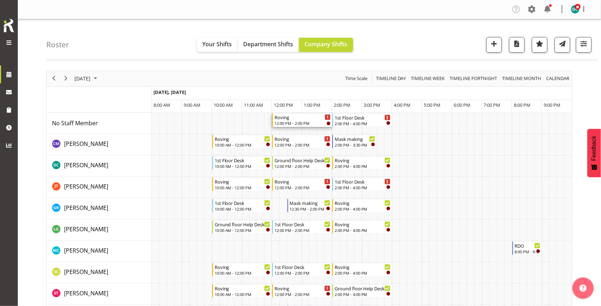
click at [293, 119] on div "Roving" at bounding box center [302, 117] width 56 height 7
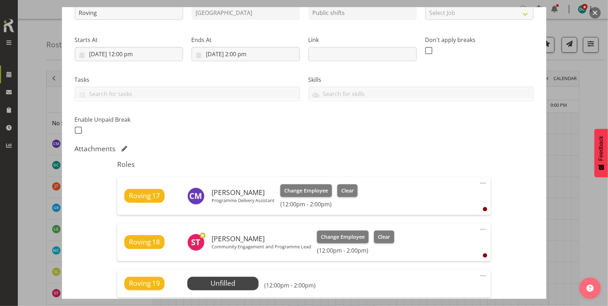
scroll to position [127, 0]
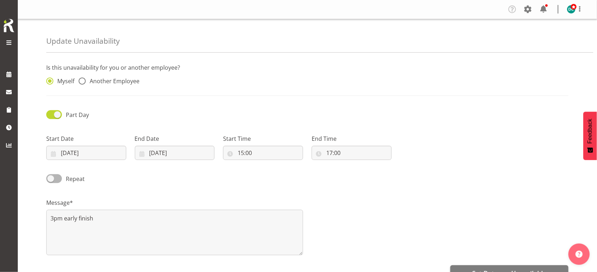
radio input "false"
radio input "true"
radio input "false"
radio input "true"
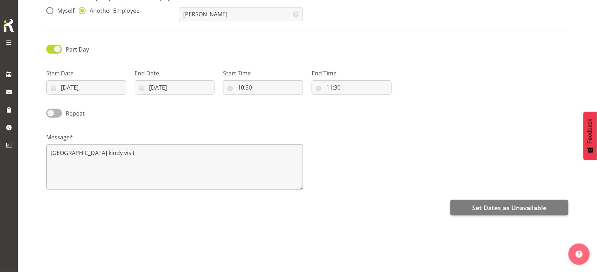
scroll to position [77, 0]
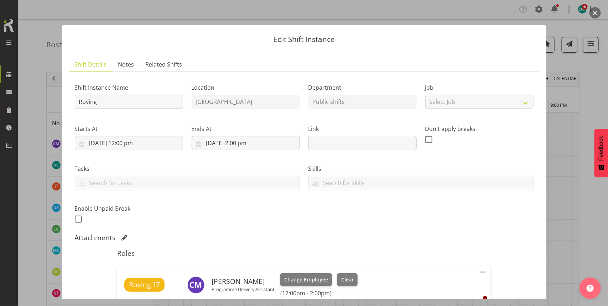
scroll to position [178, 0]
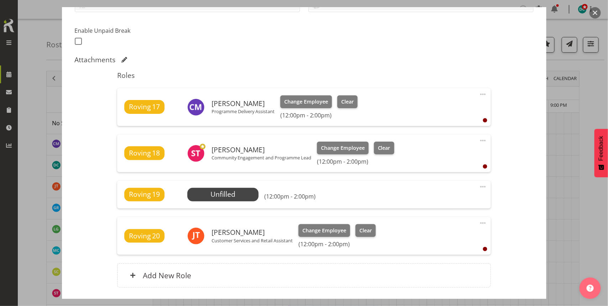
click at [479, 186] on span at bounding box center [482, 187] width 9 height 9
click at [430, 202] on link "Edit" at bounding box center [453, 202] width 68 height 13
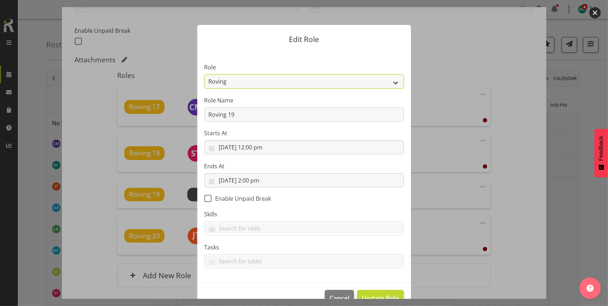
click at [269, 80] on select "1st floor desk AQ operator Business Support Team member Casual Customer Experie…" at bounding box center [303, 81] width 199 height 14
select select "1515"
click at [204, 74] on select "1st floor desk AQ operator Business Support Team member Casual Customer Experie…" at bounding box center [303, 81] width 199 height 14
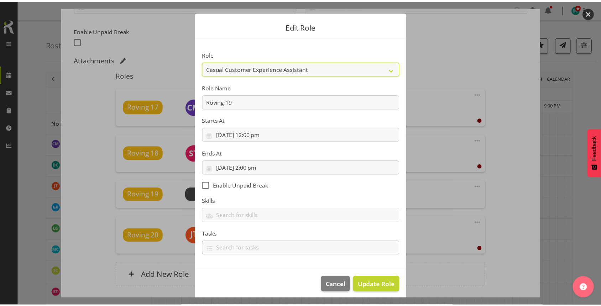
scroll to position [18, 0]
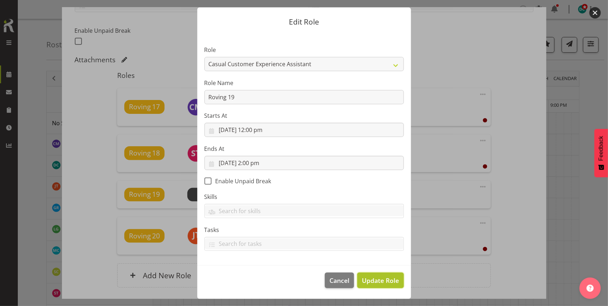
click at [369, 282] on span "Update Role" at bounding box center [380, 280] width 37 height 9
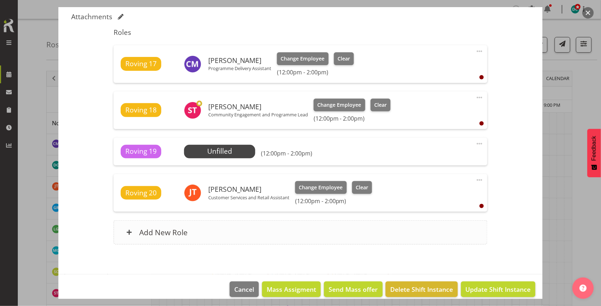
scroll to position [230, 0]
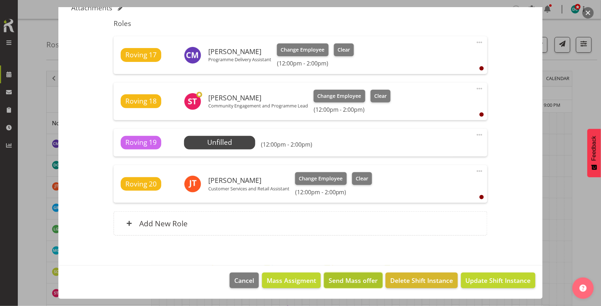
click at [346, 280] on span "Send Mass offer" at bounding box center [353, 280] width 49 height 9
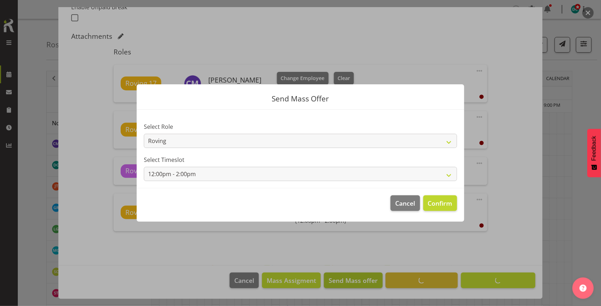
scroll to position [202, 0]
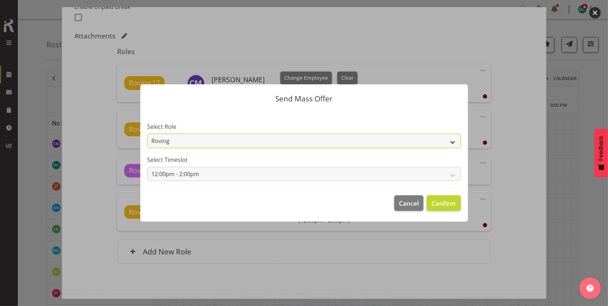
click at [272, 140] on select "Roving Casual Customer Experience Assistant" at bounding box center [303, 141] width 313 height 14
select select "1515"
click at [147, 134] on select "Roving Casual Customer Experience Assistant" at bounding box center [303, 141] width 313 height 14
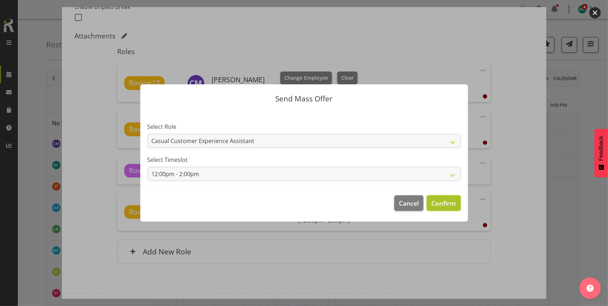
click at [446, 202] on span "Confirm" at bounding box center [443, 203] width 25 height 9
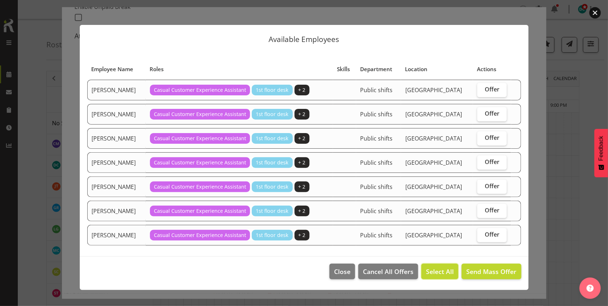
click at [438, 275] on span "Select All" at bounding box center [440, 271] width 28 height 9
checkbox input "true"
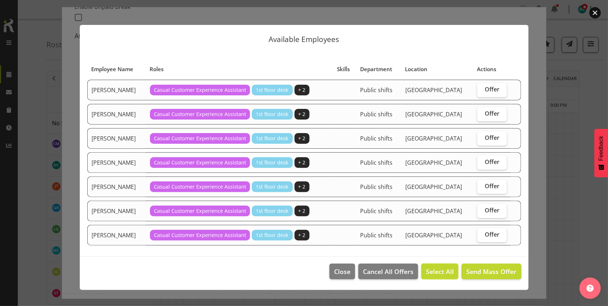
checkbox input "true"
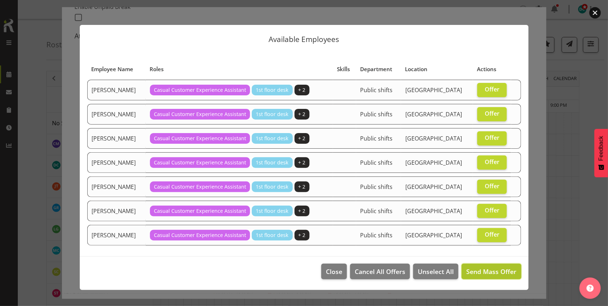
click at [503, 272] on span "Send Mass Offer" at bounding box center [491, 271] width 50 height 9
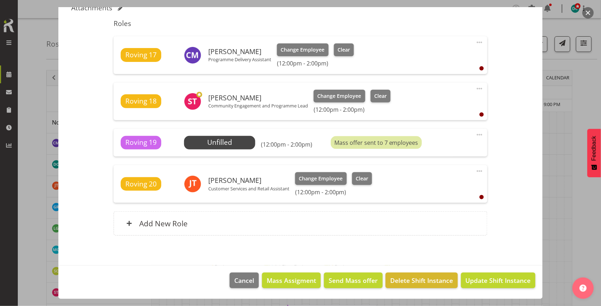
scroll to position [44, 0]
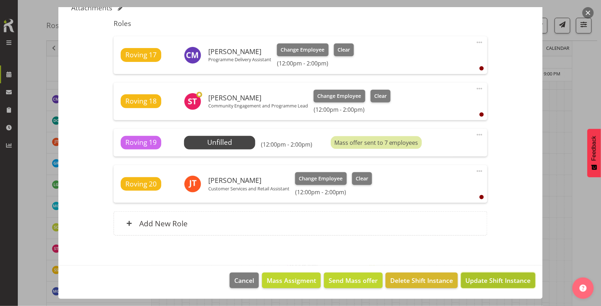
click at [484, 285] on button "Update Shift Instance" at bounding box center [498, 281] width 74 height 16
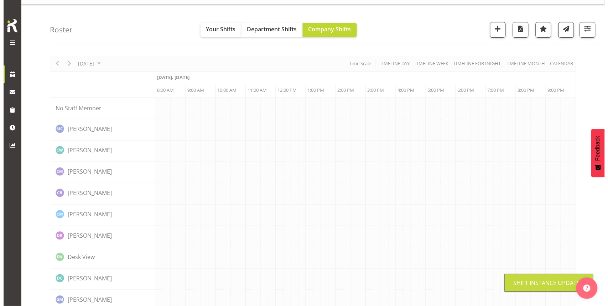
scroll to position [0, 0]
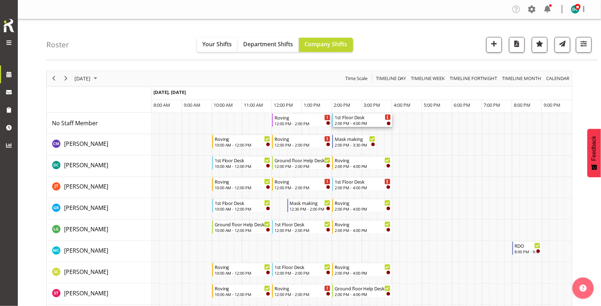
click at [357, 121] on div "1st Floor Desk 2:00 PM - 4:00 PM" at bounding box center [363, 121] width 56 height 14
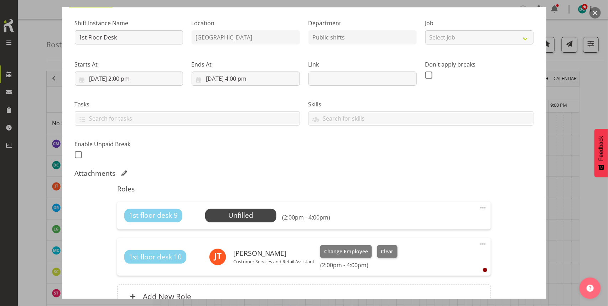
scroll to position [133, 0]
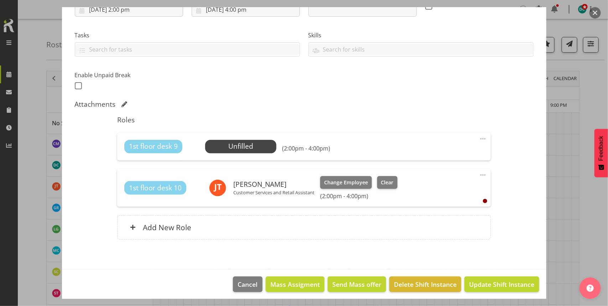
click at [481, 137] on div "1st floor desk 9 Unfilled Select Employee (2:00pm - 4:00pm) Edit Cover Role Del…" at bounding box center [303, 147] width 373 height 28
click at [479, 137] on span at bounding box center [482, 139] width 9 height 9
click at [430, 156] on link "Edit" at bounding box center [453, 154] width 68 height 13
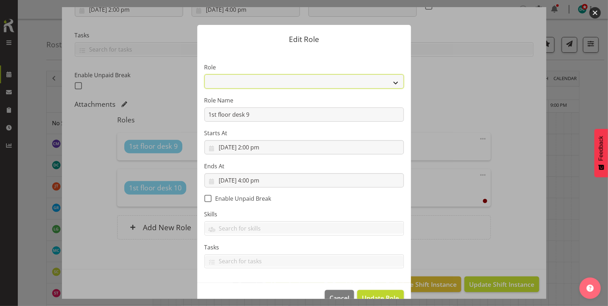
click at [248, 80] on select "1st floor desk AQ operator Business Support Team member Casual Customer Experie…" at bounding box center [303, 81] width 199 height 14
select select "1515"
click at [204, 74] on select "1st floor desk AQ operator Business Support Team member Casual Customer Experie…" at bounding box center [303, 81] width 199 height 14
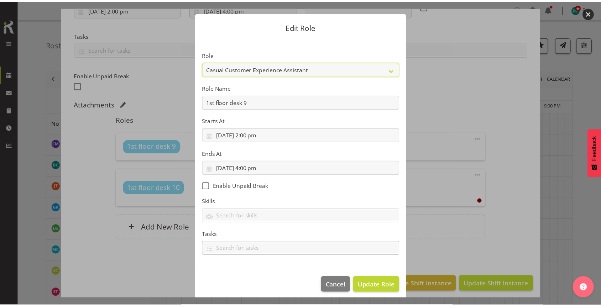
scroll to position [18, 0]
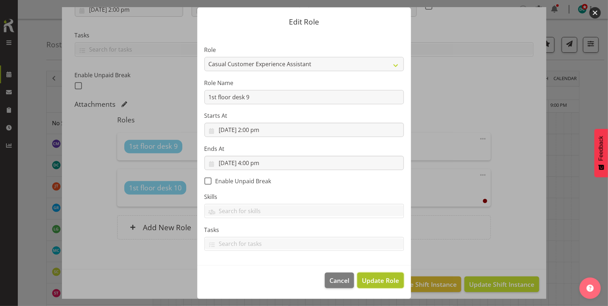
click at [384, 279] on span "Update Role" at bounding box center [380, 280] width 37 height 9
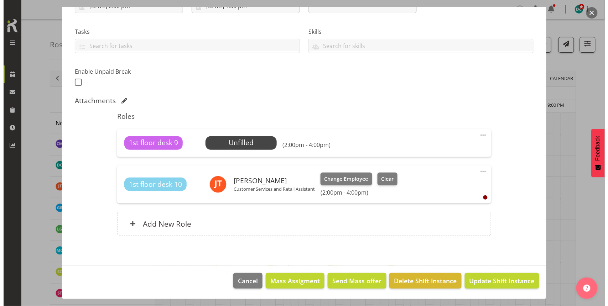
scroll to position [138, 0]
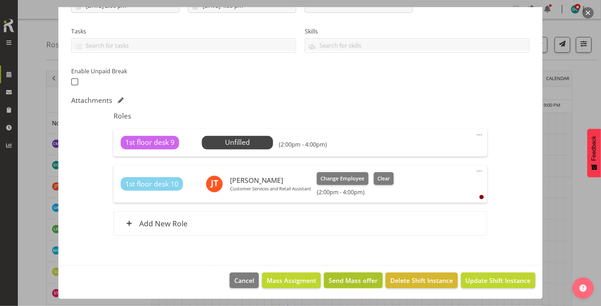
click at [353, 280] on span "Send Mass offer" at bounding box center [353, 280] width 49 height 9
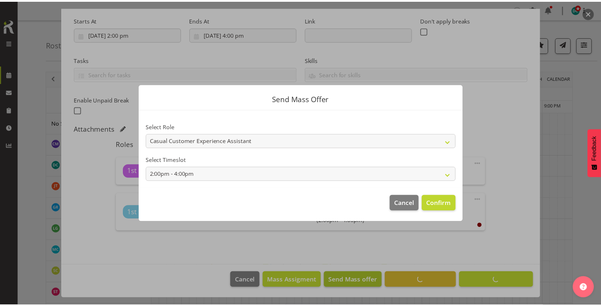
scroll to position [109, 0]
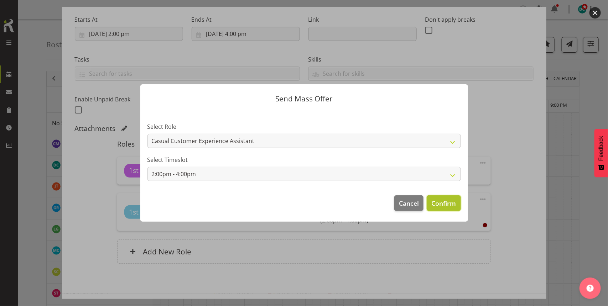
click at [442, 208] on button "Confirm" at bounding box center [443, 203] width 34 height 16
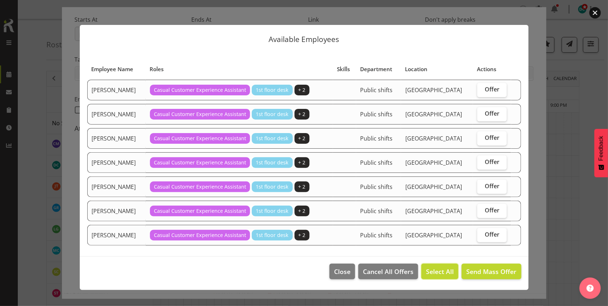
click at [440, 273] on span "Select All" at bounding box center [440, 271] width 28 height 9
checkbox input "true"
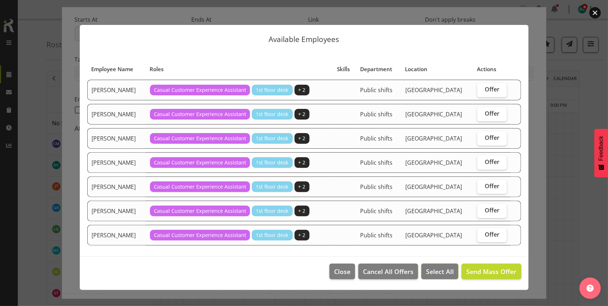
checkbox input "true"
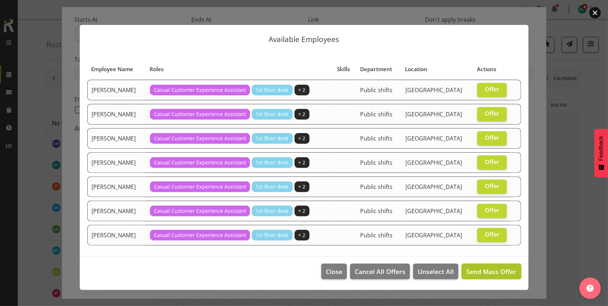
click at [478, 273] on span "Send Mass Offer" at bounding box center [491, 271] width 50 height 9
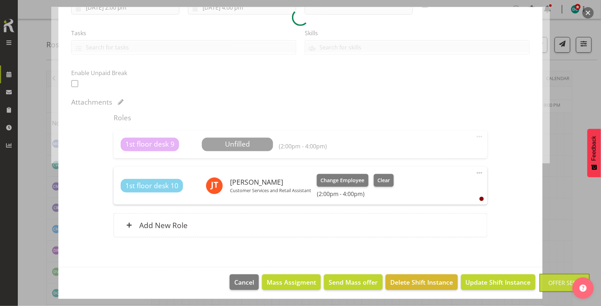
scroll to position [138, 0]
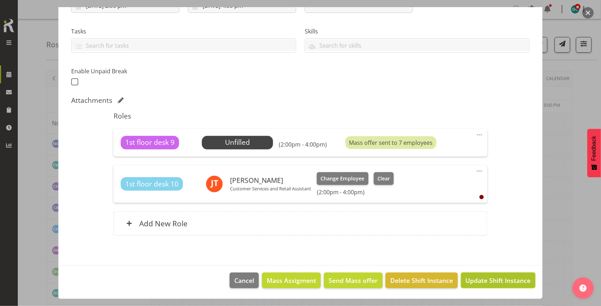
click at [484, 278] on span "Update Shift Instance" at bounding box center [498, 280] width 65 height 9
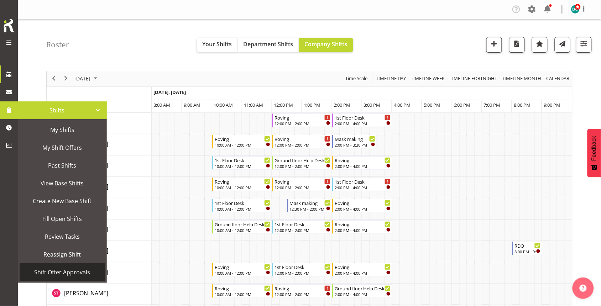
click at [63, 271] on span "Shift Offer Approvals" at bounding box center [62, 272] width 78 height 11
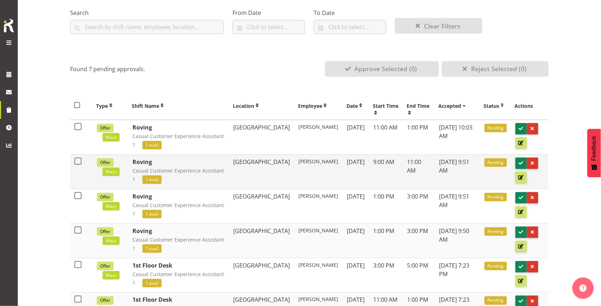
scroll to position [133, 0]
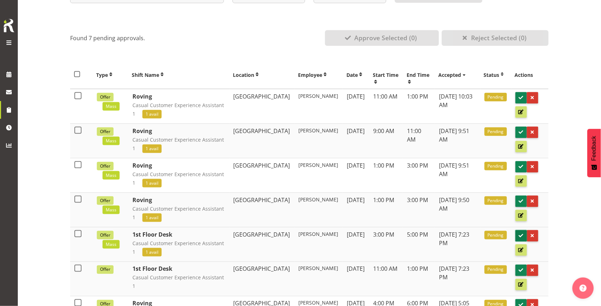
click at [519, 235] on span at bounding box center [521, 235] width 7 height 7
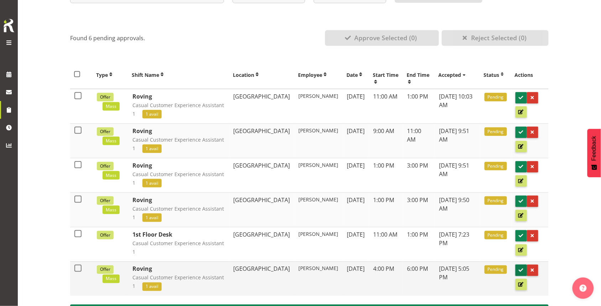
click at [519, 269] on span at bounding box center [521, 270] width 7 height 7
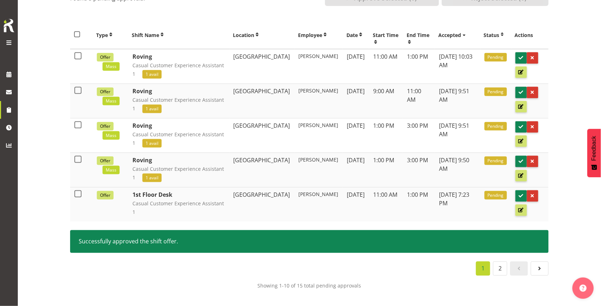
scroll to position [174, 0]
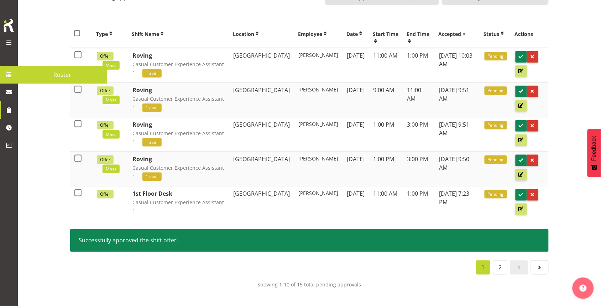
click at [9, 78] on span at bounding box center [9, 74] width 11 height 11
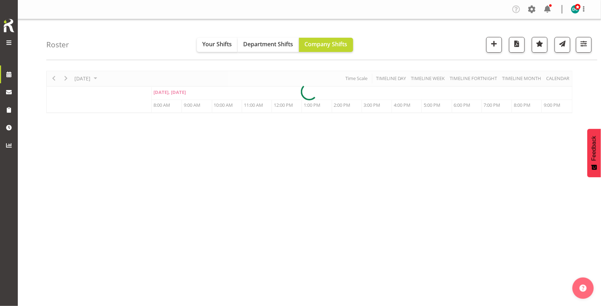
click at [103, 77] on div at bounding box center [309, 92] width 526 height 42
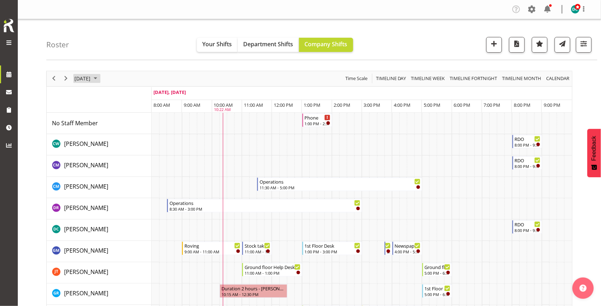
click at [91, 78] on span "[DATE]" at bounding box center [82, 78] width 17 height 9
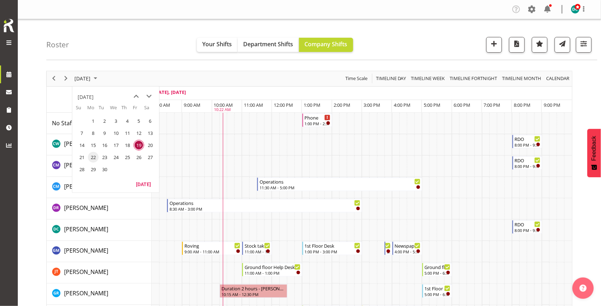
click at [90, 156] on span "22" at bounding box center [93, 157] width 11 height 11
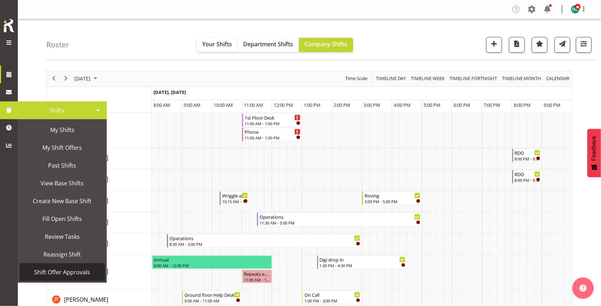
click at [72, 272] on span "Shift Offer Approvals" at bounding box center [62, 272] width 78 height 11
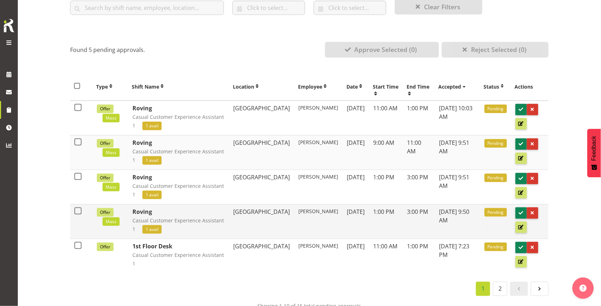
scroll to position [133, 0]
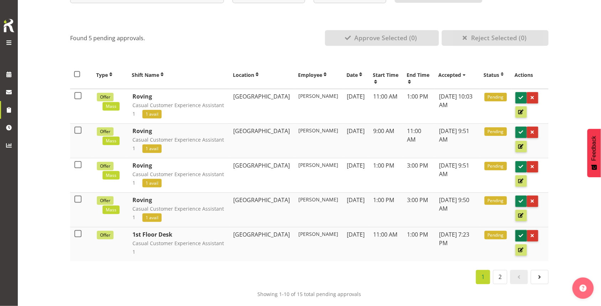
click at [520, 234] on span at bounding box center [521, 235] width 7 height 7
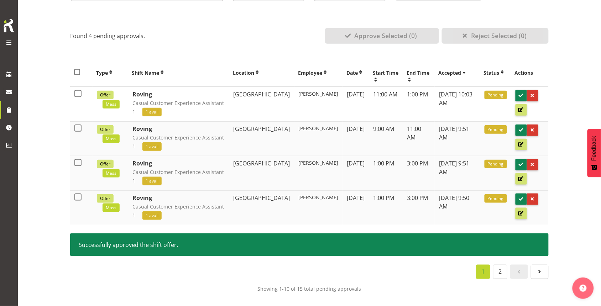
scroll to position [140, 0]
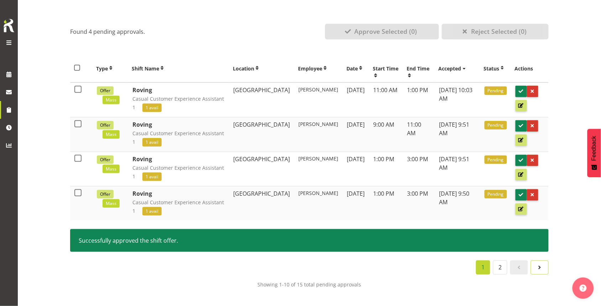
click at [538, 271] on span at bounding box center [539, 267] width 9 height 9
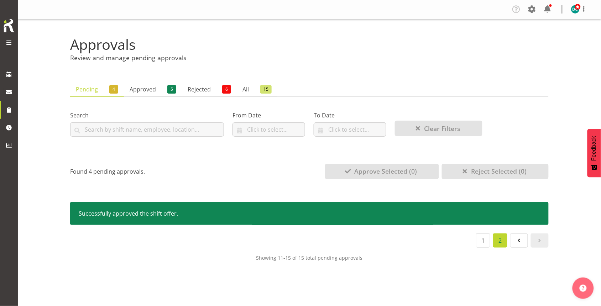
scroll to position [0, 0]
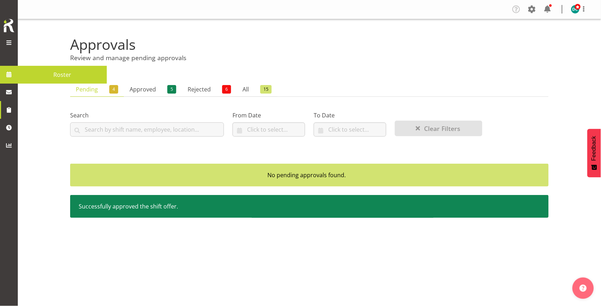
click at [7, 79] on span at bounding box center [9, 74] width 11 height 11
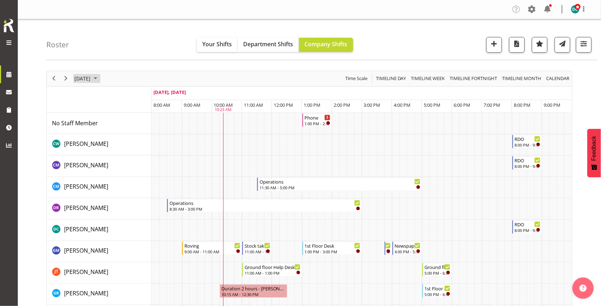
click at [91, 79] on span "[DATE]" at bounding box center [82, 78] width 17 height 9
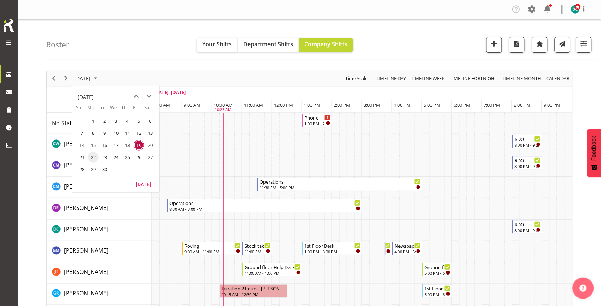
click at [95, 156] on span "22" at bounding box center [93, 157] width 11 height 11
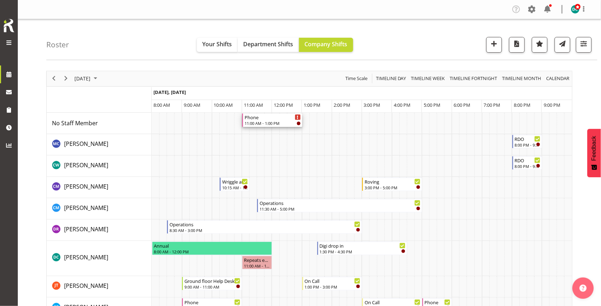
click at [267, 122] on div "11:00 AM - 1:00 PM" at bounding box center [273, 123] width 56 height 6
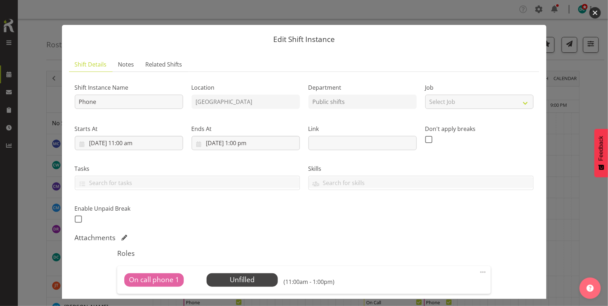
scroll to position [44, 0]
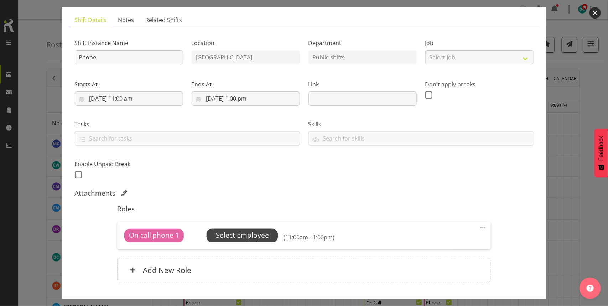
click at [255, 234] on span "Select Employee" at bounding box center [242, 235] width 53 height 10
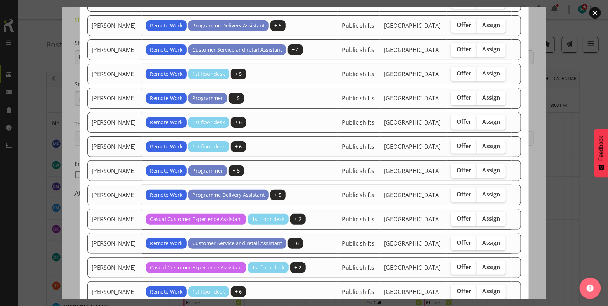
scroll to position [178, 0]
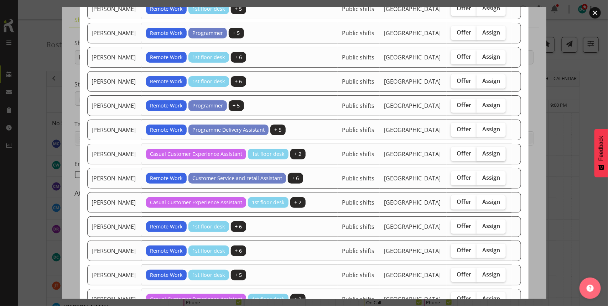
click at [482, 157] on span "Assign" at bounding box center [491, 153] width 18 height 7
click at [478, 156] on input "Assign" at bounding box center [478, 153] width 5 height 5
checkbox input "true"
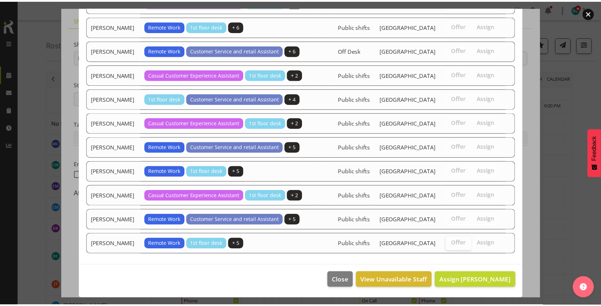
scroll to position [611, 0]
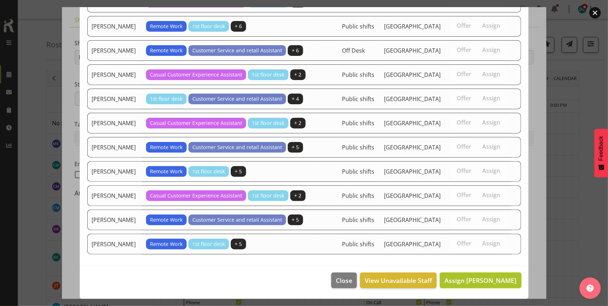
click at [478, 282] on span "Assign [PERSON_NAME]" at bounding box center [480, 280] width 72 height 9
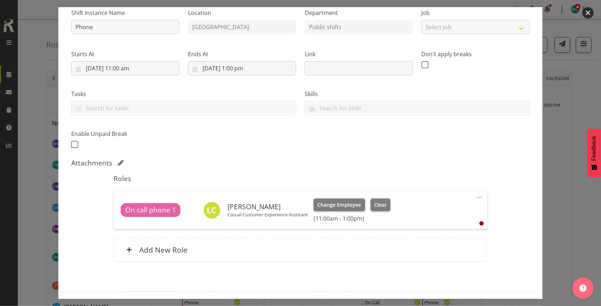
scroll to position [101, 0]
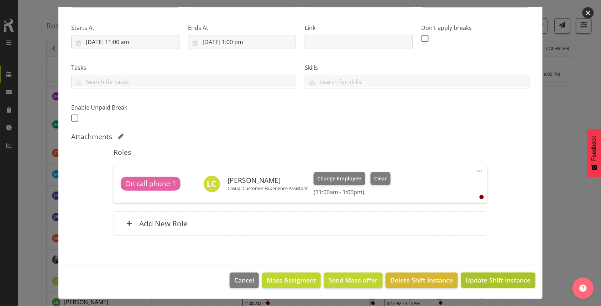
click at [501, 283] on span "Update Shift Instance" at bounding box center [498, 280] width 65 height 9
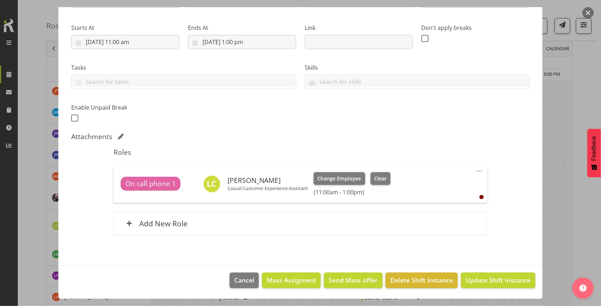
scroll to position [222, 0]
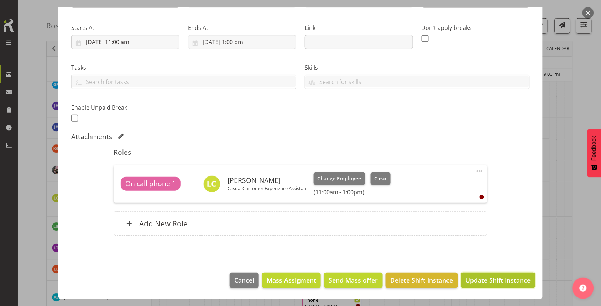
click at [487, 280] on span "Update Shift Instance" at bounding box center [498, 280] width 65 height 9
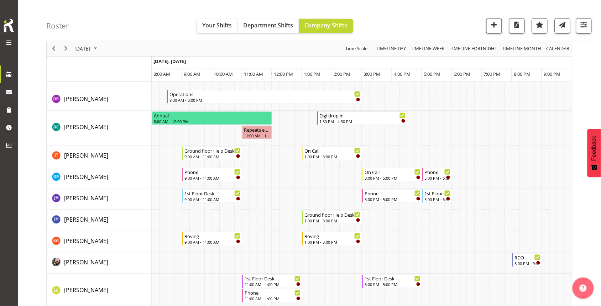
scroll to position [0, 0]
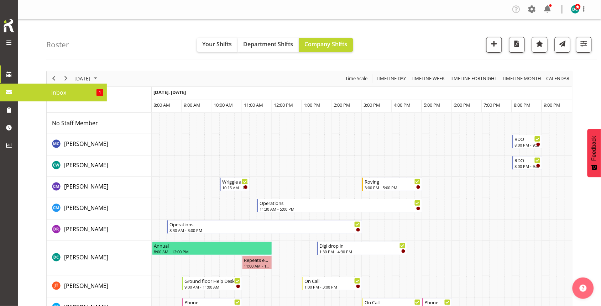
click at [48, 93] on span "Inbox" at bounding box center [58, 92] width 75 height 11
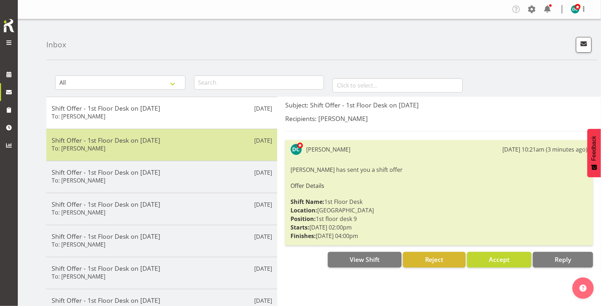
click at [174, 151] on div "Shift Offer - 1st Floor Desk on [DATE] To: [PERSON_NAME]" at bounding box center [162, 144] width 220 height 17
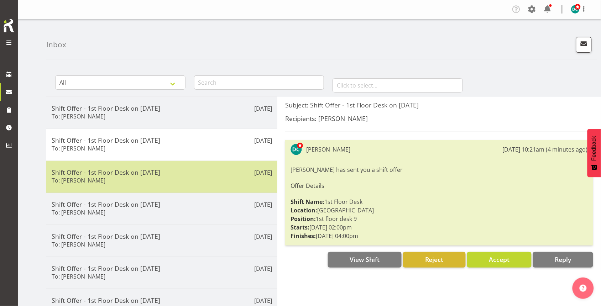
click at [152, 172] on h5 "Shift Offer - 1st Floor Desk on [DATE]" at bounding box center [162, 172] width 220 height 8
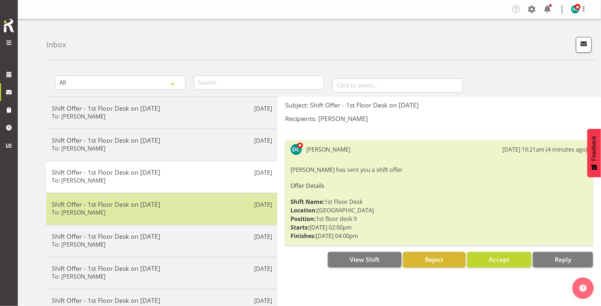
click at [142, 202] on h5 "Shift Offer - 1st Floor Desk on [DATE]" at bounding box center [162, 204] width 220 height 8
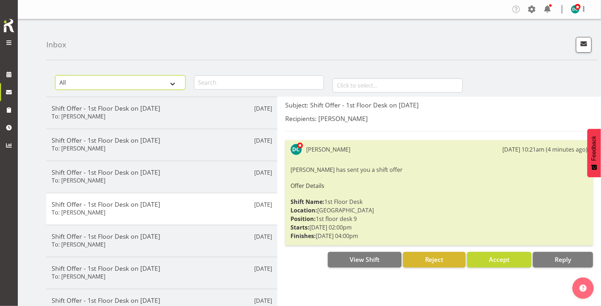
click at [175, 80] on select "All General Shift Offers Shift Swap Offers Leave Requests" at bounding box center [120, 82] width 130 height 14
click at [55, 75] on select "All General Shift Offers Shift Swap Offers Leave Requests" at bounding box center [120, 82] width 130 height 14
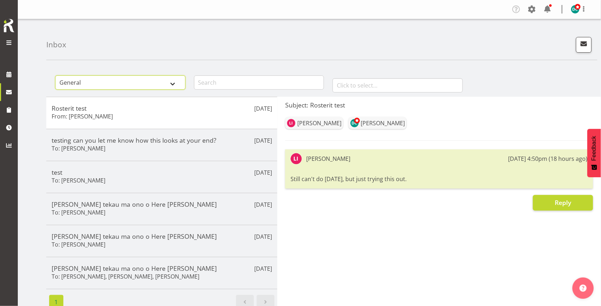
click at [173, 83] on select "All General Shift Offers Shift Swap Offers Leave Requests" at bounding box center [120, 82] width 130 height 14
click at [550, 9] on span at bounding box center [547, 9] width 11 height 11
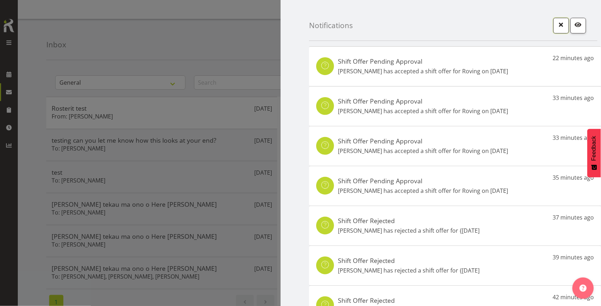
click at [556, 22] on span "button" at bounding box center [560, 24] width 9 height 9
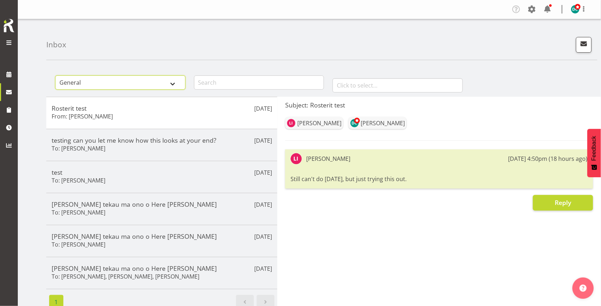
click at [172, 84] on select "All General Shift Offers Shift Swap Offers Leave Requests" at bounding box center [120, 82] width 130 height 14
click at [55, 75] on select "All General Shift Offers Shift Swap Offers Leave Requests" at bounding box center [120, 82] width 130 height 14
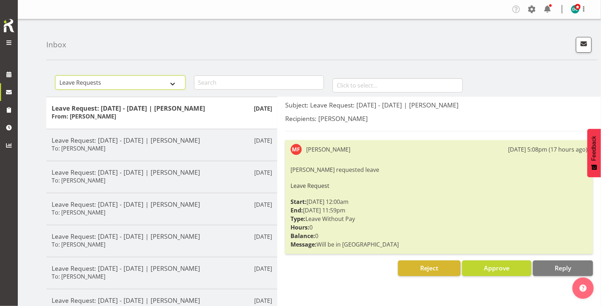
click at [173, 79] on select "All General Shift Offers Shift Swap Offers Leave Requests" at bounding box center [120, 82] width 130 height 14
select select "general"
click at [55, 75] on select "All General Shift Offers Shift Swap Offers Leave Requests" at bounding box center [120, 82] width 130 height 14
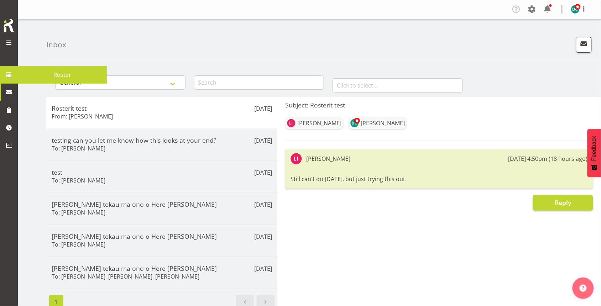
click at [8, 75] on span at bounding box center [9, 74] width 11 height 11
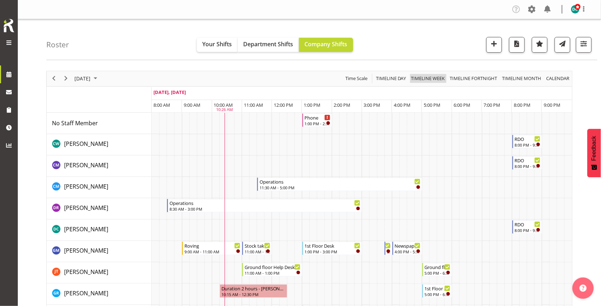
click at [431, 78] on span "Timeline Week" at bounding box center [427, 78] width 35 height 9
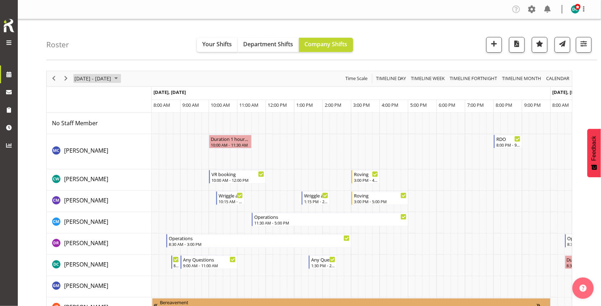
click at [85, 77] on span "[DATE] - [DATE]" at bounding box center [93, 78] width 38 height 9
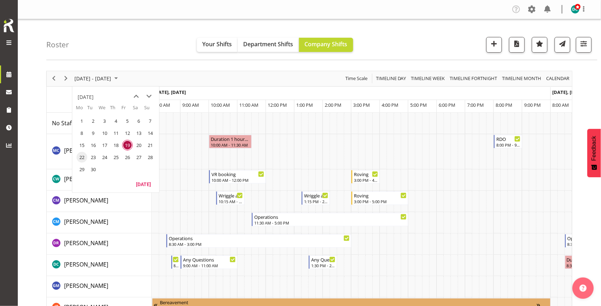
click at [82, 154] on span "22" at bounding box center [82, 157] width 11 height 11
click at [0, 0] on div "Timeline Week of September 19, 2025" at bounding box center [0, 0] width 0 height 0
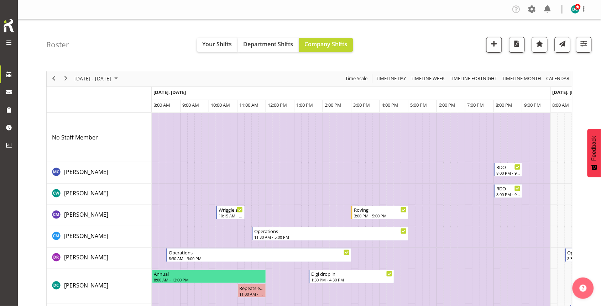
drag, startPoint x: 548, startPoint y: 146, endPoint x: 275, endPoint y: 190, distance: 277.0
drag, startPoint x: 563, startPoint y: 105, endPoint x: 352, endPoint y: 149, distance: 215.2
click at [584, 46] on span "button" at bounding box center [583, 43] width 9 height 9
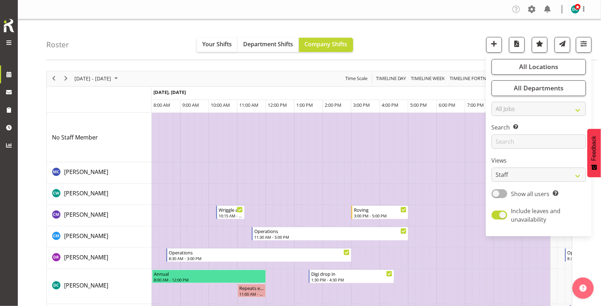
click at [419, 6] on nav "Company Settings Roles & Skills Tasks Jobs Employees Locations & Departments Ac…" at bounding box center [309, 10] width 569 height 12
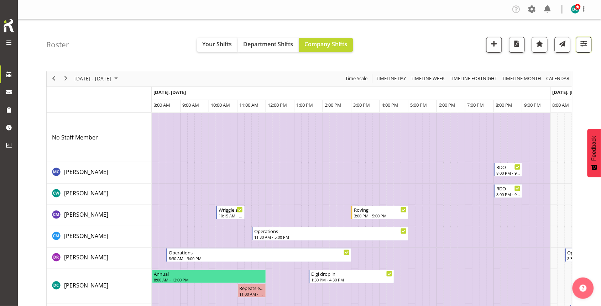
click at [581, 50] on button "button" at bounding box center [584, 45] width 16 height 16
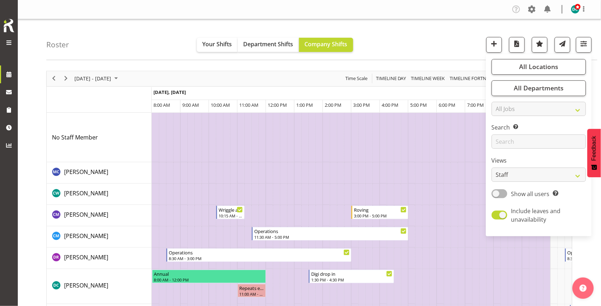
click at [399, 33] on div "Roster Your Shifts Department Shifts Company Shifts All Locations [GEOGRAPHIC_D…" at bounding box center [321, 39] width 551 height 41
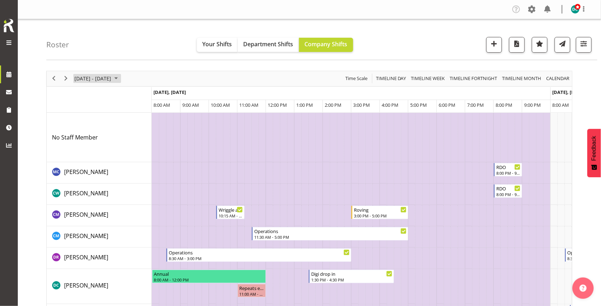
click at [96, 75] on span "[DATE] - [DATE]" at bounding box center [93, 78] width 38 height 9
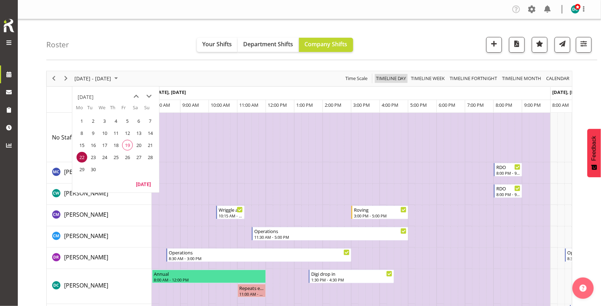
drag, startPoint x: 394, startPoint y: 78, endPoint x: 393, endPoint y: 107, distance: 29.6
click at [394, 78] on span "Timeline Day" at bounding box center [391, 78] width 32 height 9
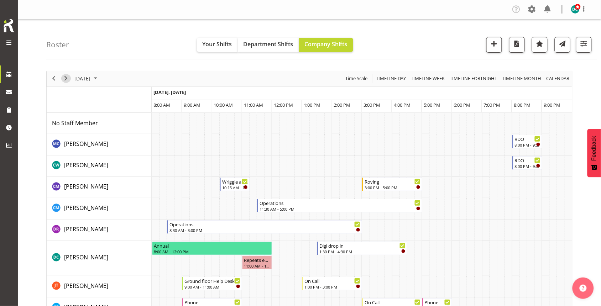
click at [66, 80] on span "Next" at bounding box center [66, 78] width 9 height 9
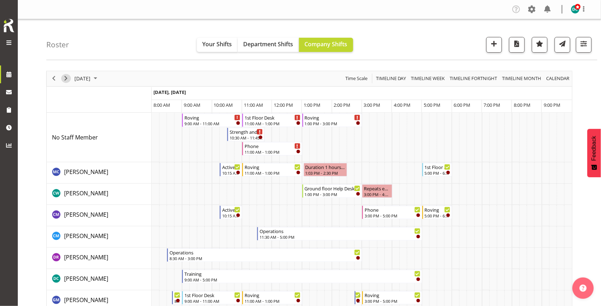
click at [66, 80] on span "Next" at bounding box center [66, 78] width 9 height 9
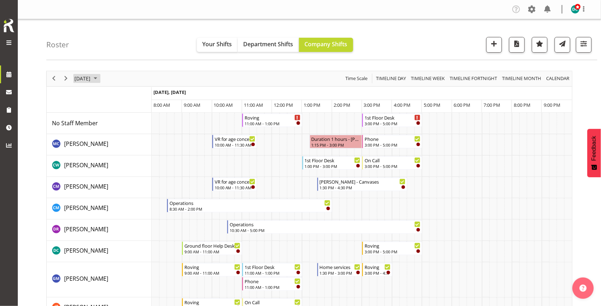
click at [91, 79] on span "[DATE]" at bounding box center [82, 78] width 17 height 9
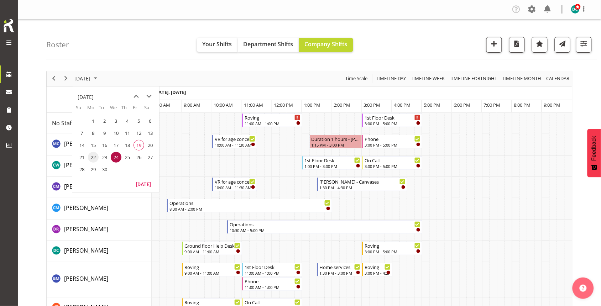
click at [91, 156] on span "22" at bounding box center [93, 157] width 11 height 11
